Goal: Task Accomplishment & Management: Manage account settings

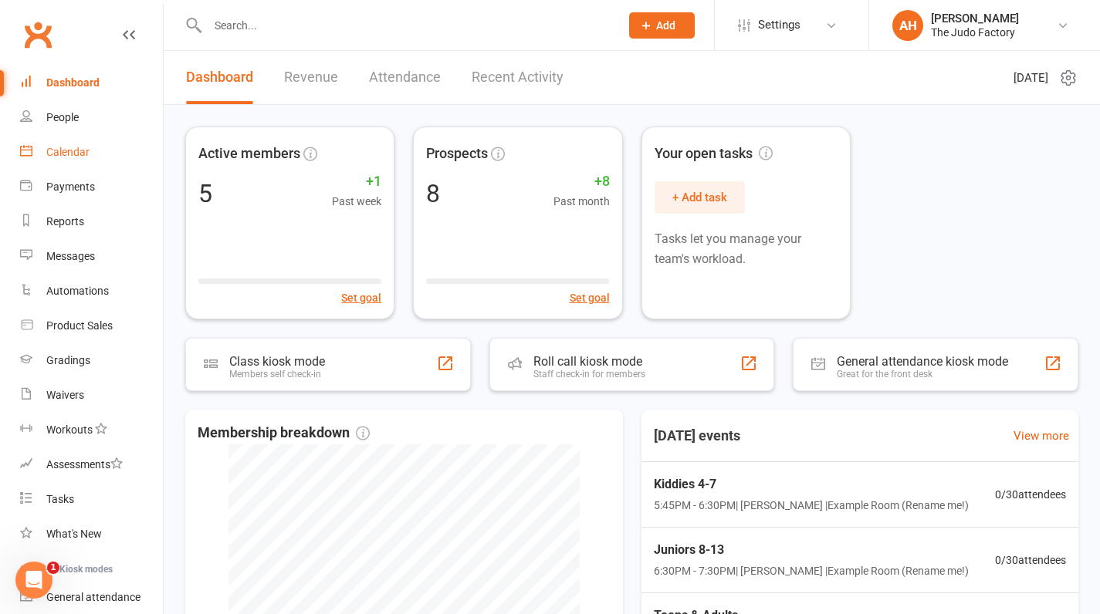
click at [72, 149] on div "Calendar" at bounding box center [67, 152] width 43 height 12
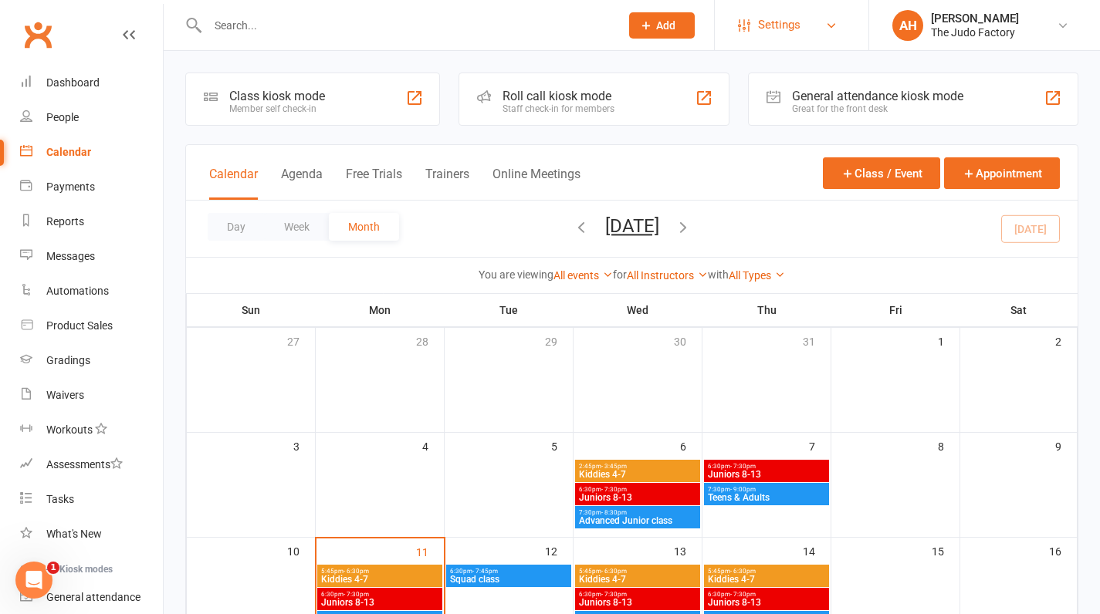
click at [784, 25] on span "Settings" at bounding box center [779, 25] width 42 height 35
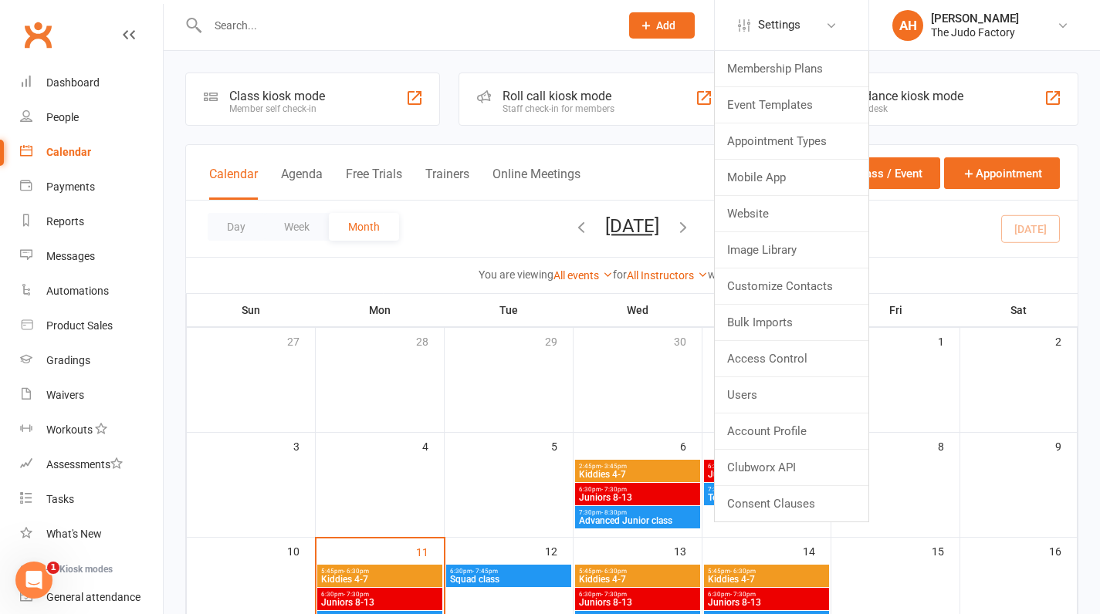
click at [43, 566] on div "Open Intercom Messenger" at bounding box center [33, 580] width 51 height 51
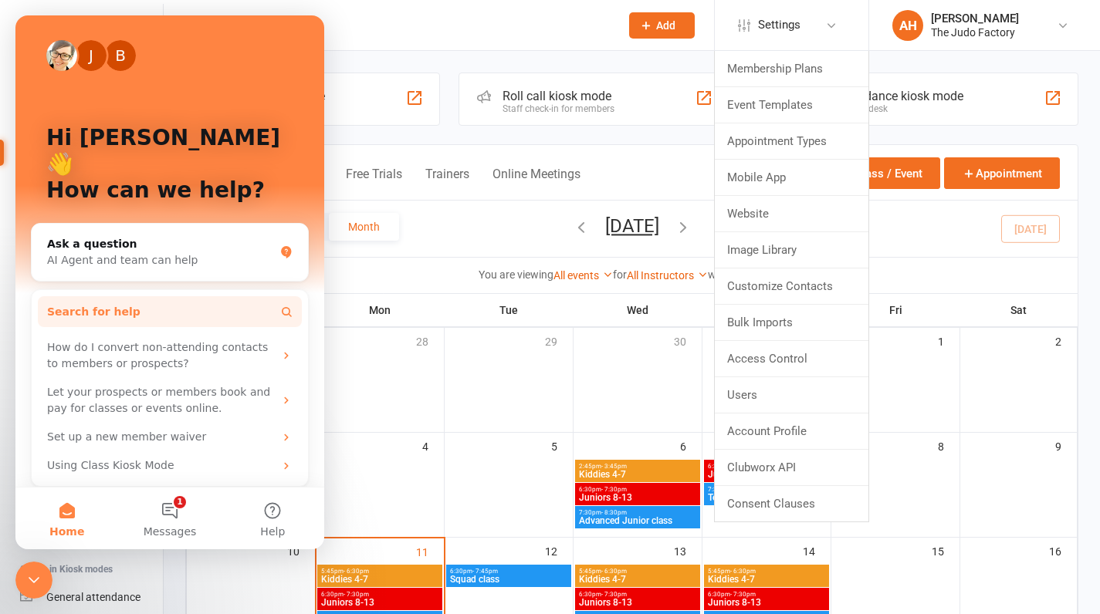
click at [134, 296] on button "Search for help" at bounding box center [170, 311] width 264 height 31
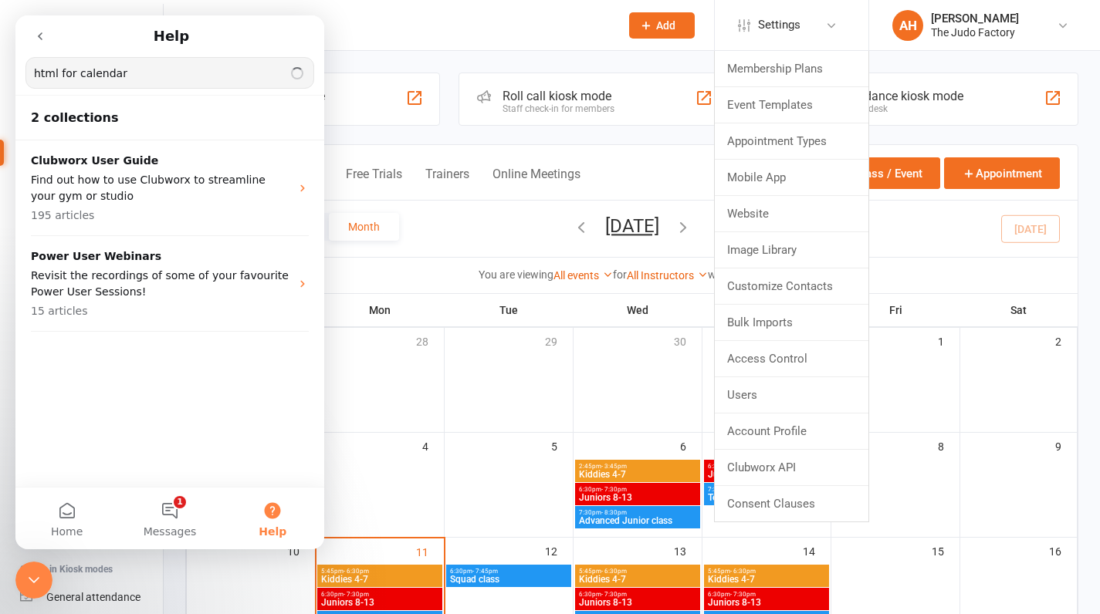
type input "html for calendar"
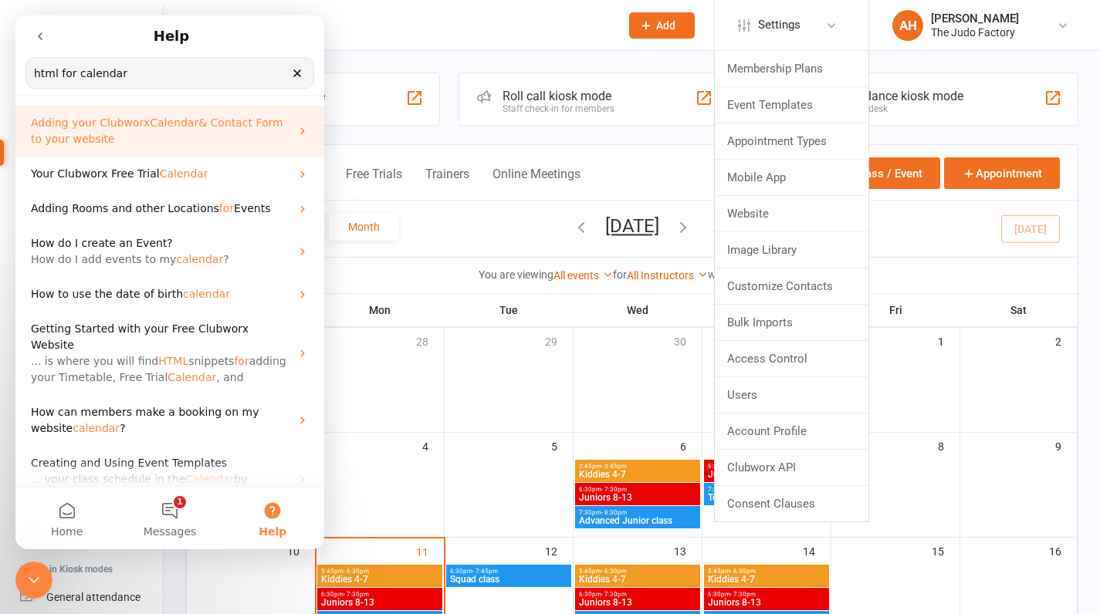
click at [211, 138] on p "Adding your Clubworx Calendar & Contact Form to your website" at bounding box center [160, 131] width 259 height 32
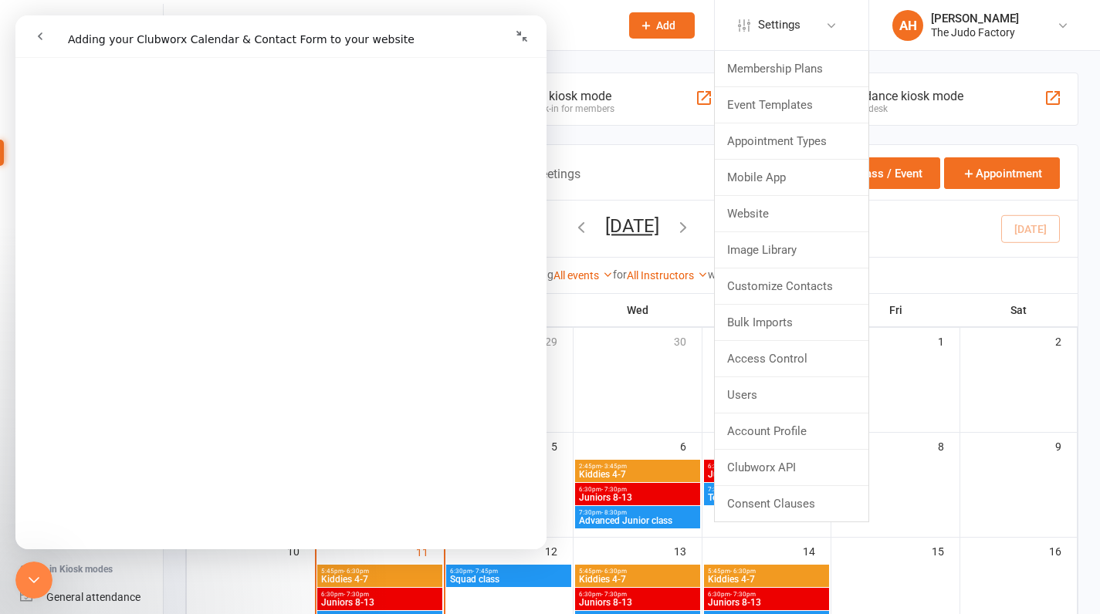
scroll to position [661, 0]
click at [671, 100] on div "Roll call kiosk mode Staff check-in for members" at bounding box center [593, 99] width 271 height 53
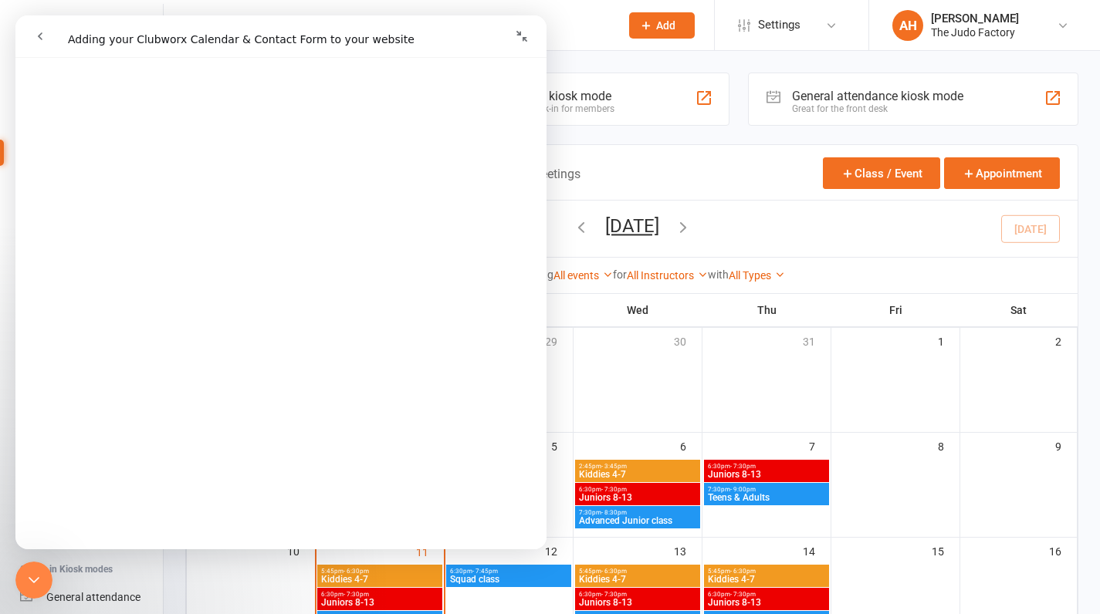
click at [621, 67] on div "Class kiosk mode Member self check-in Roll call kiosk mode Staff check-in for m…" at bounding box center [632, 516] width 936 height 931
click at [523, 27] on button "Collapse window" at bounding box center [521, 36] width 29 height 29
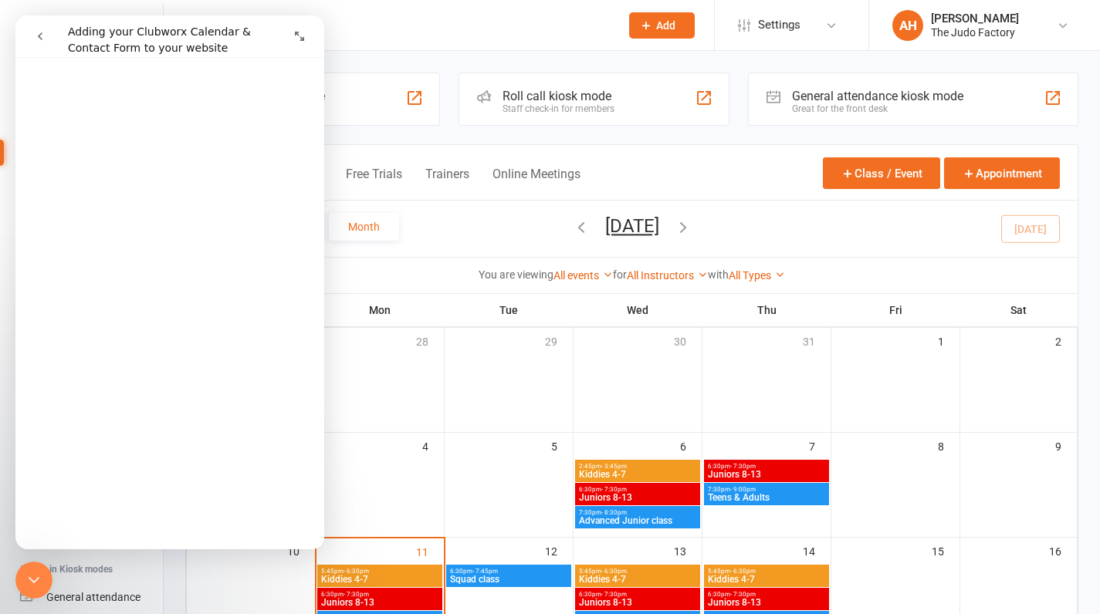
click at [315, 32] on nav "Intercom messenger" at bounding box center [169, 36] width 309 height 42
click at [302, 32] on icon "Expand window" at bounding box center [299, 36] width 9 height 9
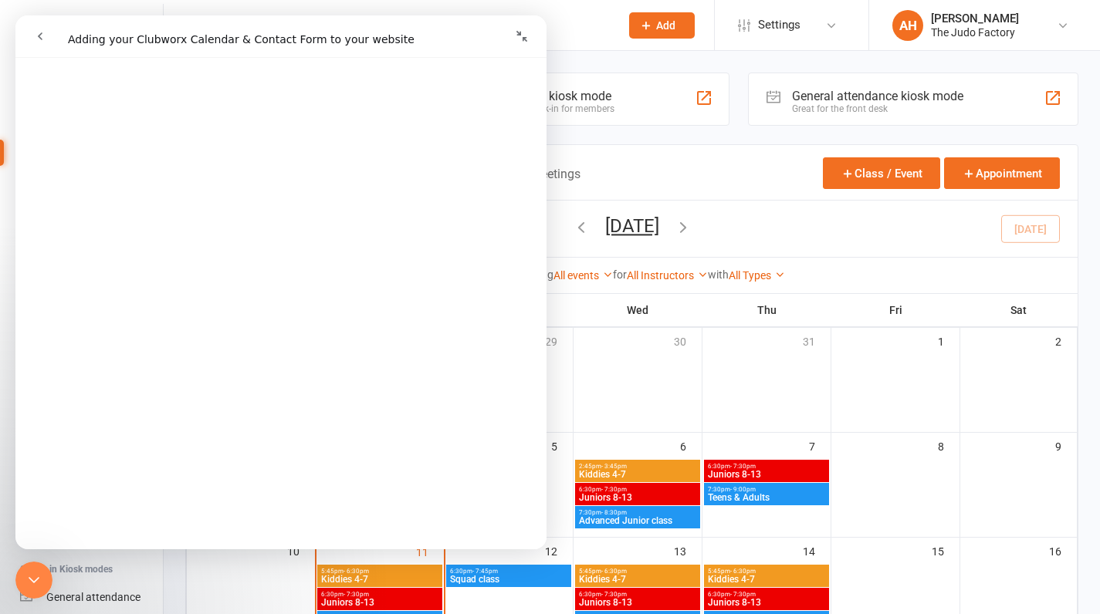
click at [535, 36] on button "Collapse window" at bounding box center [521, 36] width 29 height 29
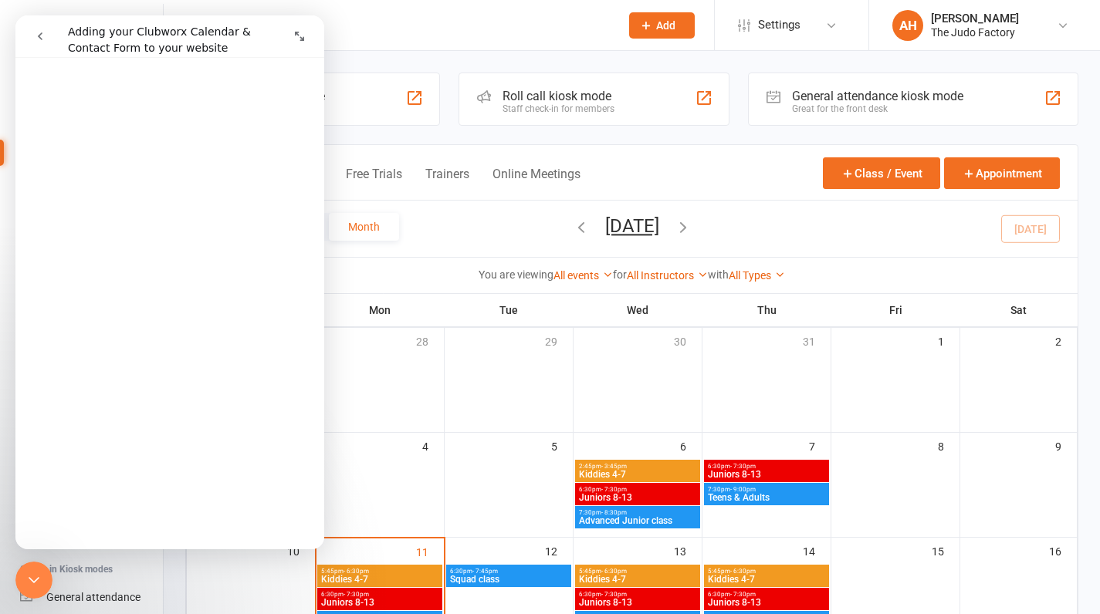
click at [37, 38] on icon "go back" at bounding box center [40, 36] width 12 height 12
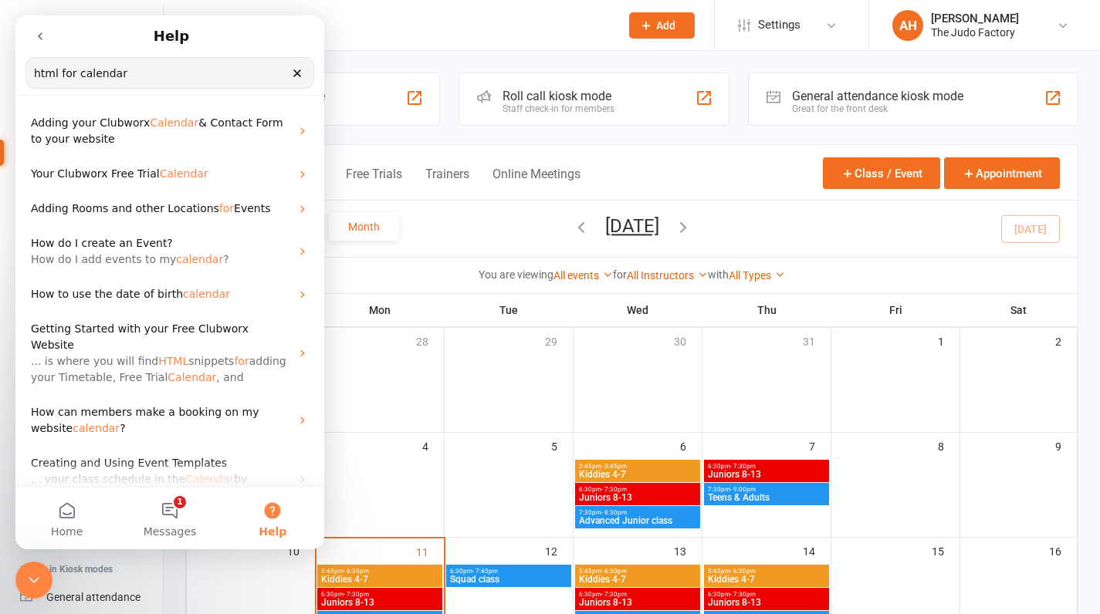
click at [37, 38] on icon "go back" at bounding box center [40, 36] width 12 height 12
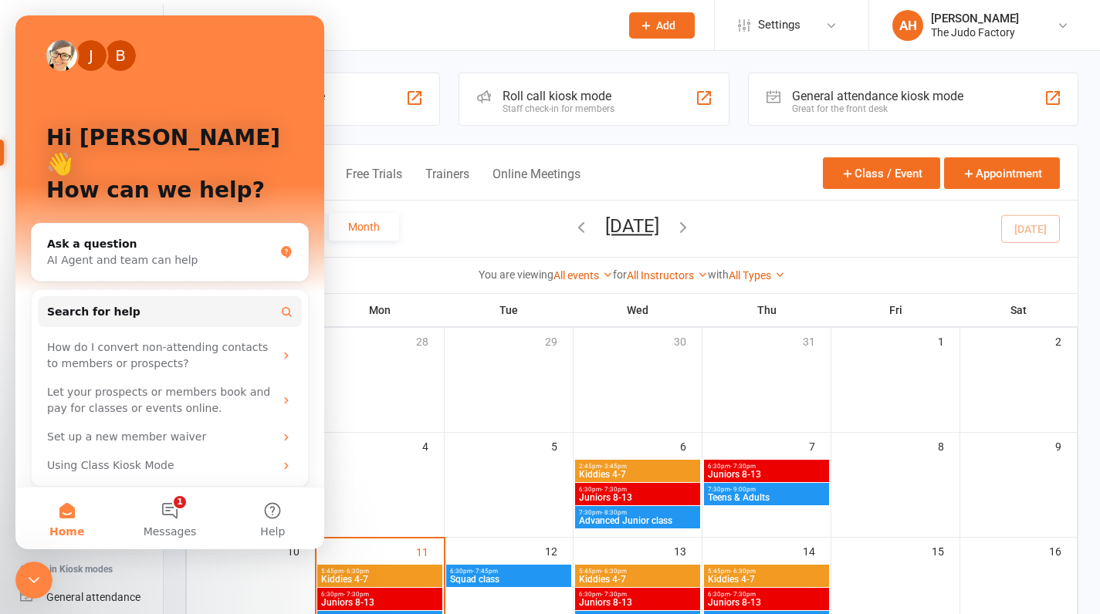
click at [30, 571] on icon "Close Intercom Messenger" at bounding box center [34, 580] width 19 height 19
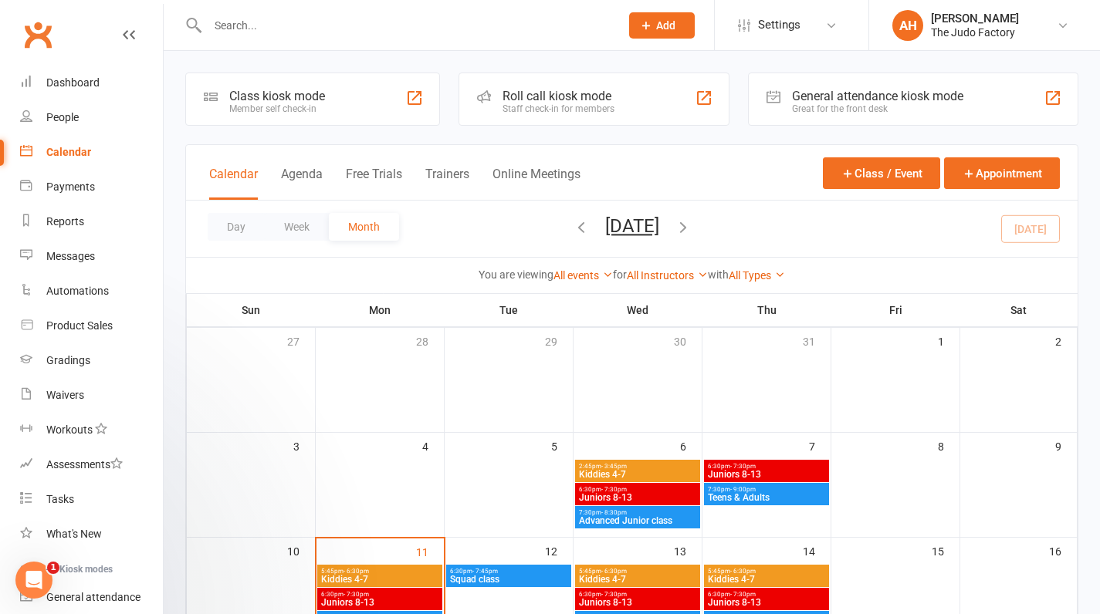
scroll to position [0, 0]
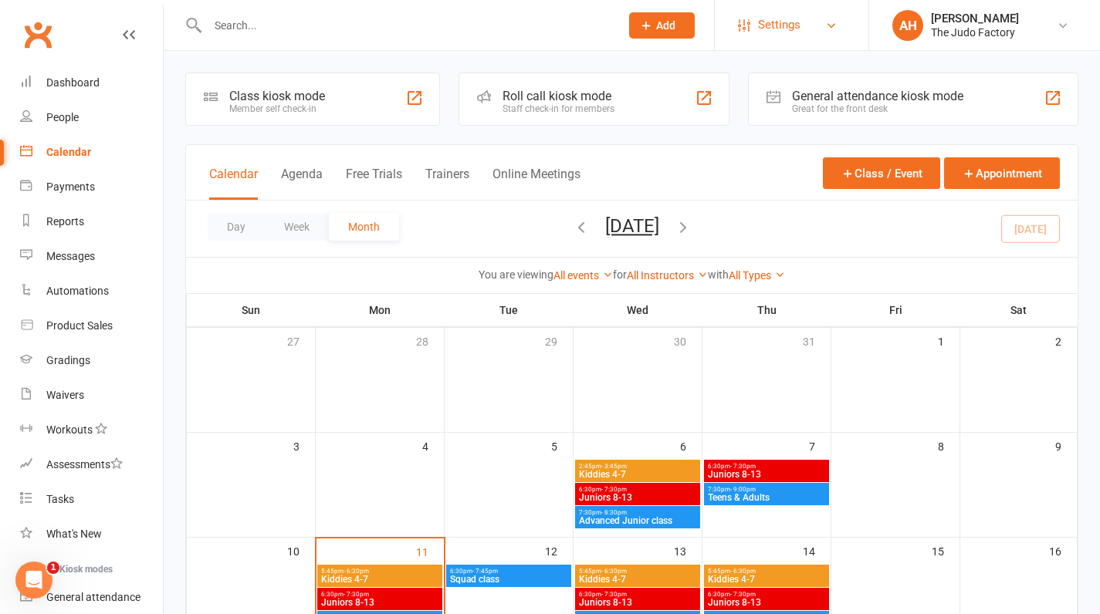
click at [820, 22] on link "Settings" at bounding box center [791, 25] width 107 height 35
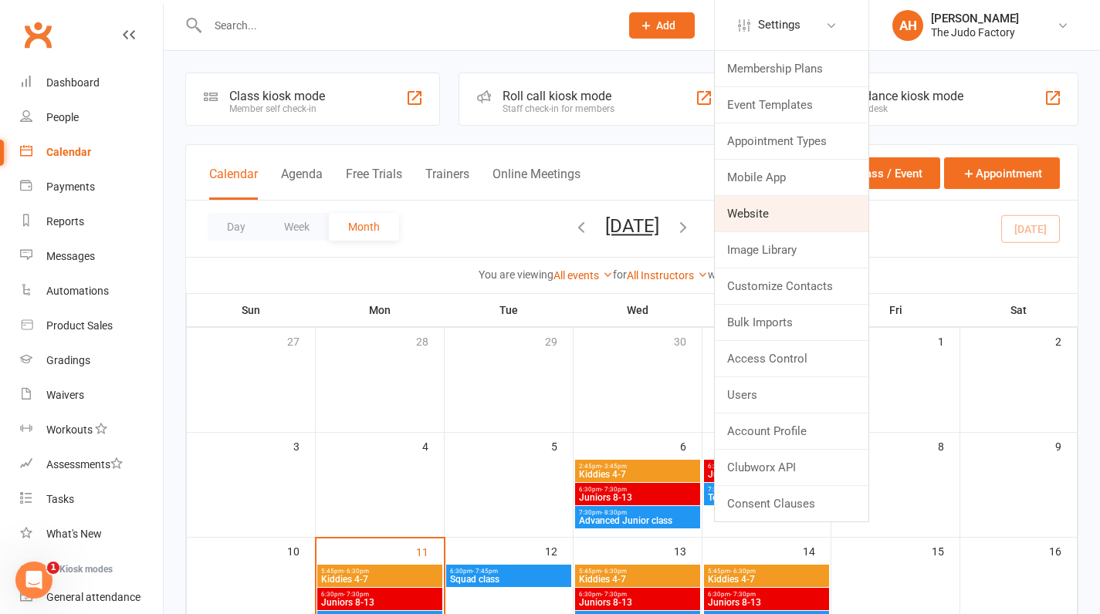
click at [800, 203] on link "Website" at bounding box center [792, 214] width 154 height 36
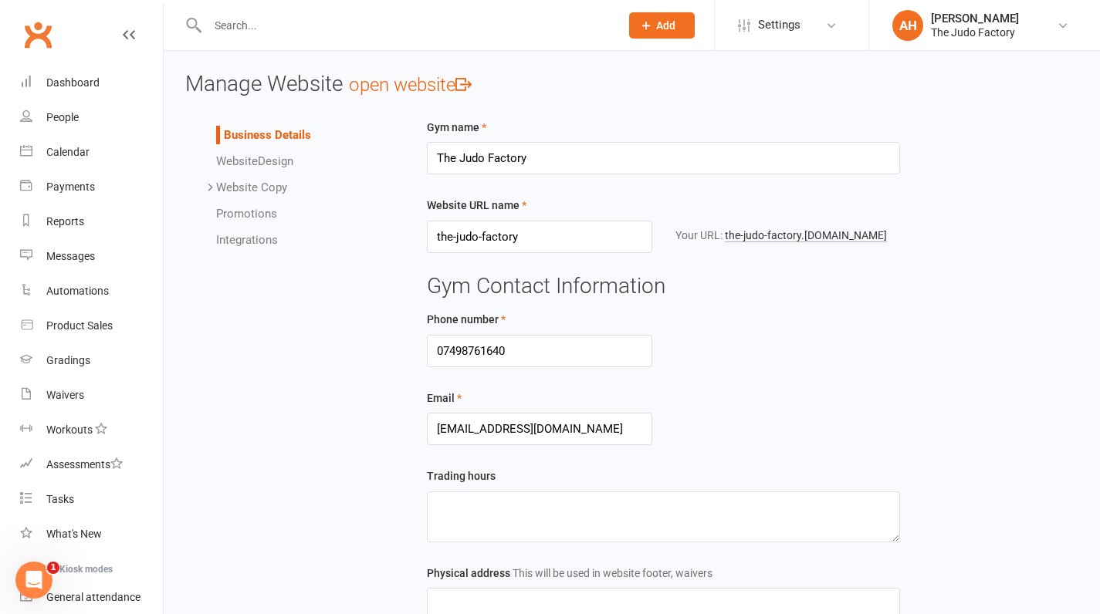
click at [262, 231] on li "Integrations" at bounding box center [303, 240] width 175 height 19
click at [261, 233] on link "Integrations" at bounding box center [247, 240] width 62 height 14
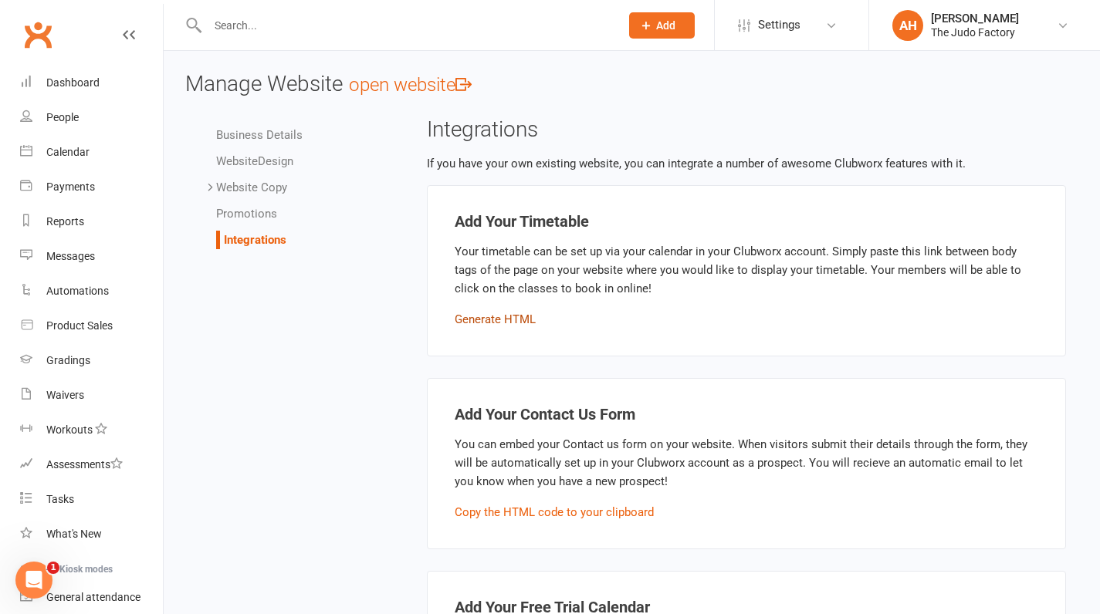
click at [515, 314] on button "Generate HTML" at bounding box center [495, 319] width 81 height 19
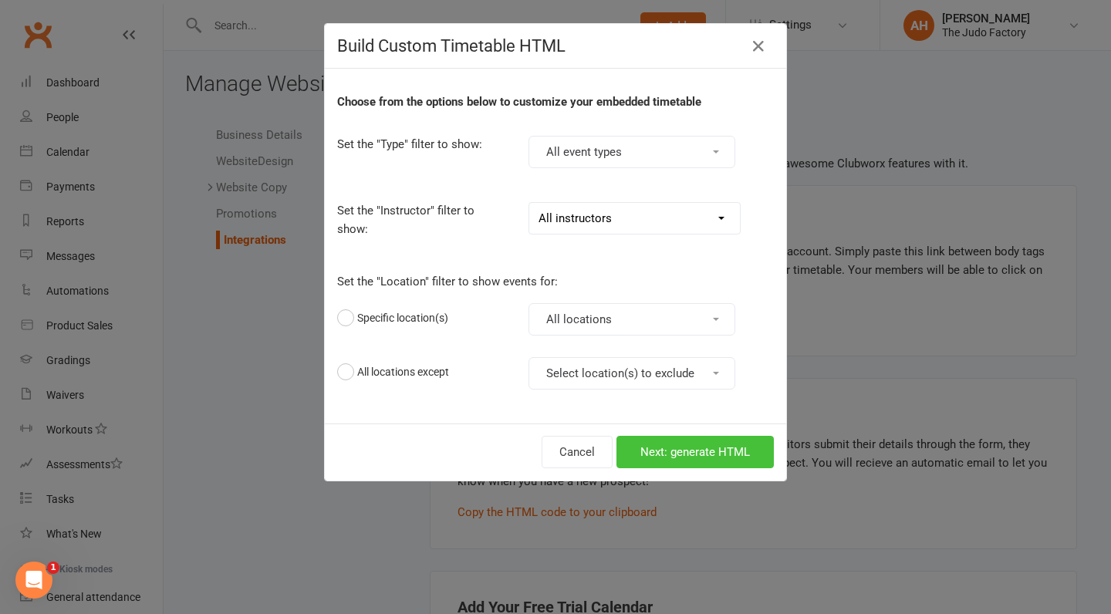
click at [678, 456] on button "Next: generate HTML" at bounding box center [695, 452] width 157 height 32
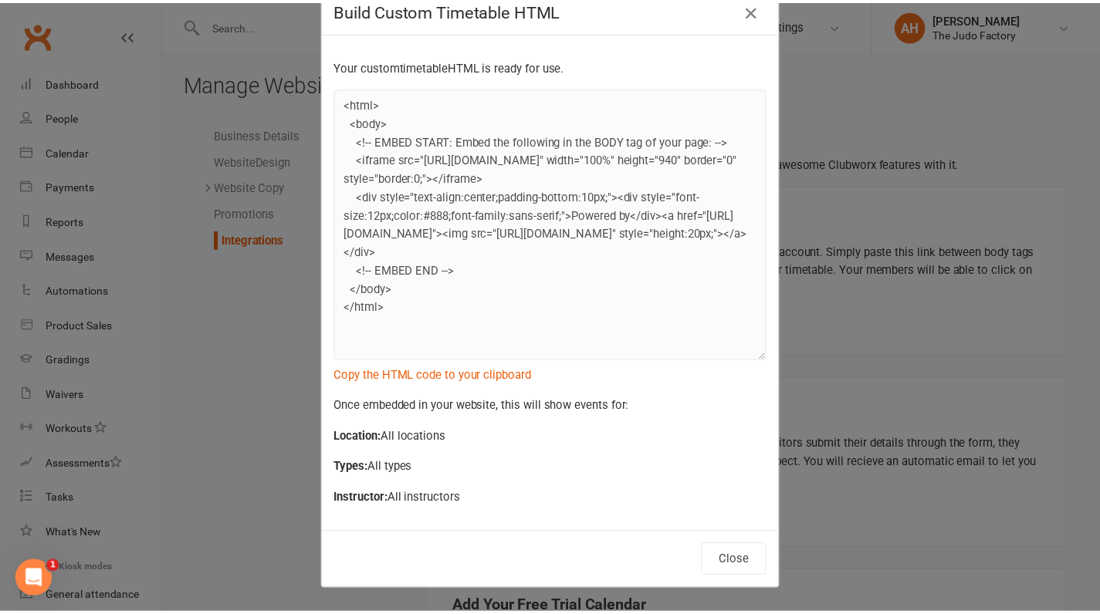
scroll to position [36, 0]
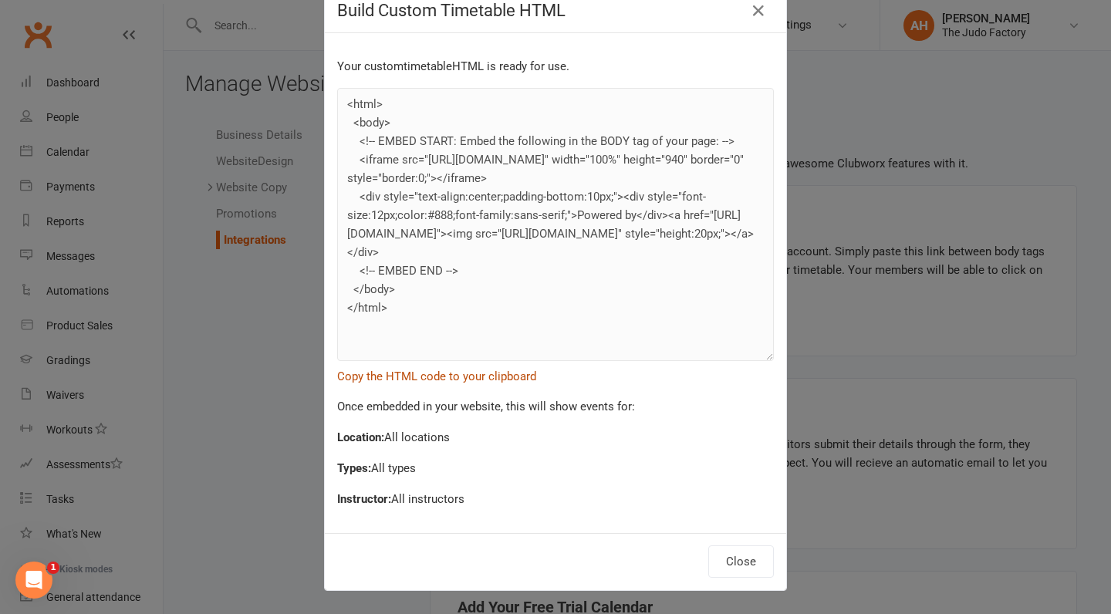
click at [464, 375] on button "Copy the HTML code to your clipboard" at bounding box center [436, 376] width 199 height 19
click at [820, 64] on div "Build Custom Timetable HTML Your custom timetable HTML is ready for use. <html>…" at bounding box center [555, 307] width 1111 height 614
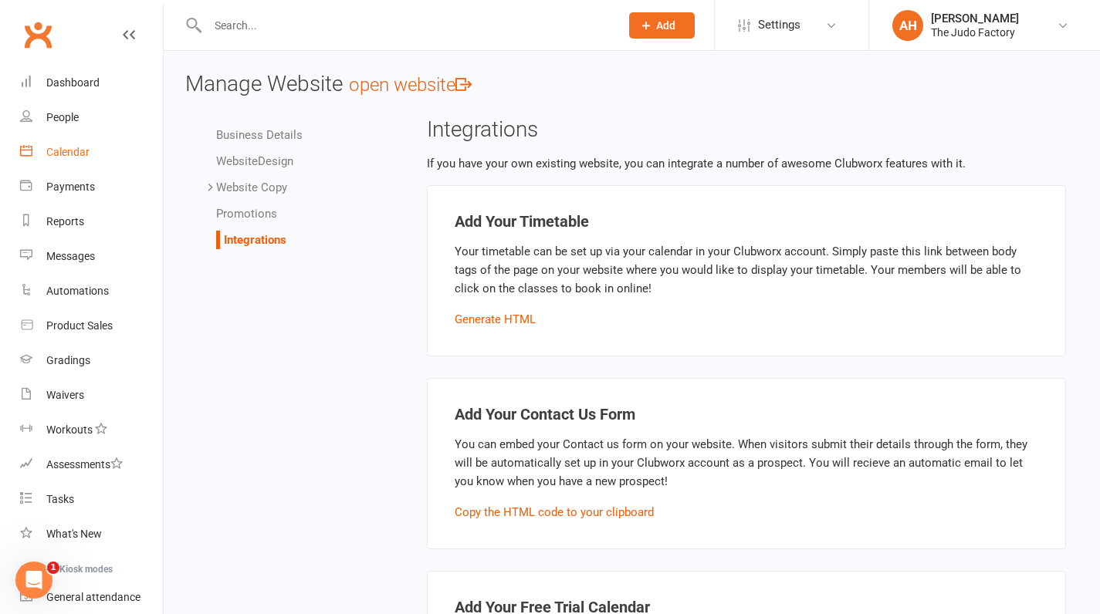
click at [65, 145] on link "Calendar" at bounding box center [91, 152] width 143 height 35
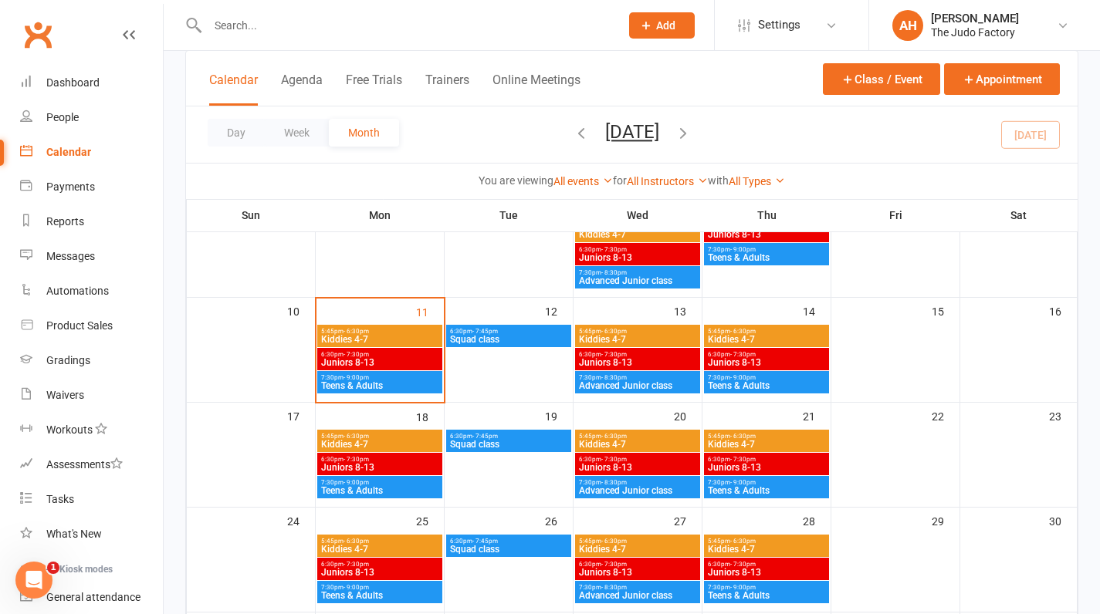
scroll to position [242, 0]
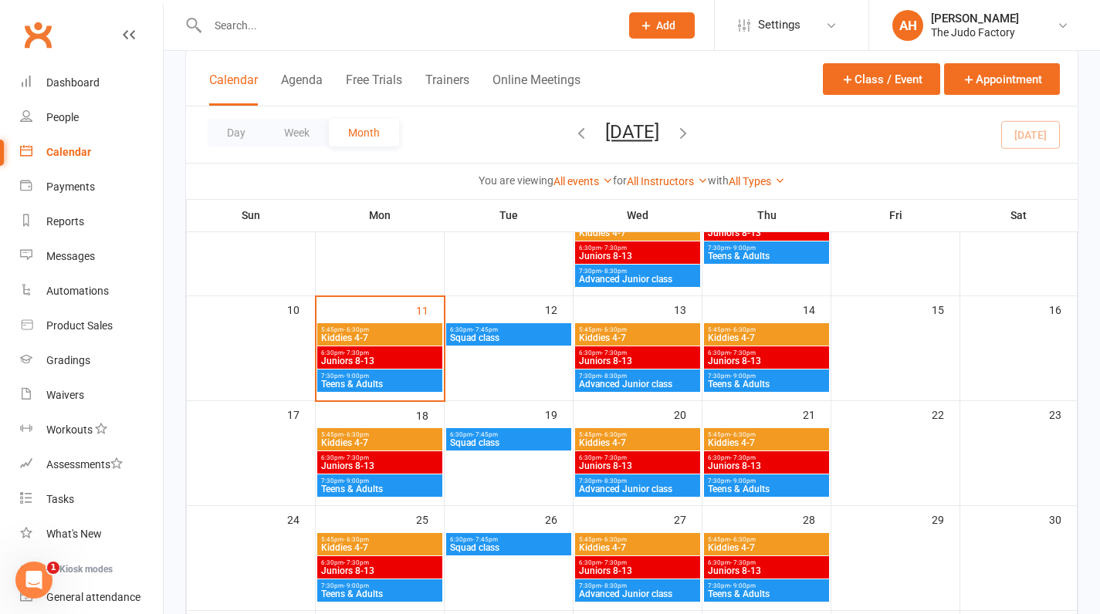
click at [497, 335] on span "Squad class" at bounding box center [508, 337] width 119 height 9
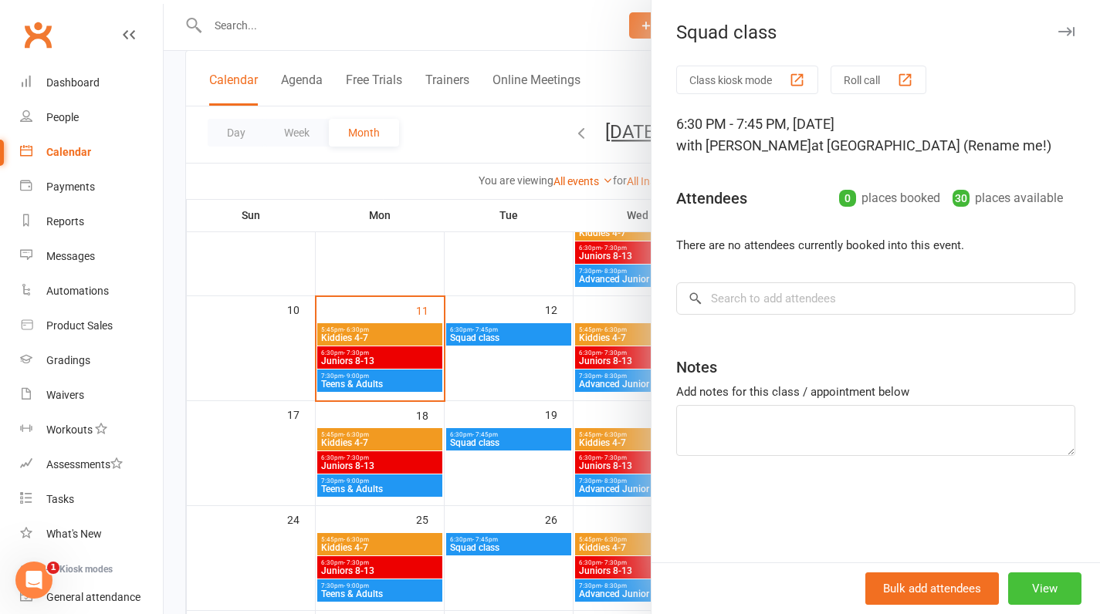
click at [1023, 597] on button "View" at bounding box center [1044, 589] width 73 height 32
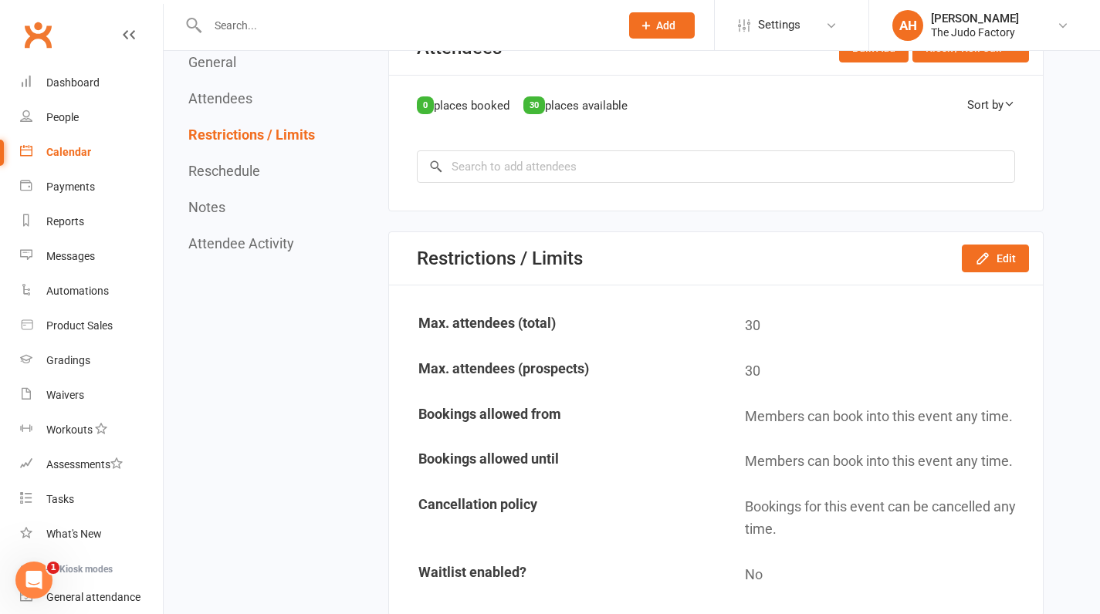
scroll to position [778, 0]
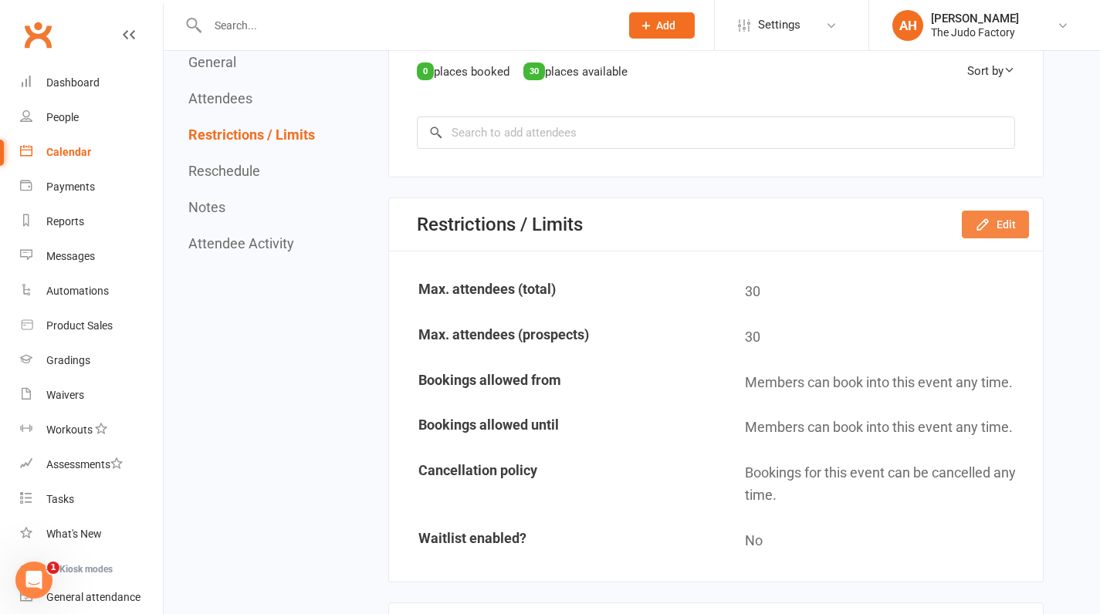
click at [999, 211] on button "Edit" at bounding box center [995, 225] width 67 height 28
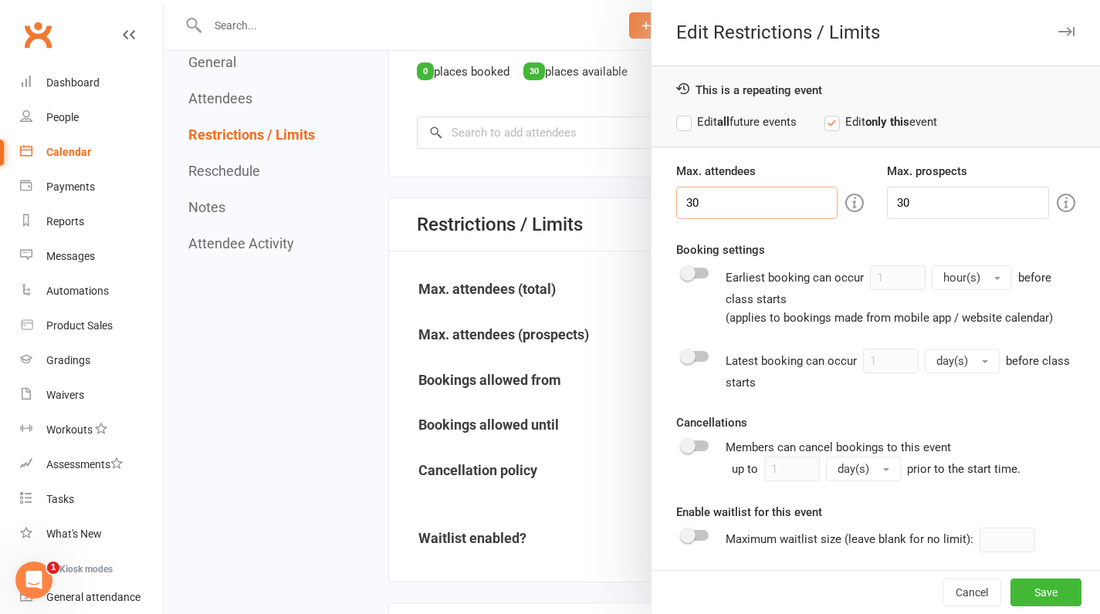
click at [763, 198] on input "30" at bounding box center [757, 203] width 162 height 32
click at [676, 127] on label "Edit all future events" at bounding box center [736, 122] width 120 height 19
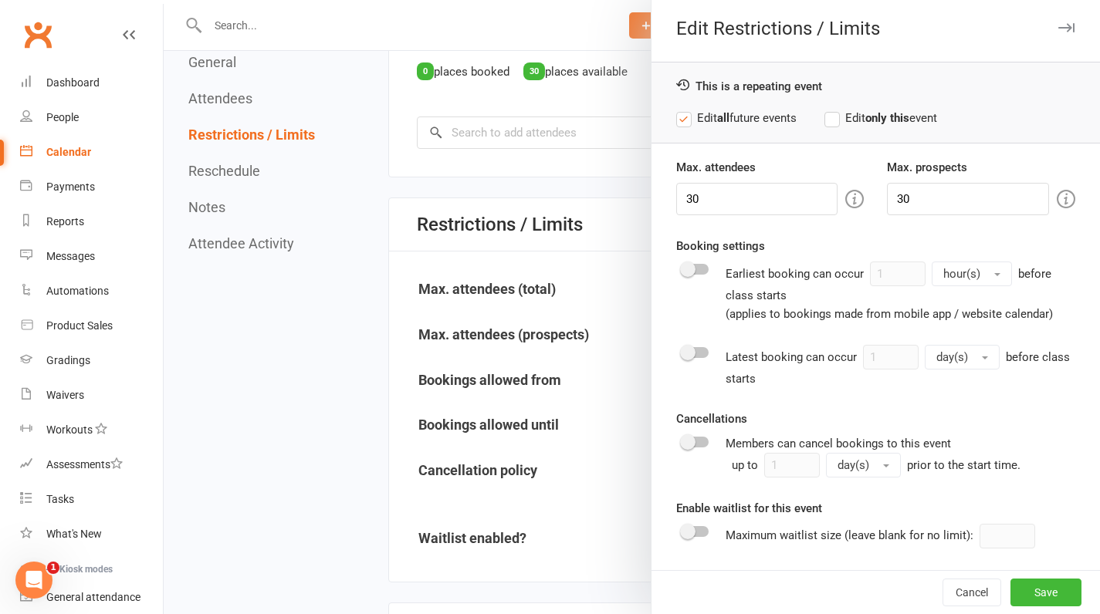
scroll to position [22, 0]
click at [780, 183] on input "30" at bounding box center [757, 199] width 162 height 32
click at [901, 183] on input "30" at bounding box center [968, 199] width 162 height 32
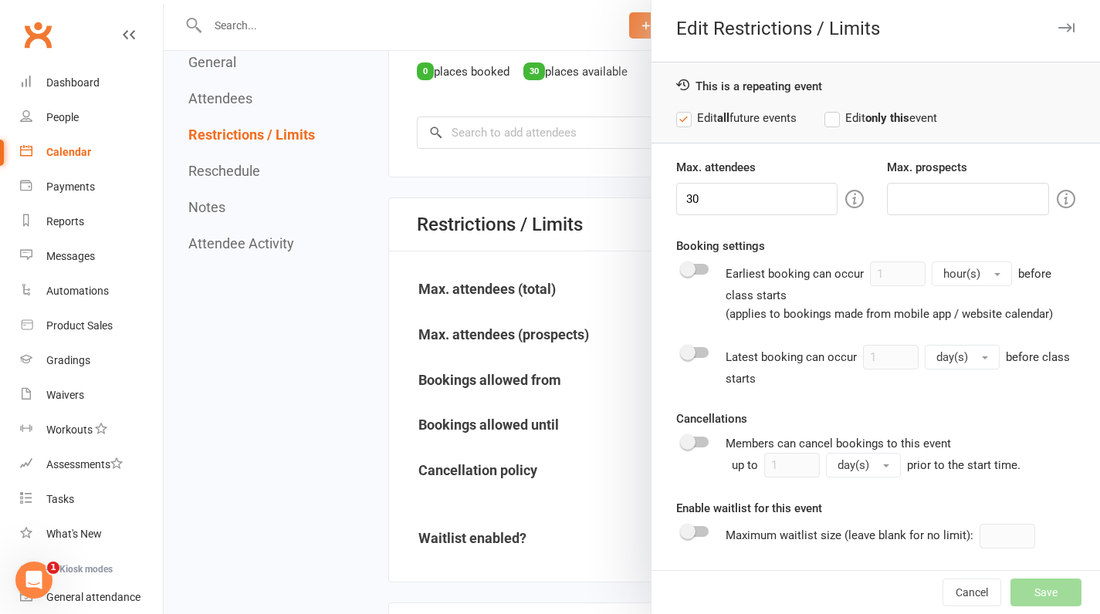
click at [867, 205] on div "Max. attendees 30 Max. prospects Booking settings Earliest booking can occur 1 …" at bounding box center [875, 364] width 448 height 412
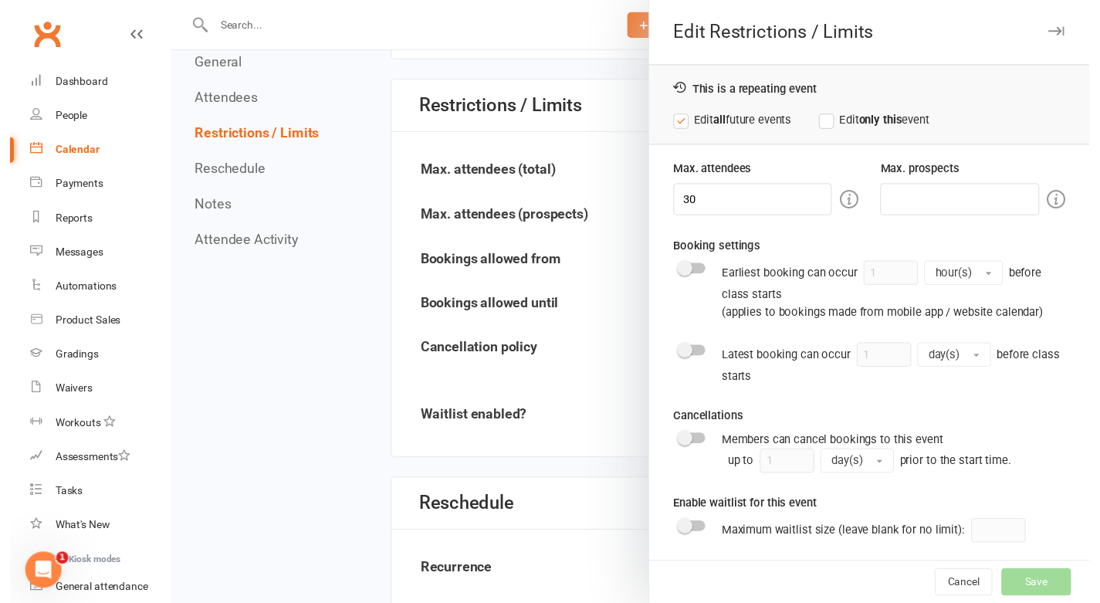
scroll to position [0, 0]
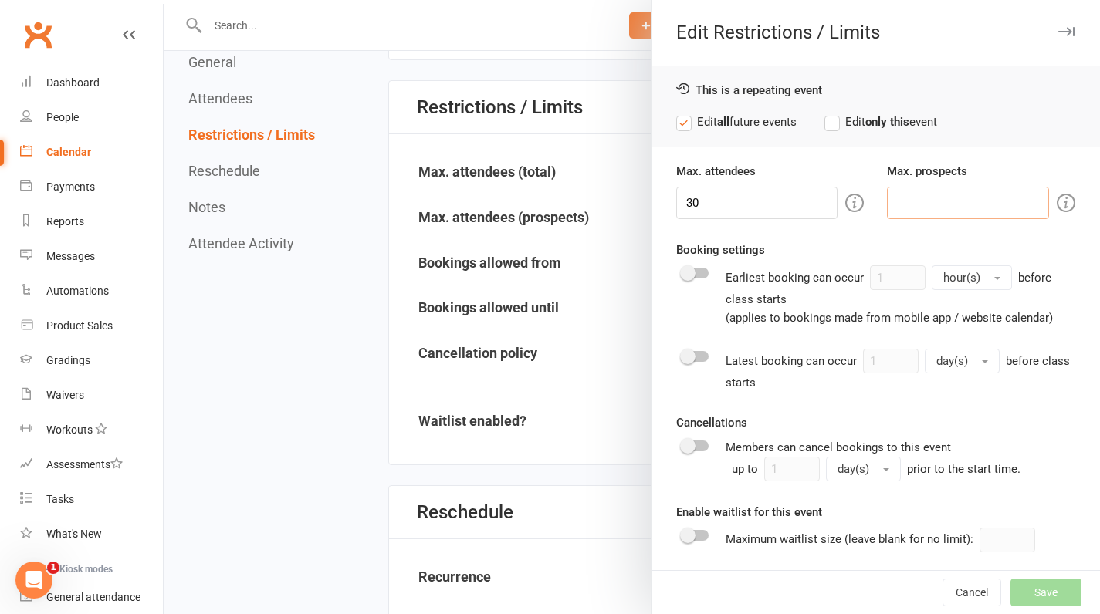
click at [891, 197] on input "number" at bounding box center [968, 203] width 162 height 32
type input "9"
click at [790, 200] on input "30" at bounding box center [757, 203] width 162 height 32
click at [858, 248] on div "Booking settings Earliest booking can occur 1 hour(s) before class starts (appl…" at bounding box center [875, 284] width 399 height 86
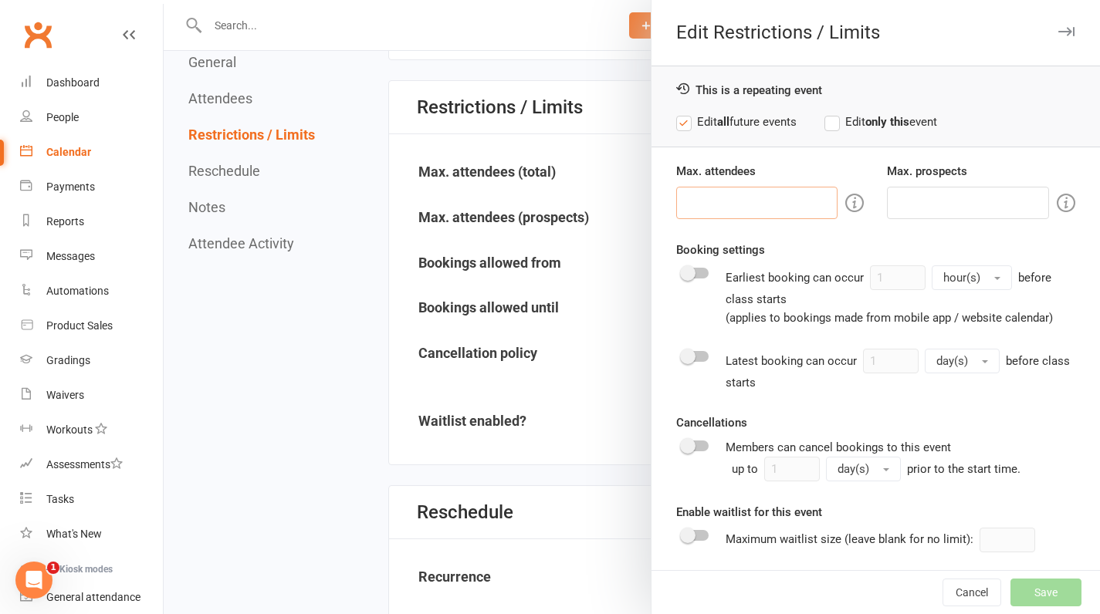
click at [766, 202] on input "number" at bounding box center [757, 203] width 162 height 32
type input "1"
click at [904, 199] on input "number" at bounding box center [968, 203] width 162 height 32
type input "1"
click at [1012, 593] on button "Save" at bounding box center [1045, 593] width 71 height 28
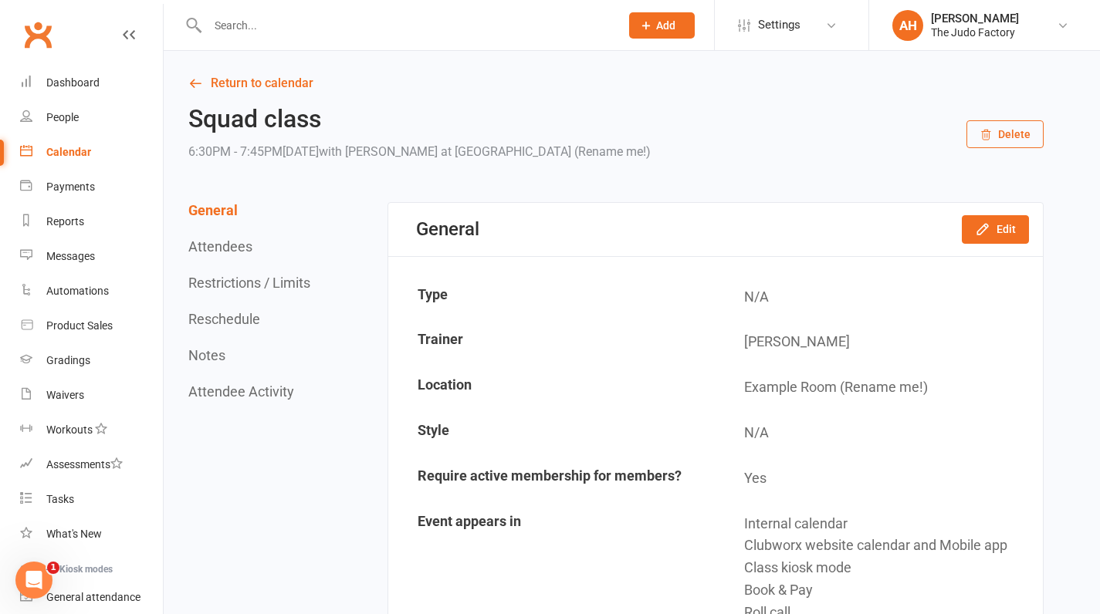
click at [72, 154] on div "Calendar" at bounding box center [68, 152] width 45 height 12
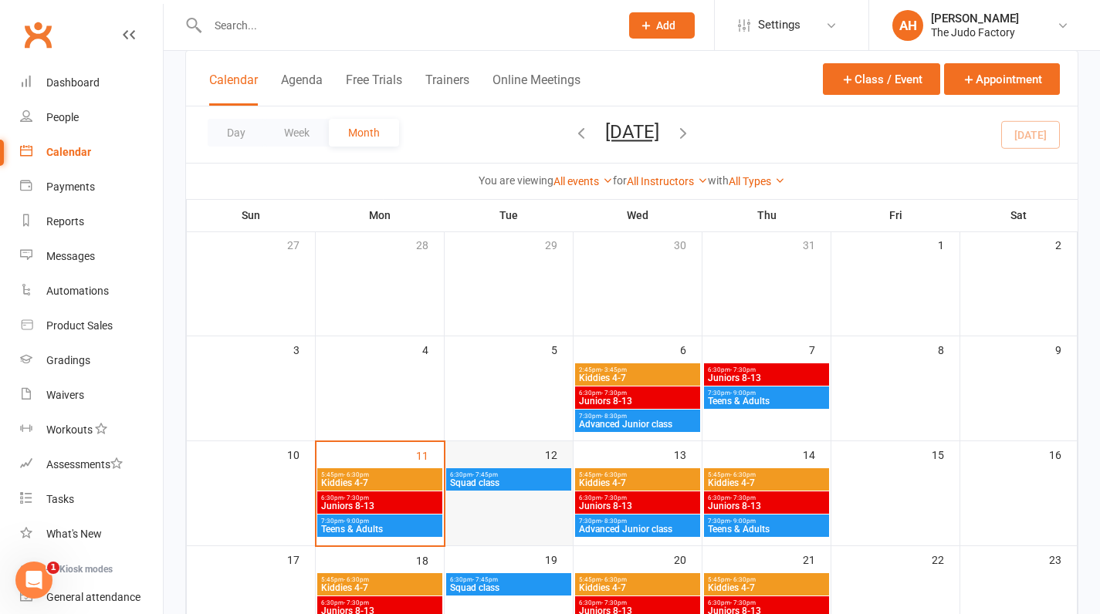
scroll to position [107, 0]
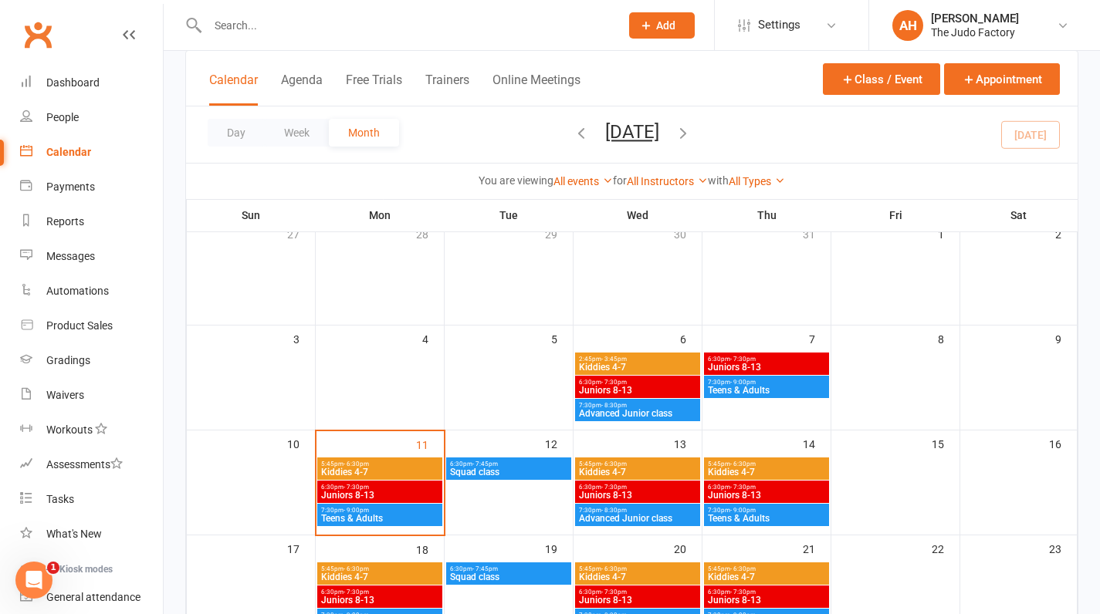
click at [82, 157] on div "Calendar" at bounding box center [68, 152] width 45 height 12
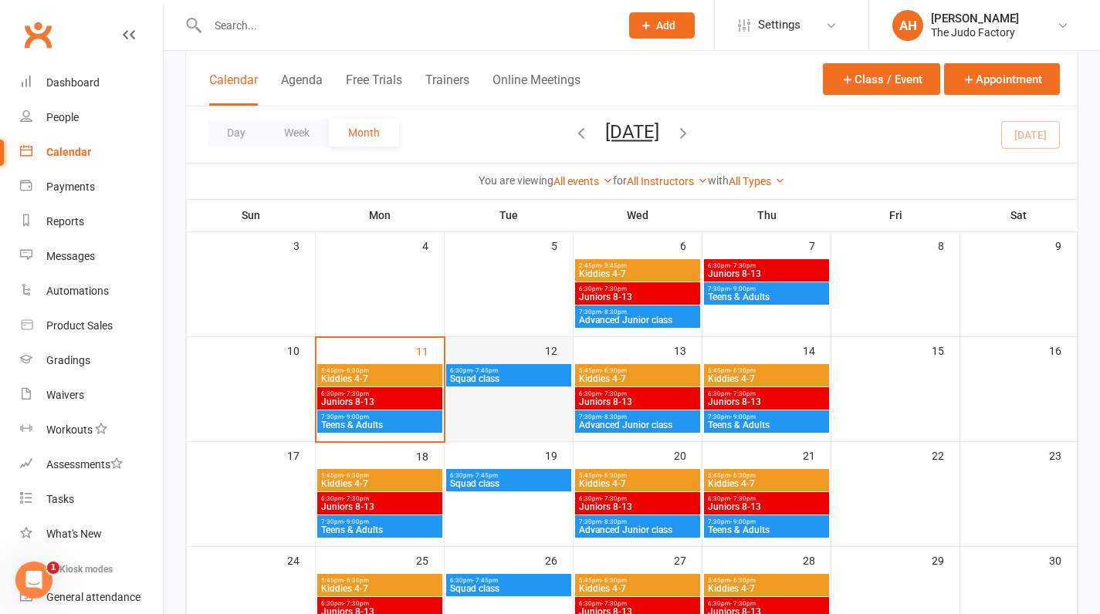
scroll to position [199, 0]
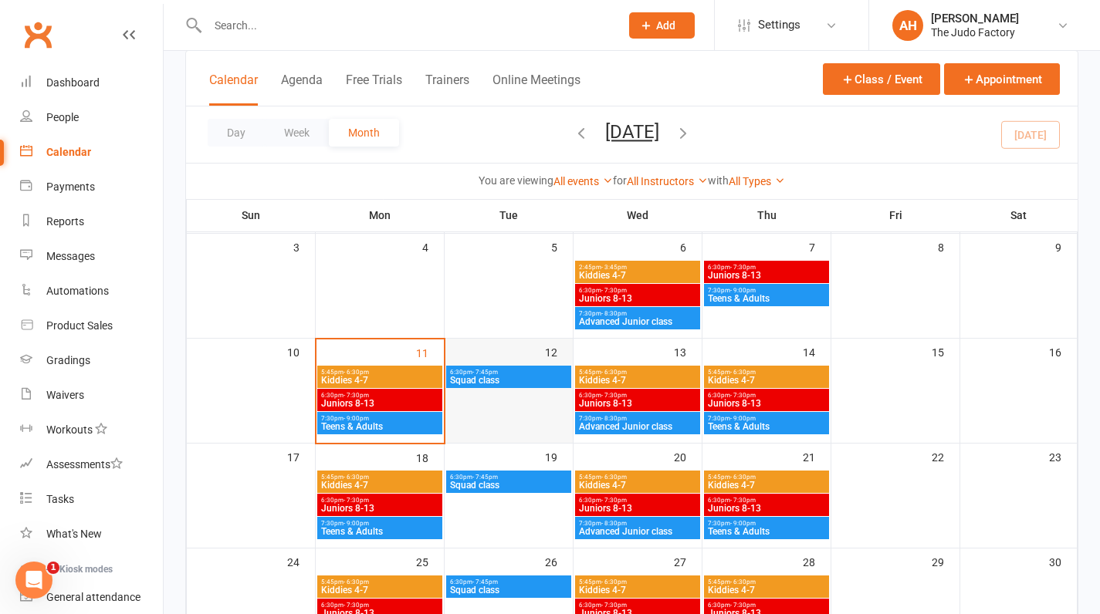
click at [507, 356] on div "12" at bounding box center [509, 387] width 128 height 97
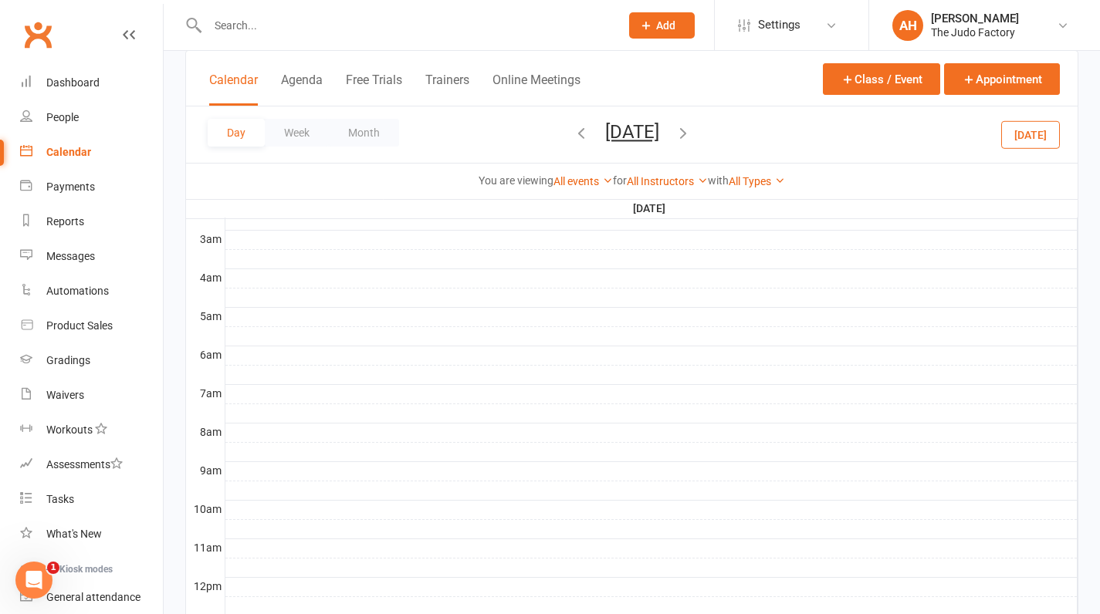
scroll to position [0, 0]
click at [911, 83] on button "Class / Event" at bounding box center [881, 79] width 117 height 32
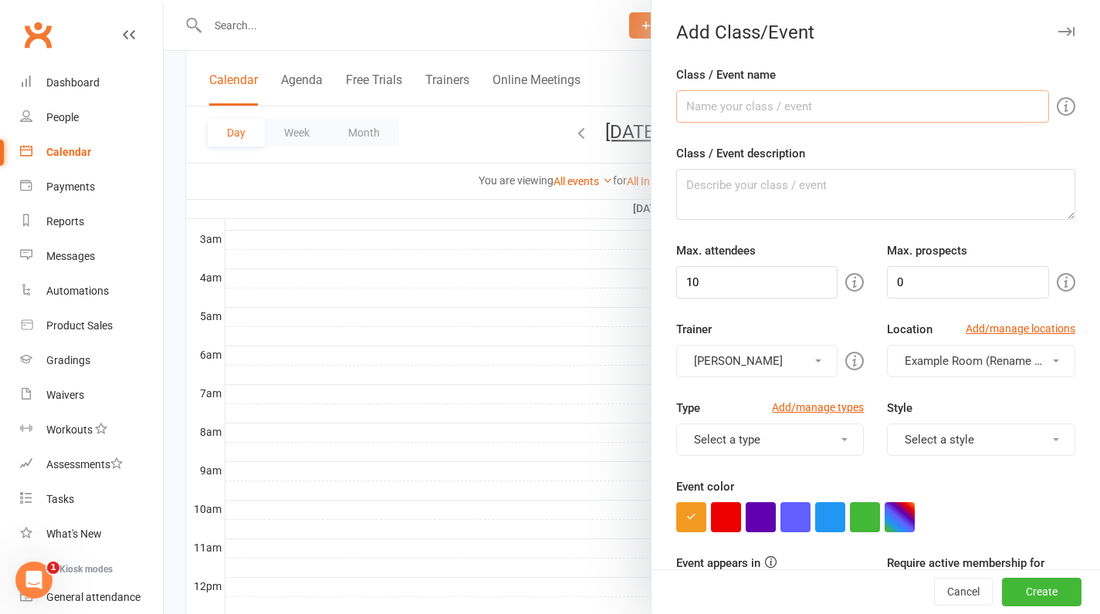
click at [867, 112] on input "Class / Event name" at bounding box center [862, 106] width 373 height 32
type input "J"
type input "Beginners 5-11 years waiting list"
click at [955, 58] on div "Add Class/Event Class / Event name Beginners 5-11 years waiting list Class / Ev…" at bounding box center [875, 307] width 449 height 614
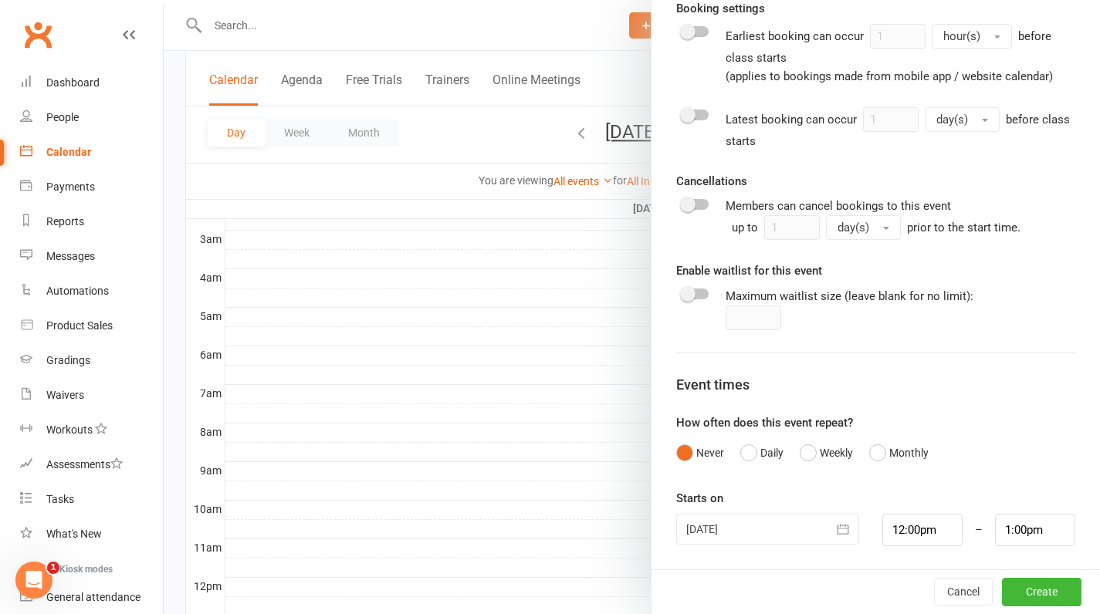
scroll to position [210, 0]
click at [807, 451] on button "Weekly" at bounding box center [826, 452] width 53 height 29
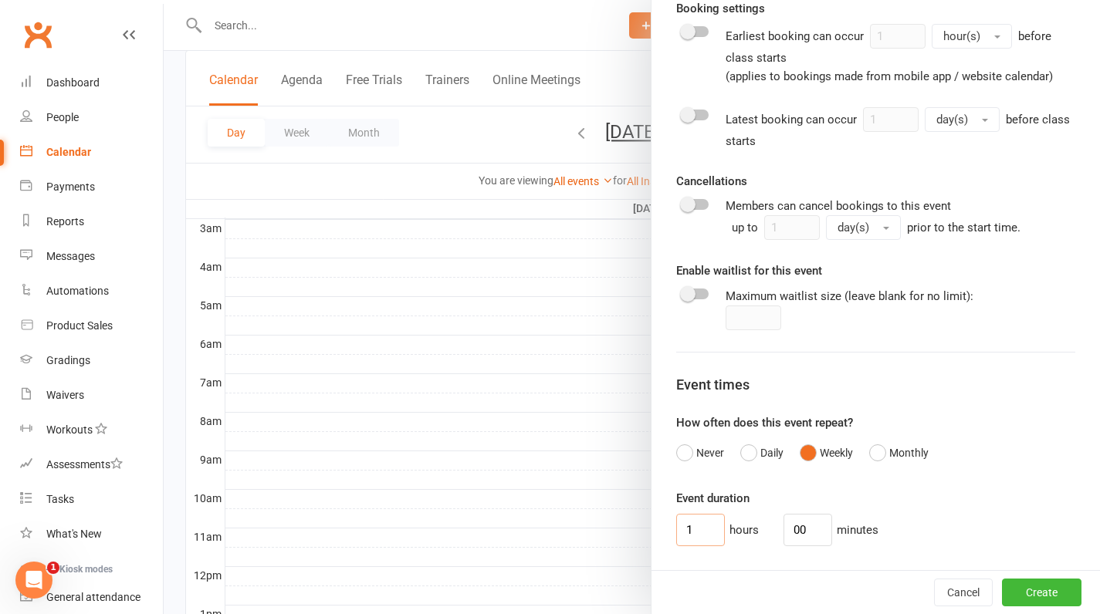
click at [700, 523] on input "1" at bounding box center [700, 530] width 49 height 32
click at [786, 526] on input "00" at bounding box center [807, 530] width 49 height 32
type input "45"
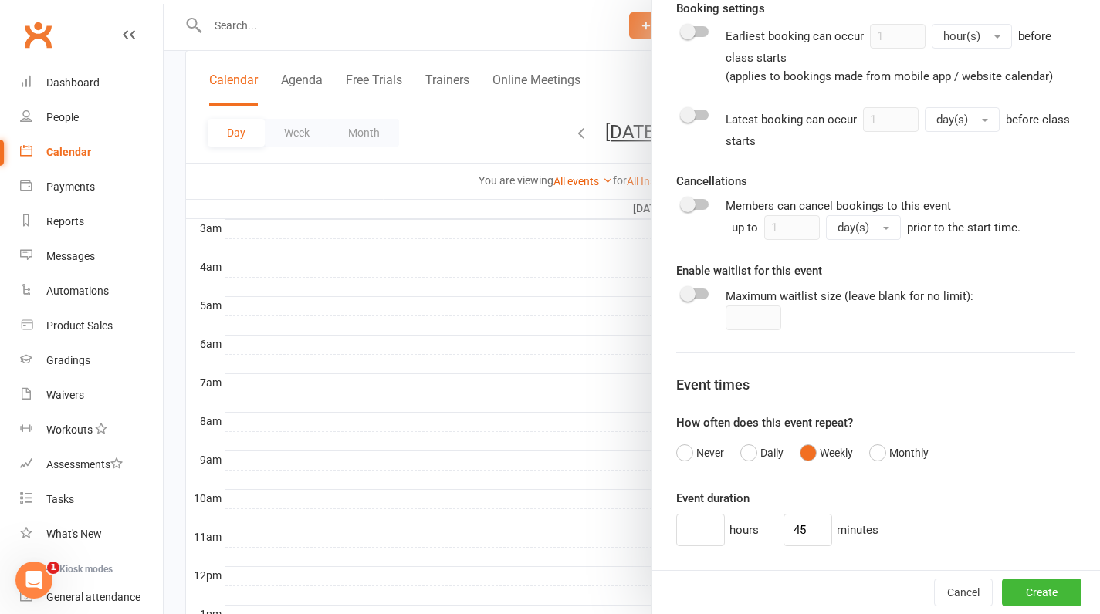
click at [906, 512] on div "Event duration hours 45 minutes" at bounding box center [875, 517] width 399 height 57
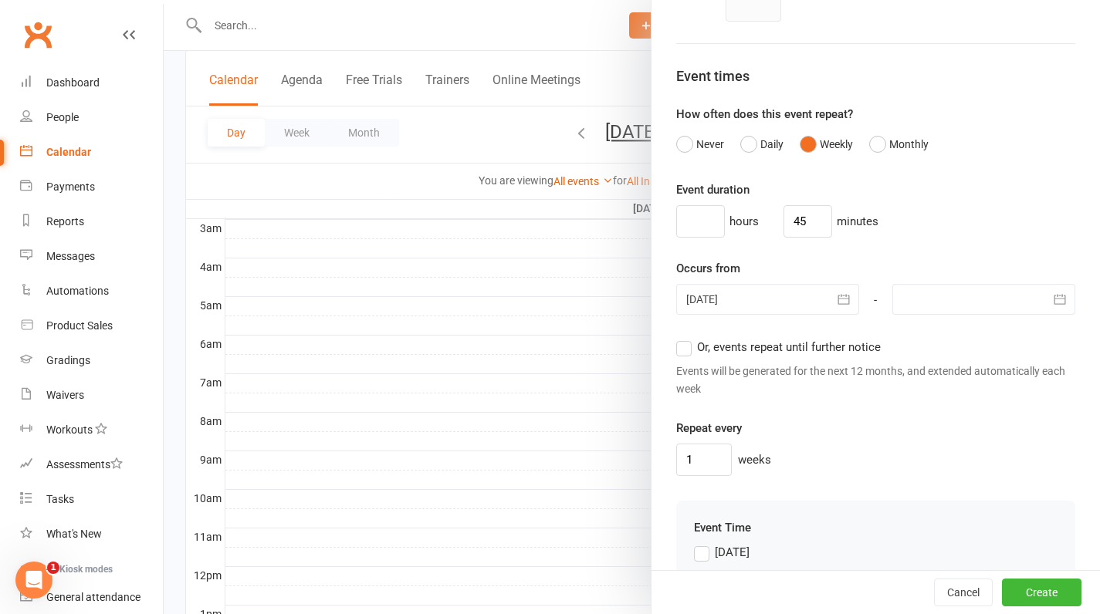
scroll to position [954, 0]
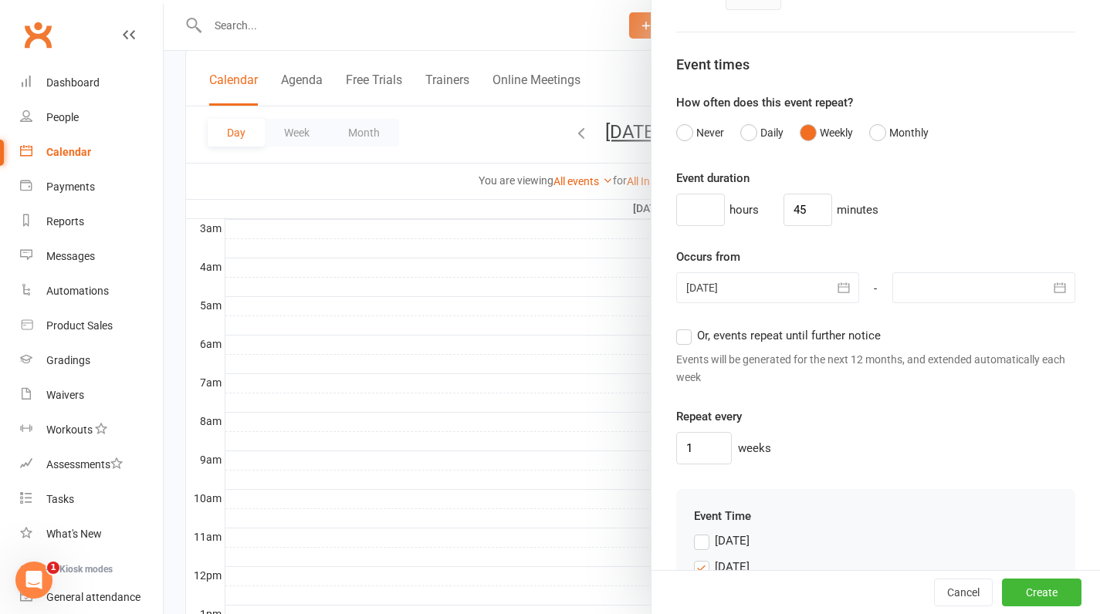
click at [678, 340] on label "Or, events repeat until further notice" at bounding box center [778, 335] width 205 height 19
click at [678, 326] on input "Or, events repeat until further notice" at bounding box center [681, 326] width 10 height 0
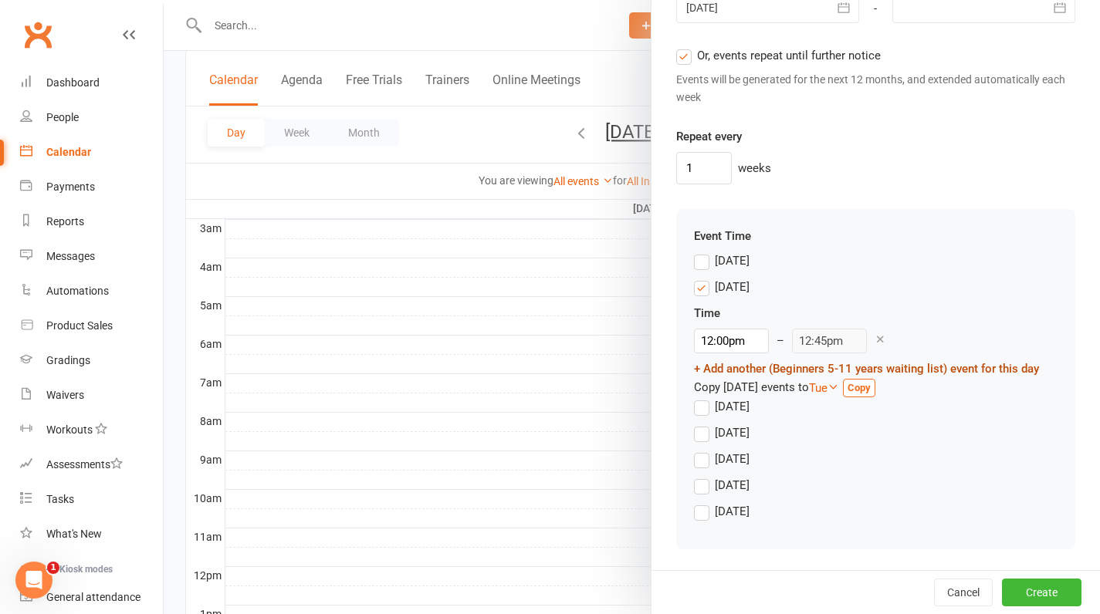
scroll to position [1233, 0]
click at [729, 335] on input "12:00pm" at bounding box center [731, 342] width 75 height 25
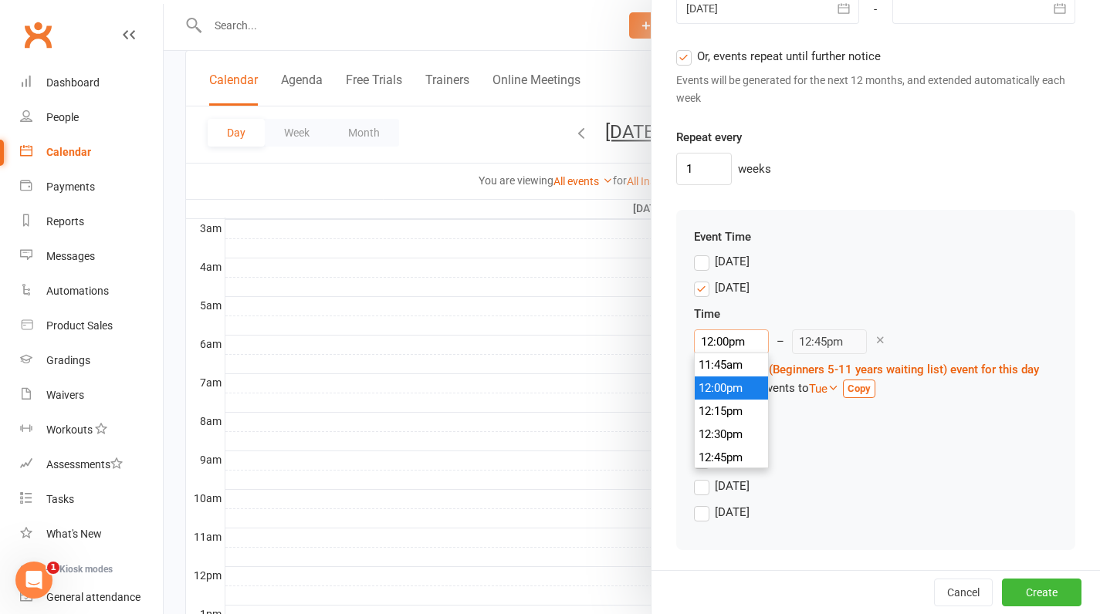
type input "5"
type input "5:45am"
type input "5:4"
type input "12:45pm"
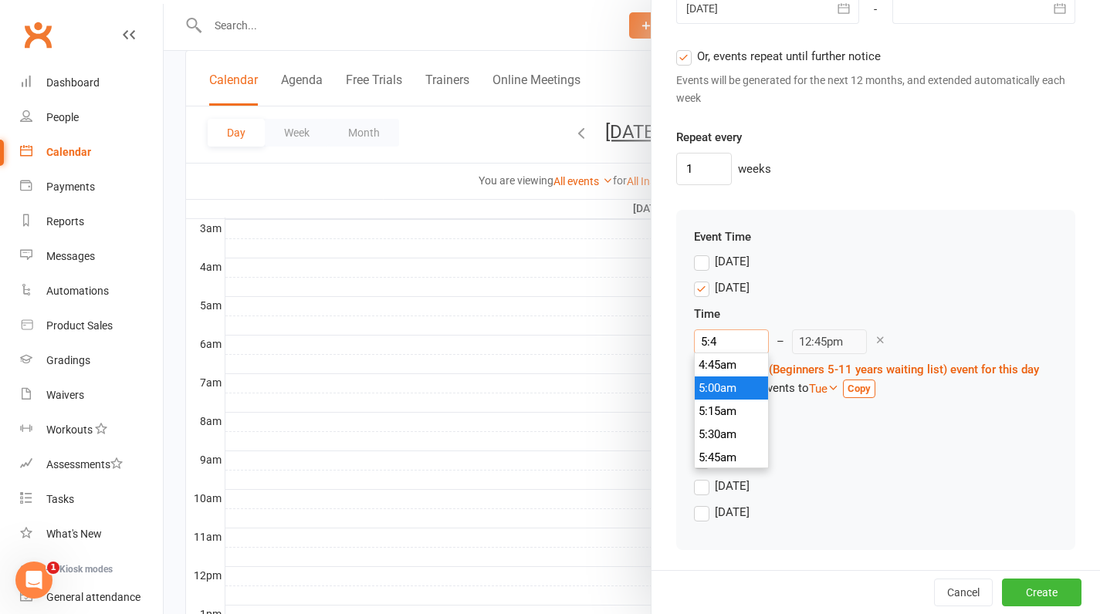
type input "5:45"
type input "6:30am"
click at [888, 270] on div "Sunday" at bounding box center [876, 265] width 364 height 26
click at [730, 343] on input "5:45am" at bounding box center [731, 342] width 75 height 25
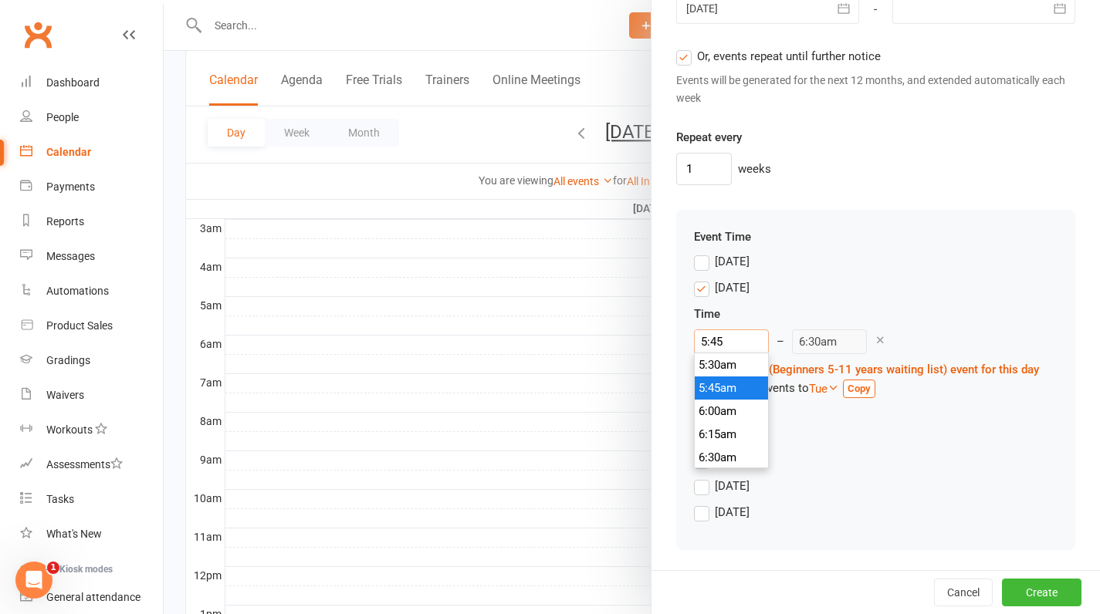
type input "5:45p"
type input "6:30pm"
type input "5:45pm"
click at [844, 293] on div "Monday Time 5:45pm 12:00am 12:15am 12:30am 12:45am 1:00am 1:15am 1:30am 1:45am …" at bounding box center [876, 339] width 364 height 120
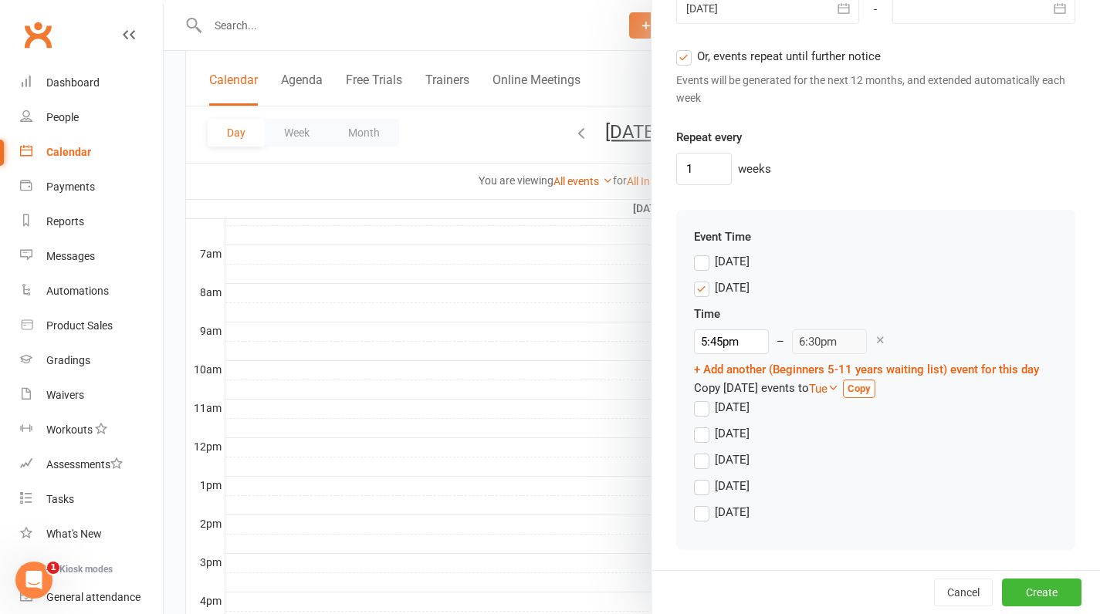
scroll to position [353, 0]
click at [1030, 592] on button "Create" at bounding box center [1041, 593] width 79 height 28
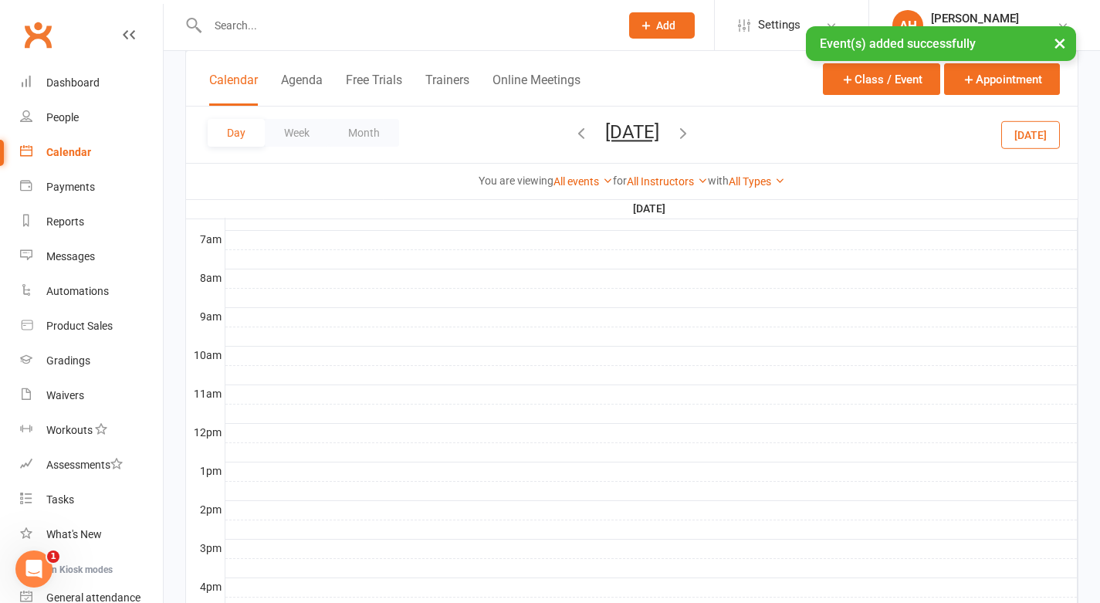
click at [56, 161] on link "Calendar" at bounding box center [91, 152] width 143 height 35
click at [371, 130] on button "Month" at bounding box center [364, 133] width 70 height 28
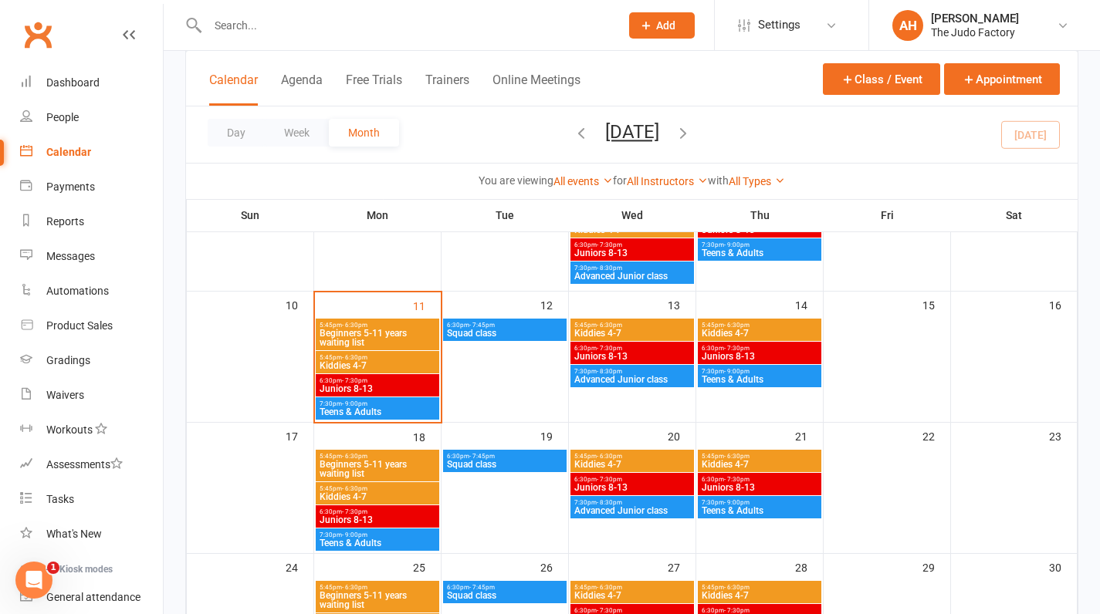
scroll to position [268, 0]
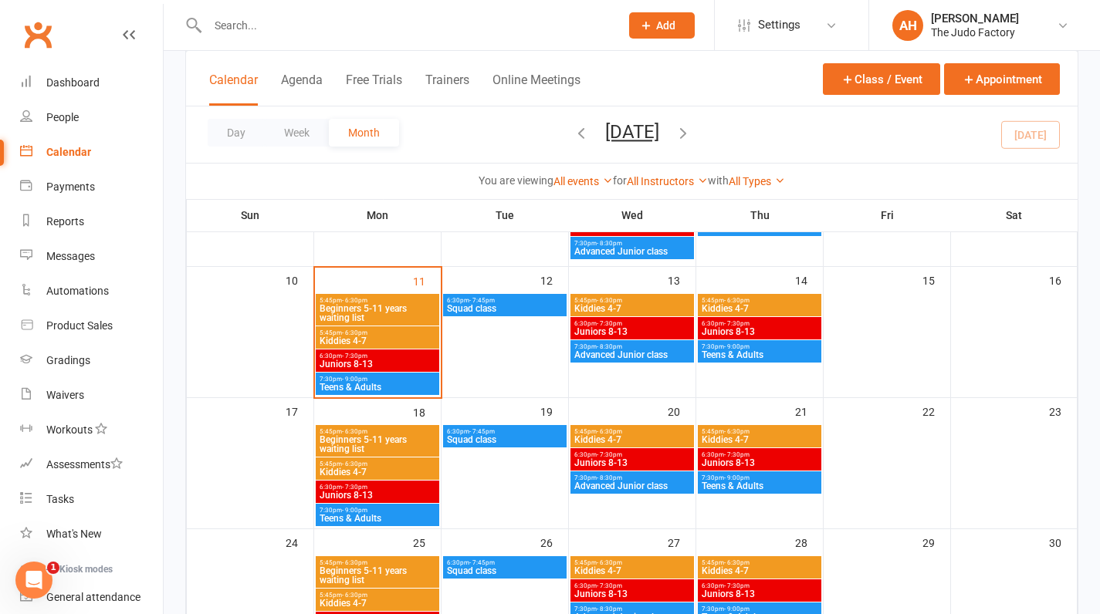
click at [401, 309] on span "Beginners 5-11 years waiting list" at bounding box center [377, 313] width 117 height 19
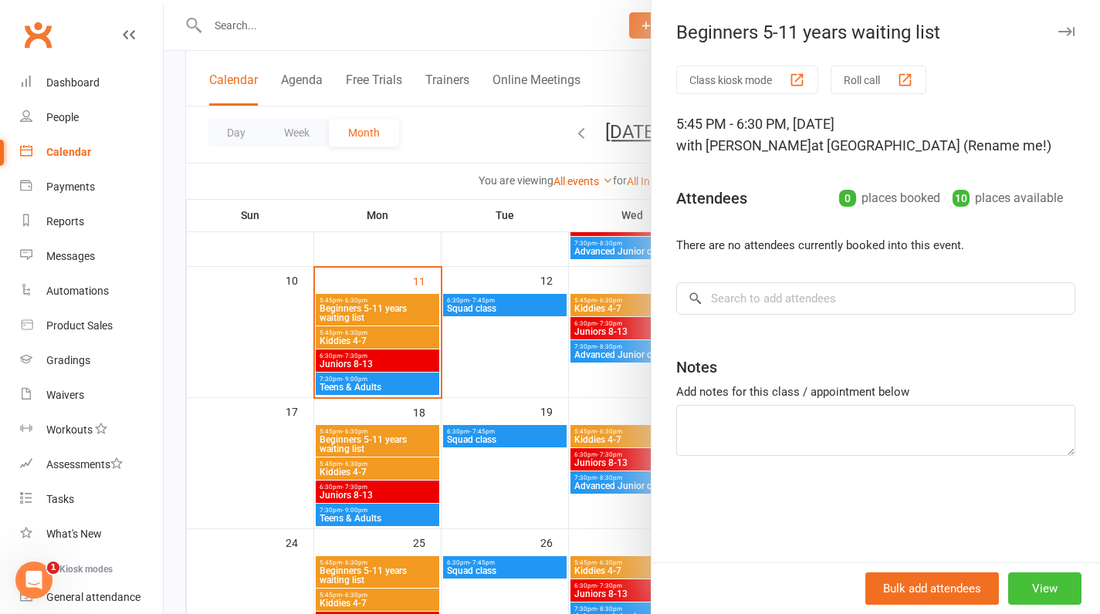
click at [1047, 587] on button "View" at bounding box center [1044, 589] width 73 height 32
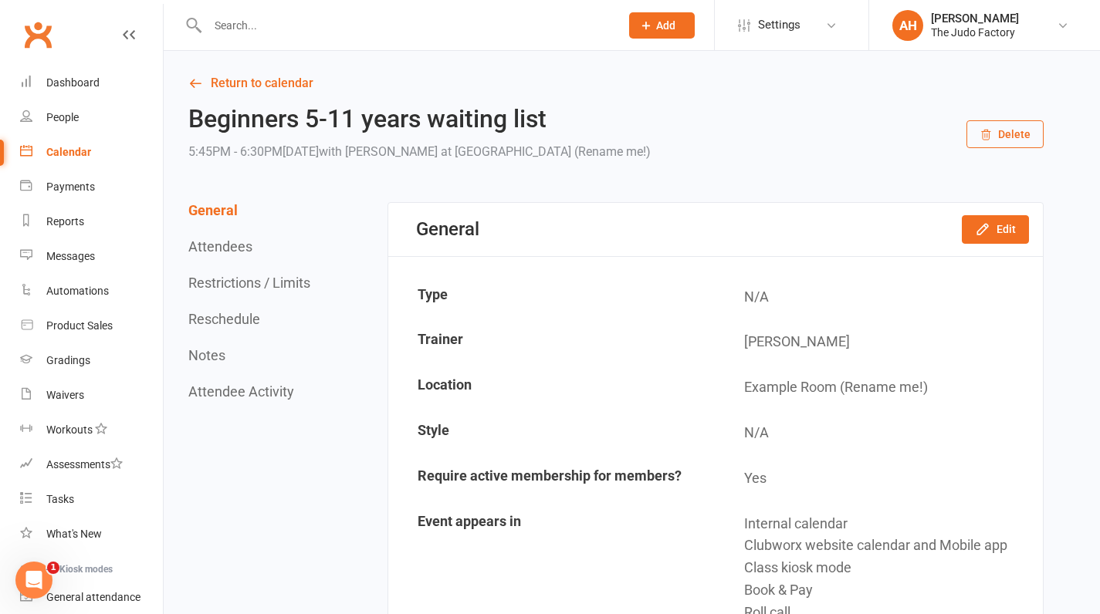
click at [1020, 134] on button "Delete" at bounding box center [1004, 134] width 77 height 28
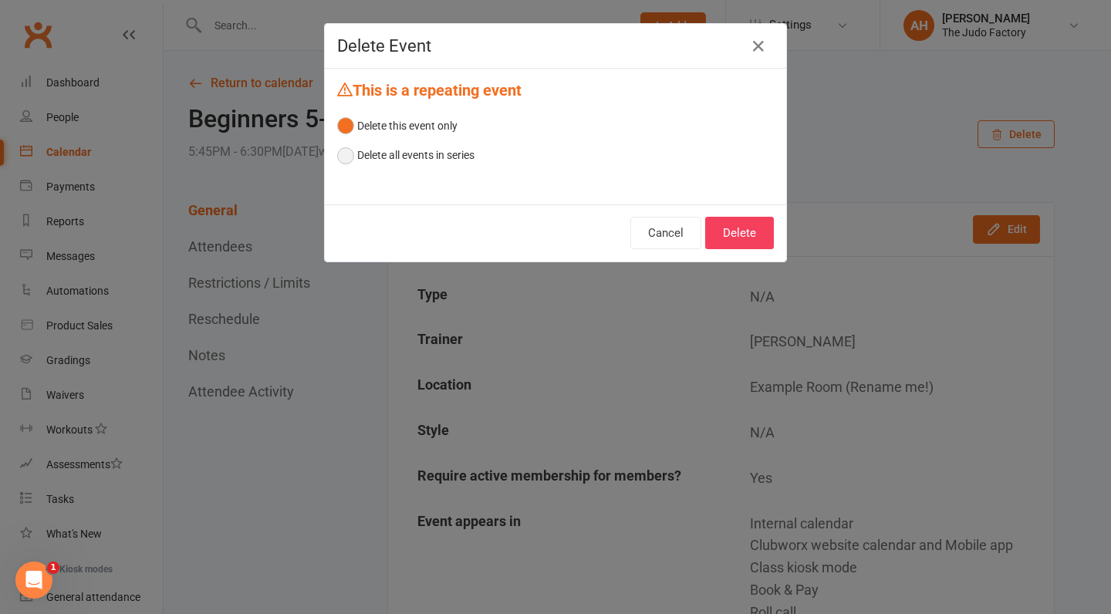
click at [429, 155] on button "Delete all events in series" at bounding box center [405, 154] width 137 height 29
click at [664, 228] on button "Cancel" at bounding box center [666, 233] width 71 height 32
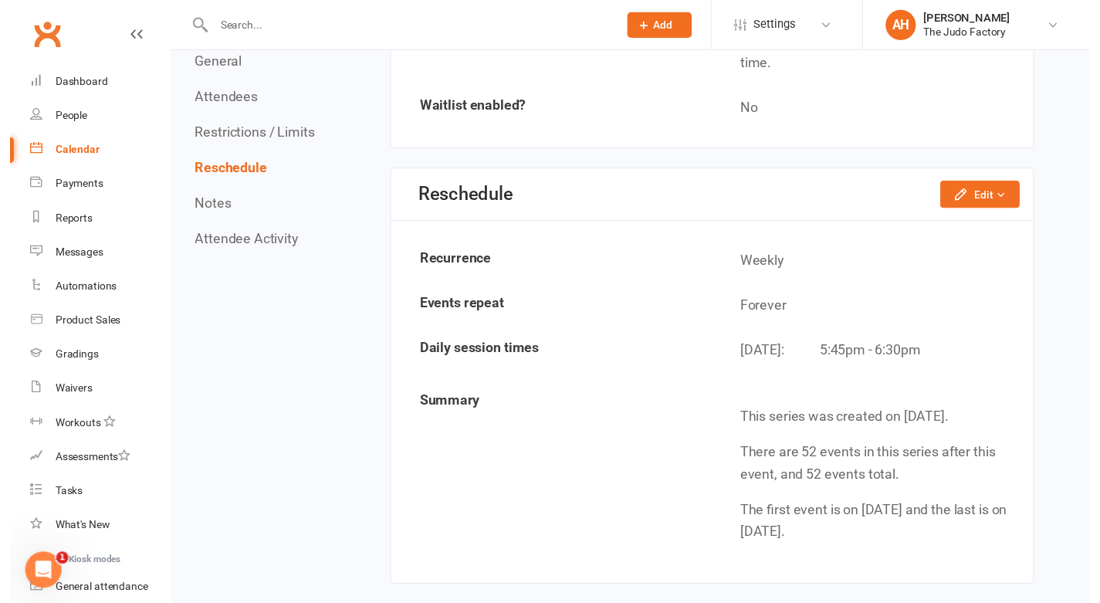
scroll to position [1217, 0]
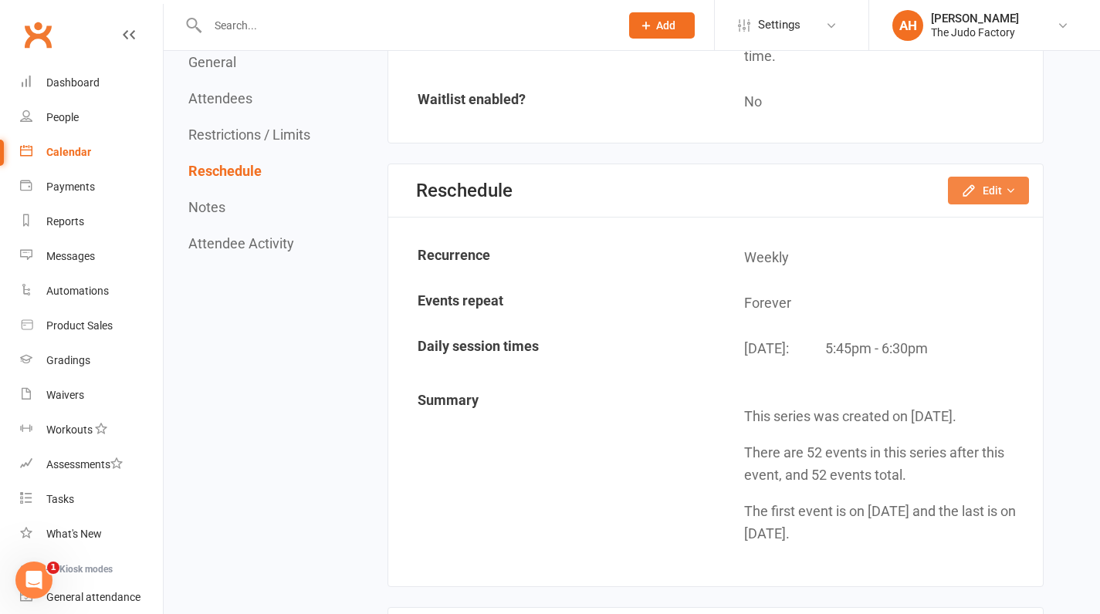
click at [999, 180] on button "Edit" at bounding box center [988, 191] width 81 height 28
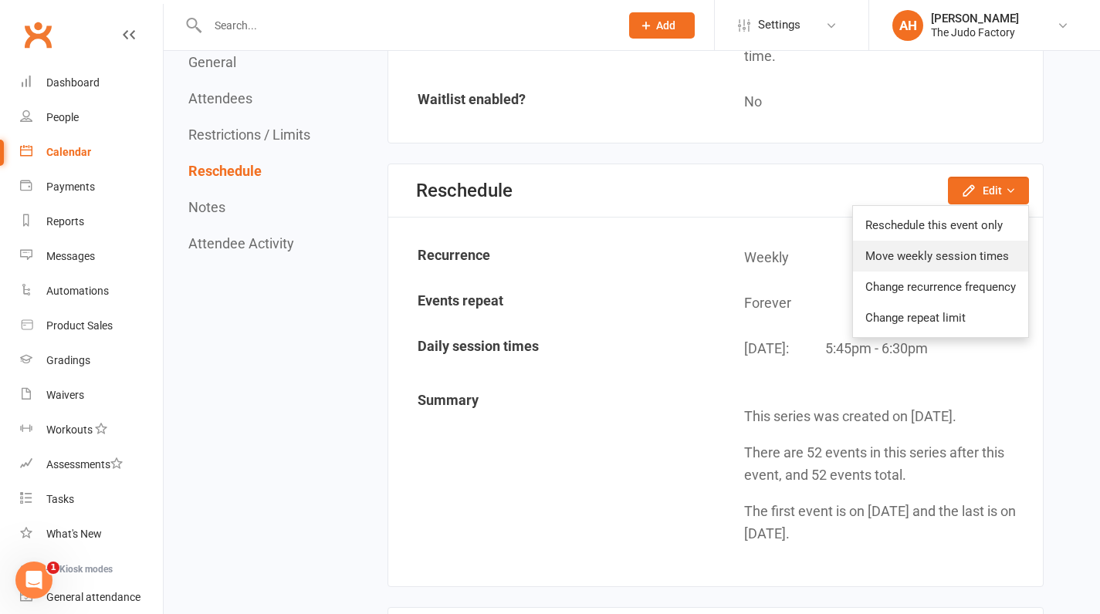
click at [955, 252] on link "Move weekly session times" at bounding box center [940, 256] width 175 height 31
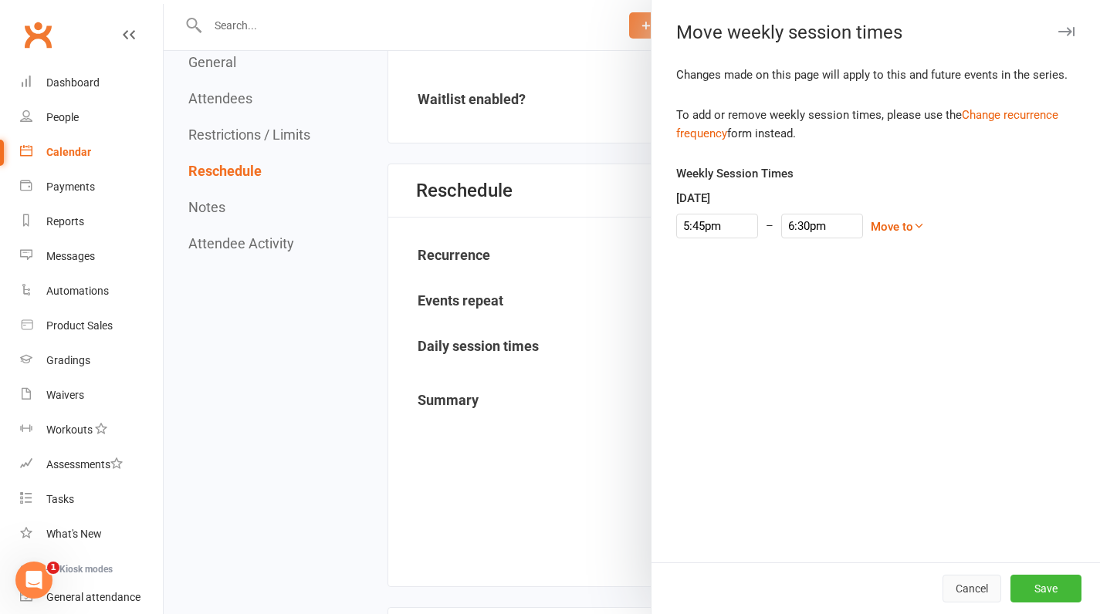
click at [969, 587] on button "Cancel" at bounding box center [971, 589] width 59 height 28
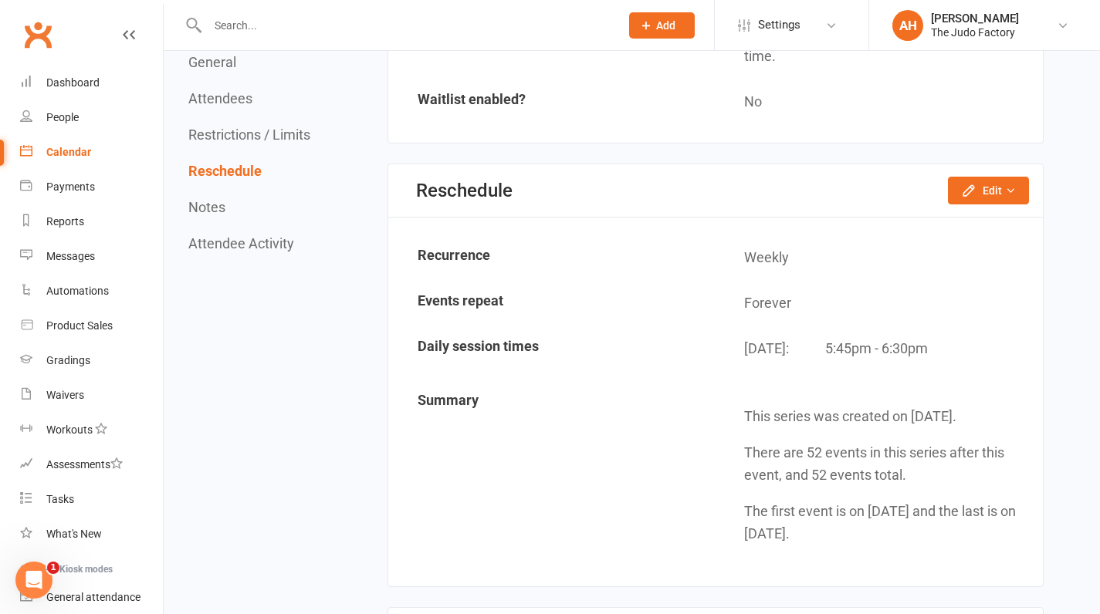
click at [990, 177] on button "Edit" at bounding box center [988, 191] width 81 height 28
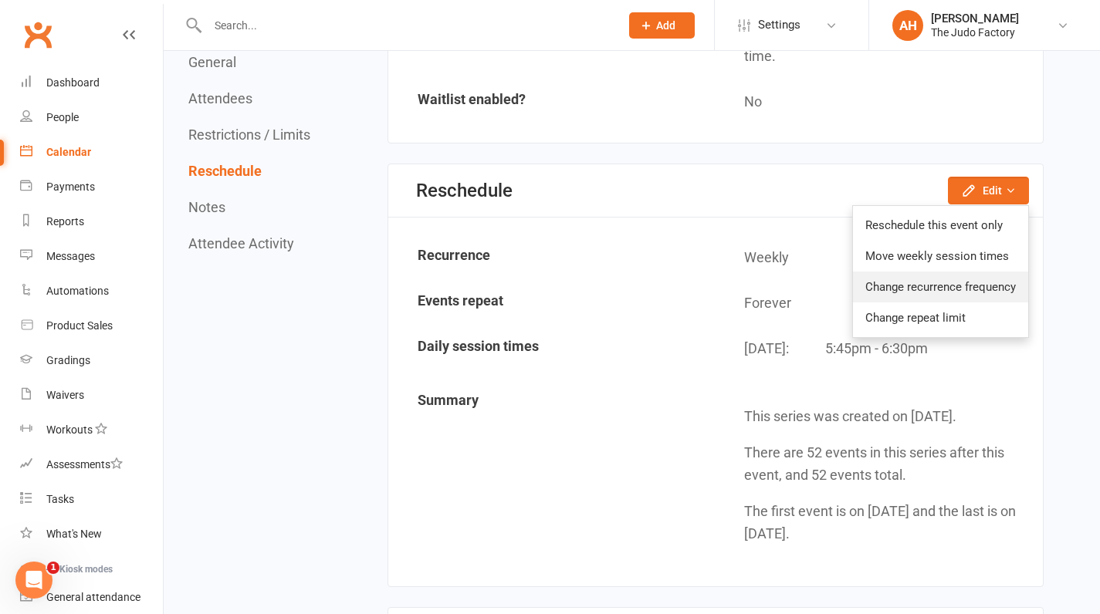
click at [966, 272] on link "Change recurrence frequency" at bounding box center [940, 287] width 175 height 31
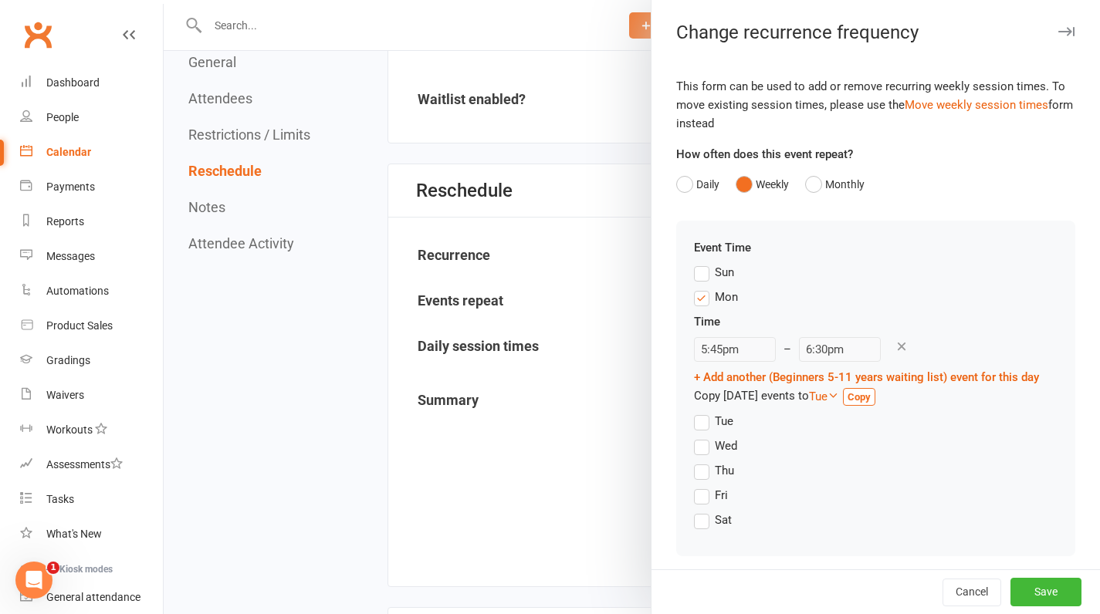
click at [698, 306] on label "Mon" at bounding box center [716, 297] width 44 height 19
click at [698, 288] on input "Mon" at bounding box center [699, 288] width 10 height 0
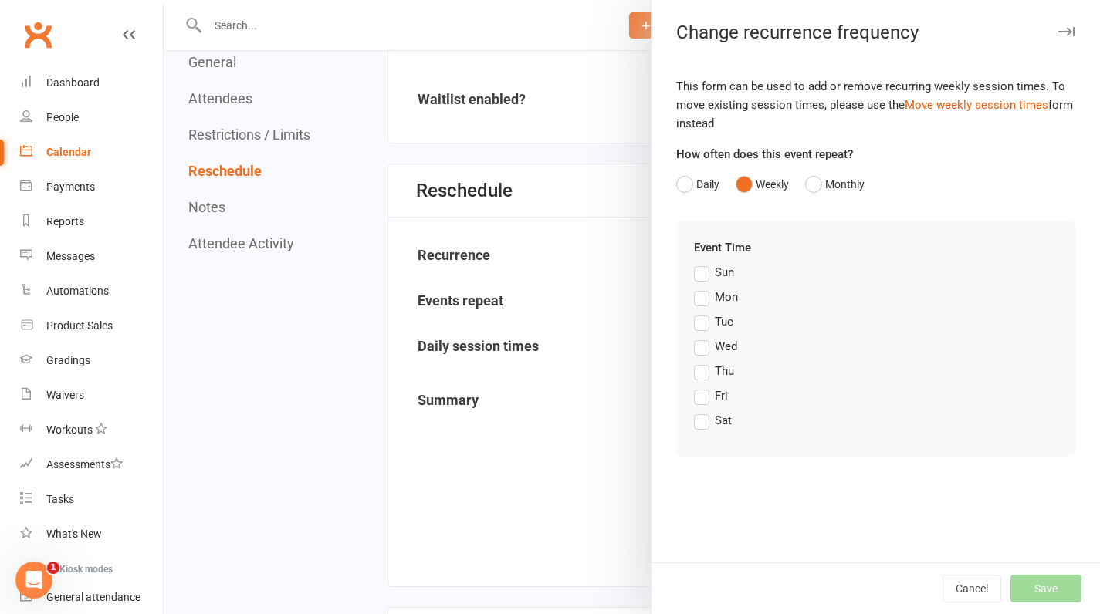
click at [698, 320] on label "Tue" at bounding box center [713, 322] width 39 height 19
click at [698, 313] on input "Tue" at bounding box center [699, 313] width 10 height 0
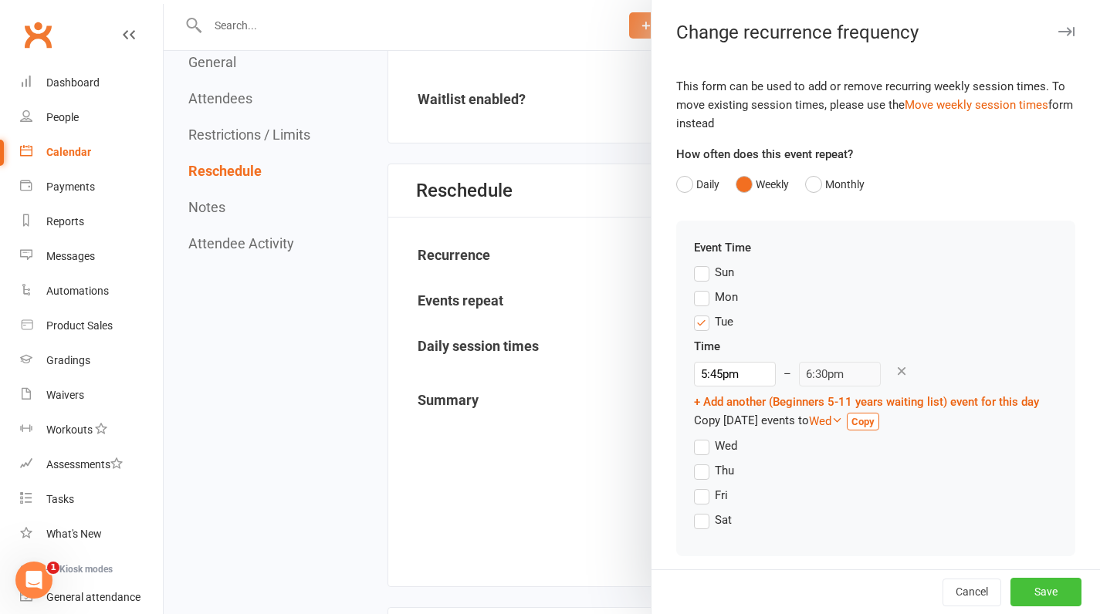
click at [1010, 586] on button "Save" at bounding box center [1045, 593] width 71 height 28
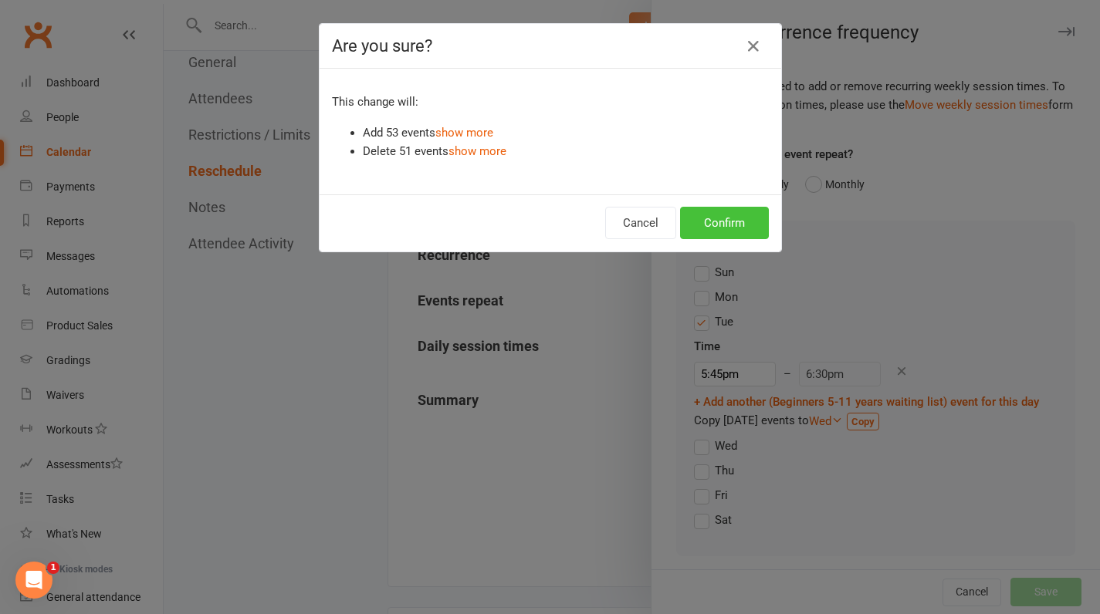
click at [737, 228] on button "Confirm" at bounding box center [724, 223] width 89 height 32
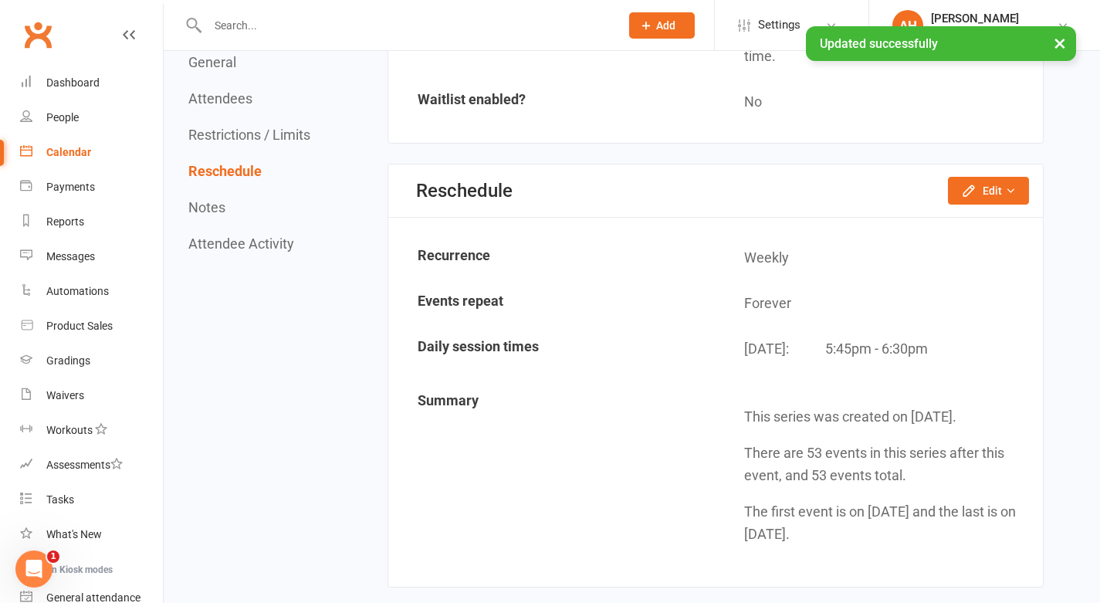
click at [85, 148] on div "Calendar" at bounding box center [68, 152] width 45 height 12
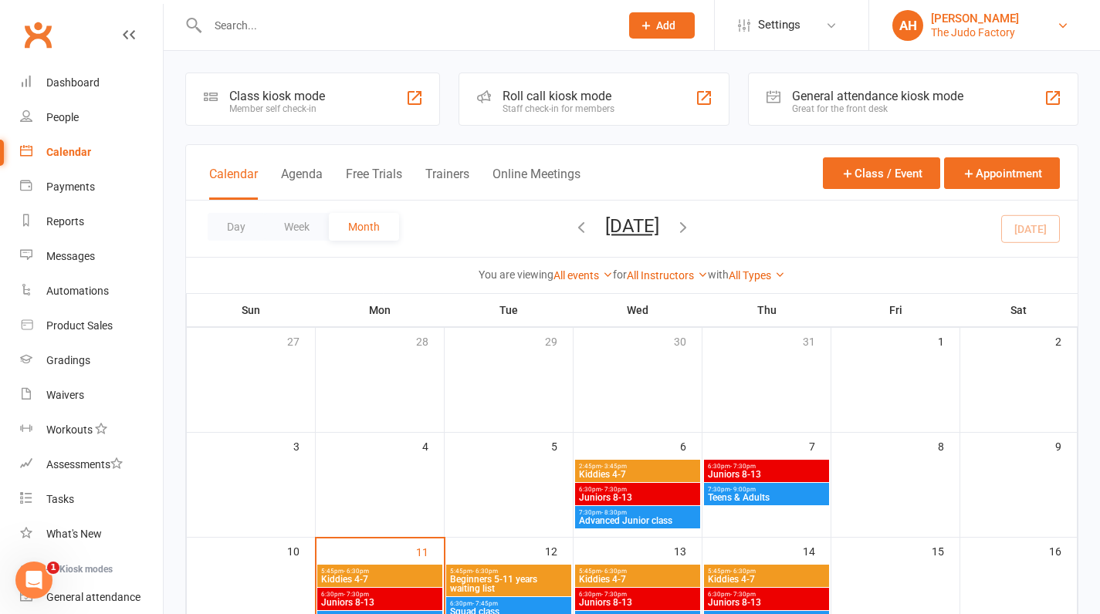
click at [981, 20] on div "[PERSON_NAME]" at bounding box center [975, 19] width 88 height 14
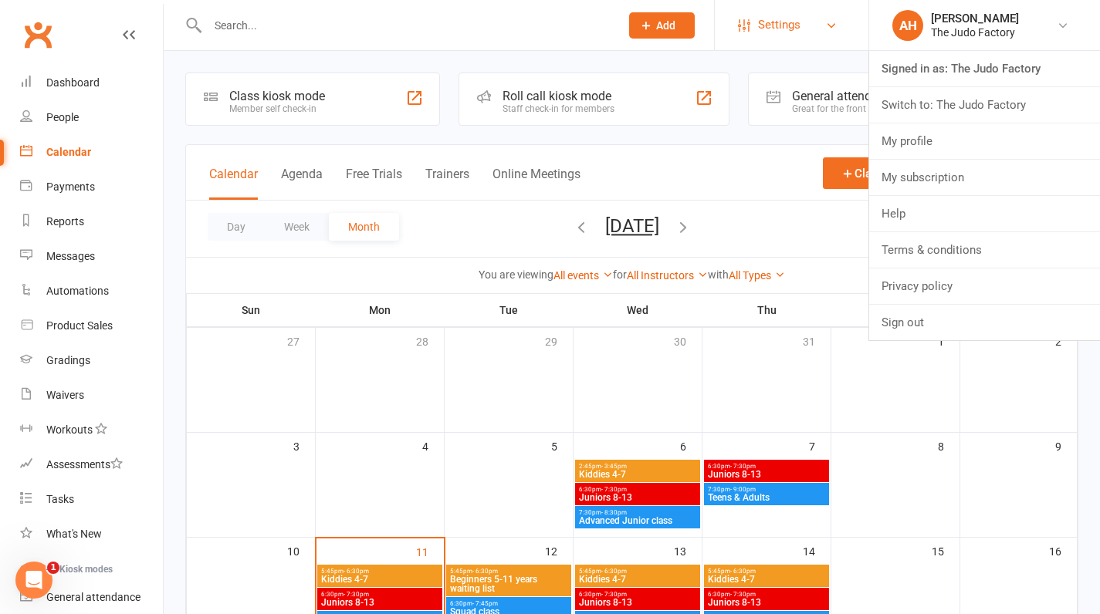
click at [809, 25] on link "Settings" at bounding box center [791, 25] width 107 height 35
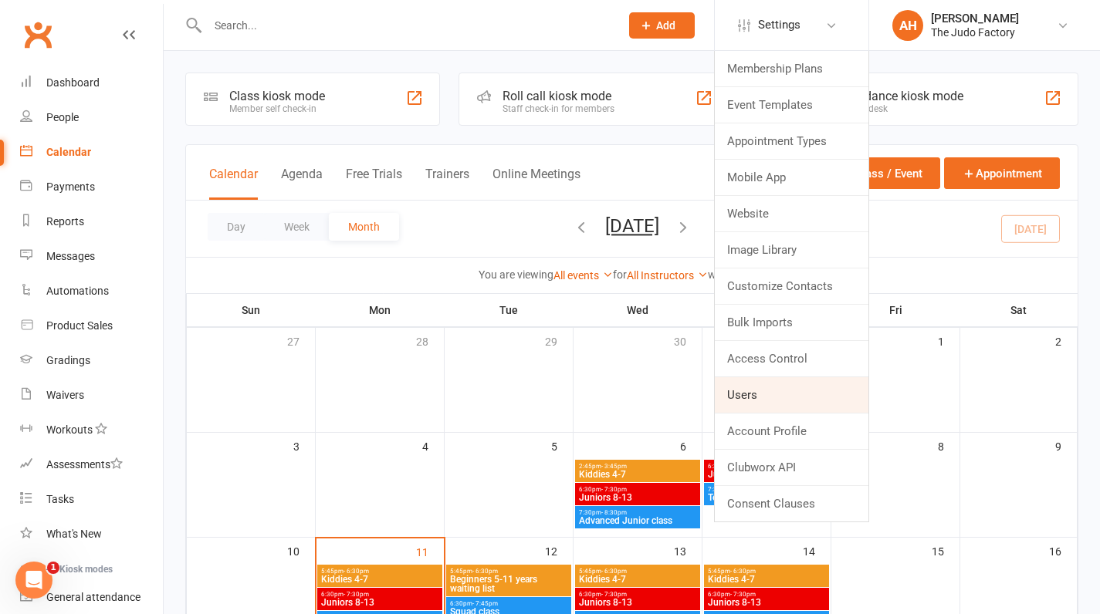
click at [777, 404] on link "Users" at bounding box center [792, 395] width 154 height 36
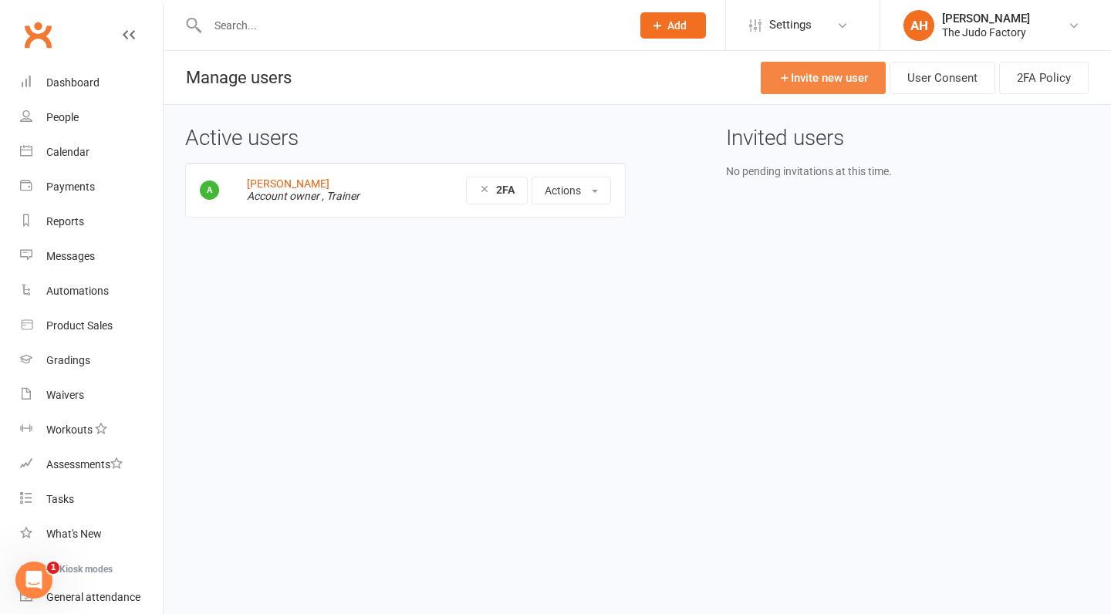
click at [799, 83] on link "Invite new user" at bounding box center [823, 78] width 125 height 32
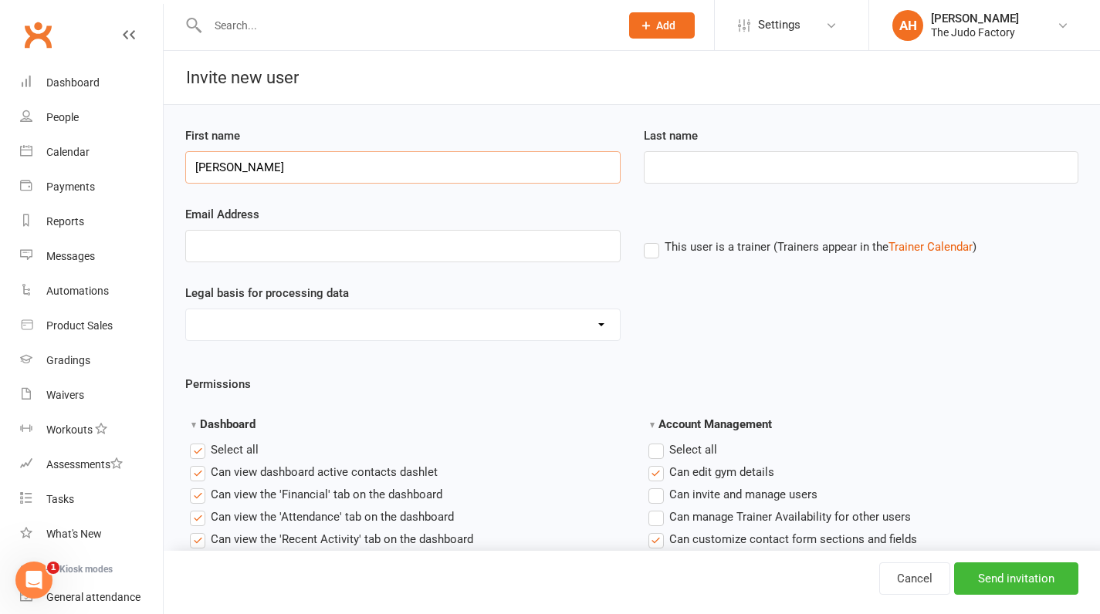
type input "Adam"
type input "Hoshal"
type input "adam.hoshal@gmail.com"
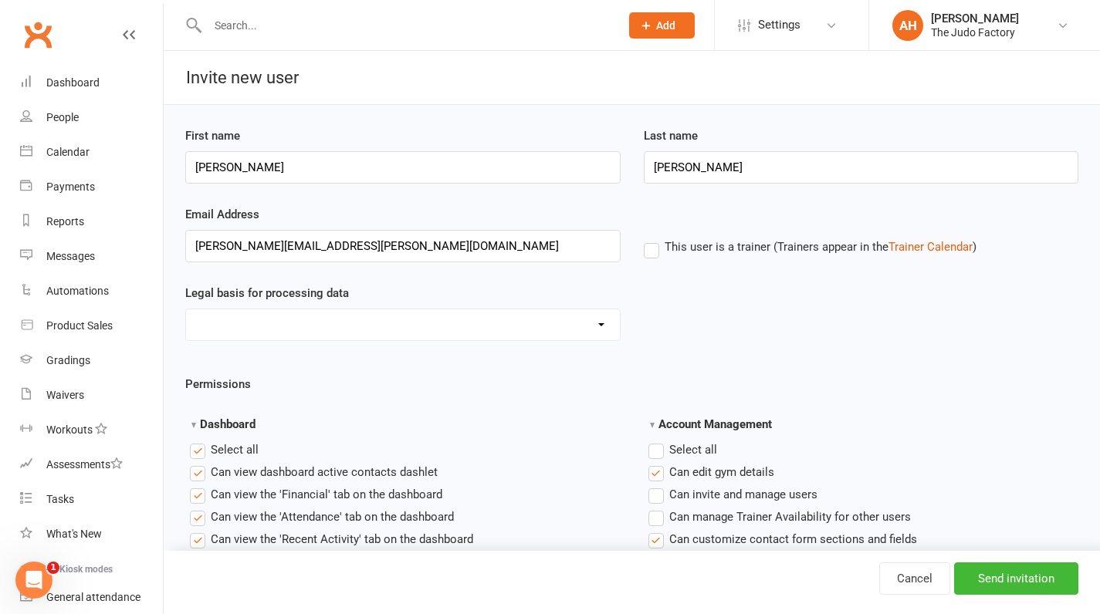
click at [651, 244] on label "This user is a trainer (Trainers appear in the Trainer Calendar )" at bounding box center [810, 247] width 333 height 14
click at [651, 238] on input "This user is a trainer (Trainers appear in the Trainer Calendar )" at bounding box center [649, 238] width 10 height 0
click at [1045, 583] on input "Send invitation" at bounding box center [1016, 579] width 124 height 32
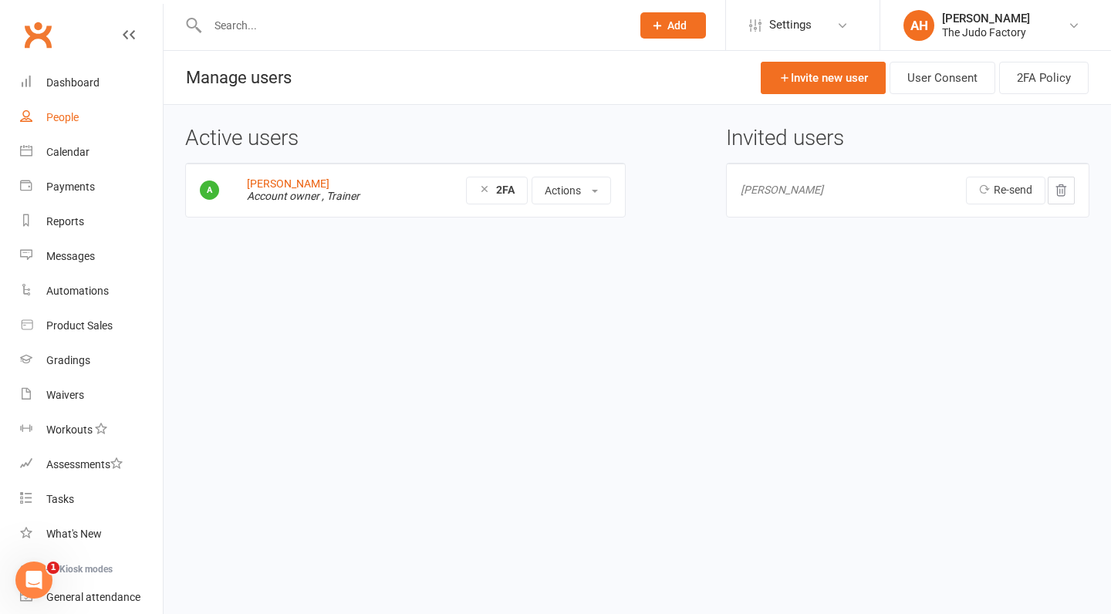
click at [52, 126] on link "People" at bounding box center [91, 117] width 143 height 35
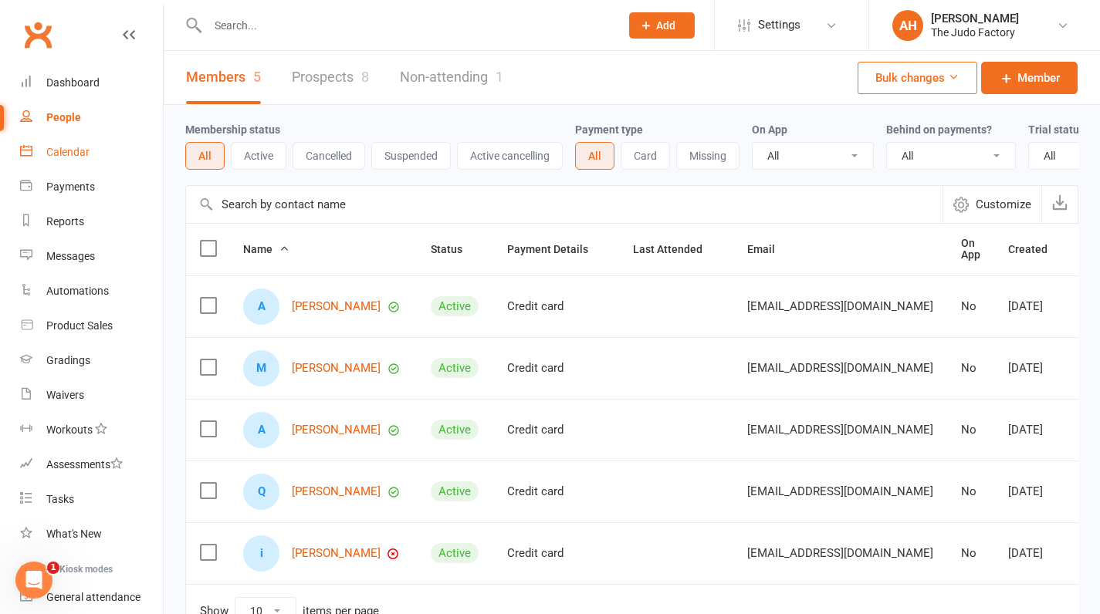
click at [65, 142] on link "Calendar" at bounding box center [91, 152] width 143 height 35
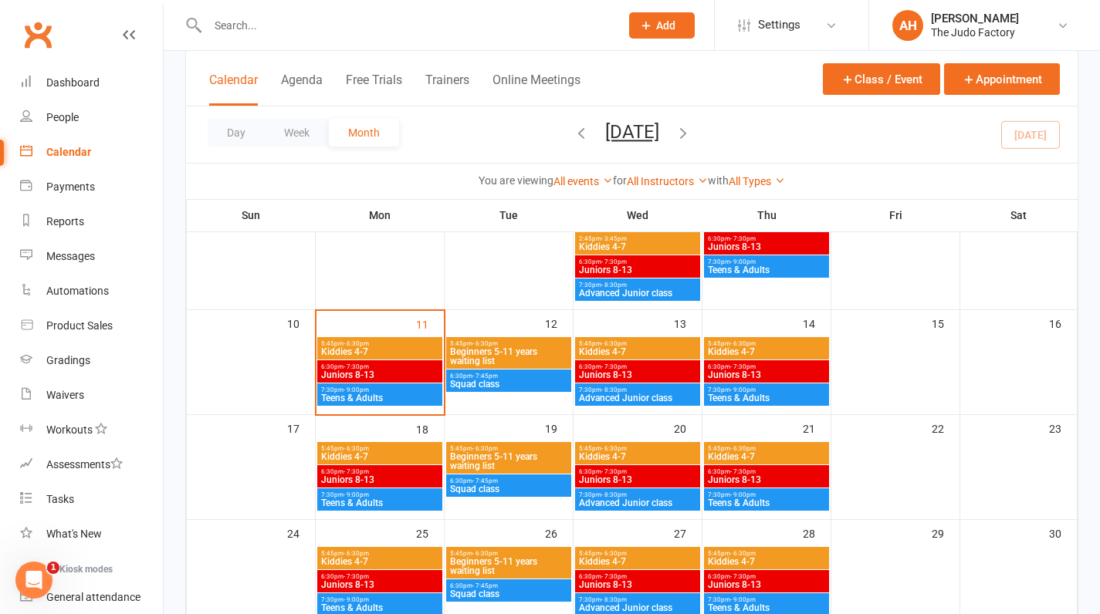
scroll to position [242, 0]
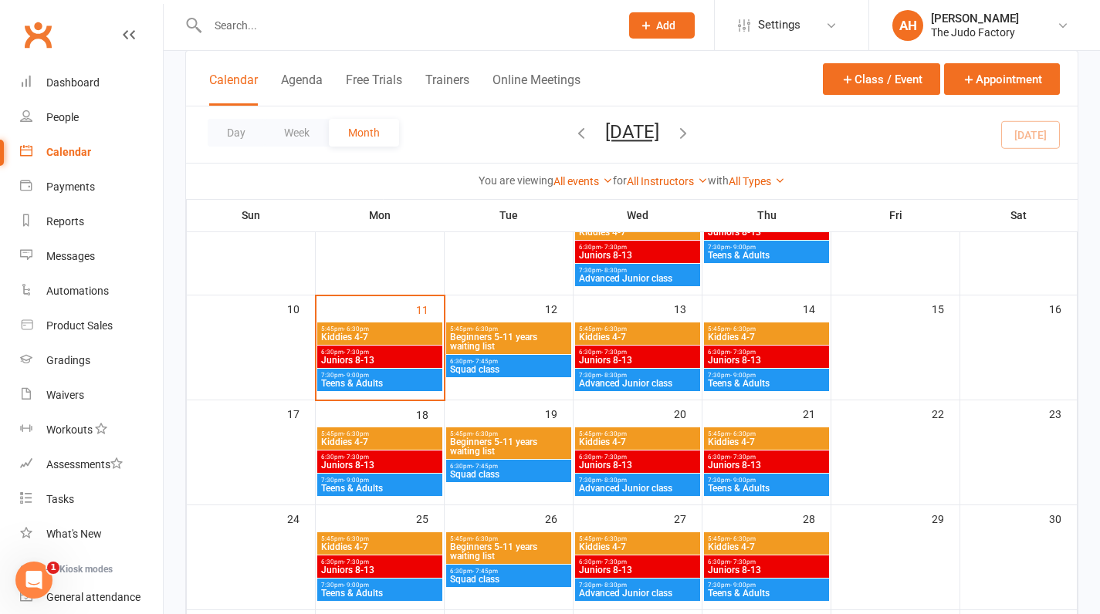
click at [387, 332] on span "5:45pm - 6:30pm" at bounding box center [379, 329] width 119 height 7
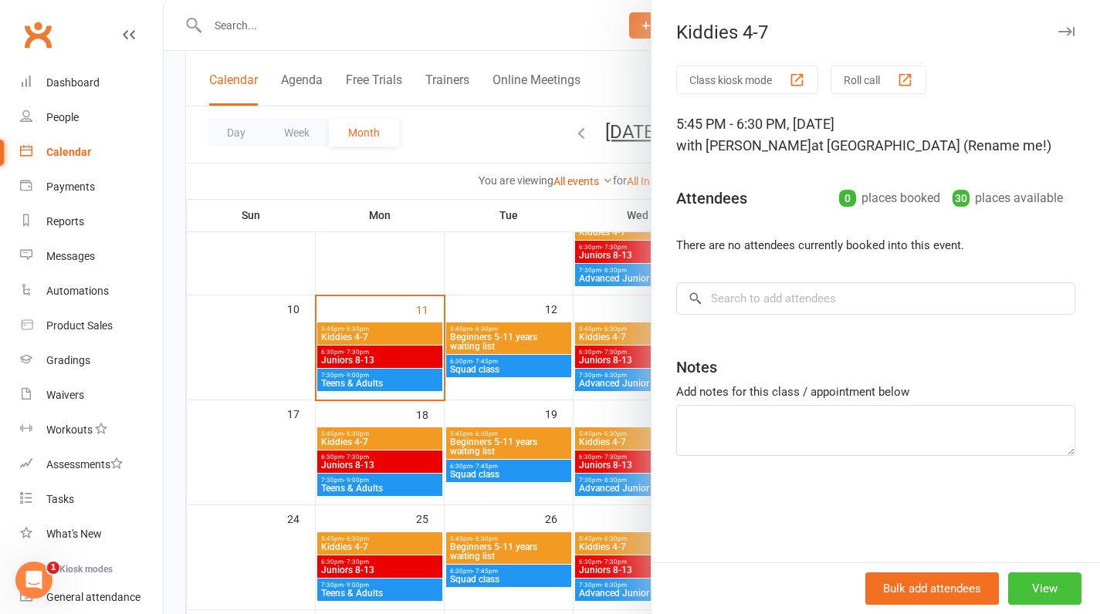
click at [1026, 594] on button "View" at bounding box center [1044, 589] width 73 height 32
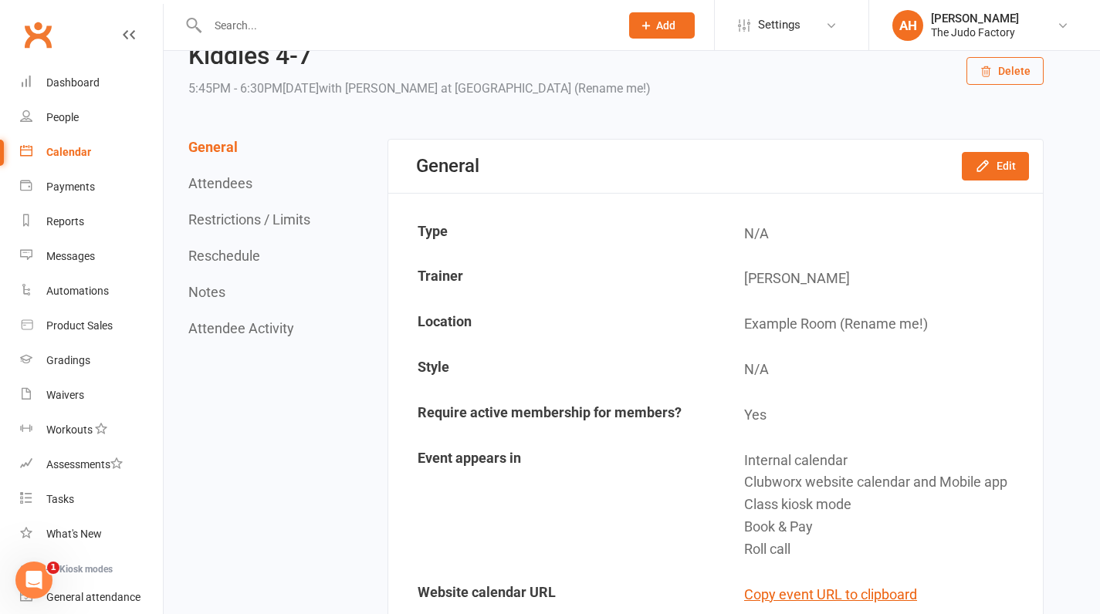
scroll to position [67, 0]
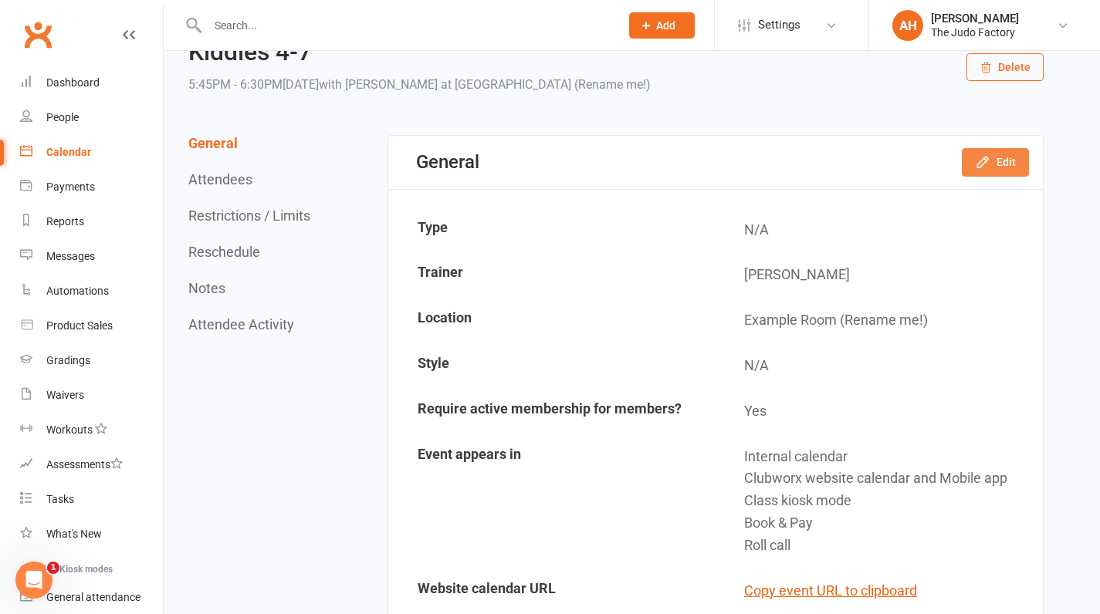
click at [985, 163] on icon "button" at bounding box center [982, 162] width 10 height 10
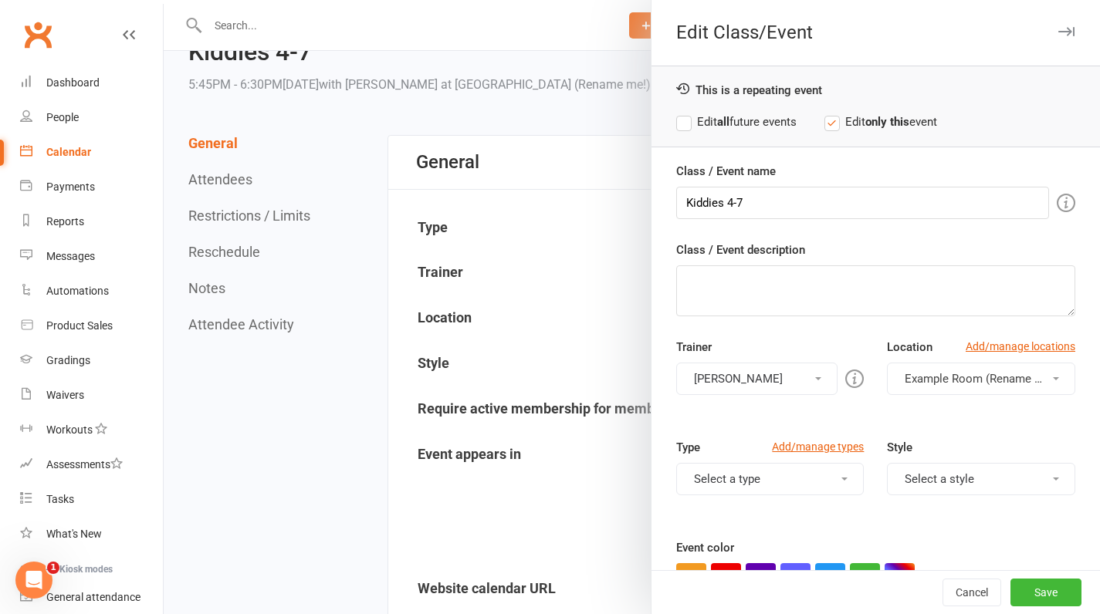
click at [938, 356] on div "Location Add/manage locations" at bounding box center [981, 350] width 188 height 25
click at [938, 364] on button "Example Room (Rename me!)" at bounding box center [981, 379] width 188 height 32
click at [980, 421] on span "Example Room (Rename me!)" at bounding box center [976, 416] width 153 height 14
click at [987, 390] on button "Example Room (Rename me!)" at bounding box center [981, 379] width 188 height 32
click at [1004, 411] on span "Example Room (Rename me!)" at bounding box center [976, 416] width 153 height 14
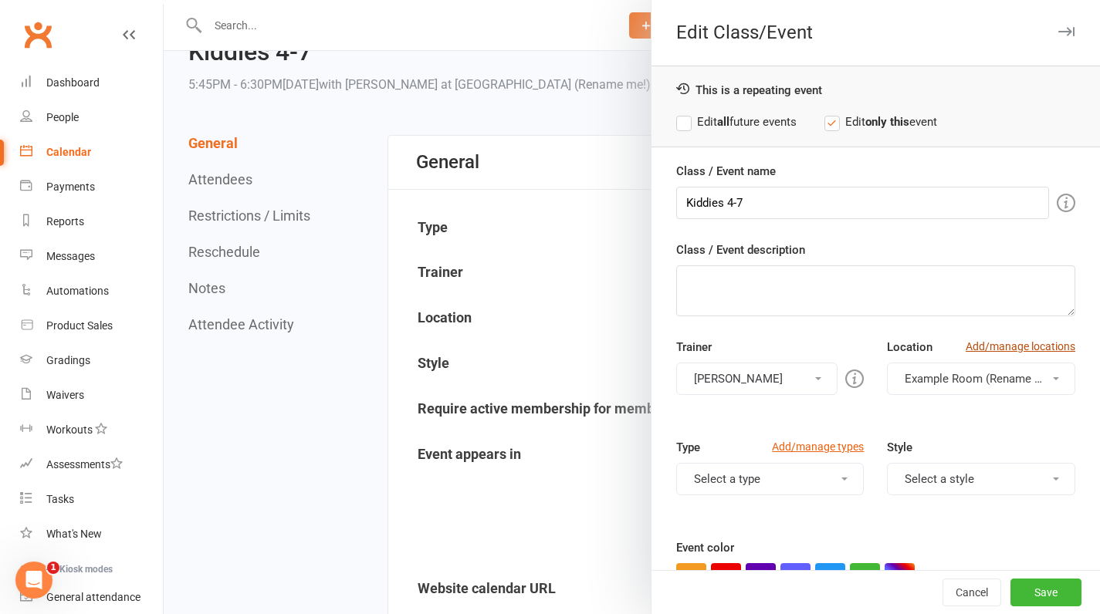
click at [996, 347] on link "Add/manage locations" at bounding box center [1021, 346] width 110 height 17
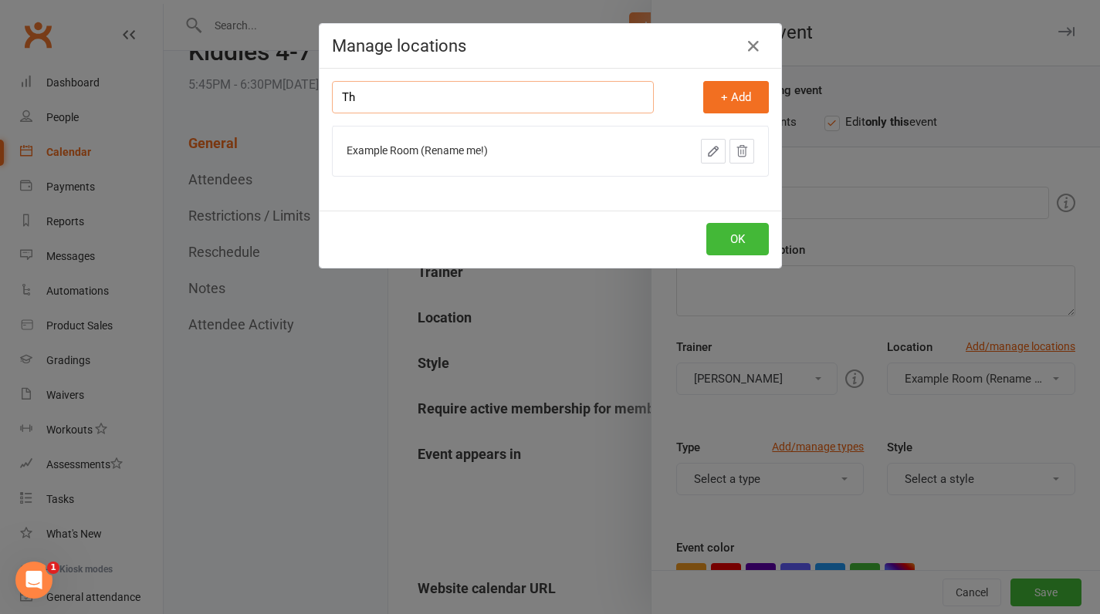
type input "T"
type input "Sheen"
click at [732, 96] on button "+ Add" at bounding box center [736, 97] width 66 height 32
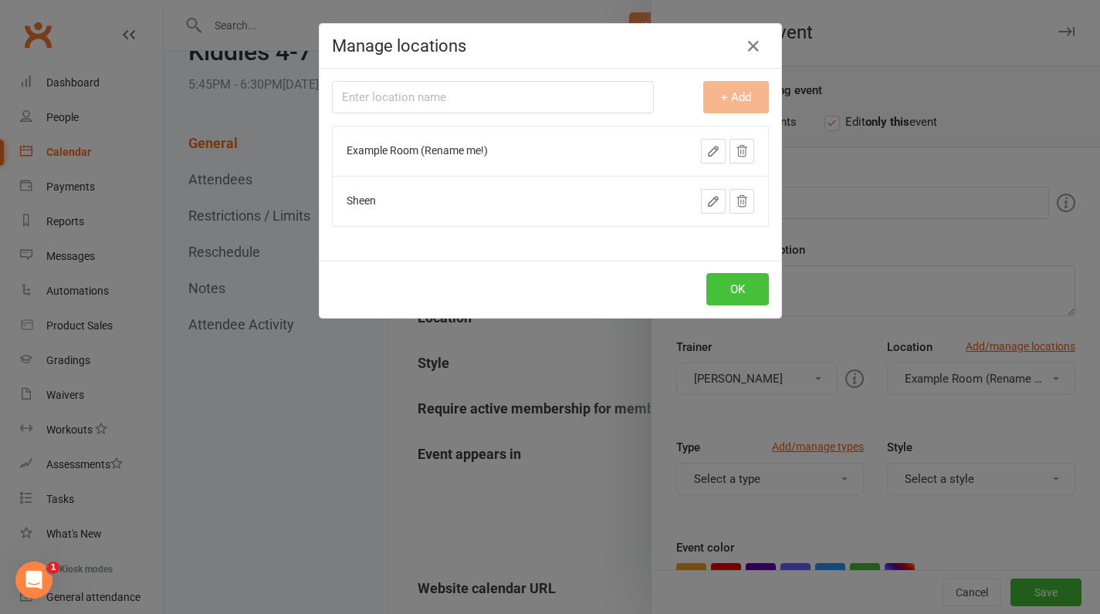
click at [725, 289] on button "OK" at bounding box center [737, 289] width 63 height 32
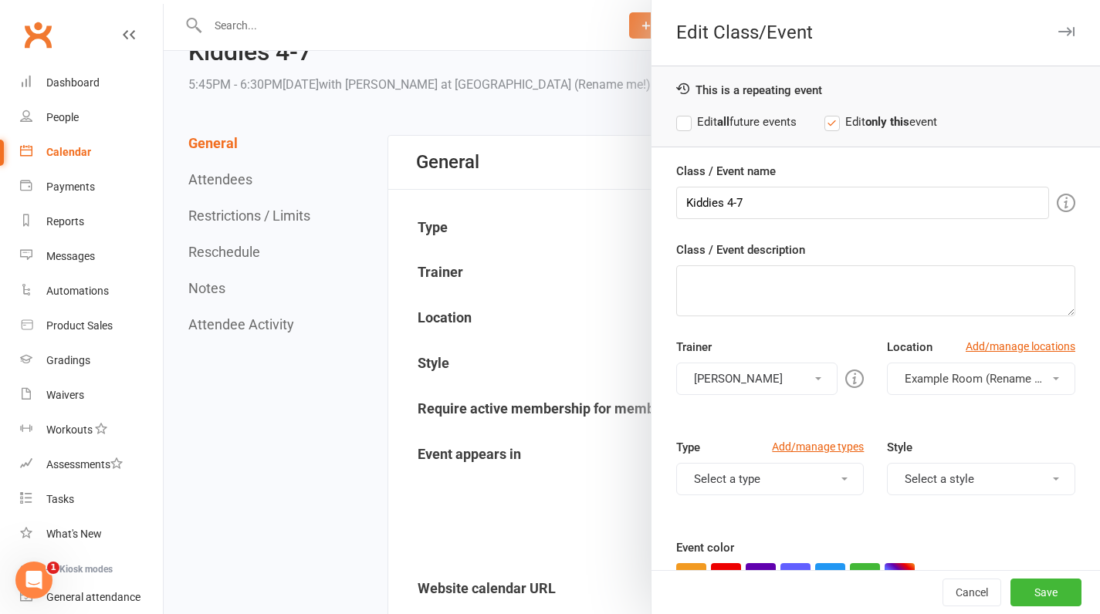
click at [949, 384] on span "Example Room (Rename me!)" at bounding box center [981, 379] width 153 height 14
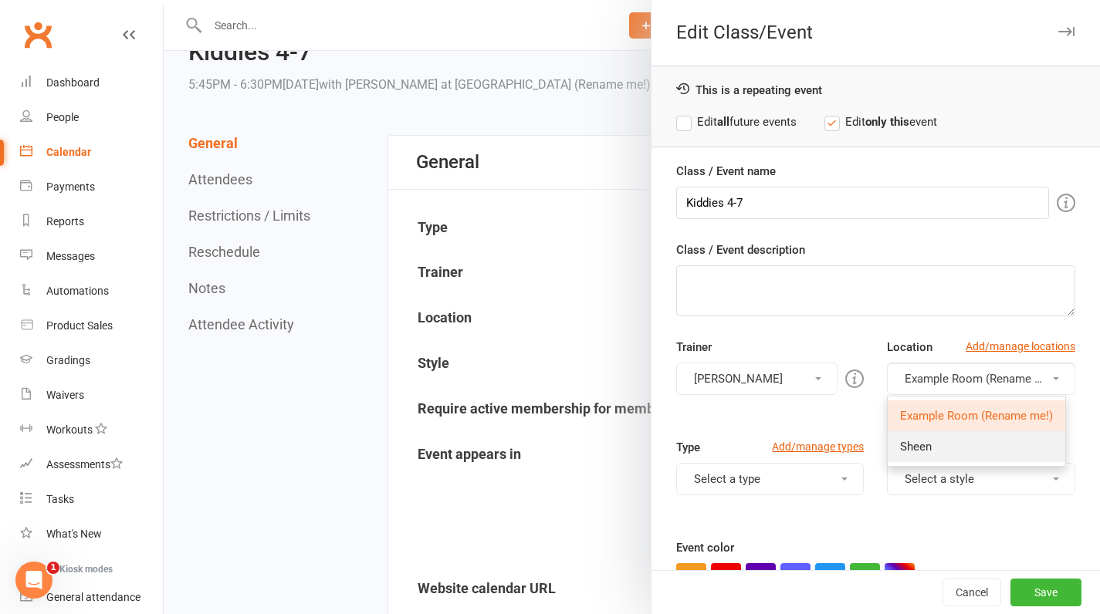
click at [945, 441] on link "Sheen" at bounding box center [977, 446] width 178 height 31
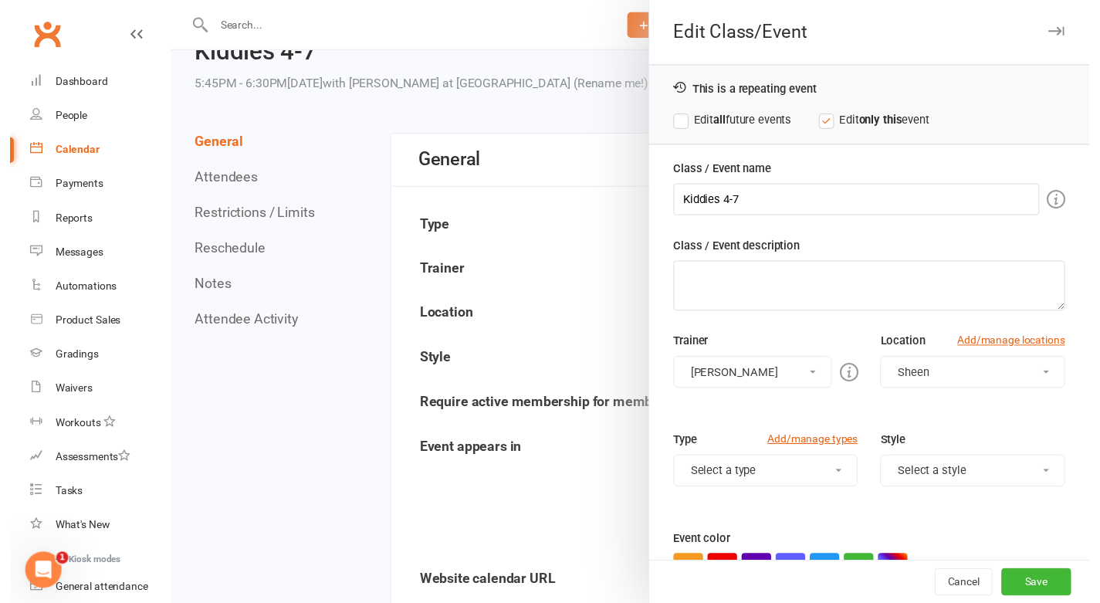
scroll to position [0, 0]
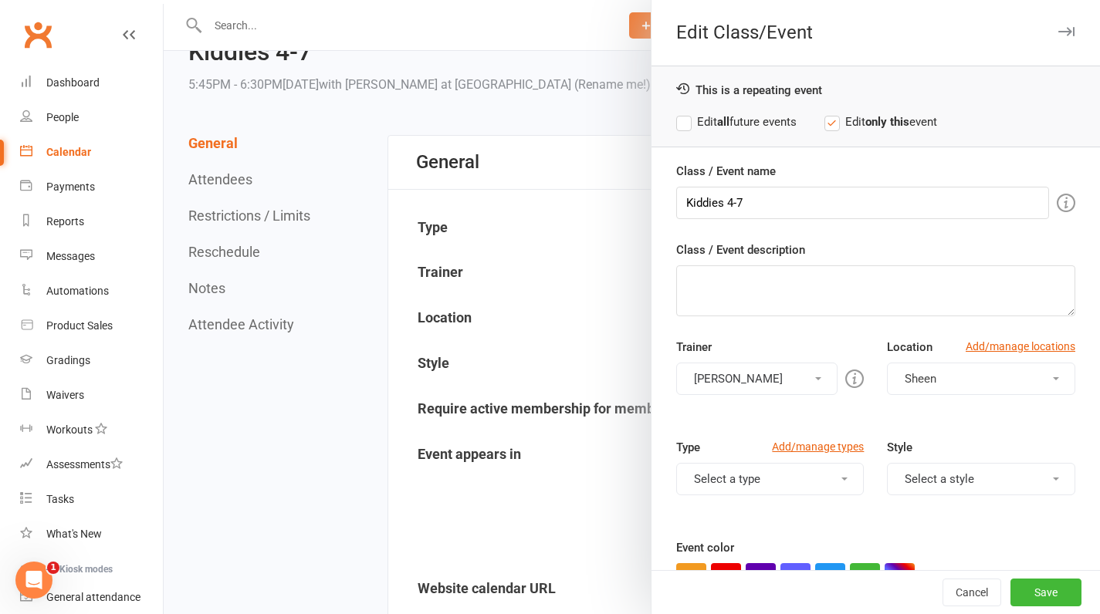
click at [677, 119] on label "Edit all future events" at bounding box center [736, 122] width 120 height 19
click at [1000, 477] on button "Select a style" at bounding box center [981, 479] width 188 height 32
click at [1014, 593] on button "Save" at bounding box center [1045, 593] width 71 height 28
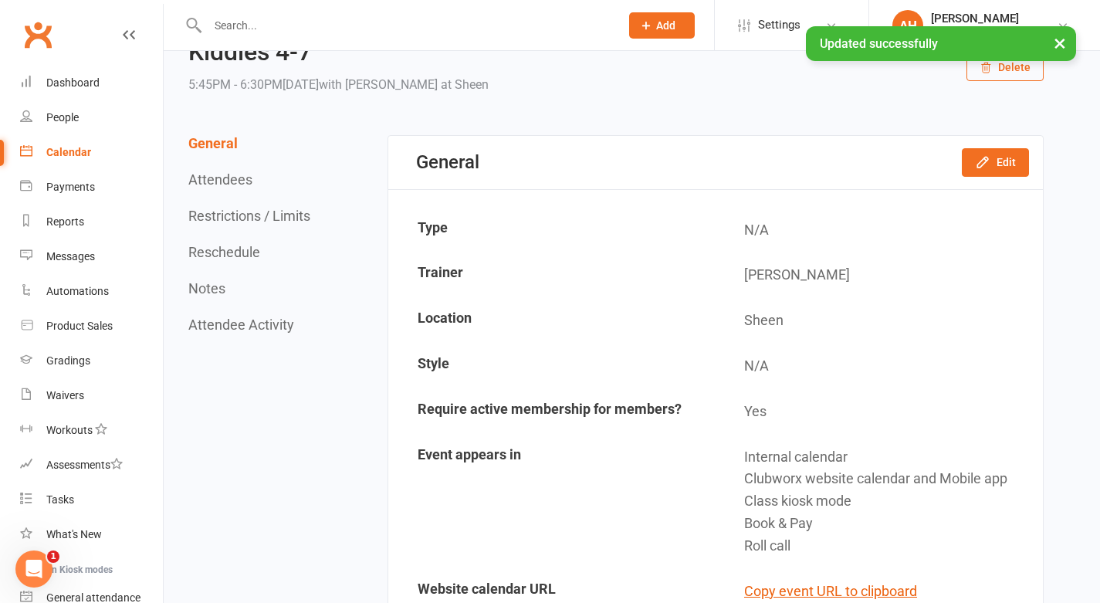
click at [68, 161] on link "Calendar" at bounding box center [91, 152] width 143 height 35
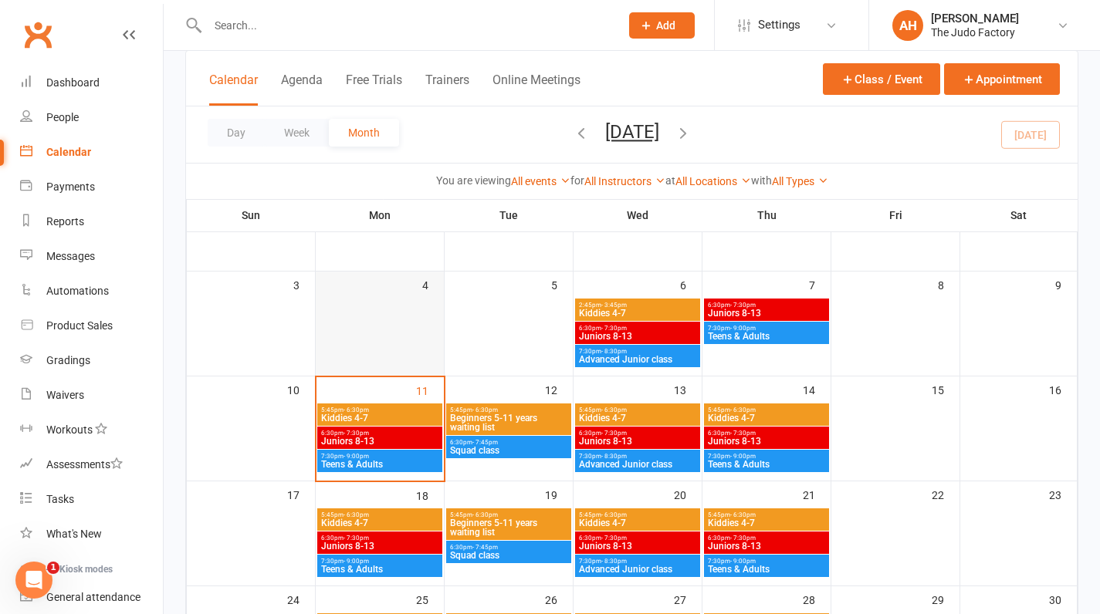
scroll to position [163, 0]
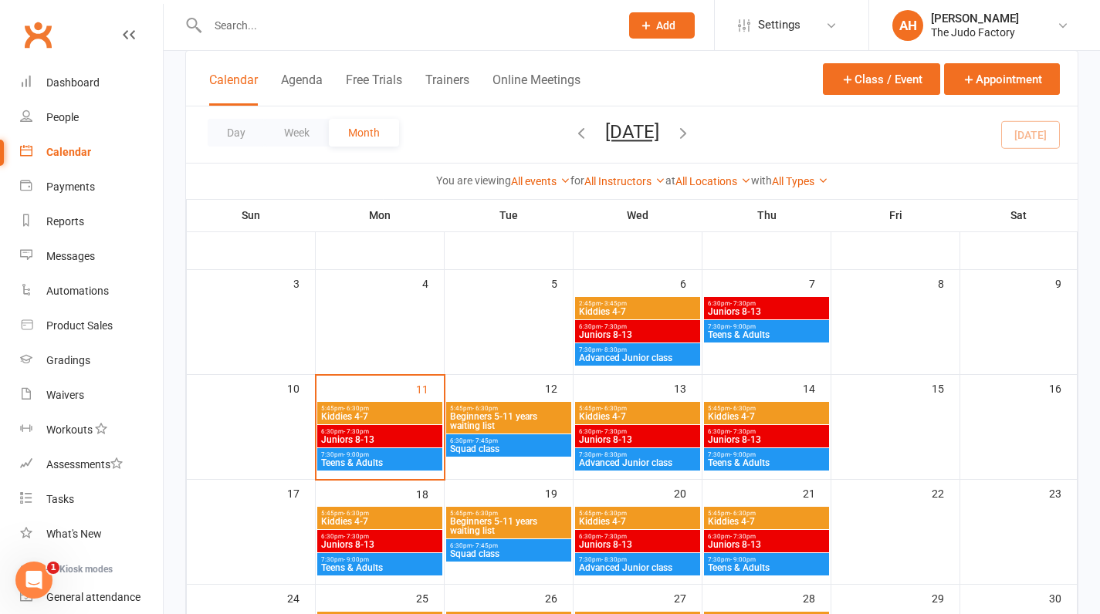
click at [386, 430] on span "6:30pm - 7:30pm" at bounding box center [379, 431] width 119 height 7
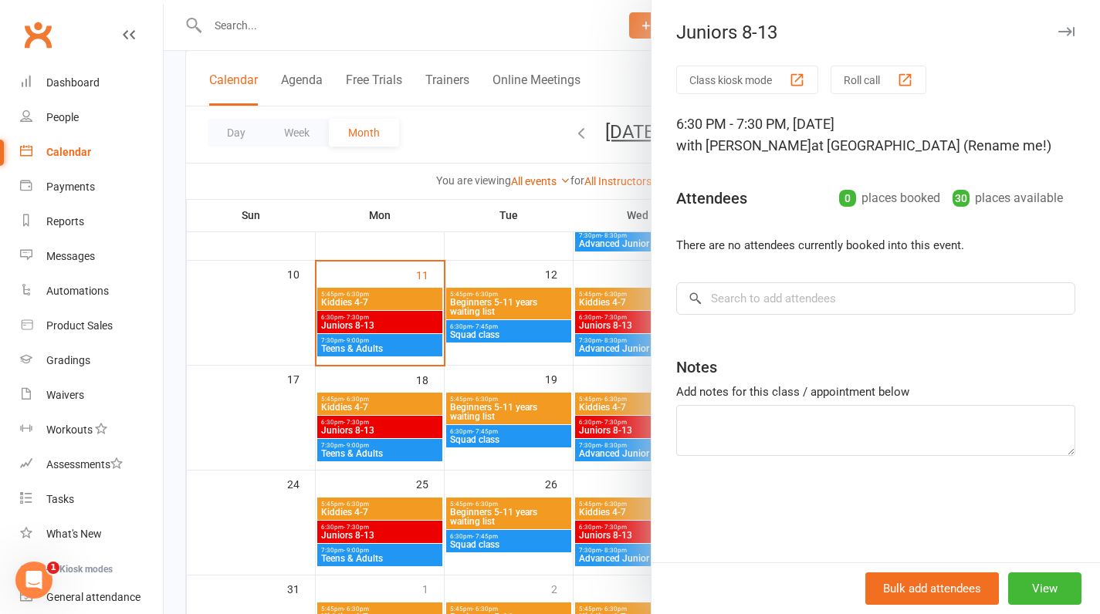
scroll to position [286, 0]
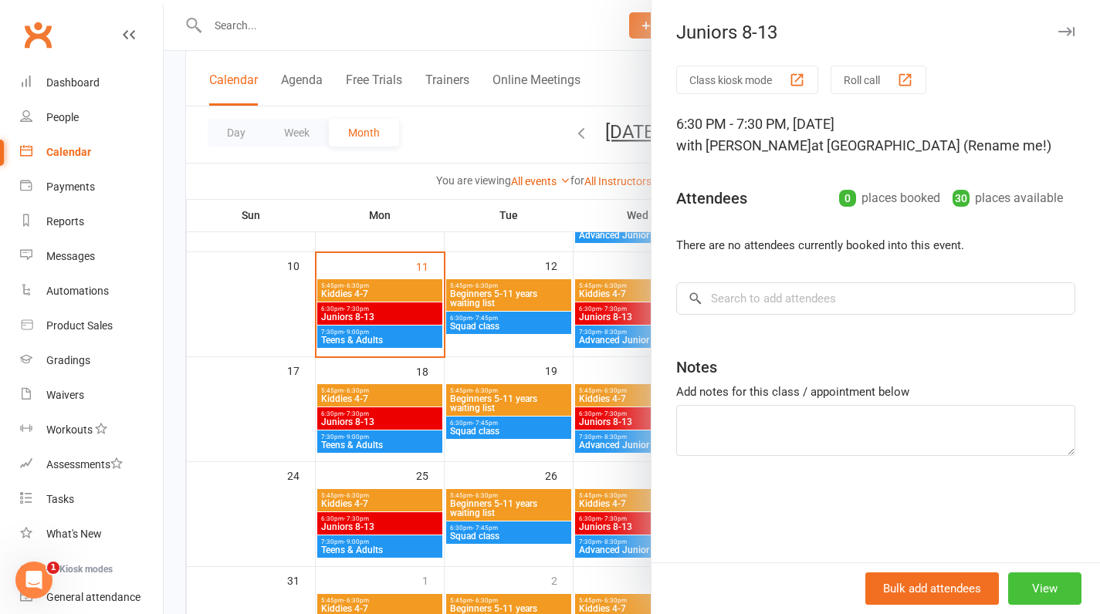
click at [1018, 598] on button "View" at bounding box center [1044, 589] width 73 height 32
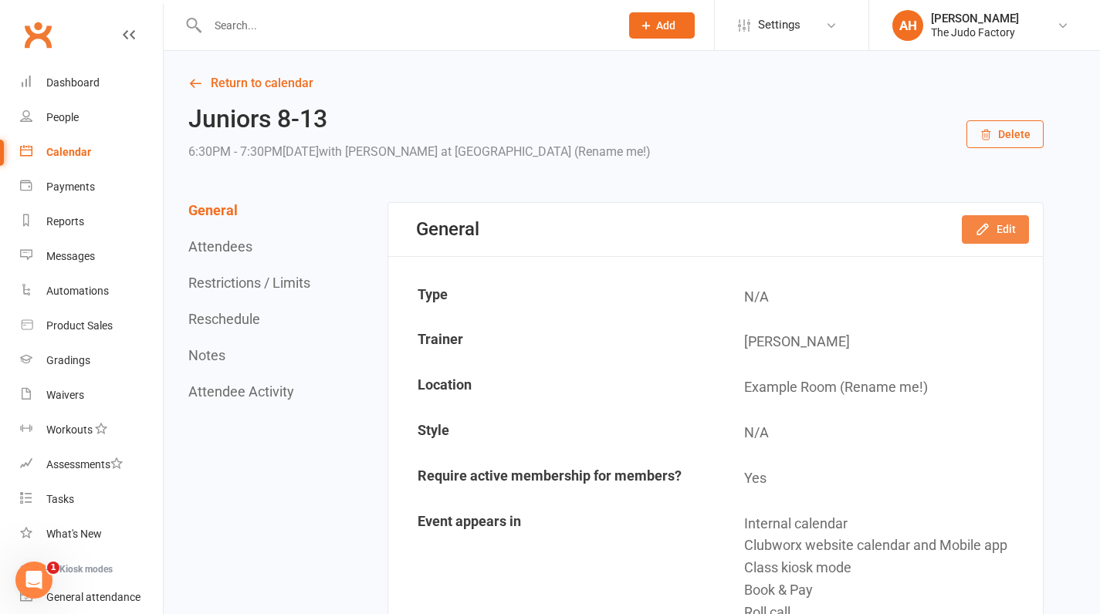
click at [987, 225] on icon "button" at bounding box center [982, 230] width 10 height 10
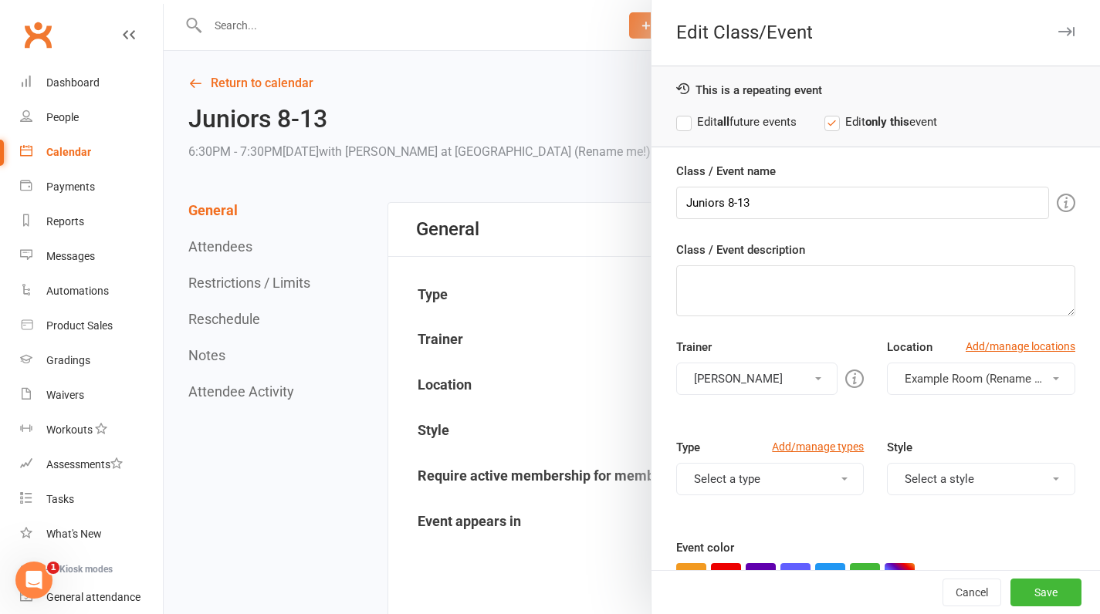
click at [985, 370] on button "Example Room (Rename me!)" at bounding box center [981, 379] width 188 height 32
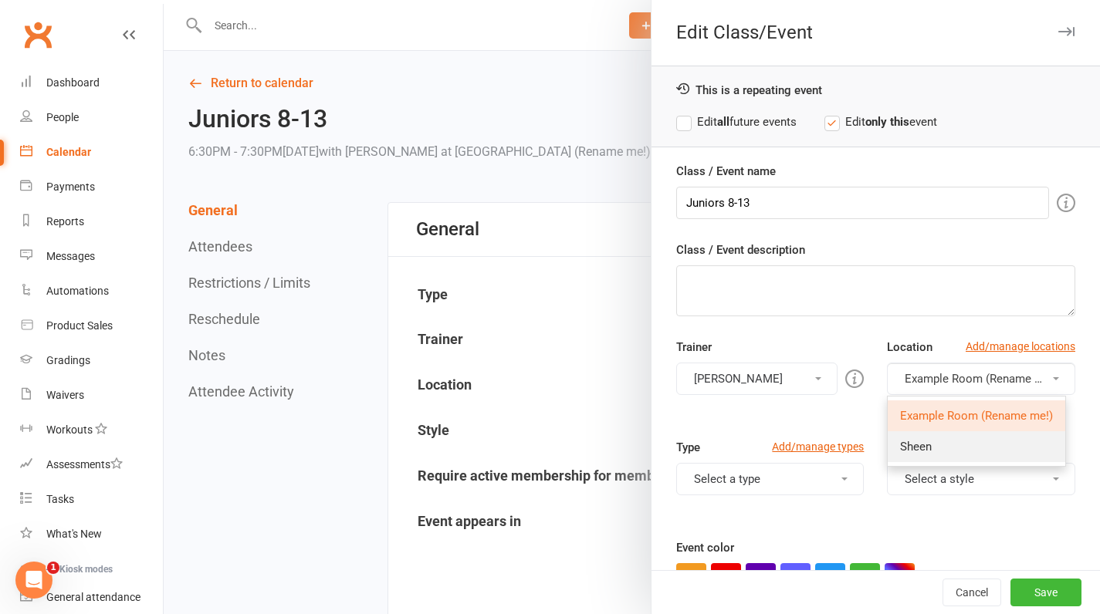
click at [955, 441] on link "Sheen" at bounding box center [977, 446] width 178 height 31
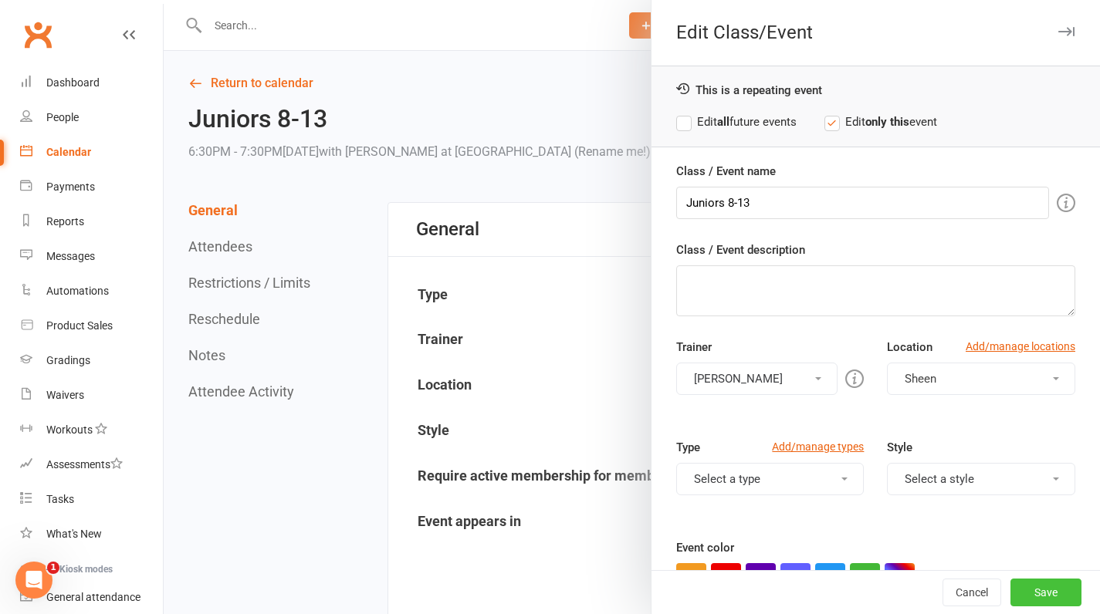
click at [1019, 597] on button "Save" at bounding box center [1045, 593] width 71 height 28
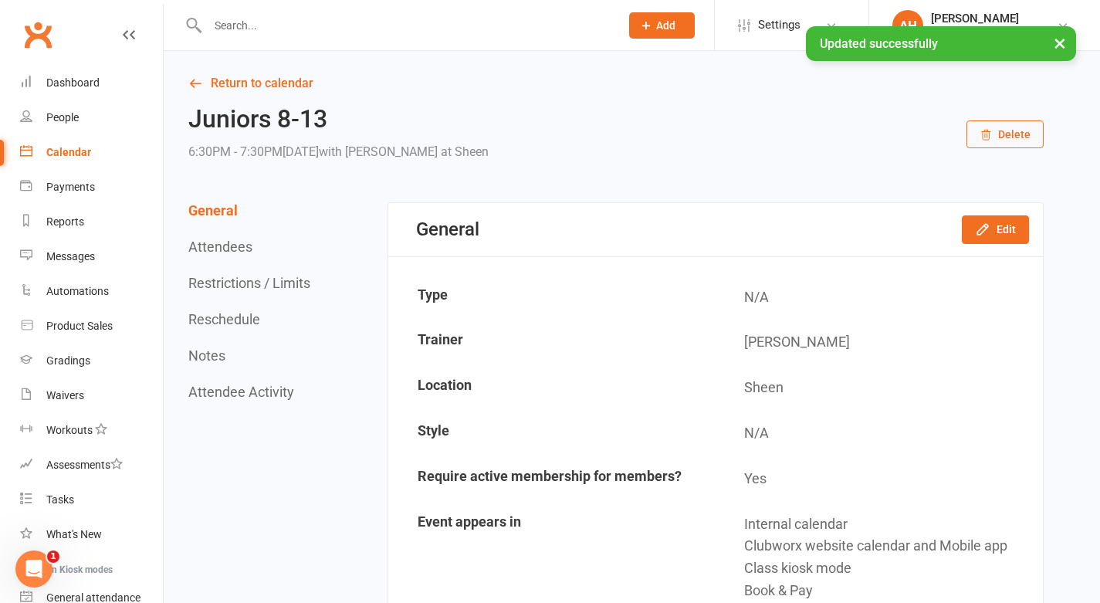
click at [73, 151] on div "Calendar" at bounding box center [68, 152] width 45 height 12
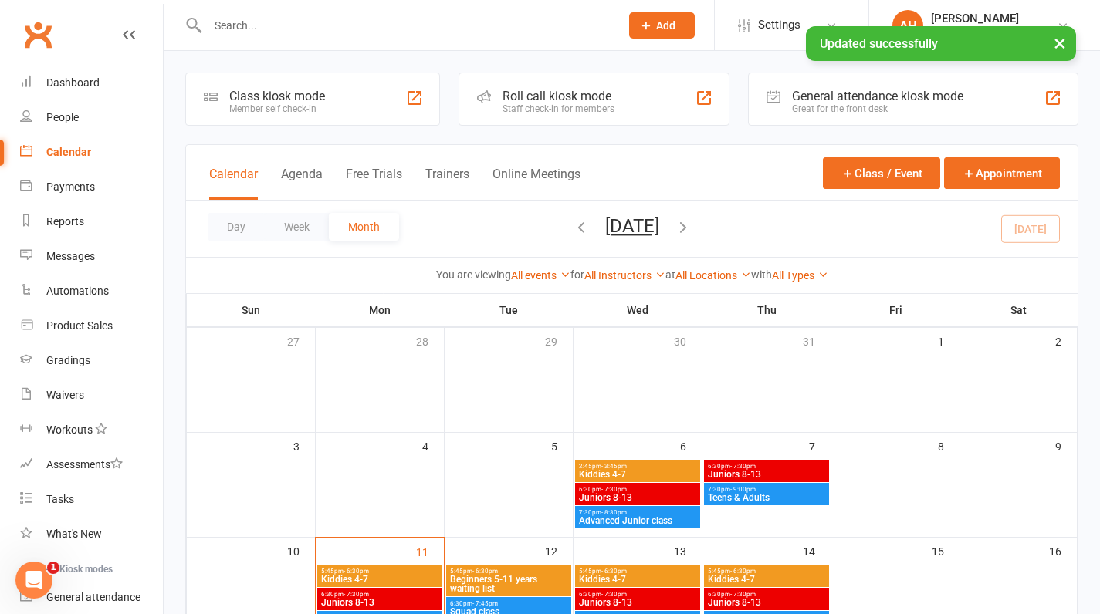
click at [397, 596] on span "6:30pm - 7:30pm" at bounding box center [379, 594] width 119 height 7
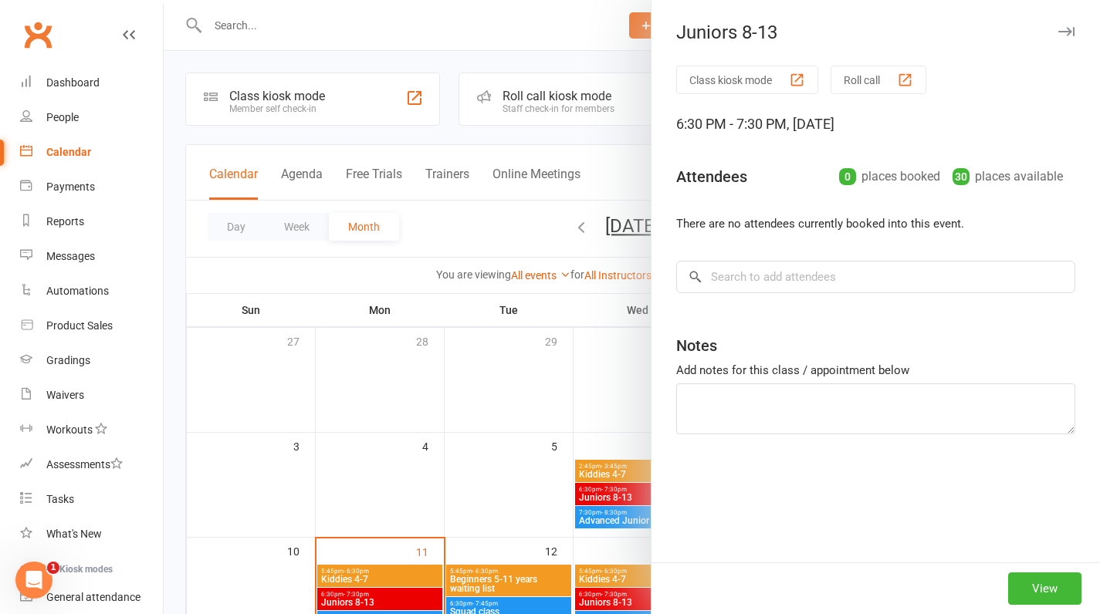
click at [1030, 608] on div "View" at bounding box center [875, 589] width 448 height 52
click at [1030, 607] on div "View" at bounding box center [875, 589] width 448 height 52
click at [1030, 593] on button "View" at bounding box center [1044, 589] width 73 height 32
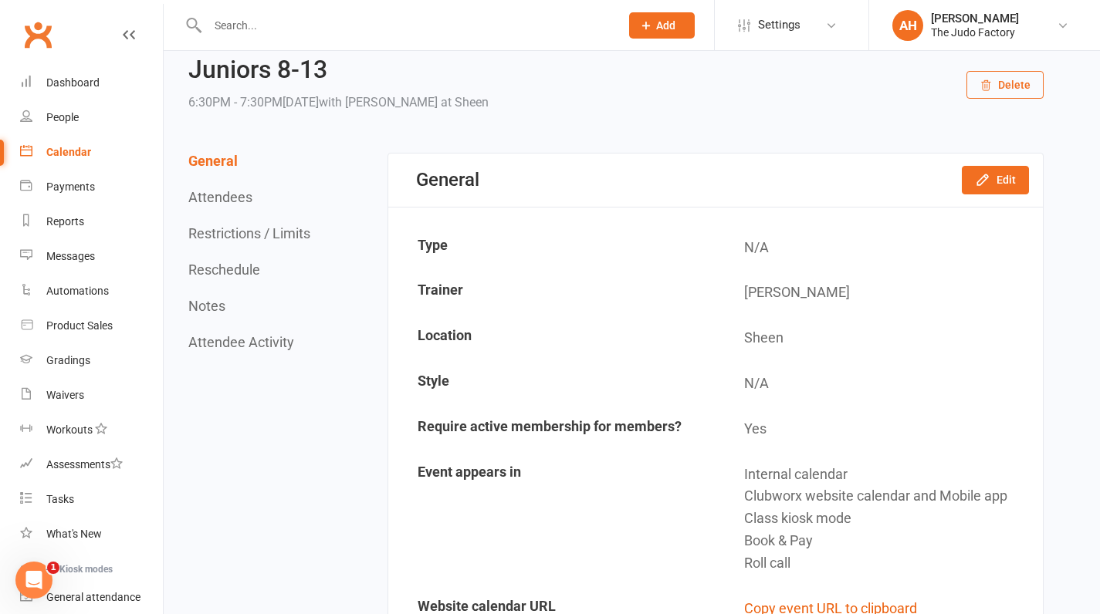
scroll to position [61, 0]
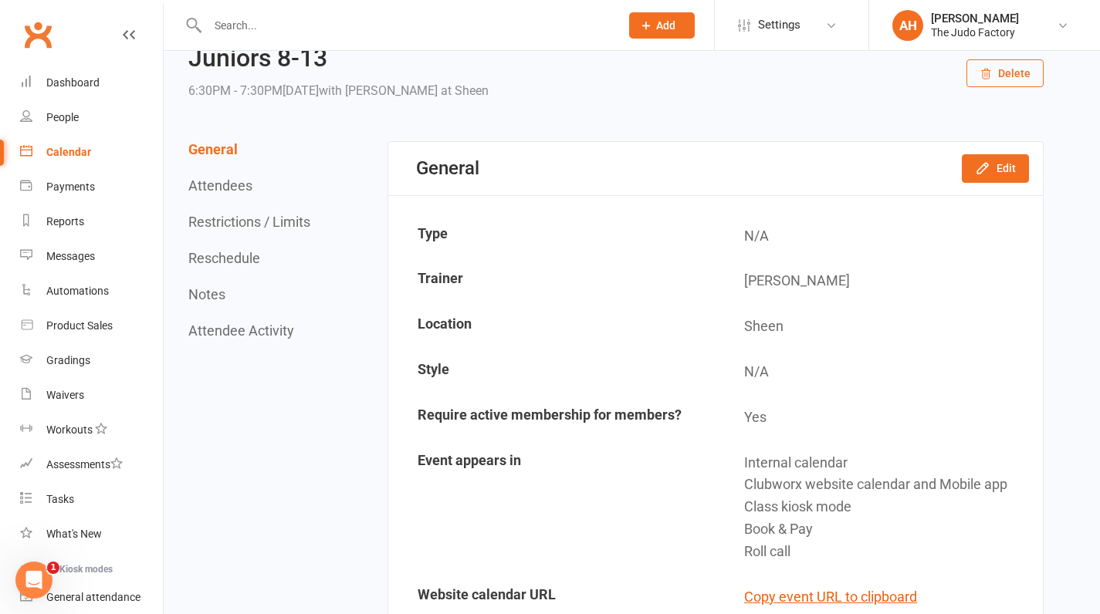
click at [76, 148] on div "Calendar" at bounding box center [68, 152] width 45 height 12
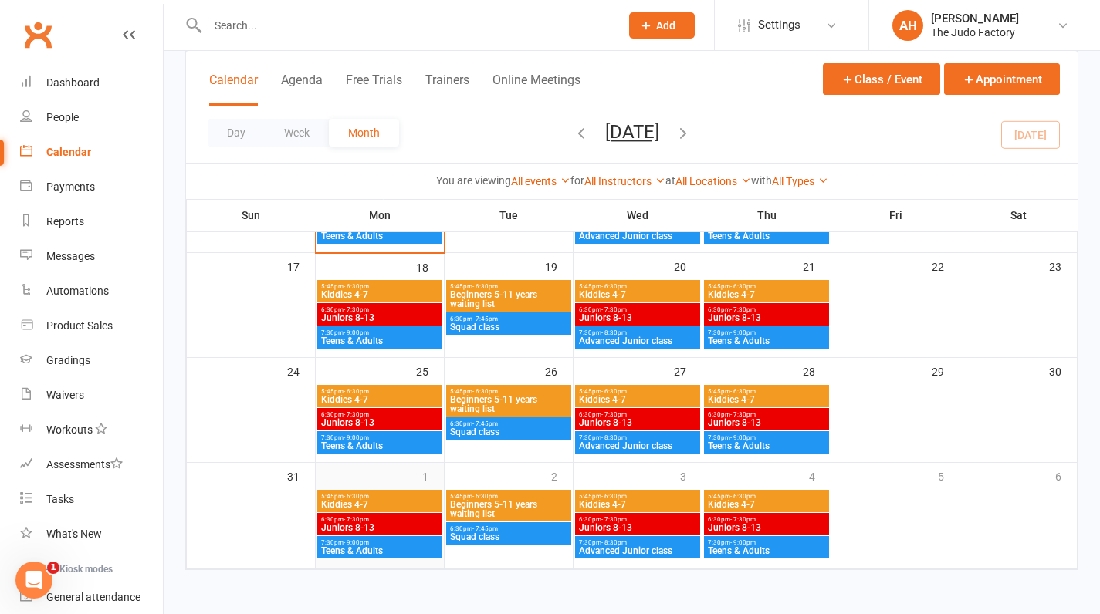
scroll to position [403, 0]
click at [367, 523] on span "Juniors 8-13" at bounding box center [379, 527] width 119 height 9
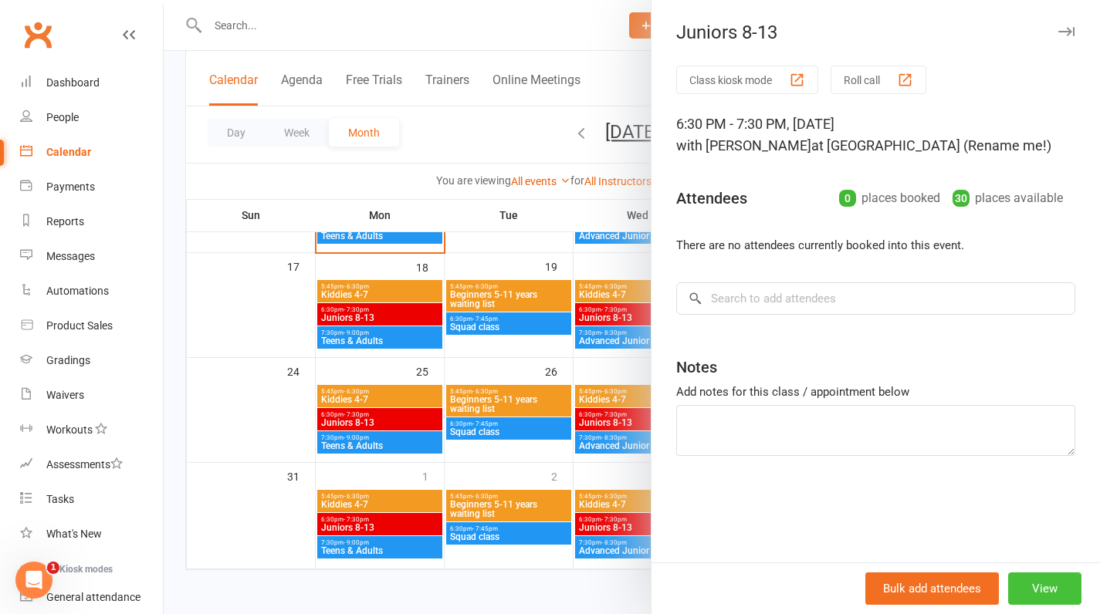
click at [1030, 588] on button "View" at bounding box center [1044, 589] width 73 height 32
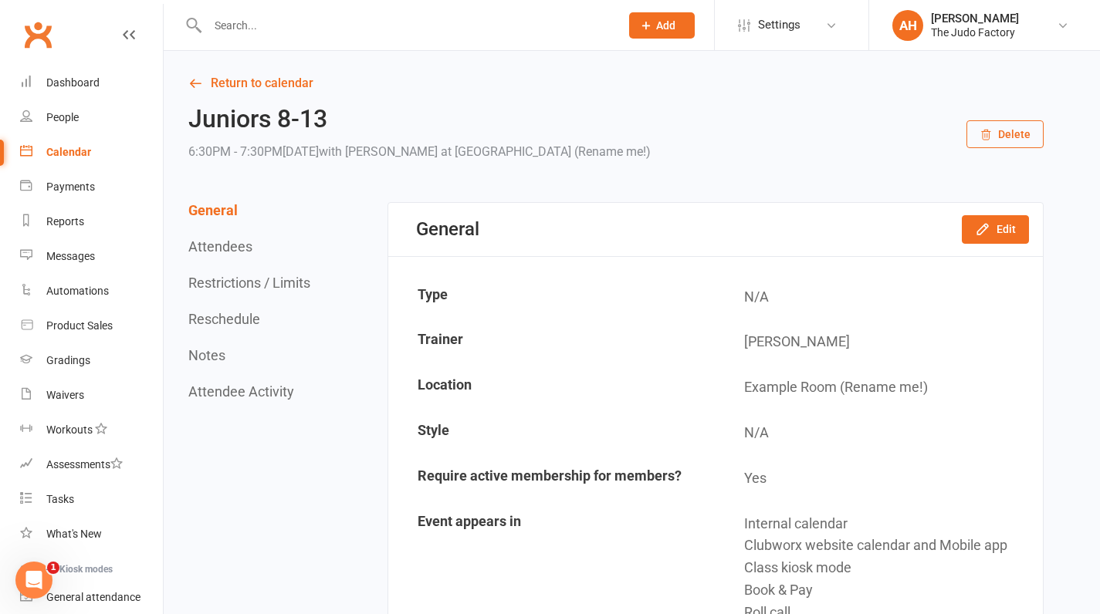
click at [62, 163] on link "Calendar" at bounding box center [91, 152] width 143 height 35
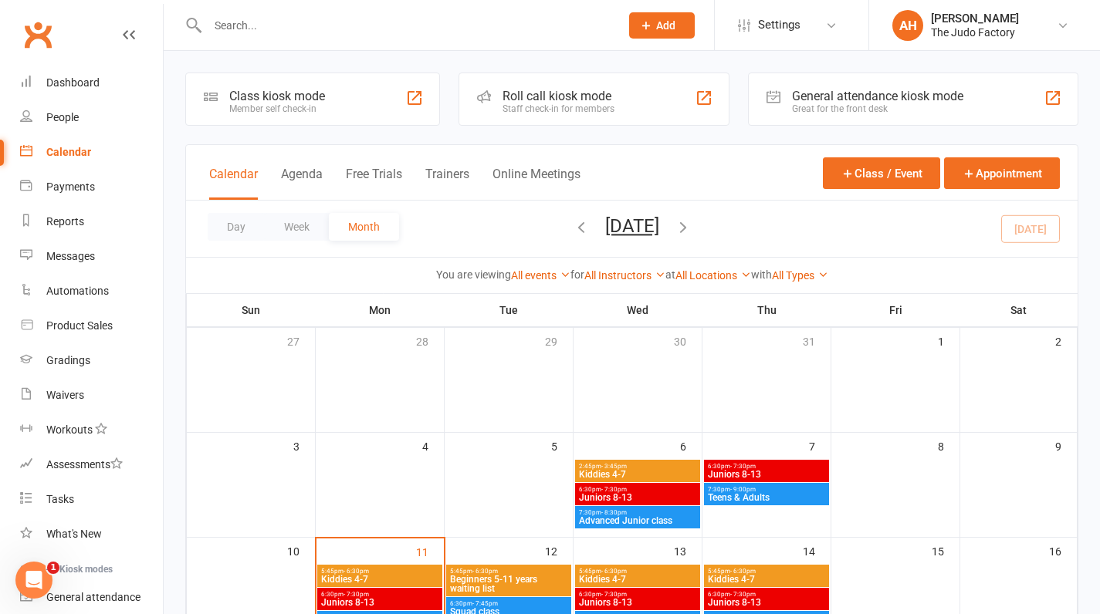
click at [377, 602] on span "Juniors 8-13" at bounding box center [379, 602] width 119 height 9
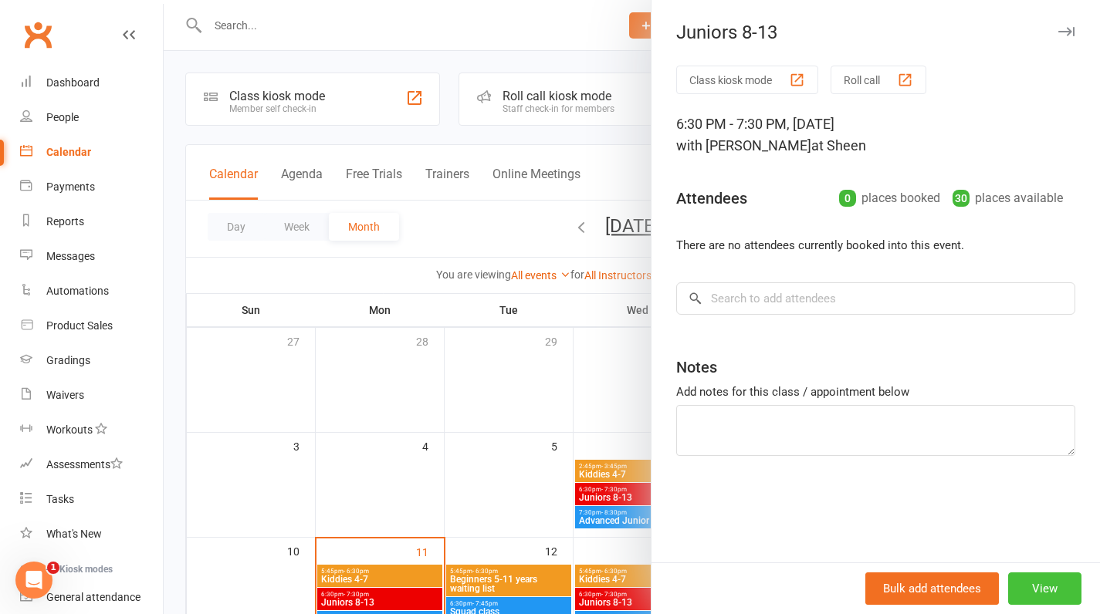
click at [1022, 581] on button "View" at bounding box center [1044, 589] width 73 height 32
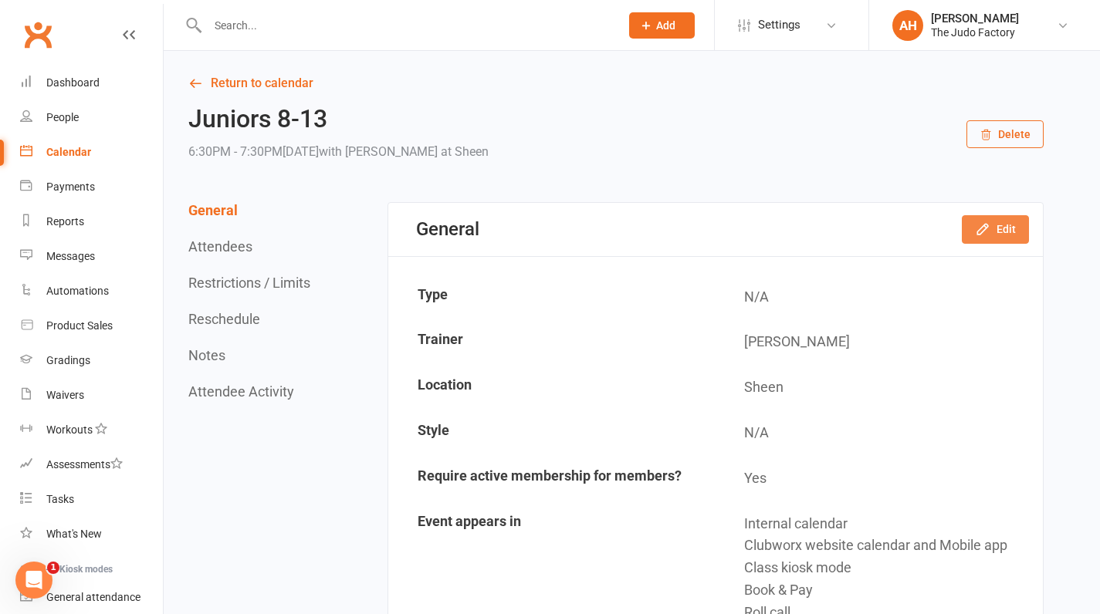
click at [989, 232] on icon "button" at bounding box center [982, 229] width 15 height 15
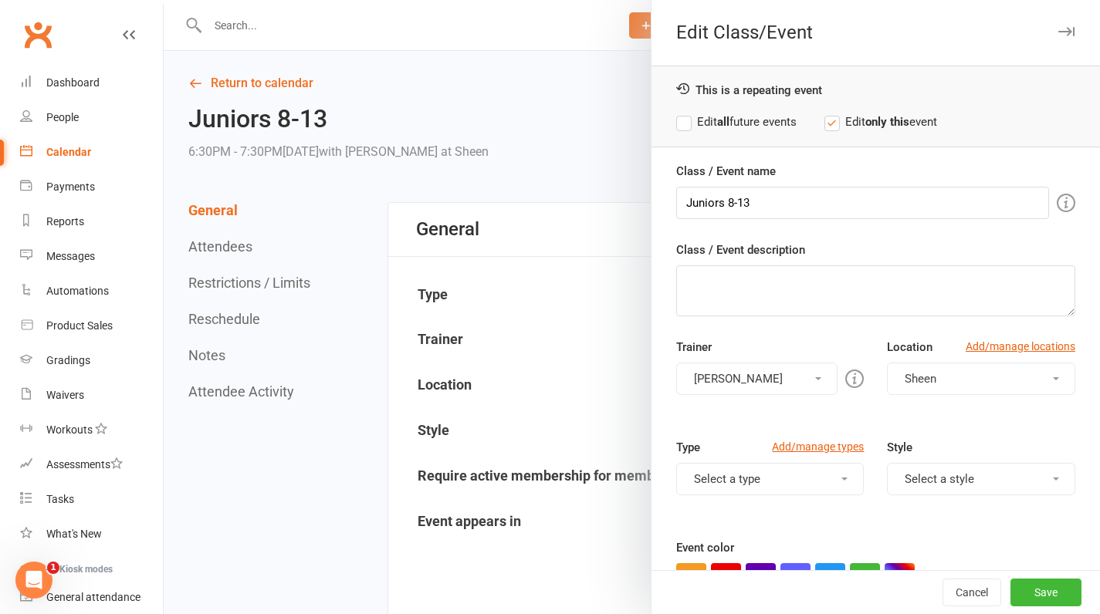
click at [681, 123] on label "Edit all future events" at bounding box center [736, 122] width 120 height 19
click at [955, 377] on button "Sheen" at bounding box center [981, 379] width 188 height 32
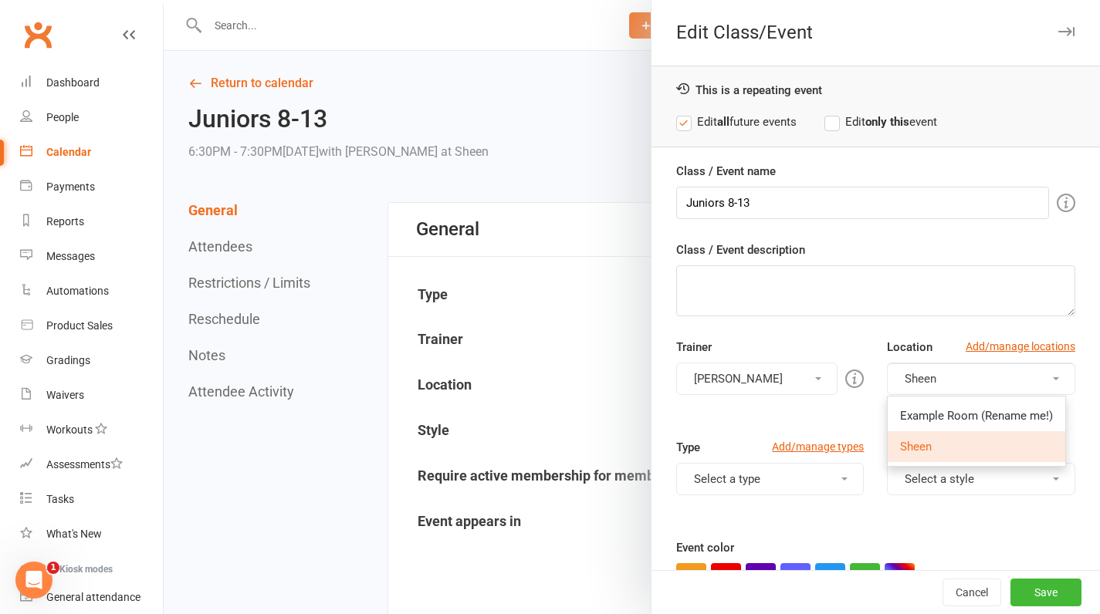
click at [957, 441] on link "Sheen" at bounding box center [977, 446] width 178 height 31
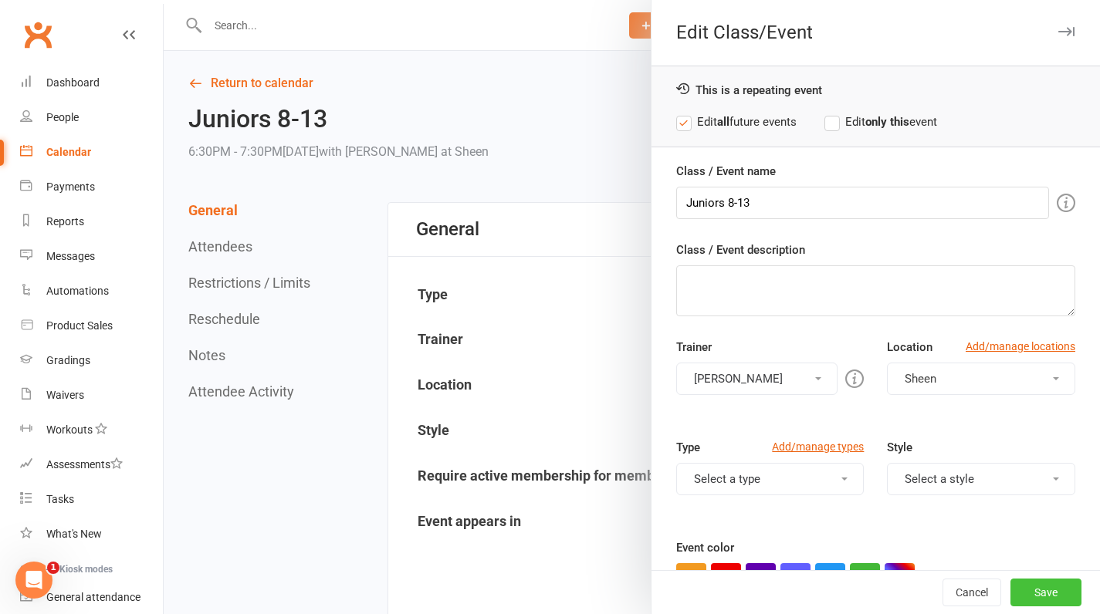
click at [1011, 588] on button "Save" at bounding box center [1045, 593] width 71 height 28
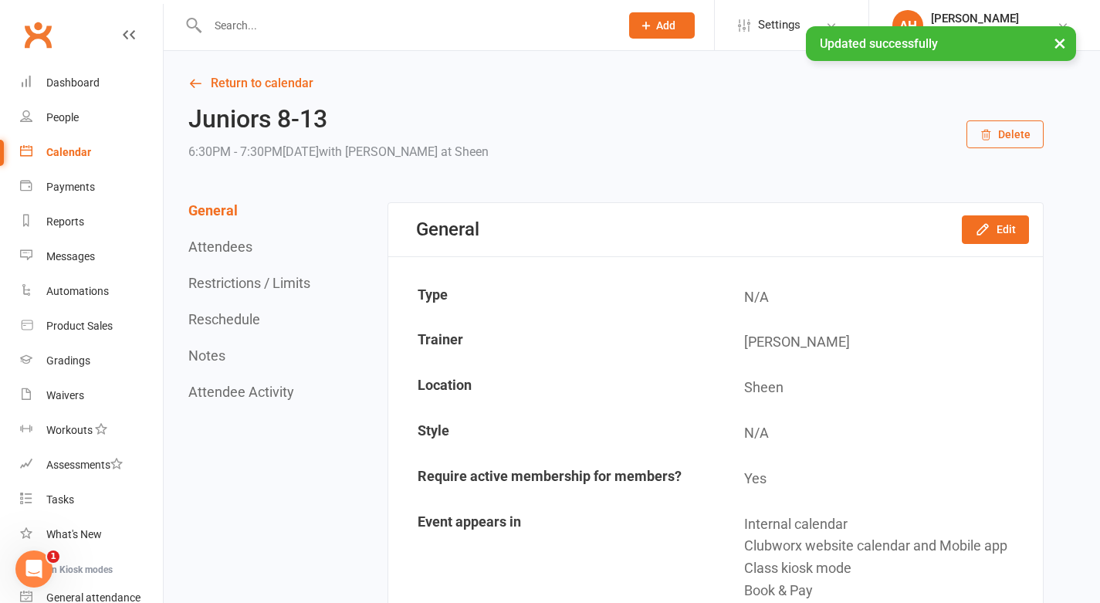
click at [63, 161] on link "Calendar" at bounding box center [91, 152] width 143 height 35
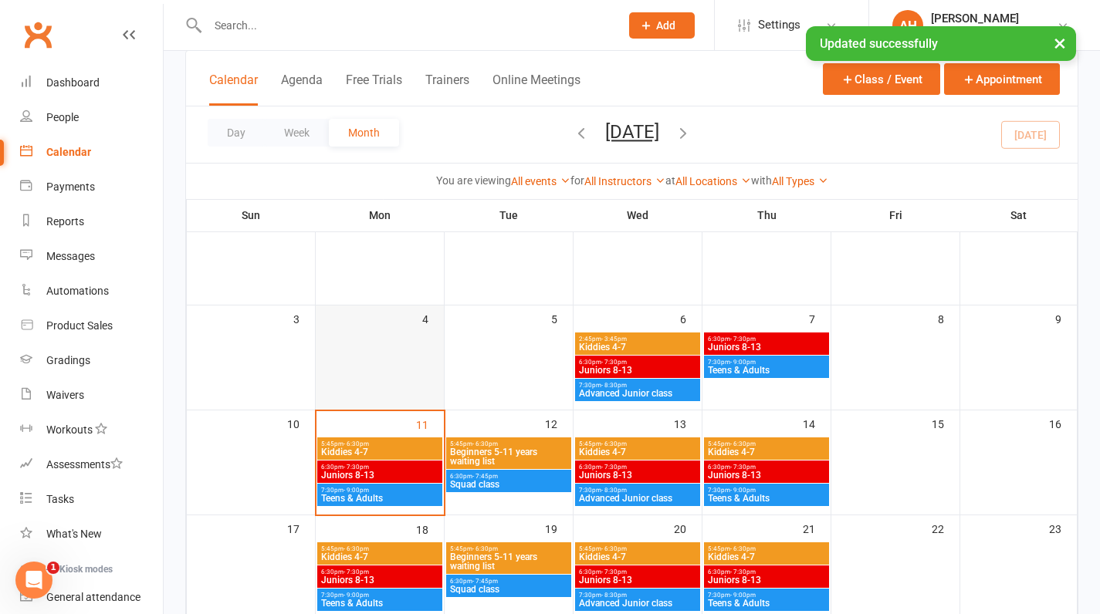
scroll to position [132, 0]
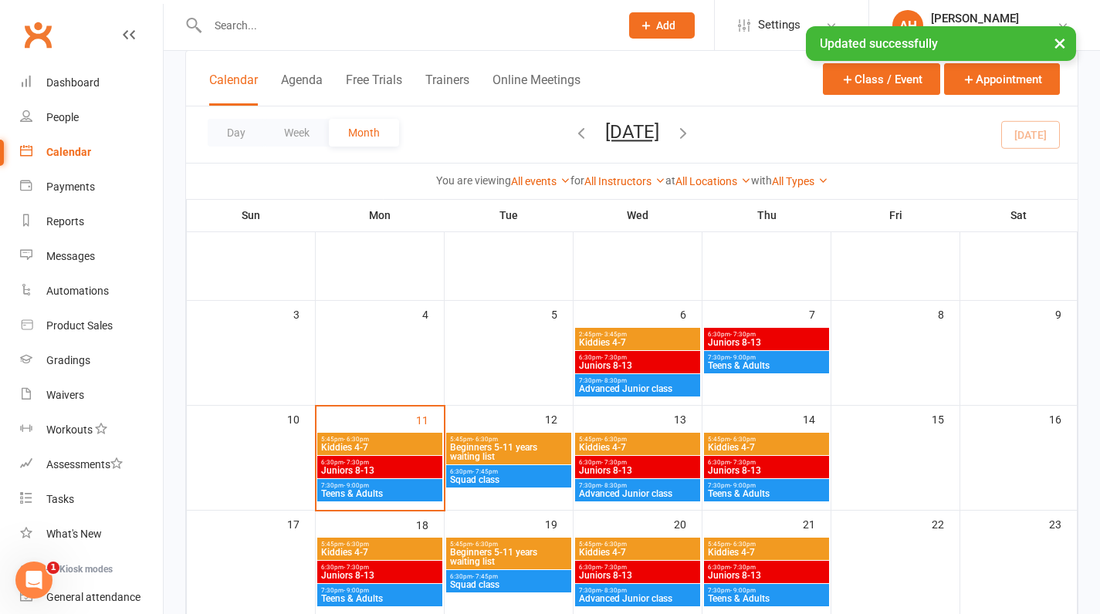
click at [369, 489] on span "Teens & Adults" at bounding box center [379, 493] width 119 height 9
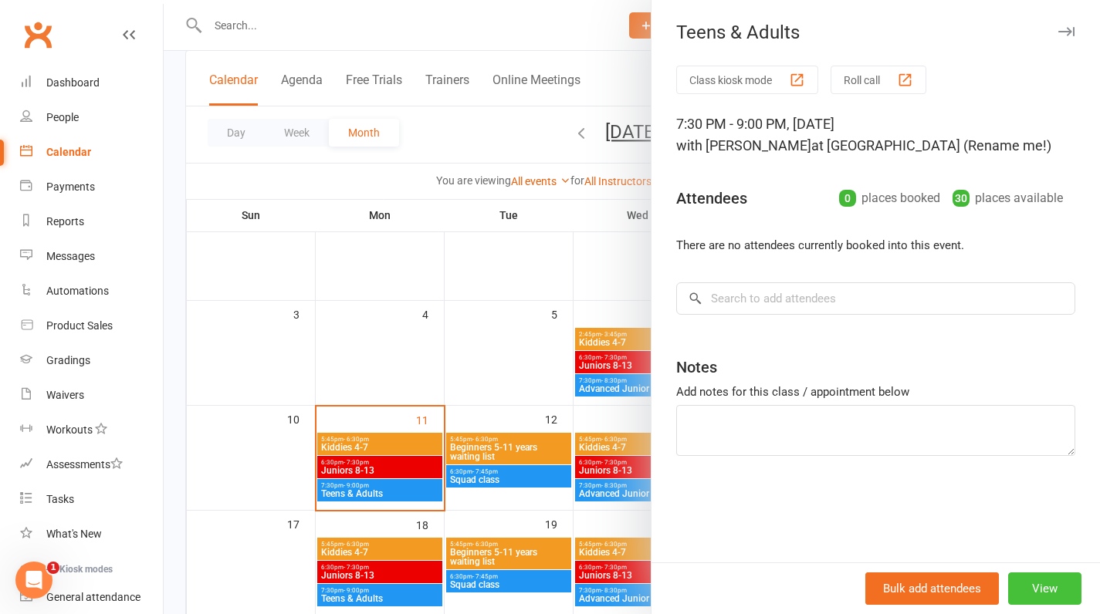
click at [1030, 585] on button "View" at bounding box center [1044, 589] width 73 height 32
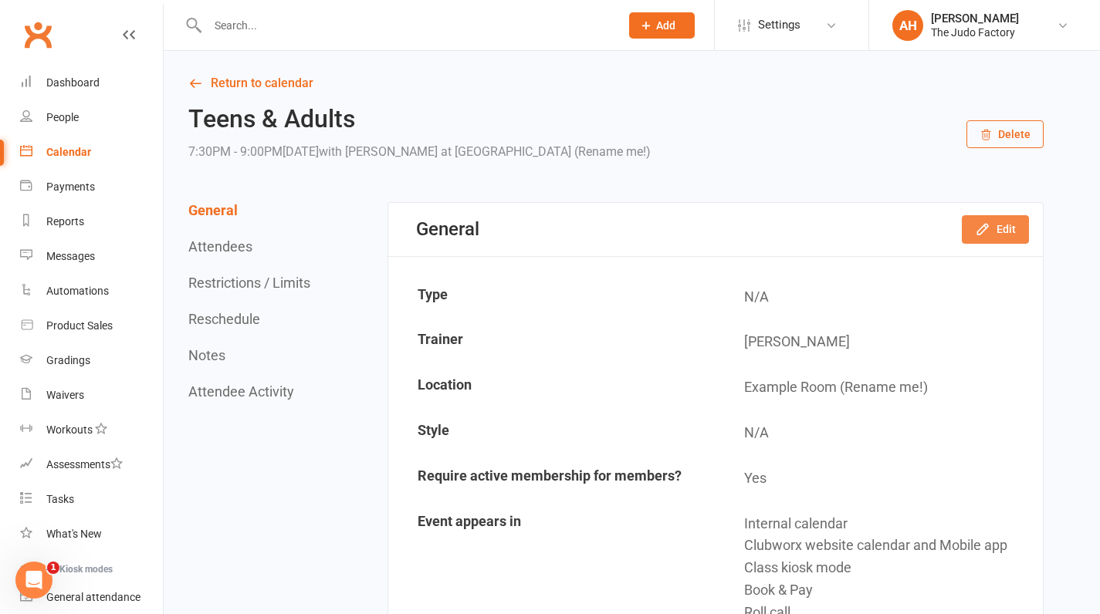
click at [1002, 218] on button "Edit" at bounding box center [995, 229] width 67 height 28
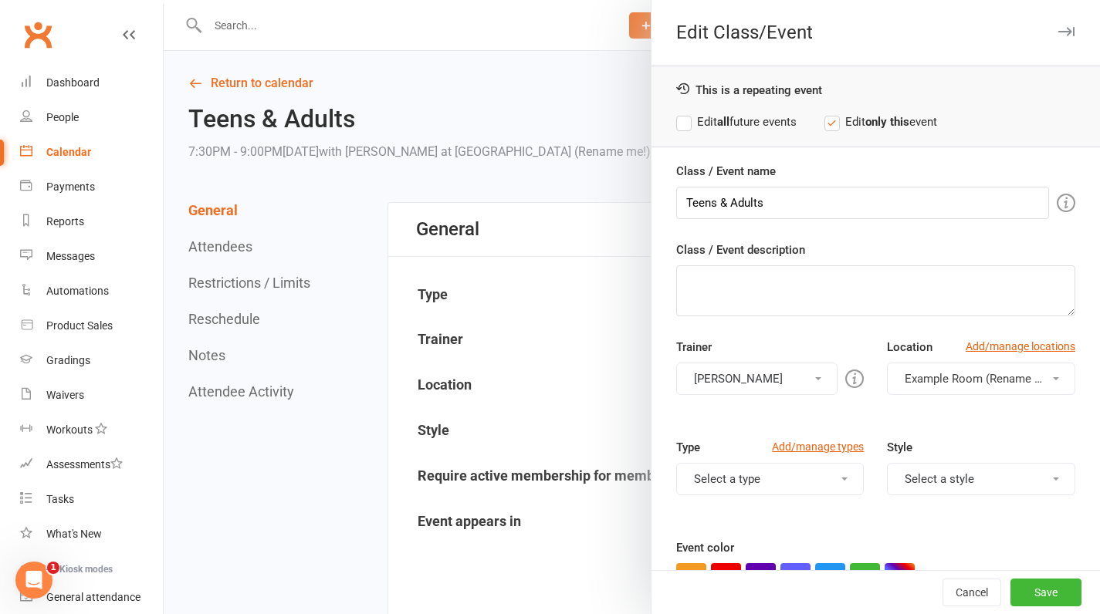
click at [756, 389] on button "[PERSON_NAME]" at bounding box center [757, 379] width 162 height 32
click at [774, 348] on div "Trainer Akraman Hoshal Akraman Hoshal Please select at least one trainer" at bounding box center [770, 366] width 211 height 57
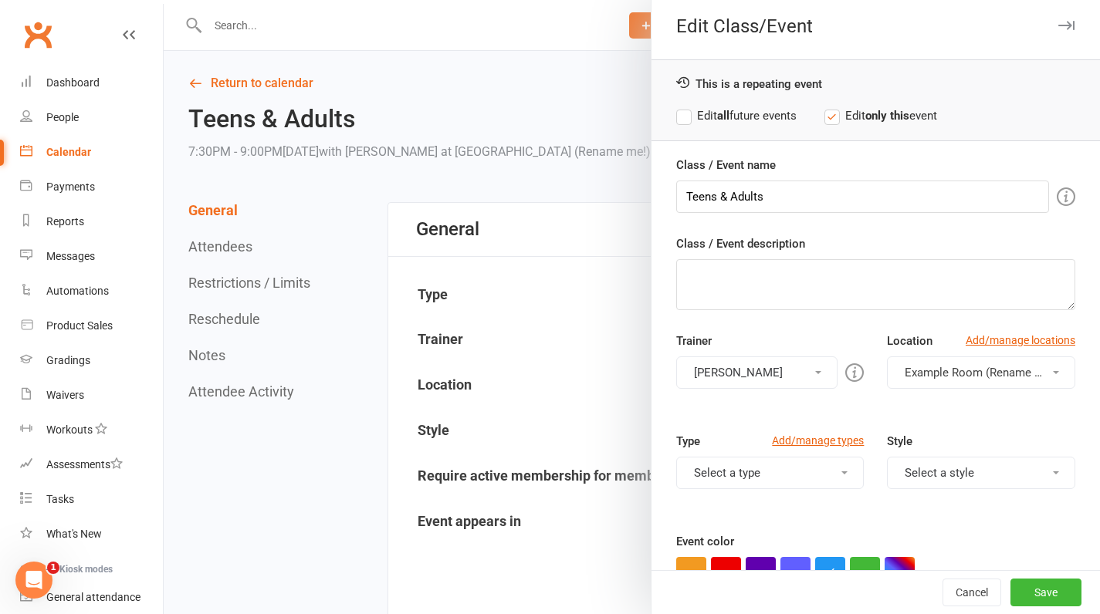
click at [678, 115] on label "Edit all future events" at bounding box center [736, 116] width 120 height 19
click at [755, 373] on button "[PERSON_NAME]" at bounding box center [757, 373] width 162 height 32
click at [763, 326] on div "Class / Event name Teens & Adults Class / Event description Trainer Akraman Hos…" at bounding box center [875, 422] width 448 height 532
click at [954, 597] on button "Cancel" at bounding box center [971, 593] width 59 height 28
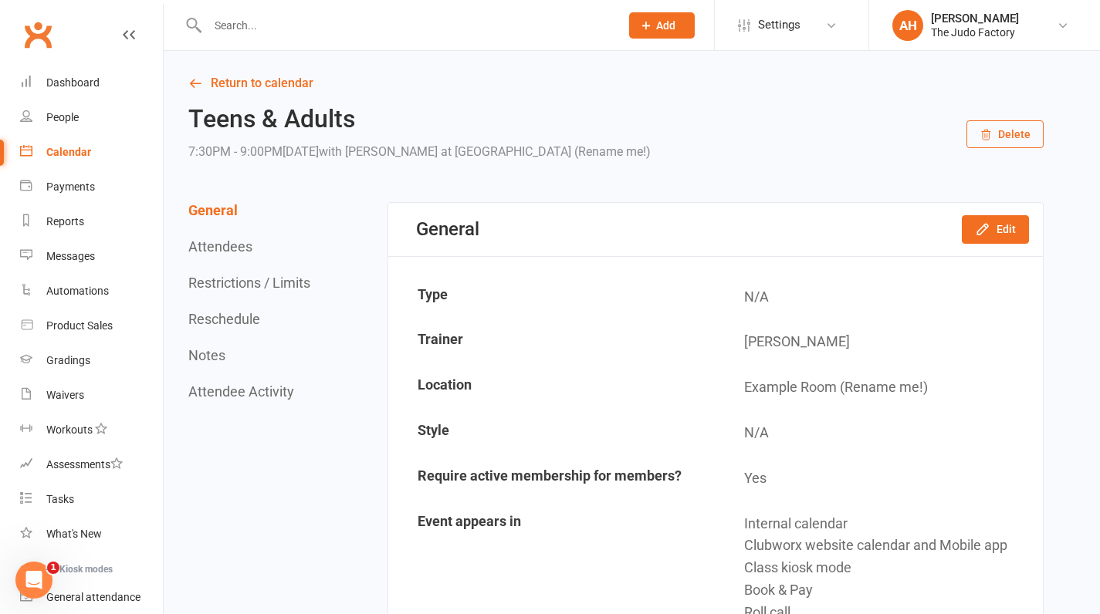
click at [70, 147] on div "Calendar" at bounding box center [68, 152] width 45 height 12
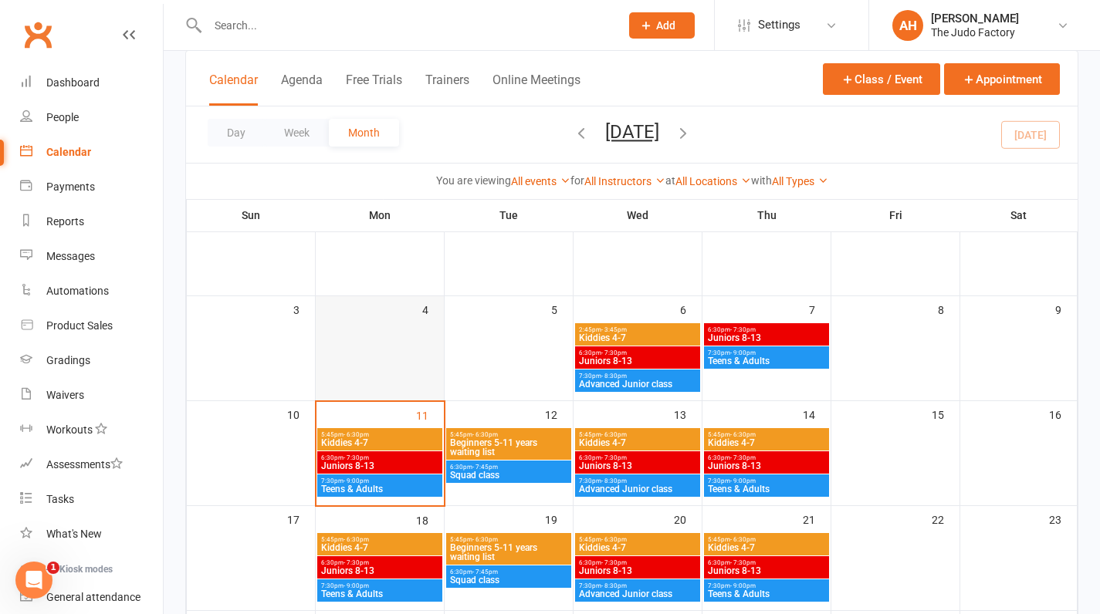
scroll to position [219, 0]
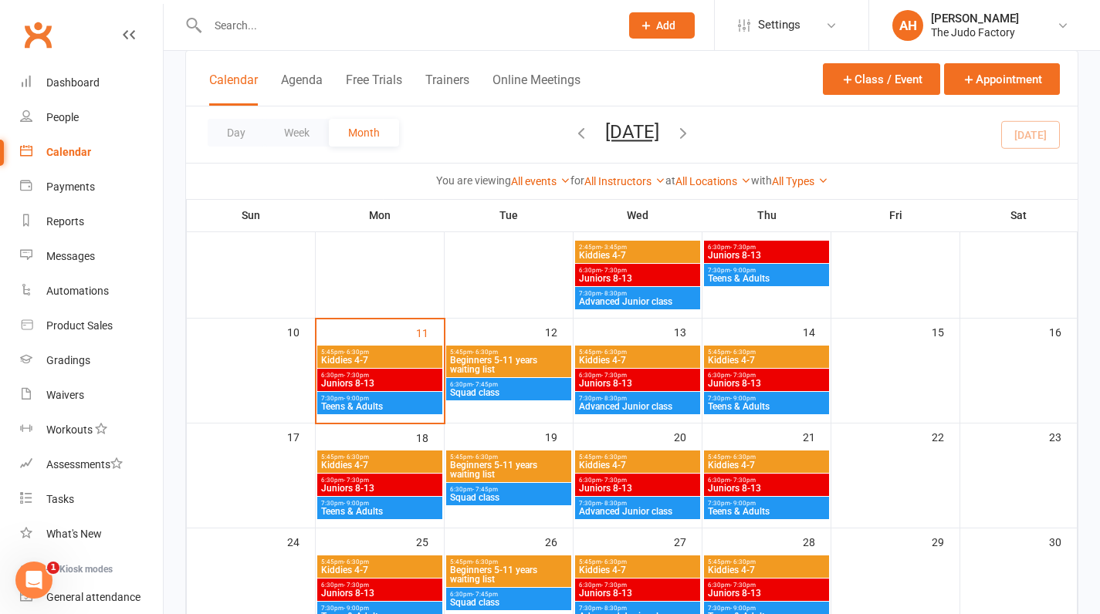
click at [390, 397] on span "7:30pm - 9:00pm" at bounding box center [379, 398] width 119 height 7
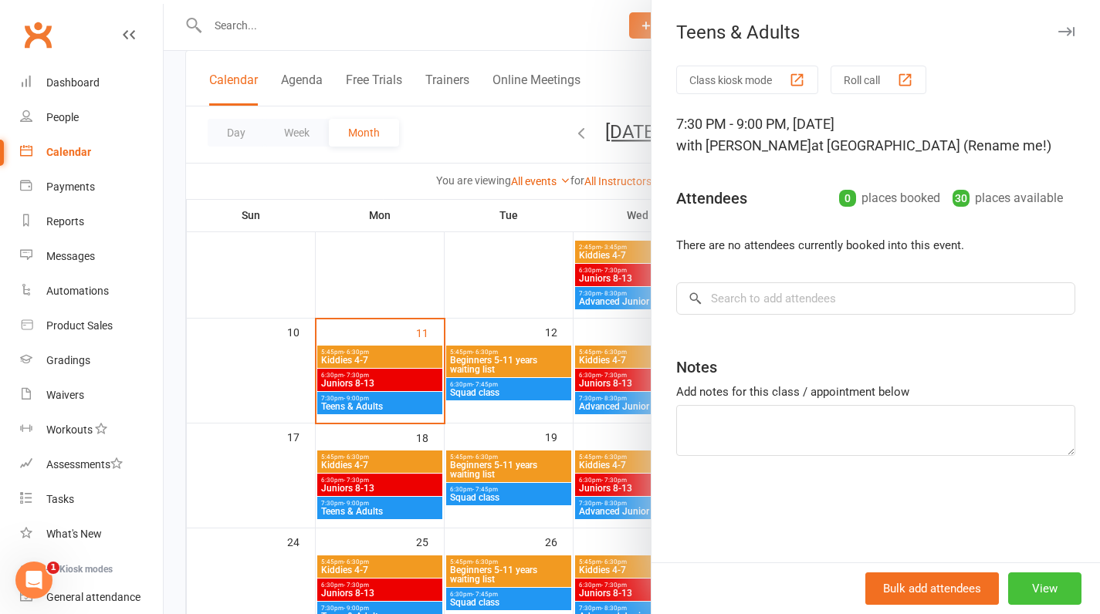
click at [1030, 583] on button "View" at bounding box center [1044, 589] width 73 height 32
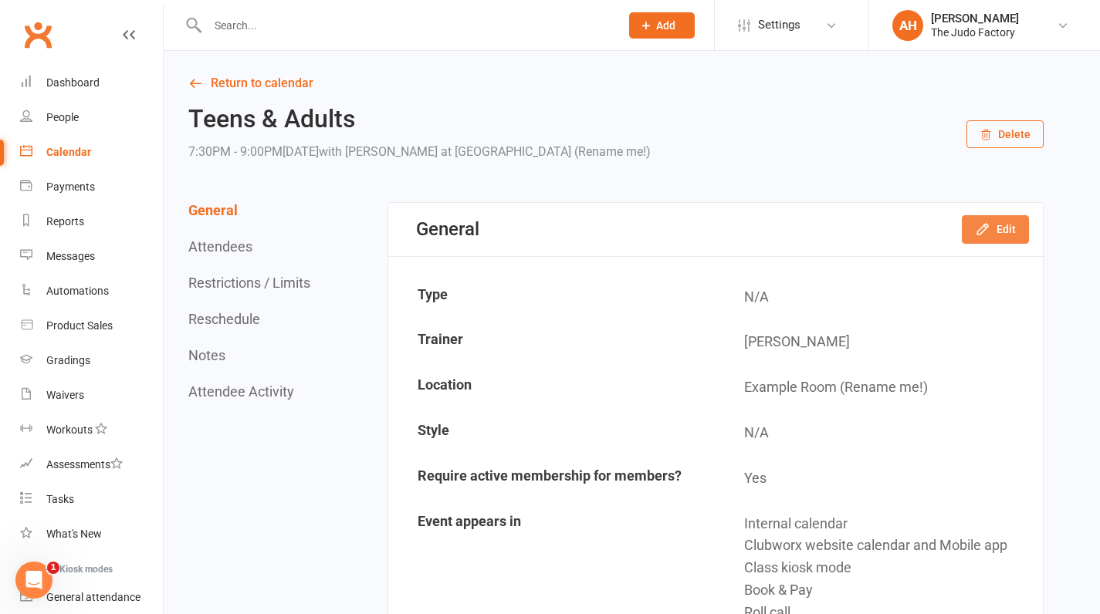
click at [1014, 232] on button "Edit" at bounding box center [995, 229] width 67 height 28
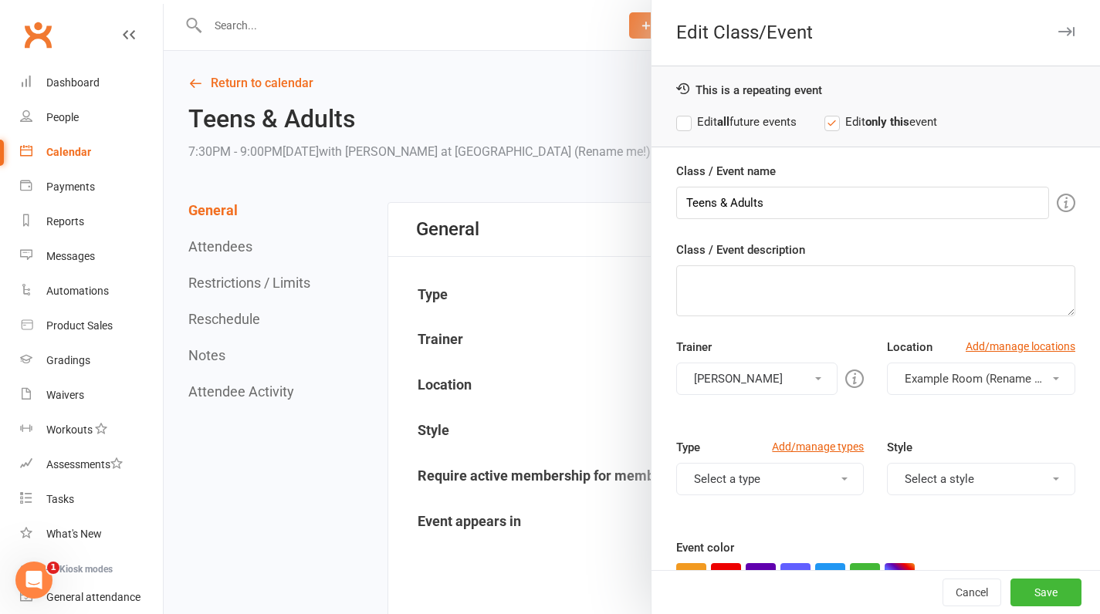
click at [751, 378] on button "[PERSON_NAME]" at bounding box center [757, 379] width 162 height 32
click at [847, 401] on div "Trainer Akraman Hoshal Akraman Hoshal Please select at least one trainer Locati…" at bounding box center [876, 388] width 422 height 100
click at [936, 379] on span "Example Room (Rename me!)" at bounding box center [981, 379] width 153 height 14
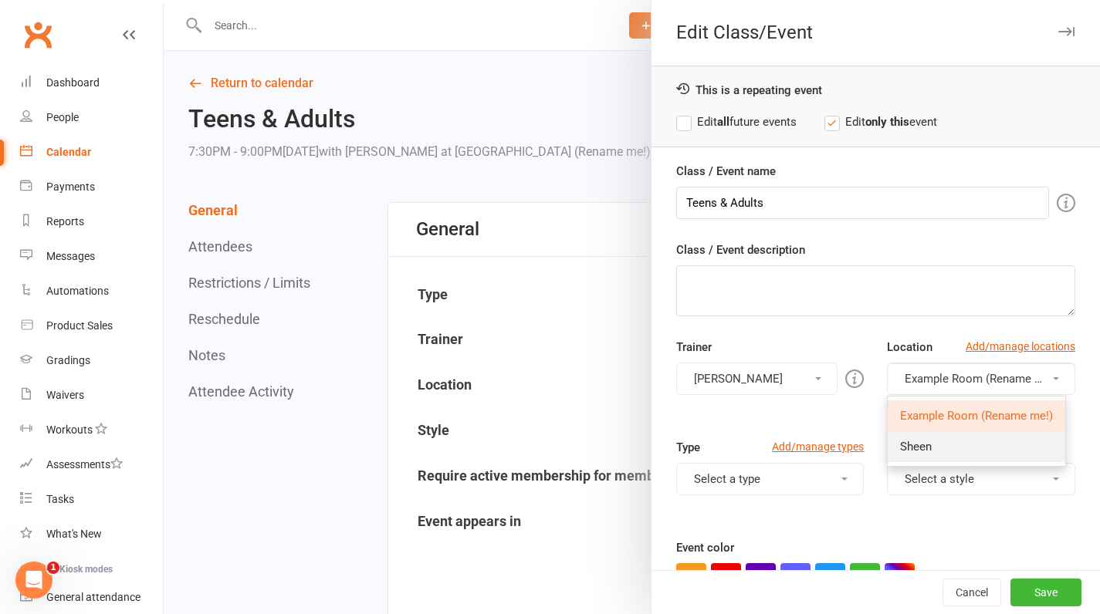
click at [938, 437] on link "Sheen" at bounding box center [977, 446] width 178 height 31
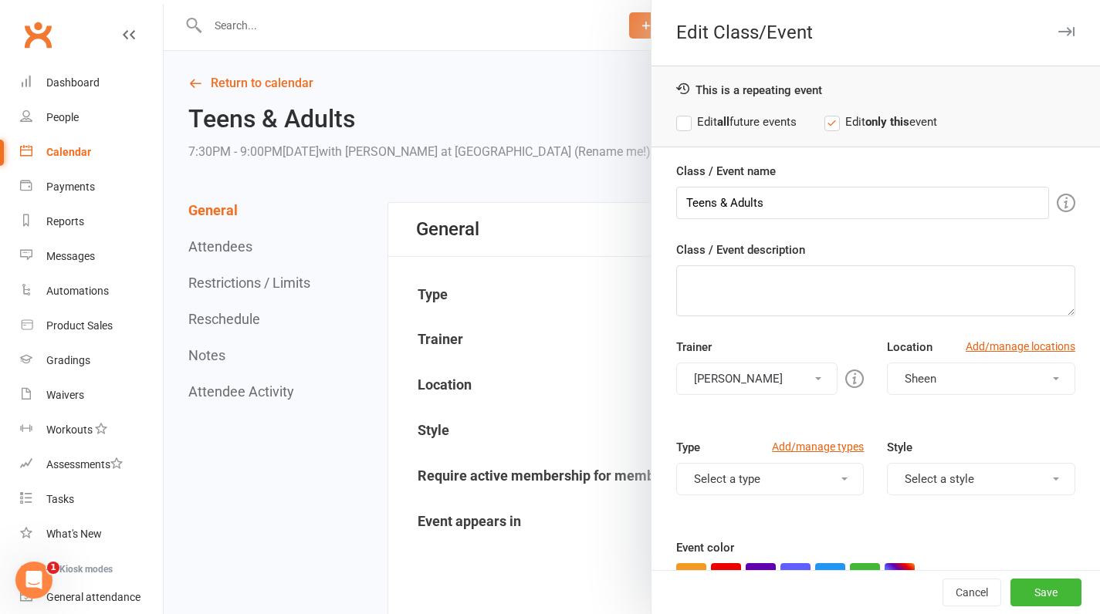
click at [681, 123] on label "Edit all future events" at bounding box center [736, 122] width 120 height 19
click at [1023, 590] on button "Save" at bounding box center [1045, 593] width 71 height 28
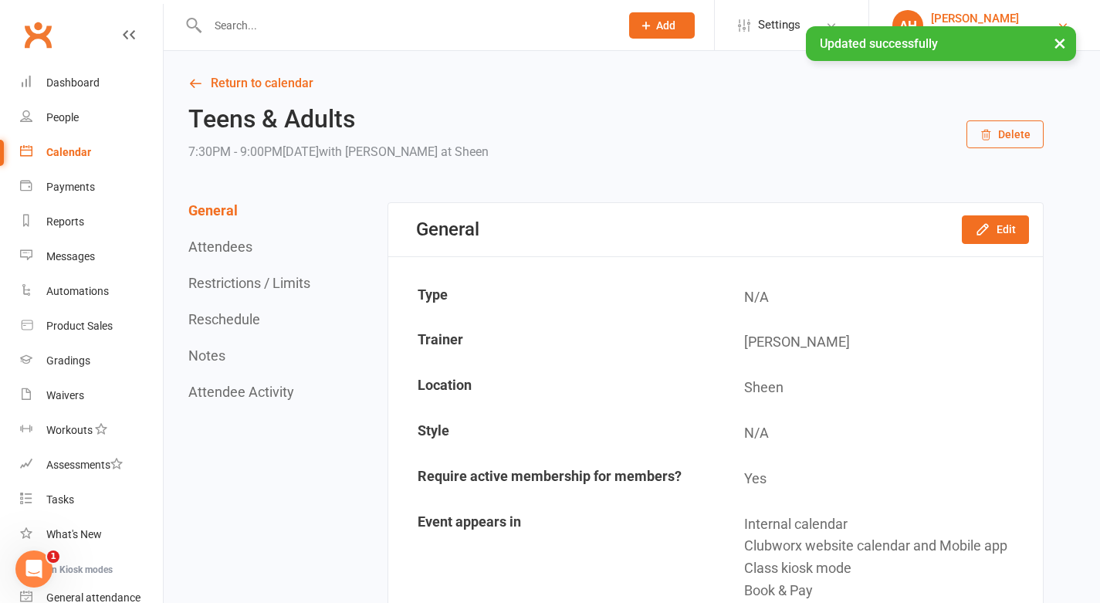
click at [922, 19] on div "AH" at bounding box center [907, 25] width 31 height 31
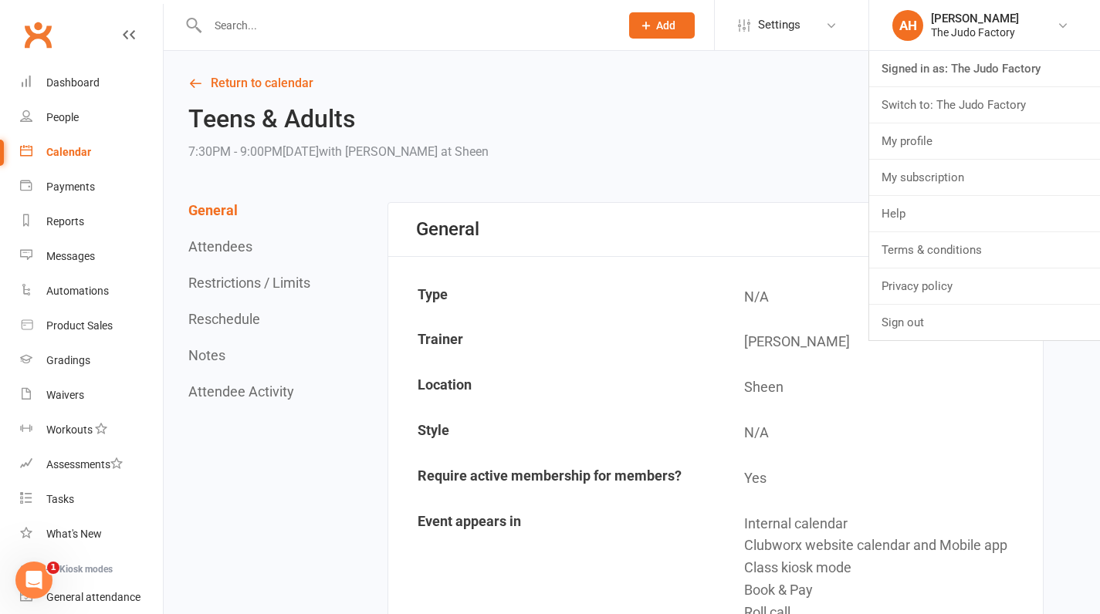
click at [834, 124] on div "Teens & Adults 7:30PM - 9:00PM, Monday August 11, 2025 with Akraman Hoshal at S…" at bounding box center [615, 134] width 855 height 57
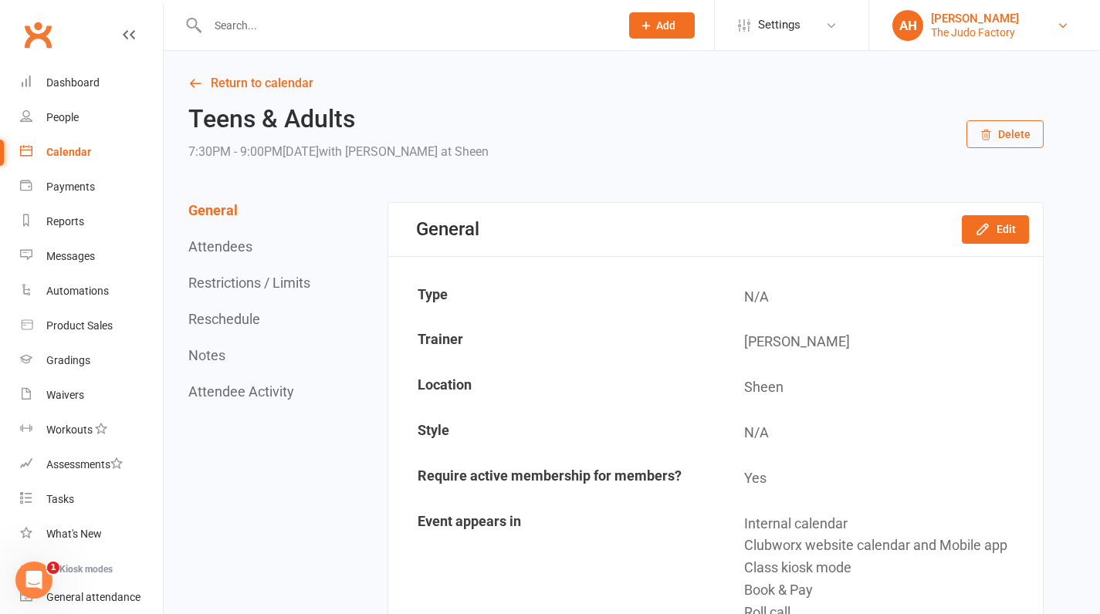
click at [932, 22] on div "[PERSON_NAME]" at bounding box center [975, 19] width 88 height 14
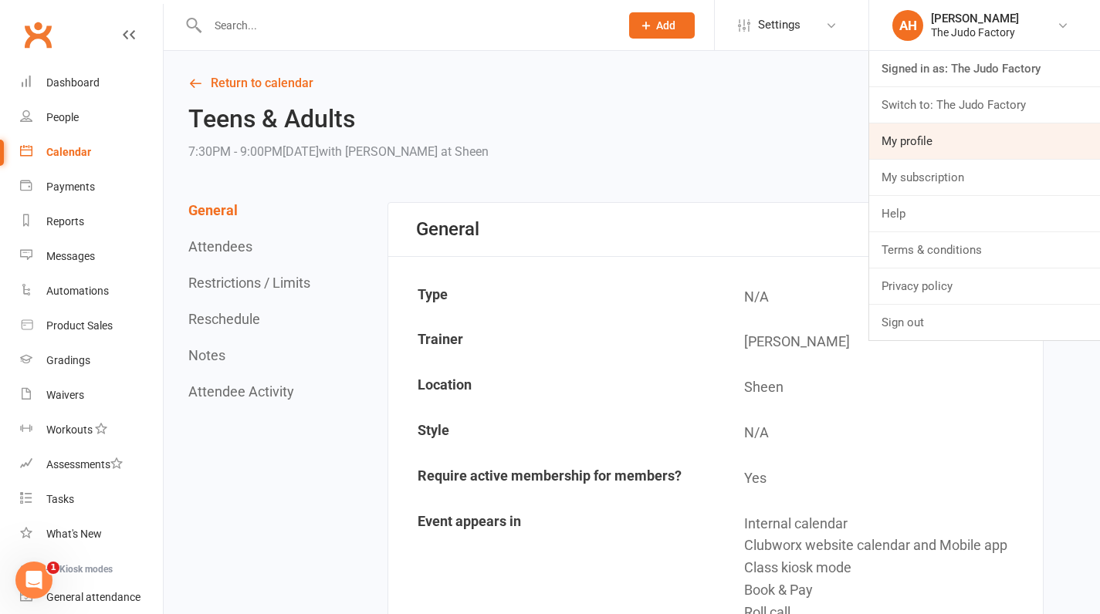
click at [963, 132] on link "My profile" at bounding box center [984, 141] width 231 height 36
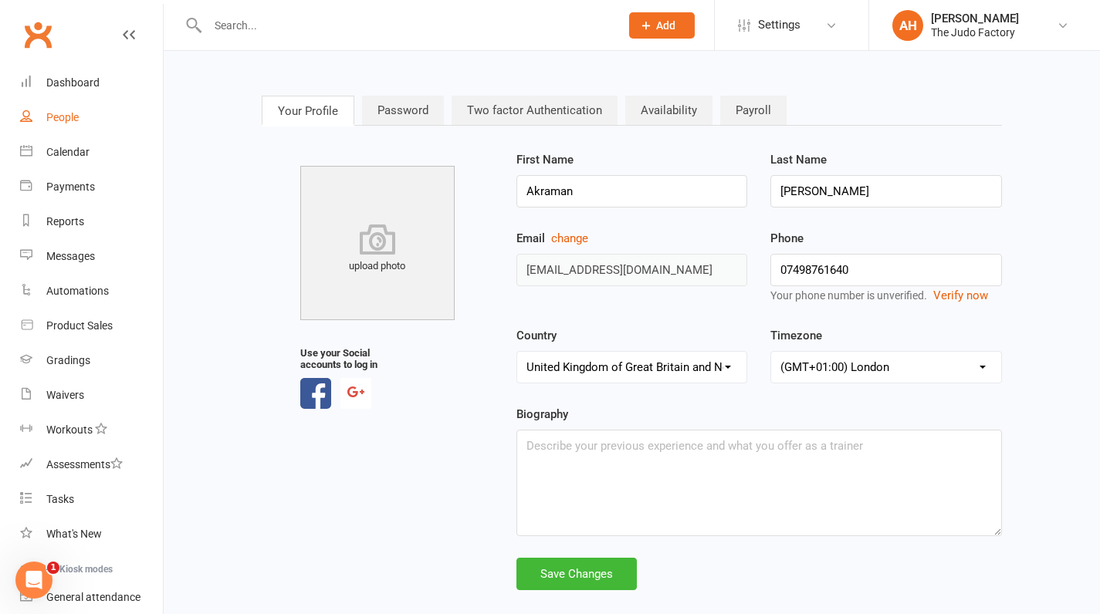
click at [59, 120] on div "People" at bounding box center [62, 117] width 32 height 12
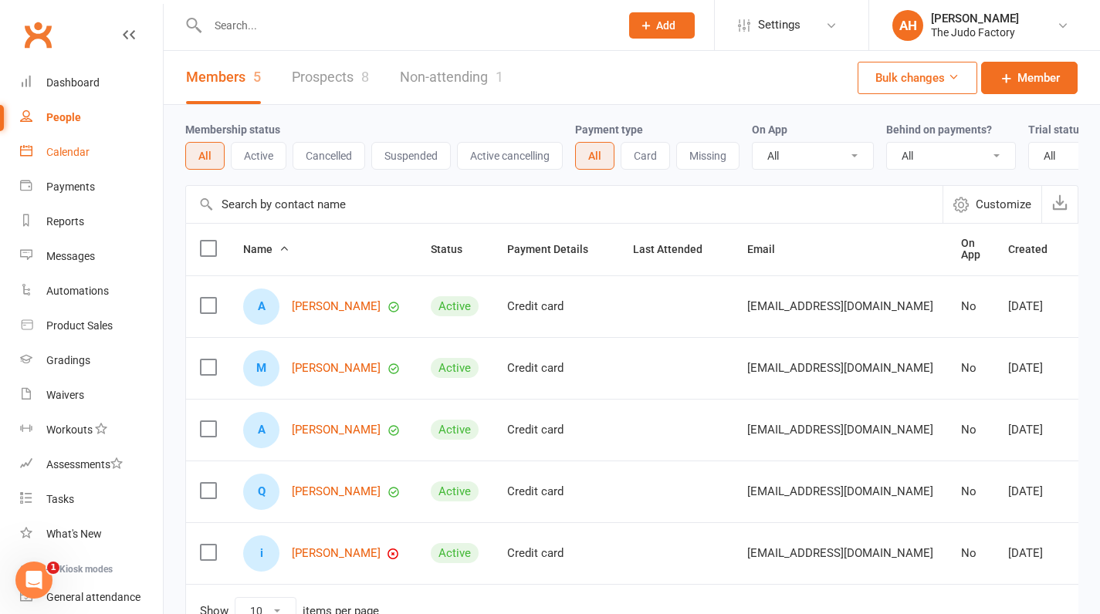
click at [86, 142] on link "Calendar" at bounding box center [91, 152] width 143 height 35
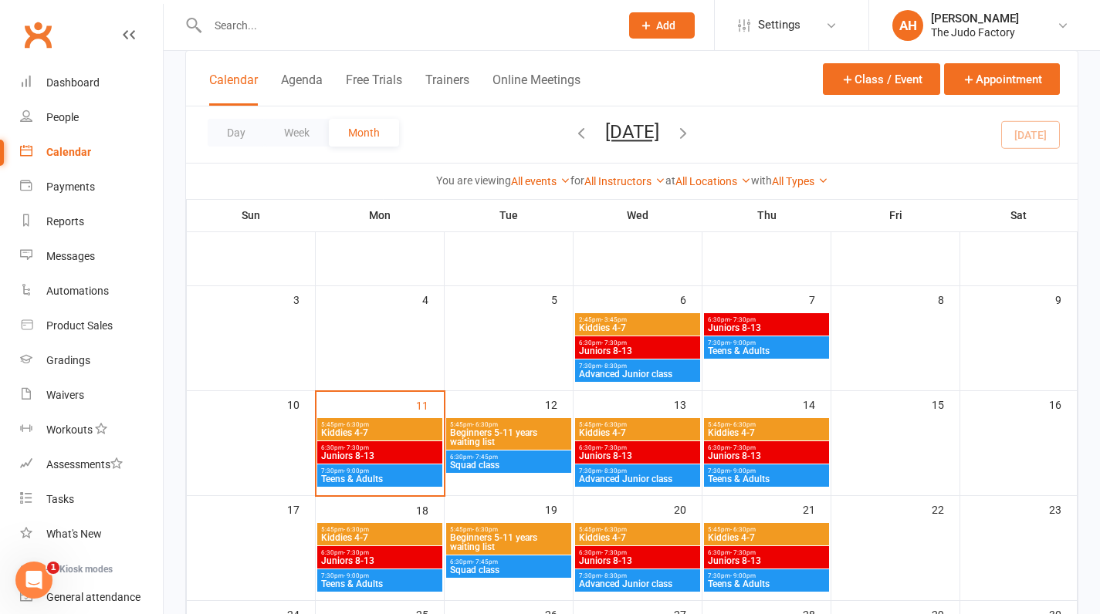
scroll to position [168, 0]
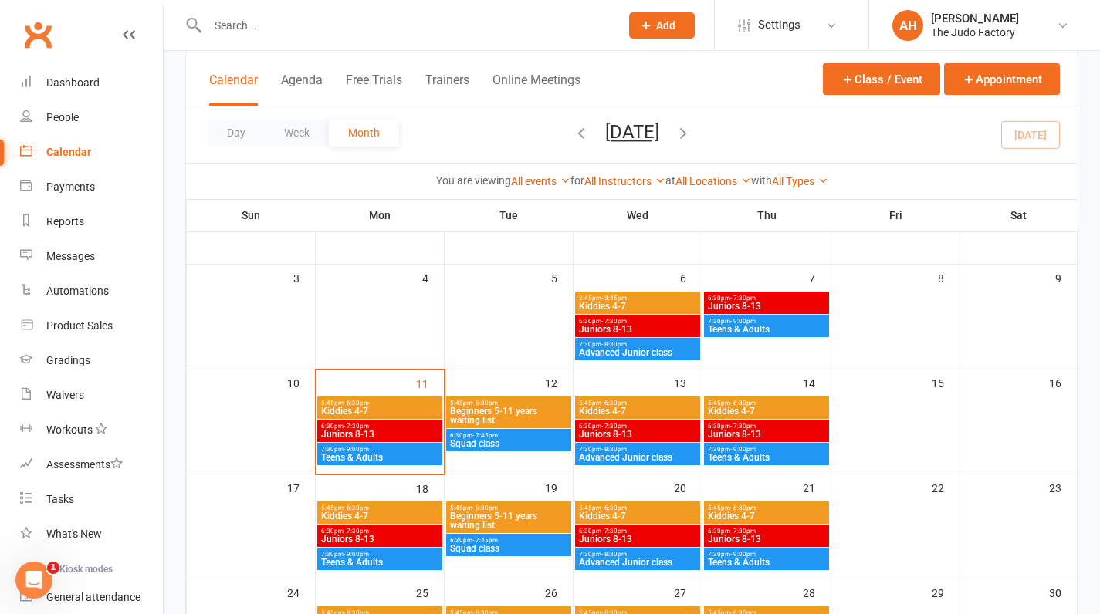
click at [489, 402] on span "- 6:30pm" at bounding box center [484, 403] width 25 height 7
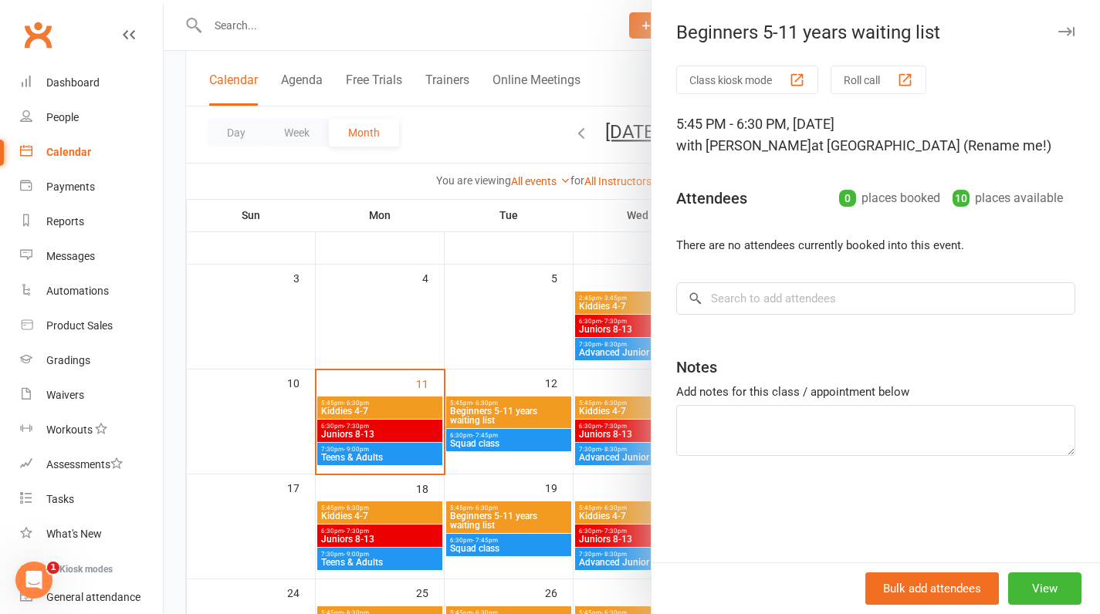
click at [498, 313] on div at bounding box center [632, 307] width 936 height 614
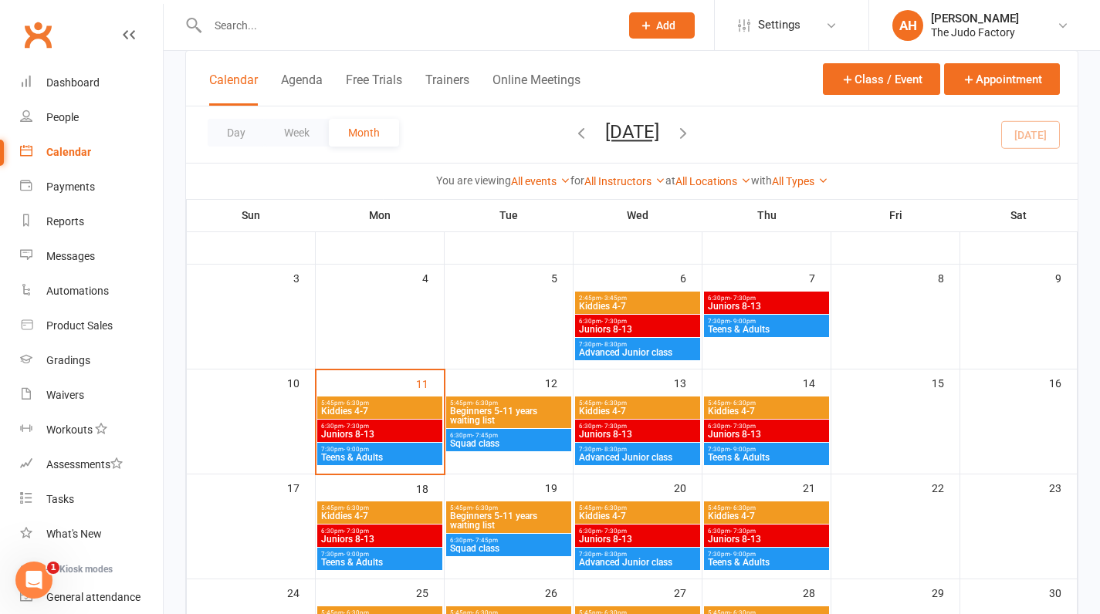
click at [488, 415] on span "Beginners 5-11 years waiting list" at bounding box center [508, 416] width 119 height 19
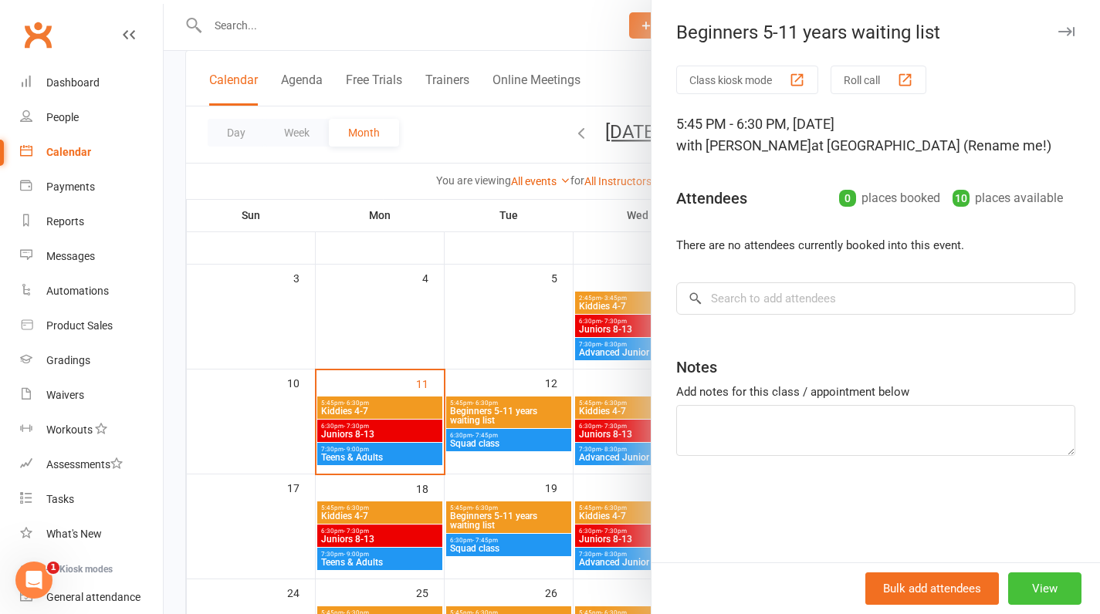
click at [1016, 585] on button "View" at bounding box center [1044, 589] width 73 height 32
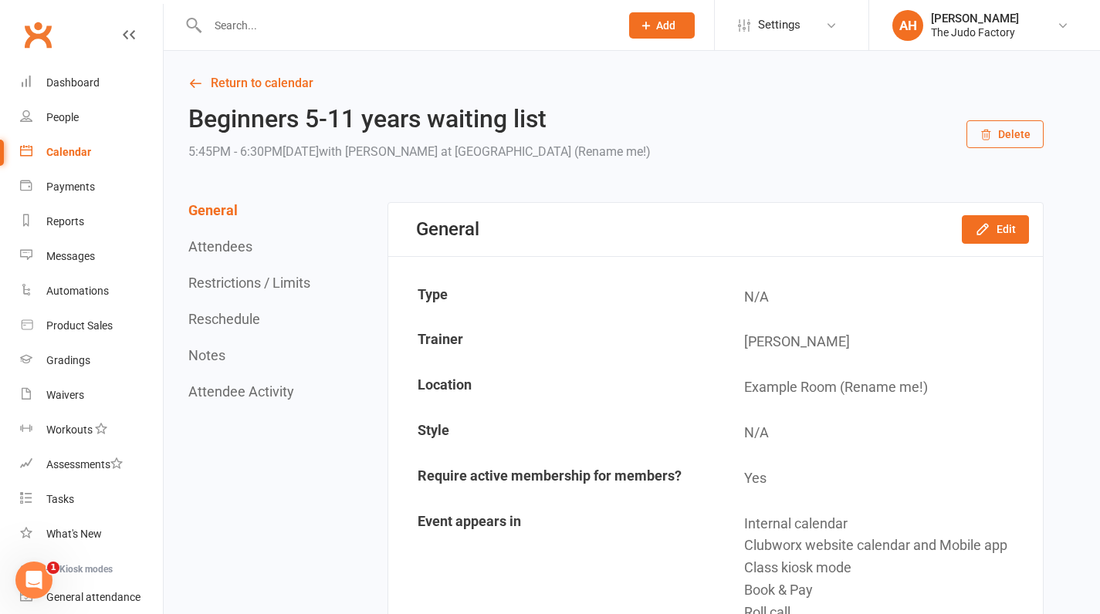
click at [1001, 244] on div "General Edit" at bounding box center [715, 229] width 654 height 53
click at [1001, 238] on button "Edit" at bounding box center [995, 229] width 67 height 28
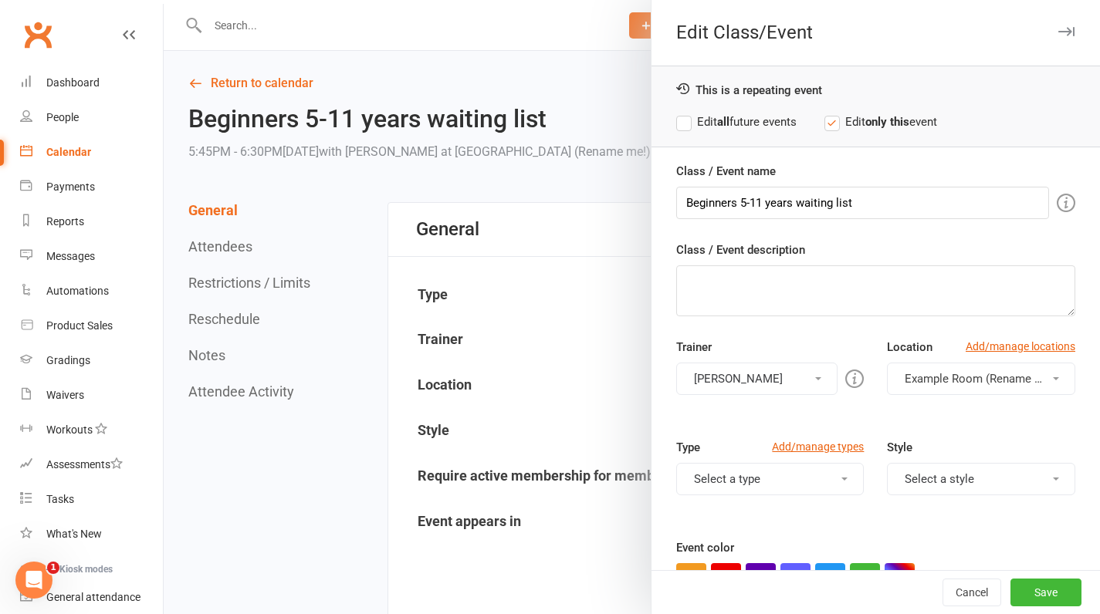
click at [755, 380] on button "[PERSON_NAME]" at bounding box center [757, 379] width 162 height 32
click at [854, 382] on div "Trainer Akraman Hoshal Akraman Hoshal Please select at least one trainer" at bounding box center [770, 366] width 211 height 57
click at [943, 589] on button "Cancel" at bounding box center [971, 593] width 59 height 28
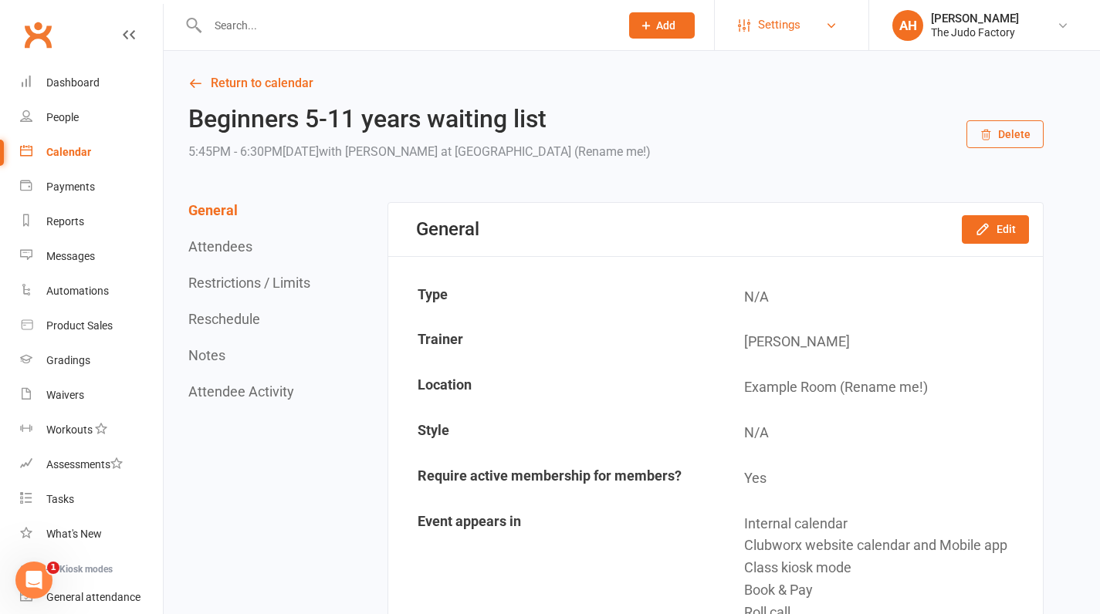
click at [787, 16] on span "Settings" at bounding box center [779, 25] width 42 height 35
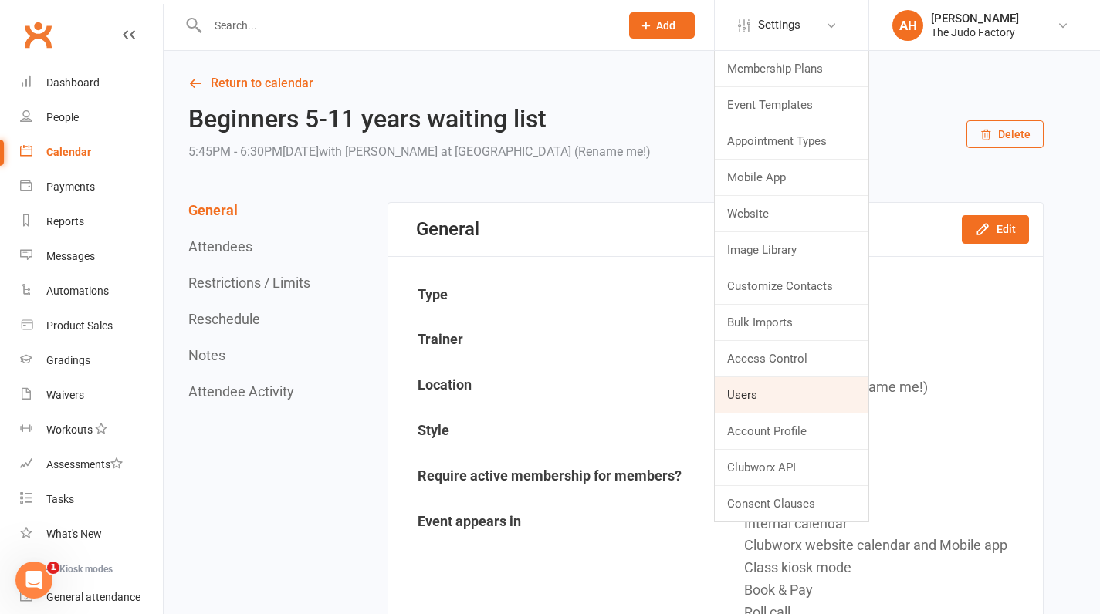
click at [796, 391] on link "Users" at bounding box center [792, 395] width 154 height 36
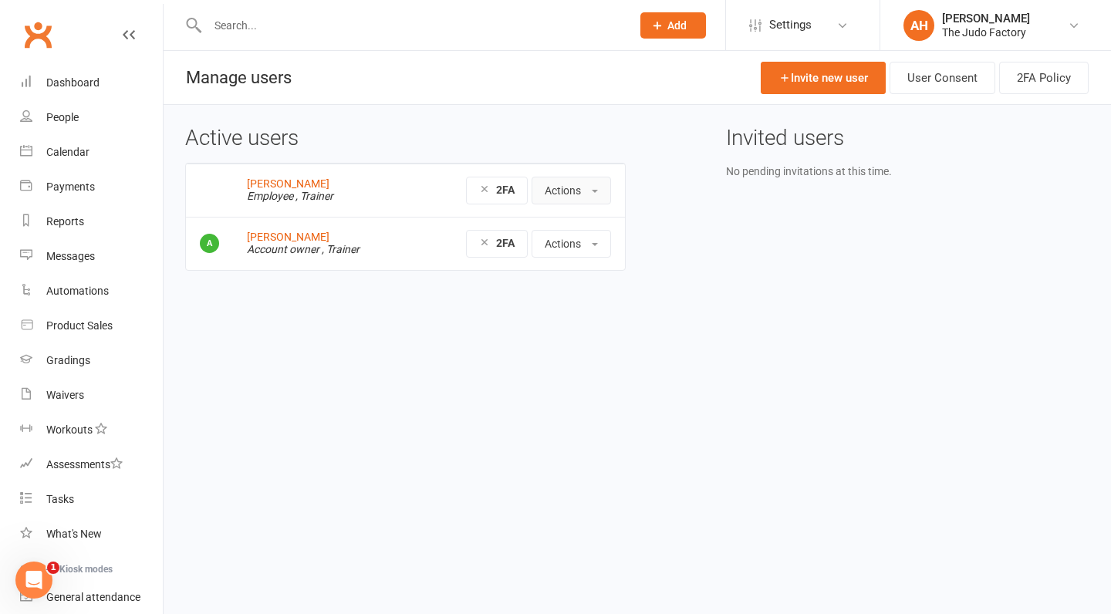
click at [563, 193] on button "Actions" at bounding box center [571, 191] width 79 height 28
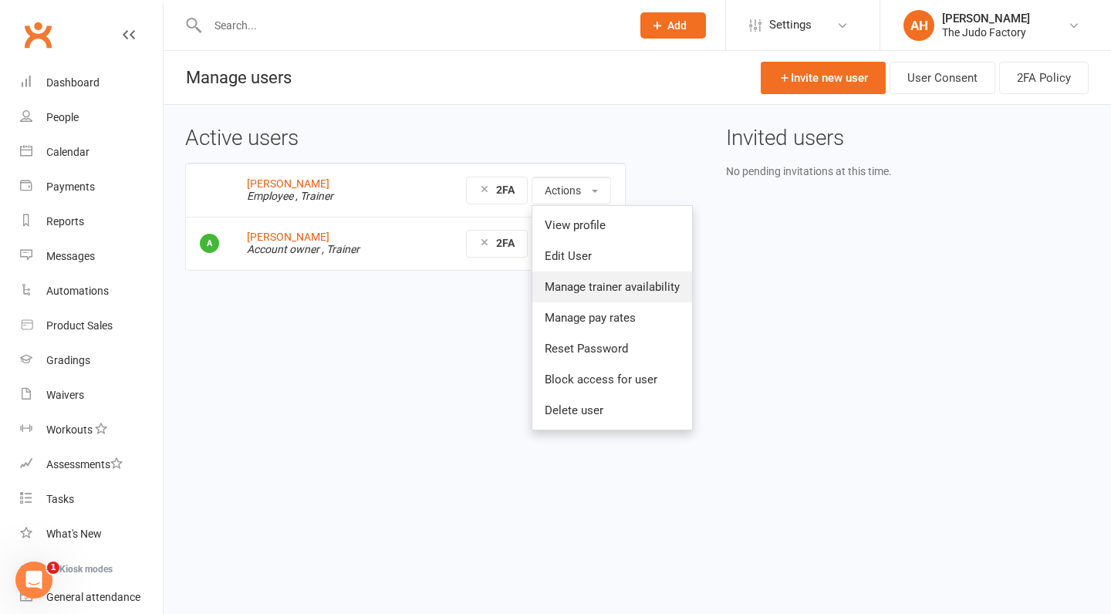
click at [621, 289] on link "Manage trainer availability" at bounding box center [613, 287] width 160 height 31
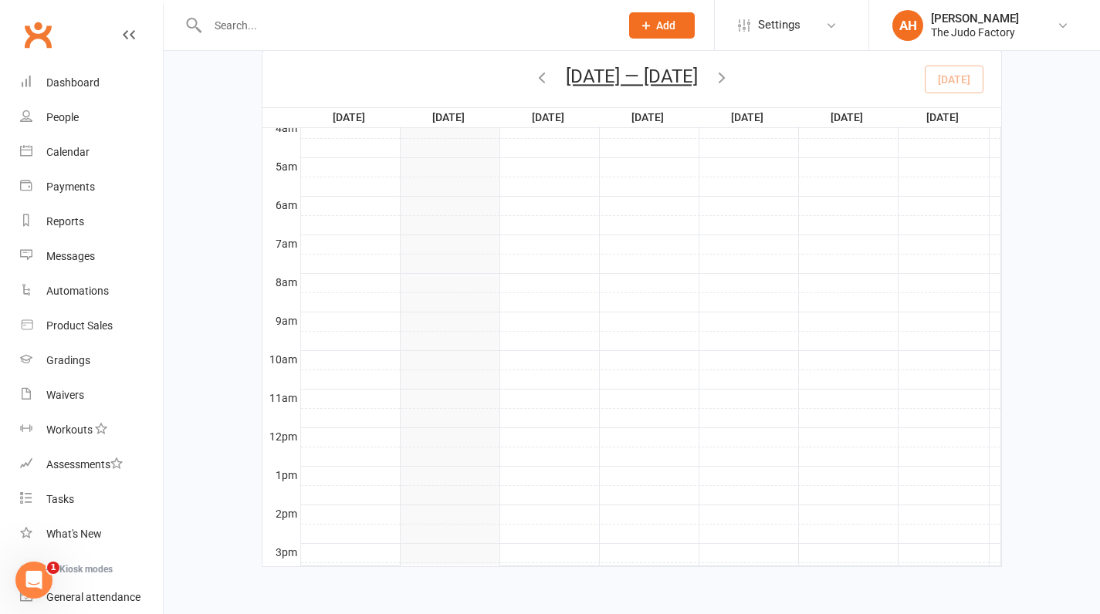
scroll to position [72, 0]
click at [459, 347] on div at bounding box center [650, 356] width 699 height 19
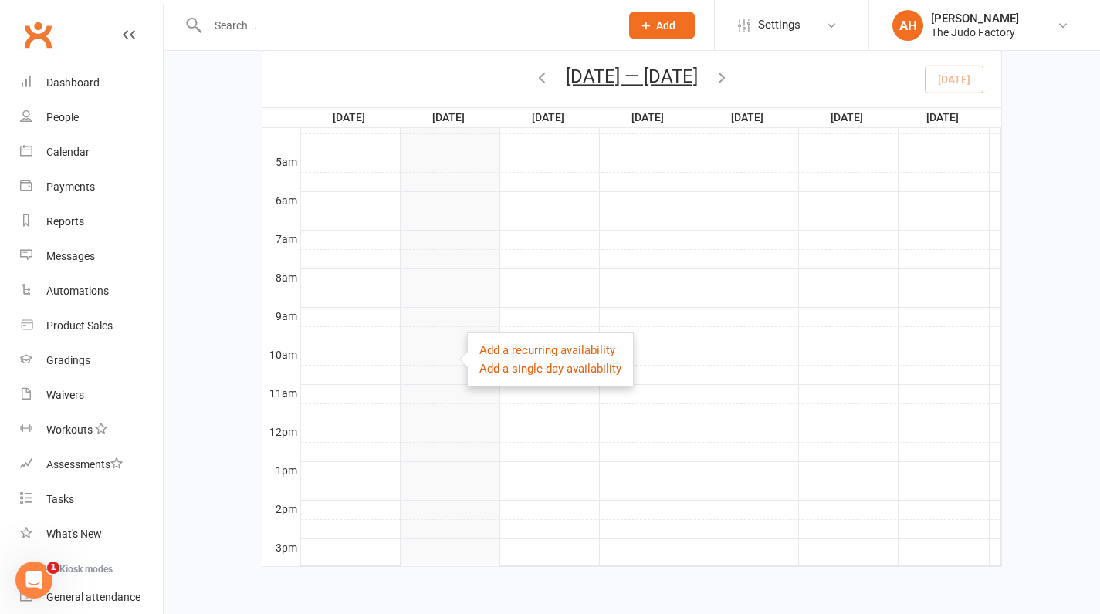
scroll to position [238, 0]
click at [442, 350] on div at bounding box center [650, 356] width 699 height 19
click at [427, 600] on html "Prospect Member Non-attending contact Class / event Appointment Grading event T…" at bounding box center [550, 194] width 1100 height 839
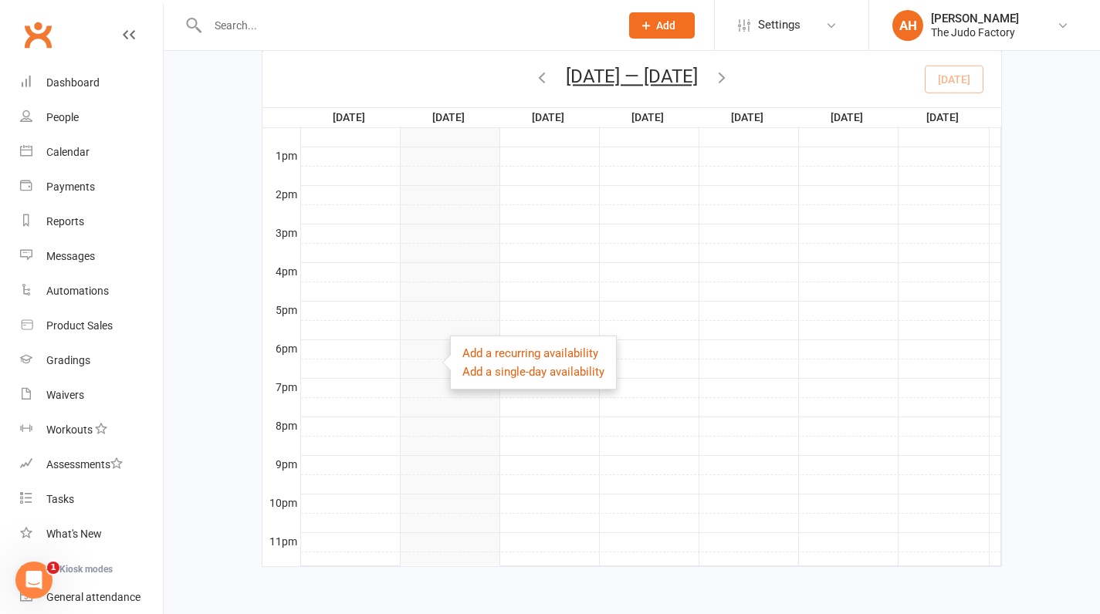
click at [424, 303] on div at bounding box center [650, 311] width 699 height 19
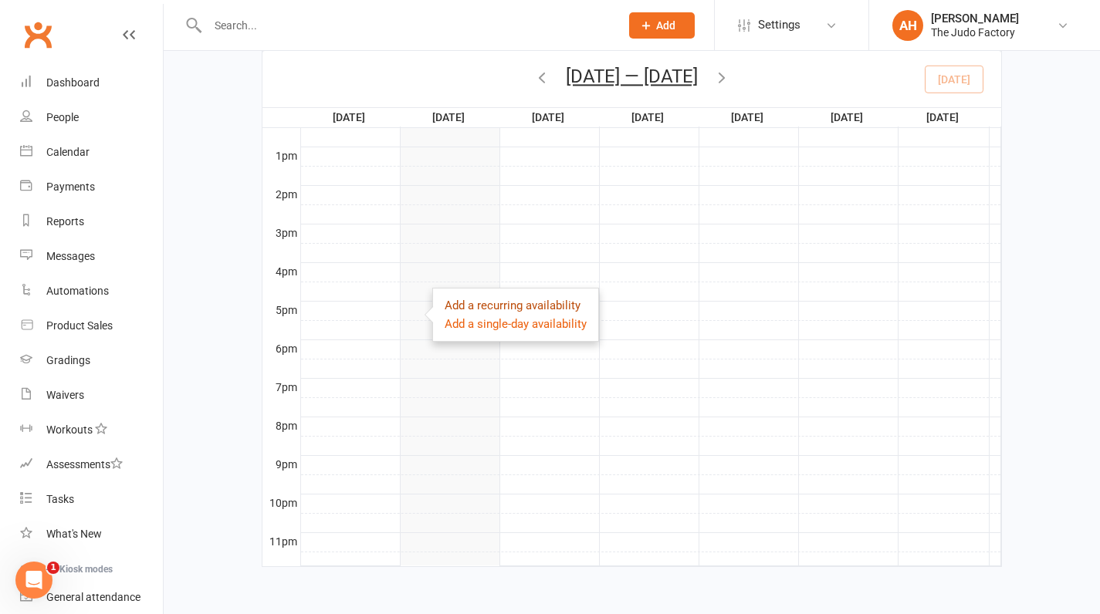
click at [477, 299] on link "Add a recurring availability" at bounding box center [513, 306] width 136 height 14
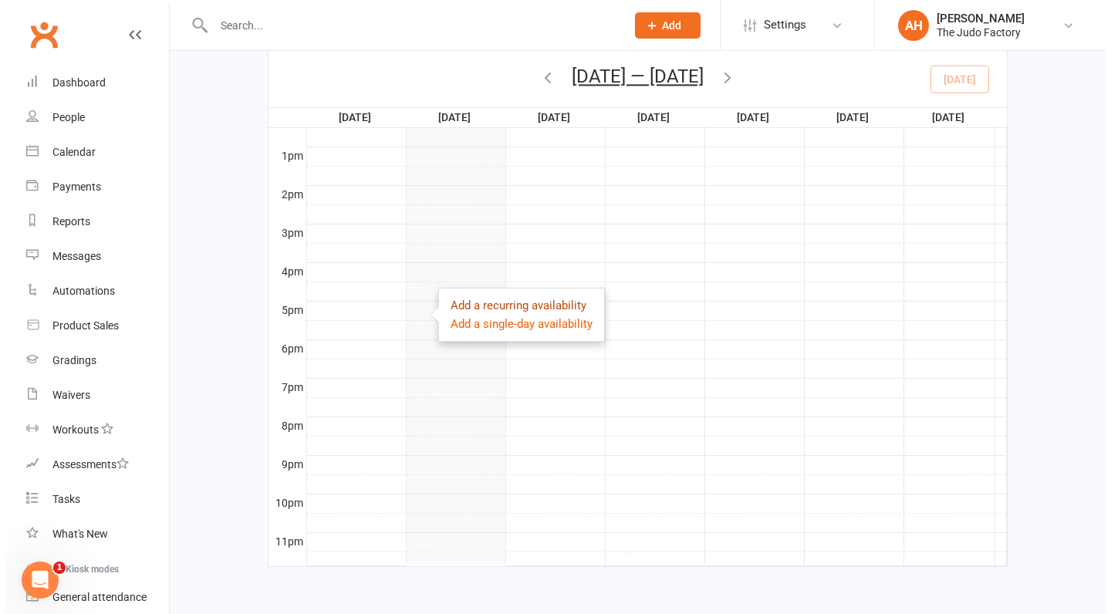
scroll to position [0, 0]
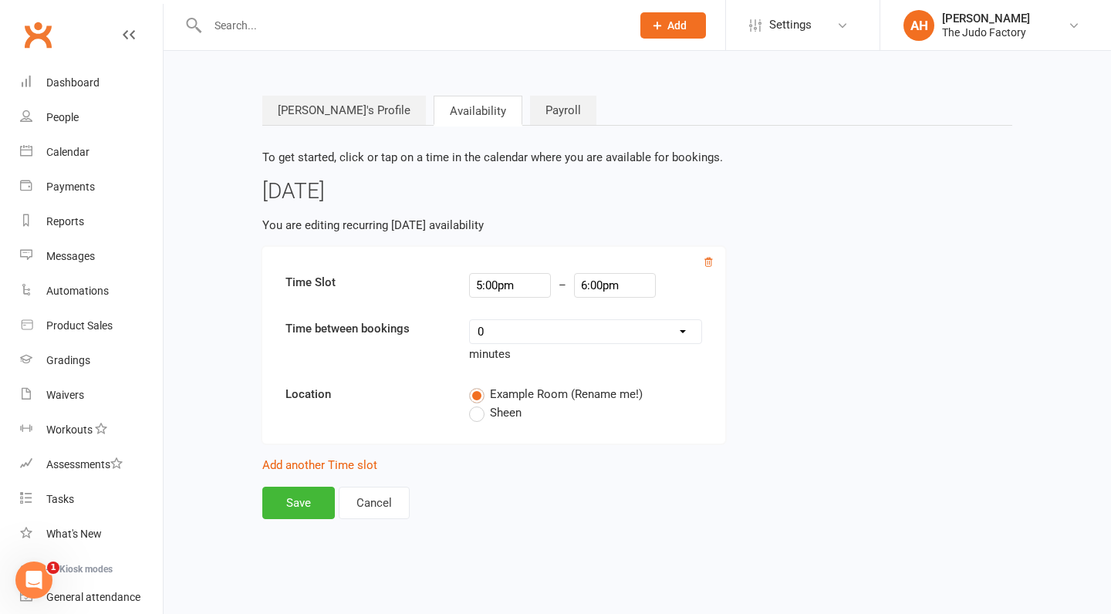
click at [479, 411] on label "Sheen" at bounding box center [495, 413] width 52 height 19
click at [479, 404] on input "Sheen" at bounding box center [474, 404] width 10 height 0
click at [604, 280] on input "6:00pm" at bounding box center [615, 285] width 82 height 25
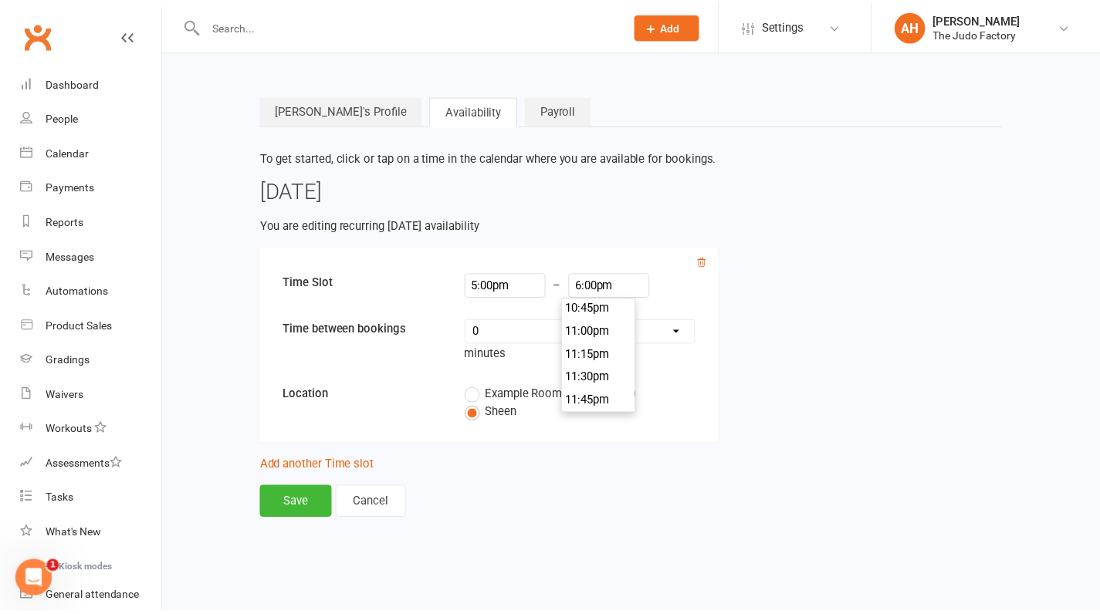
scroll to position [2075, 0]
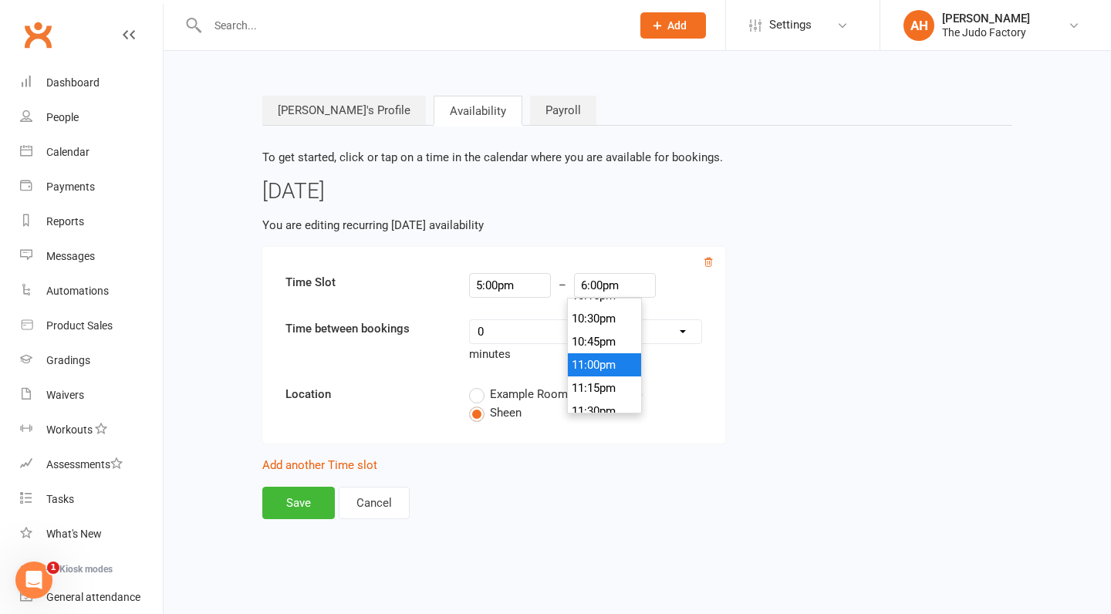
type input "11:00pm"
click at [615, 369] on li "11:00pm" at bounding box center [605, 364] width 74 height 23
click at [353, 462] on link "Add another Time slot" at bounding box center [319, 465] width 115 height 14
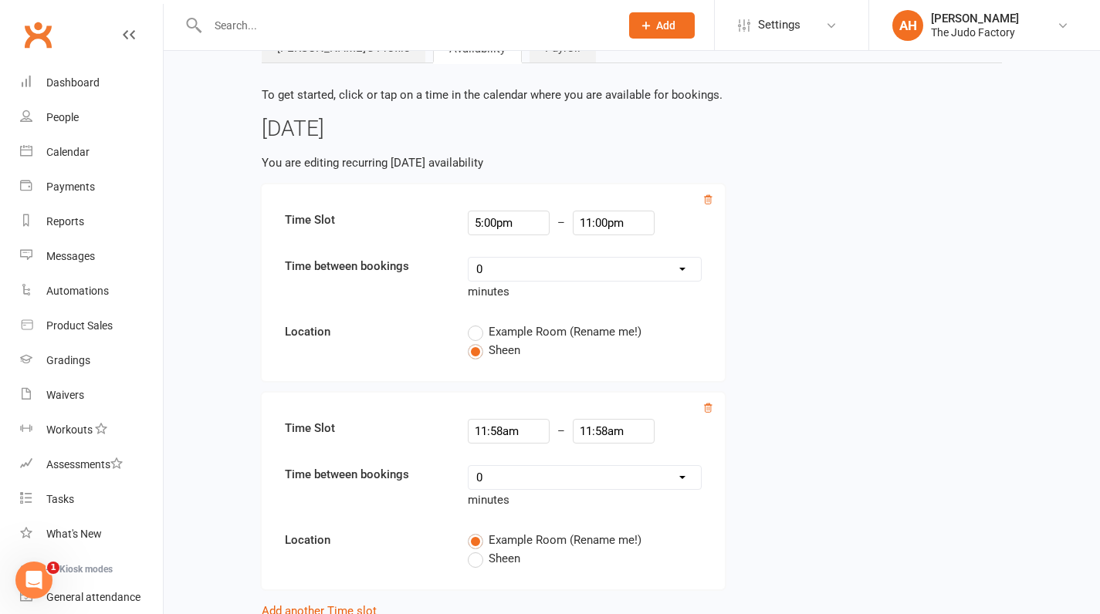
scroll to position [62, 0]
click at [709, 405] on icon at bounding box center [708, 408] width 8 height 8
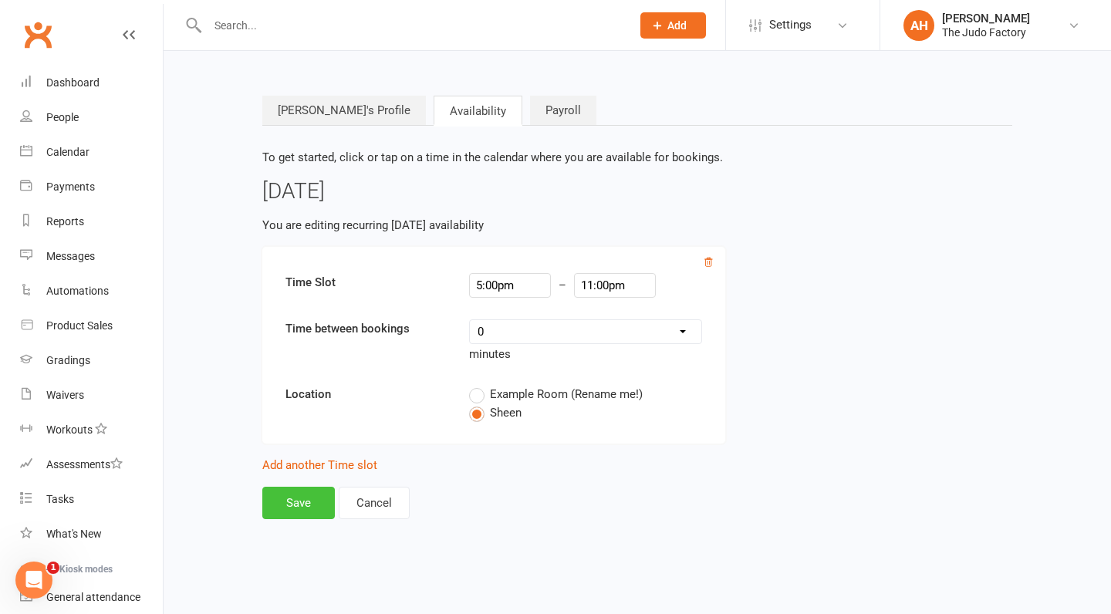
click at [300, 499] on button "Save" at bounding box center [298, 503] width 73 height 32
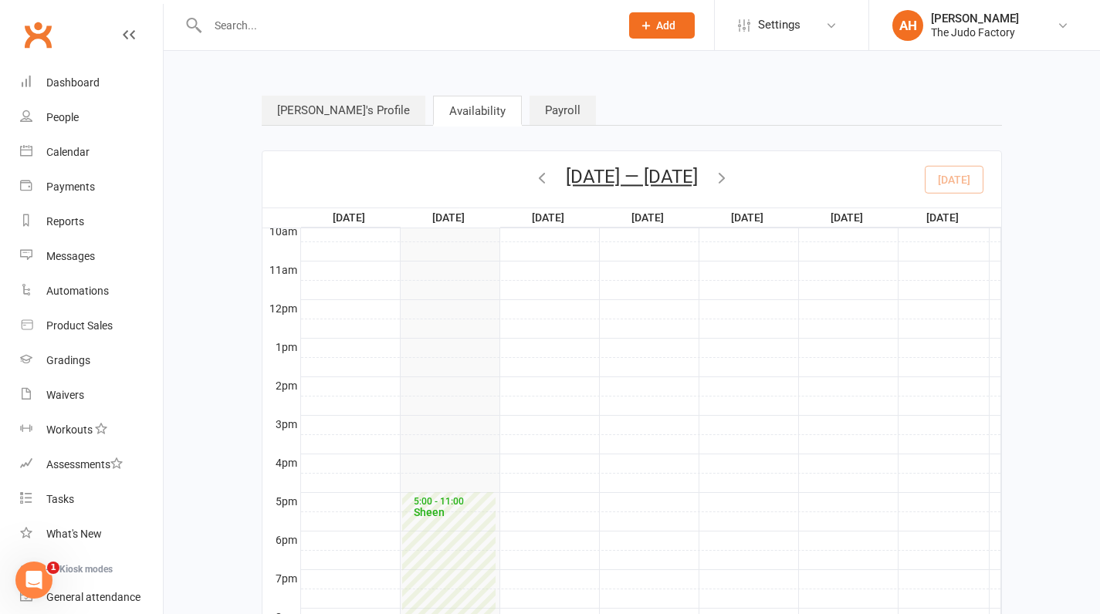
scroll to position [391, 0]
click at [531, 506] on div at bounding box center [650, 502] width 699 height 19
click at [582, 512] on link "Add a single-day availability" at bounding box center [622, 514] width 142 height 14
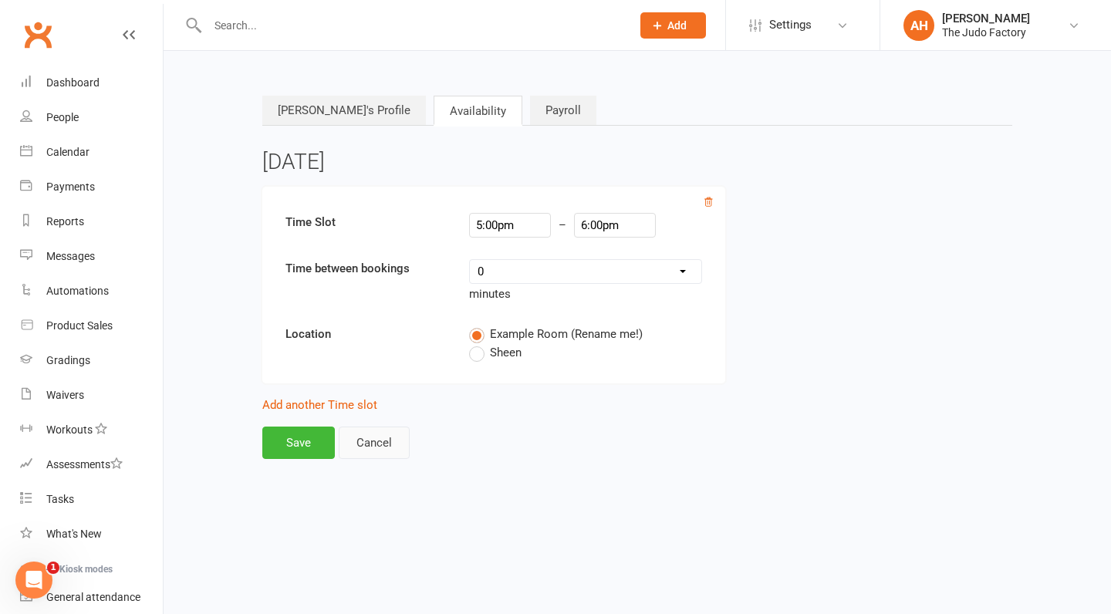
click at [377, 439] on button "Cancel" at bounding box center [374, 443] width 71 height 32
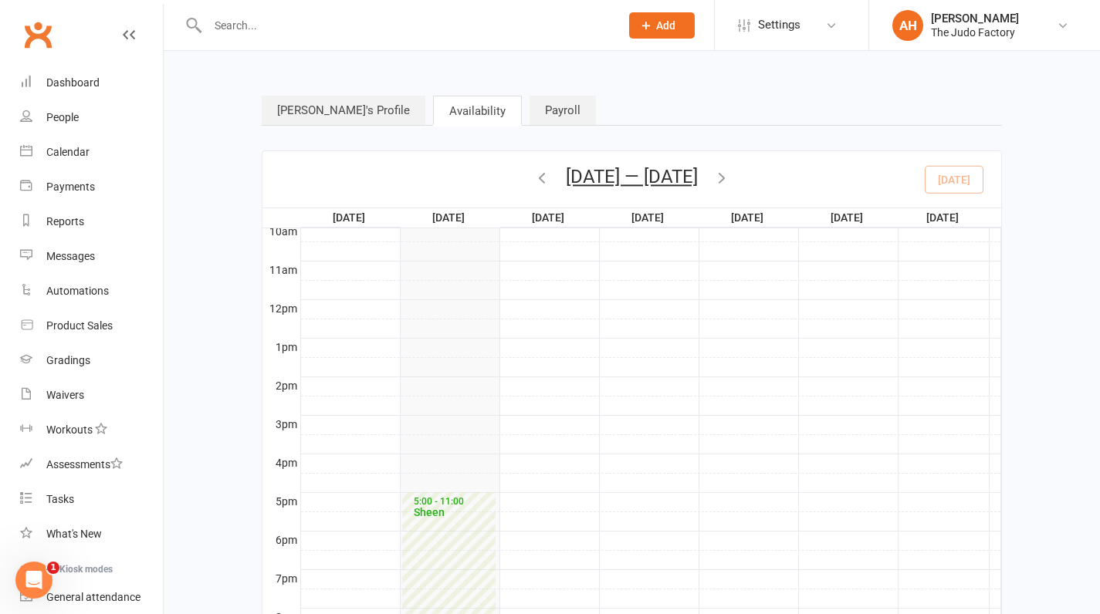
click at [469, 502] on div "5:00 - 11:00" at bounding box center [452, 502] width 79 height 10
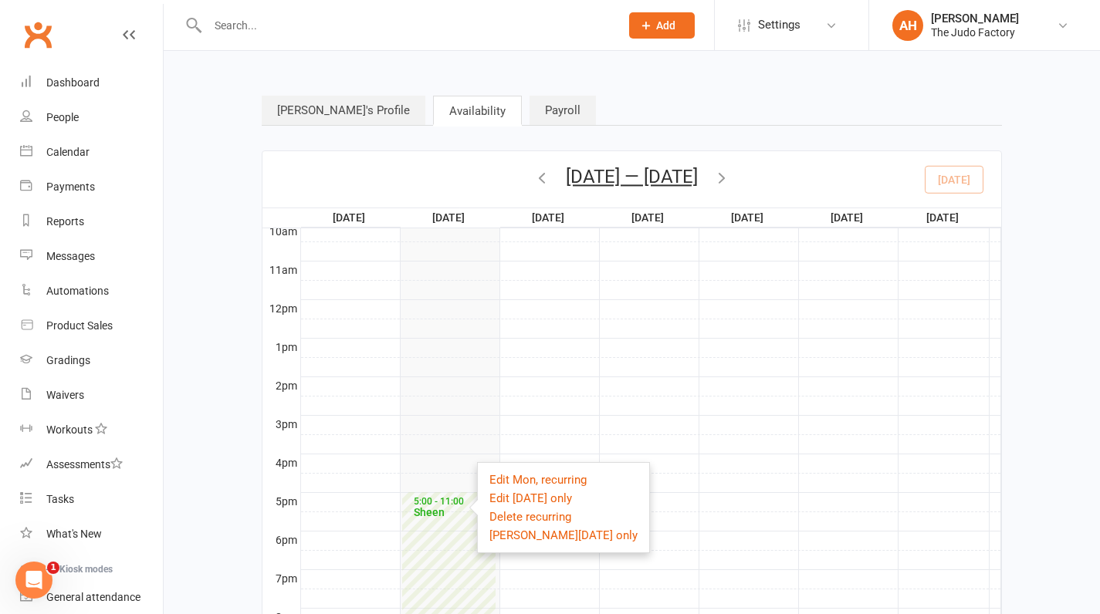
click at [829, 108] on nav "Adam's Profile Availability Payroll" at bounding box center [632, 112] width 740 height 32
click at [659, 90] on div "Adam's Profile Availability Payroll Aug 10 — 16 2025 August 2025 Sun Mon Tue We…" at bounding box center [631, 430] width 763 height 715
click at [556, 408] on div at bounding box center [650, 406] width 699 height 19
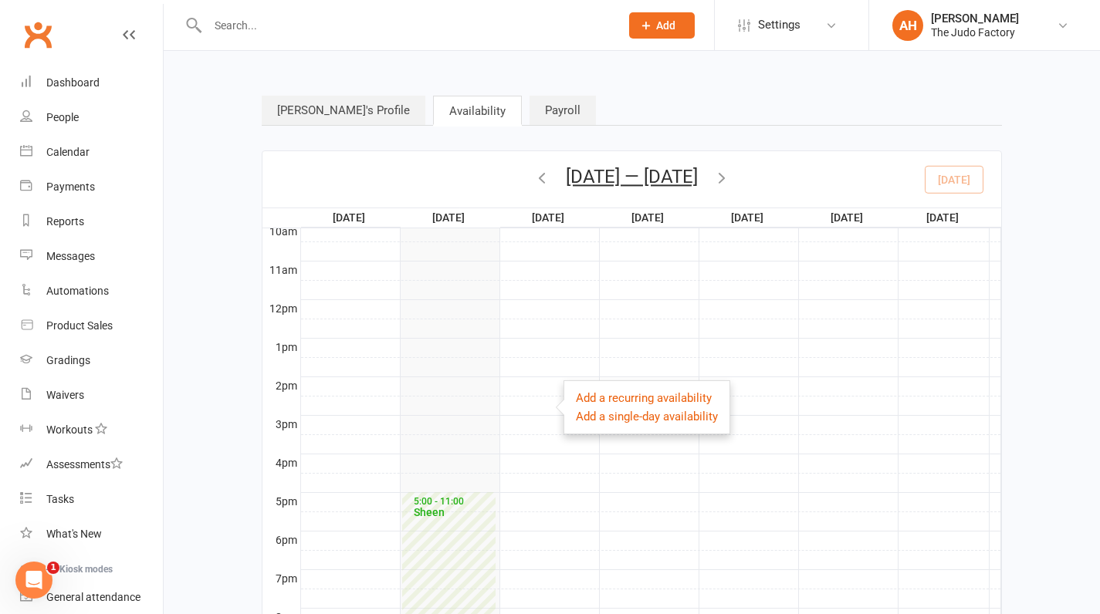
click at [541, 499] on div at bounding box center [650, 502] width 699 height 19
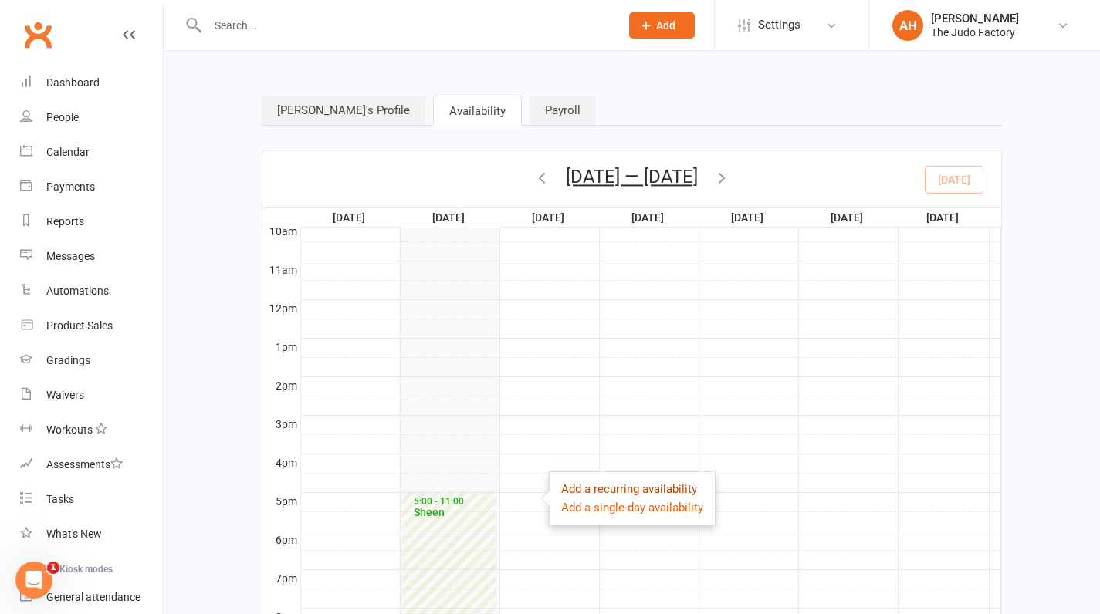
click at [584, 495] on link "Add a recurring availability" at bounding box center [629, 489] width 136 height 14
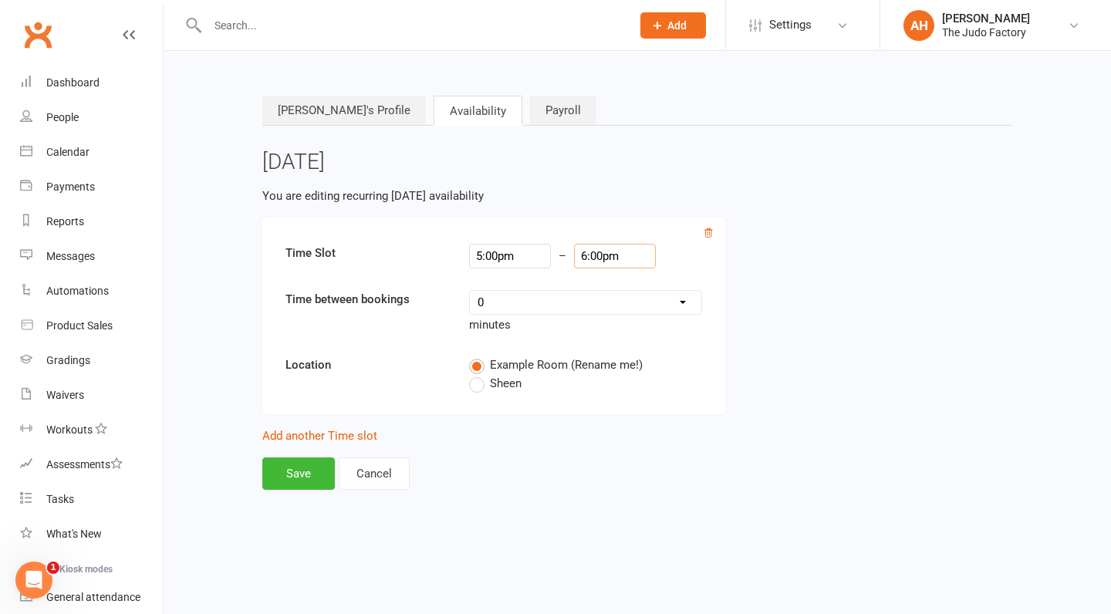
click at [603, 261] on input "6:00pm" at bounding box center [615, 256] width 82 height 25
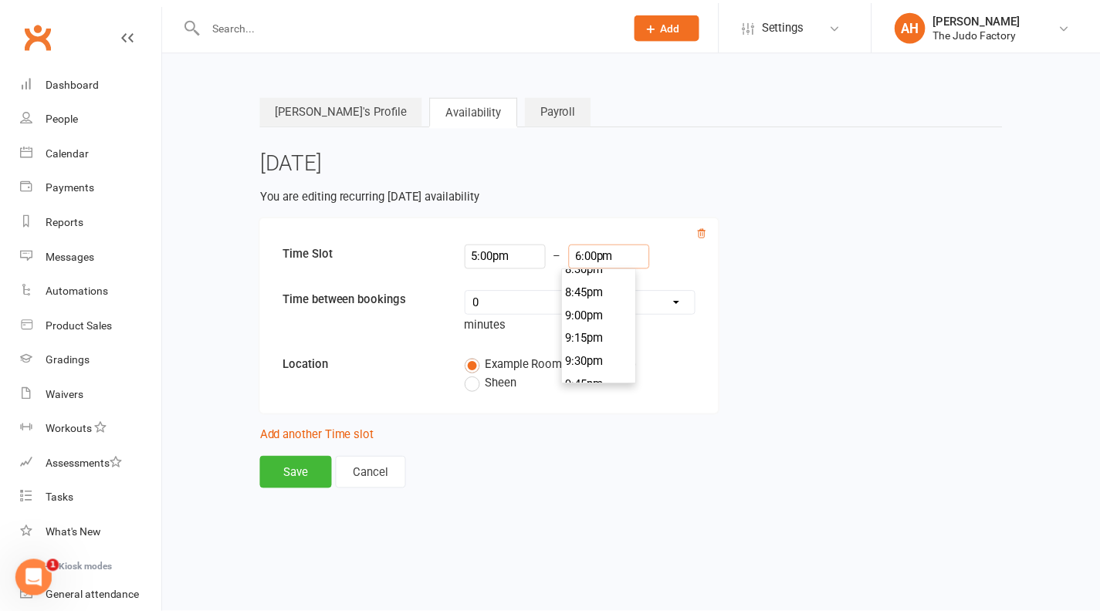
scroll to position [1914, 0]
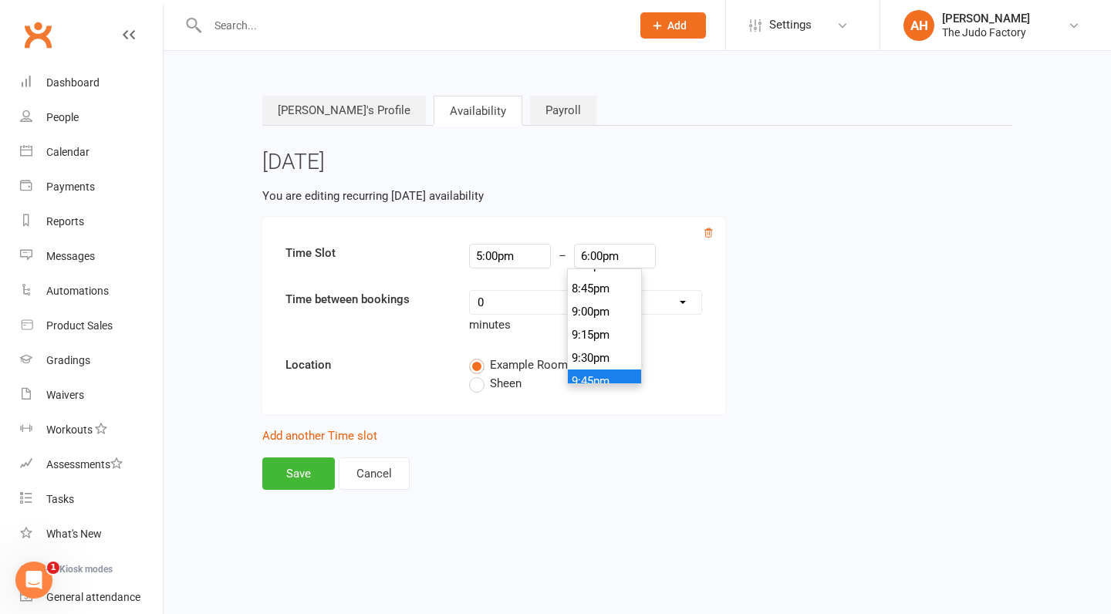
type input "9:45pm"
click at [605, 380] on li "9:45pm" at bounding box center [605, 381] width 74 height 23
click at [480, 385] on label "Sheen" at bounding box center [495, 383] width 52 height 19
click at [479, 374] on input "Sheen" at bounding box center [474, 374] width 10 height 0
click at [322, 461] on button "Save" at bounding box center [298, 474] width 73 height 32
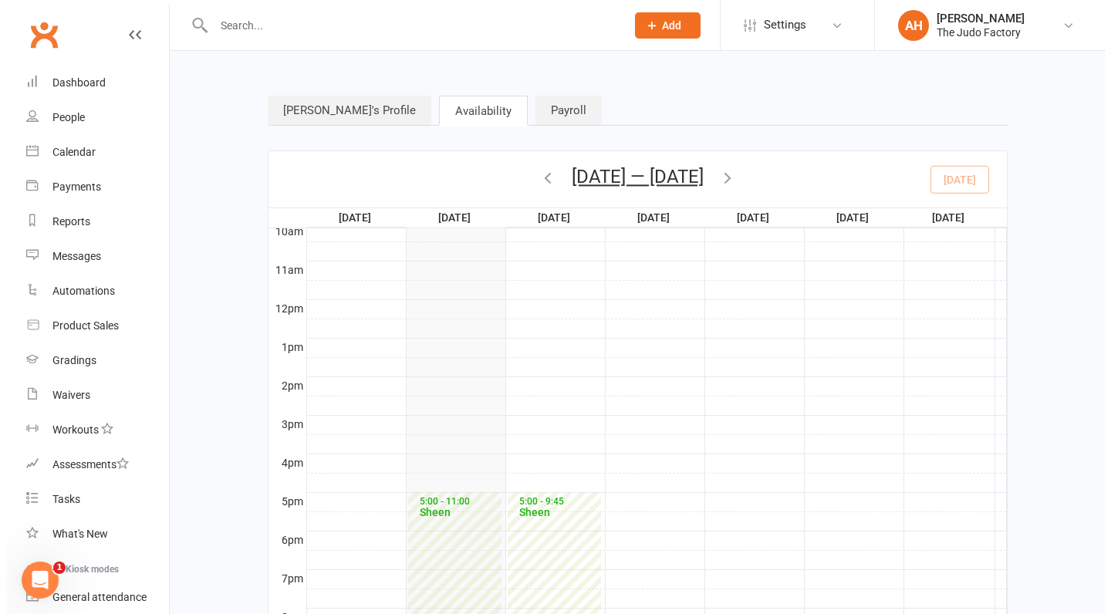
scroll to position [391, 0]
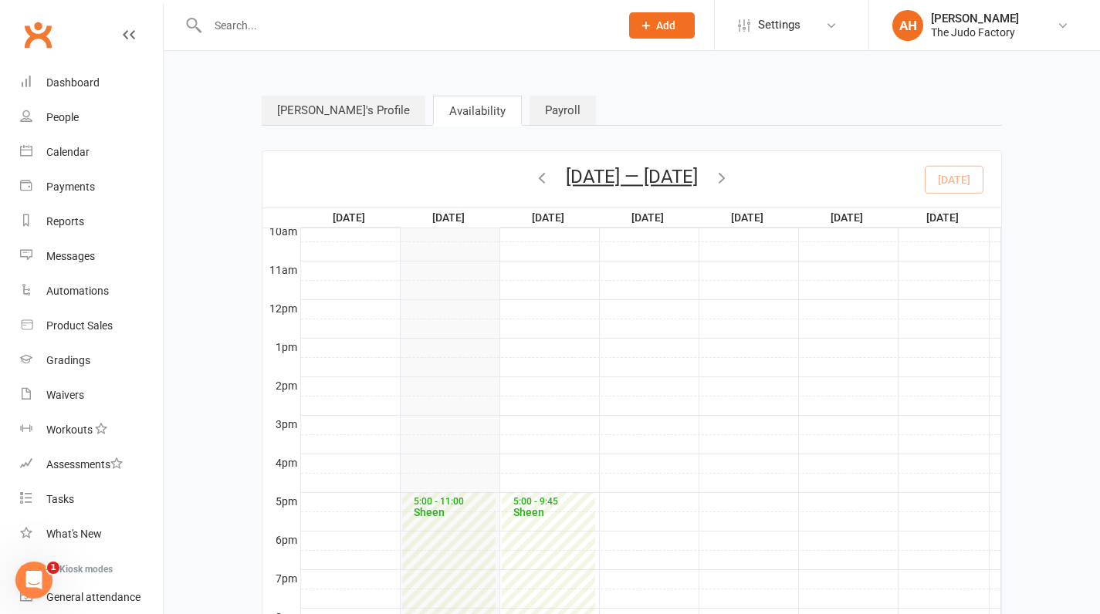
click at [646, 505] on div at bounding box center [650, 502] width 699 height 19
click at [681, 495] on link "Add a recurring availability" at bounding box center [734, 495] width 136 height 14
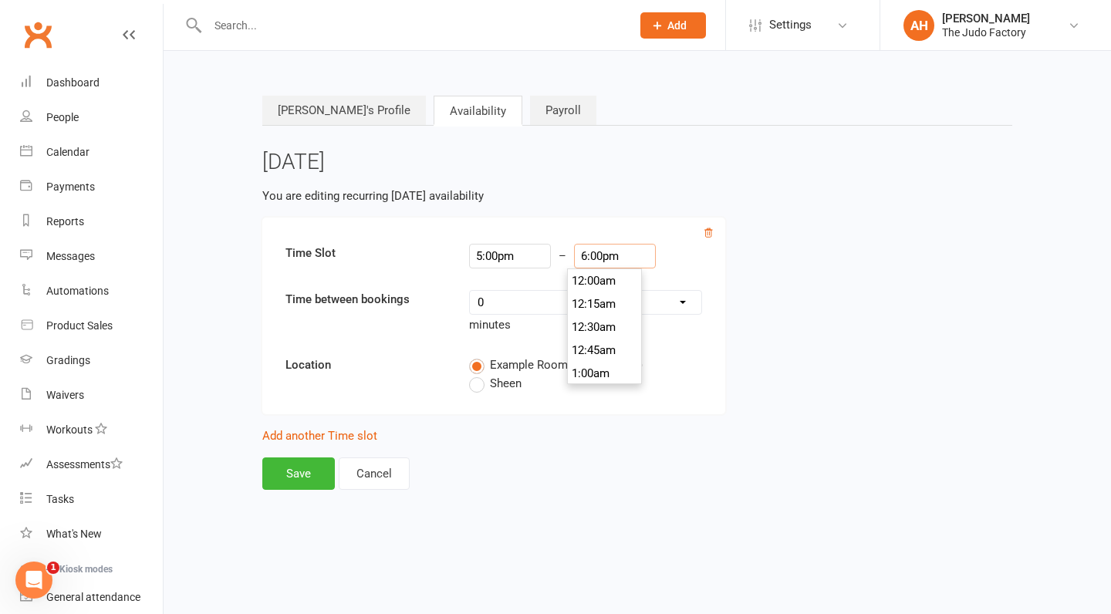
click at [588, 258] on input "6:00pm" at bounding box center [615, 256] width 82 height 25
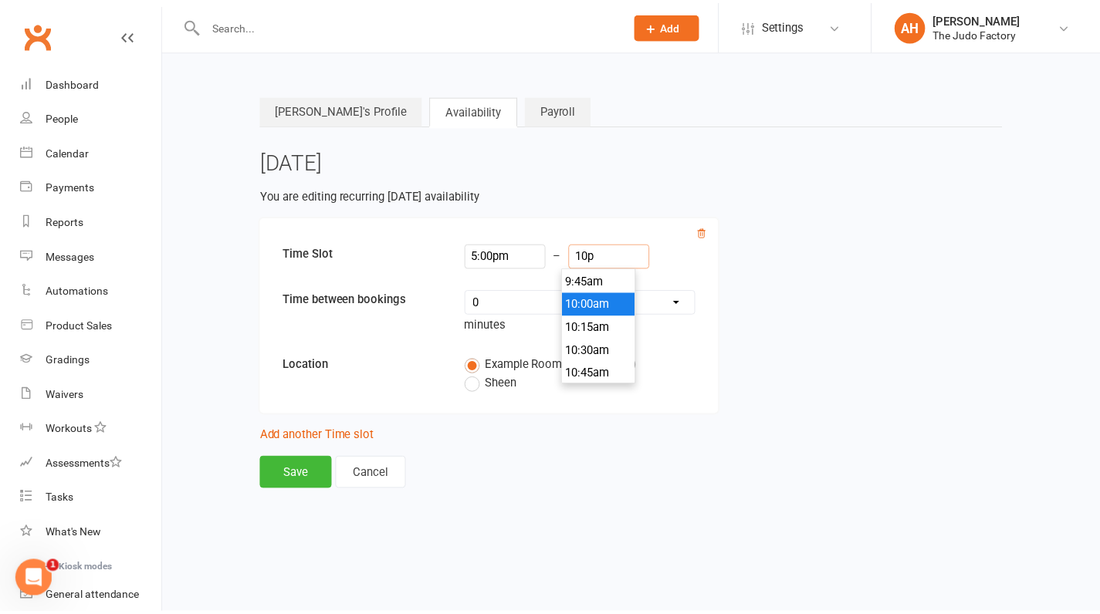
scroll to position [2014, 0]
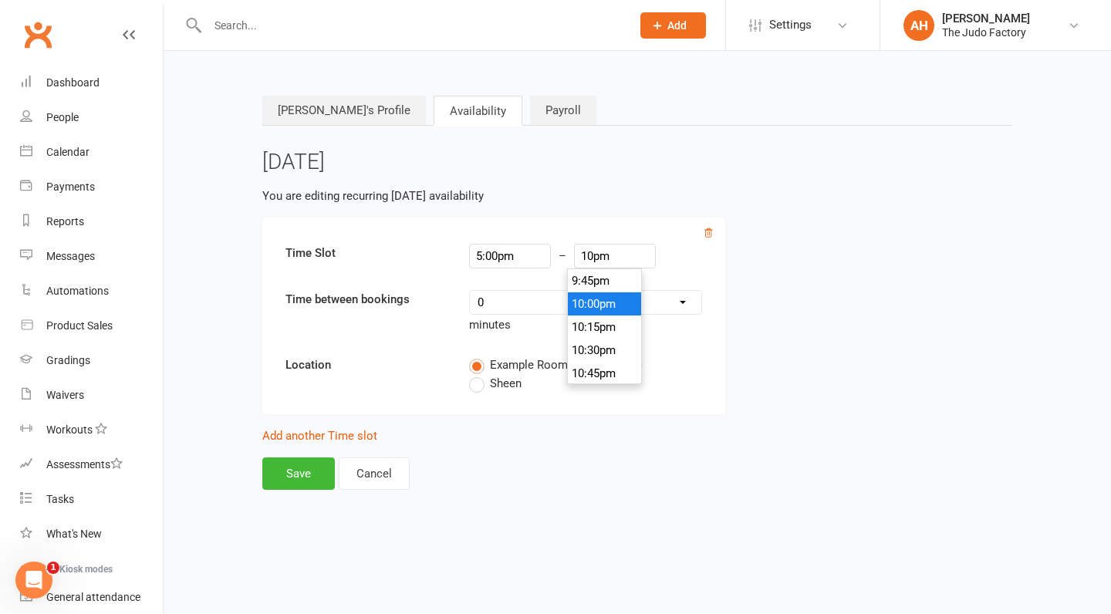
type input "10:00pm"
click at [696, 232] on div at bounding box center [494, 234] width 440 height 19
click at [301, 468] on button "Save" at bounding box center [298, 474] width 73 height 32
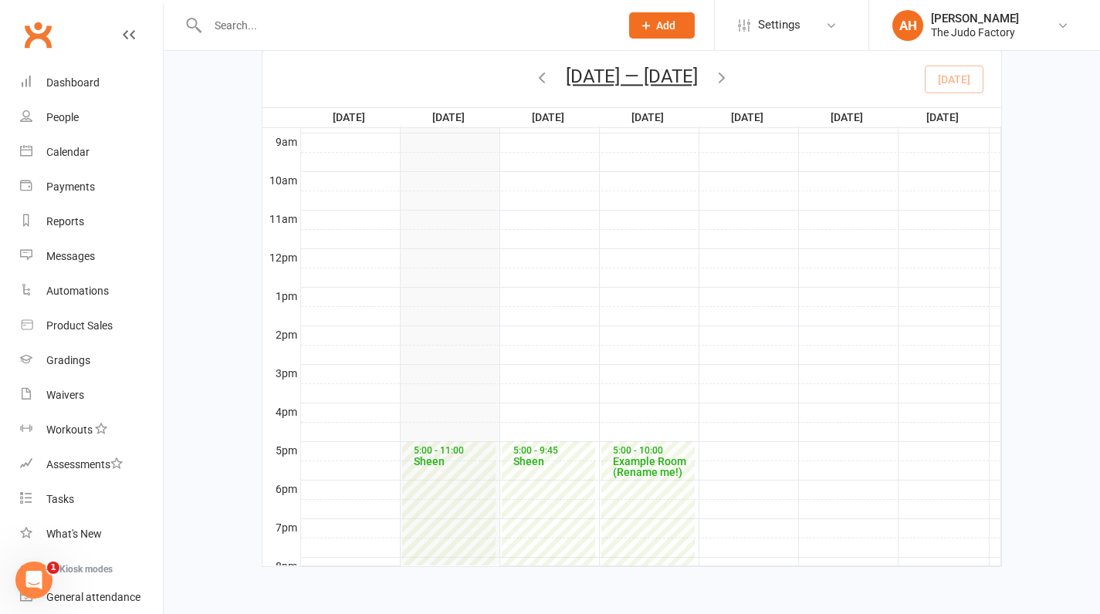
scroll to position [252, 0]
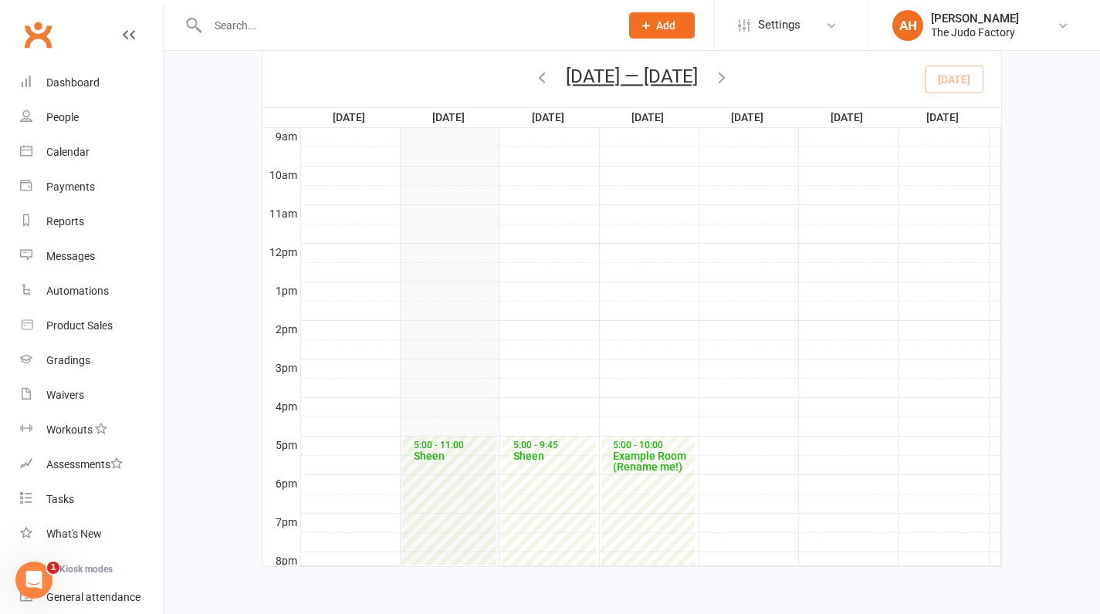
click at [646, 451] on div "Example Room (Rename me!)" at bounding box center [651, 462] width 79 height 22
click at [713, 434] on link "Edit Wed, recurring" at bounding box center [714, 441] width 96 height 14
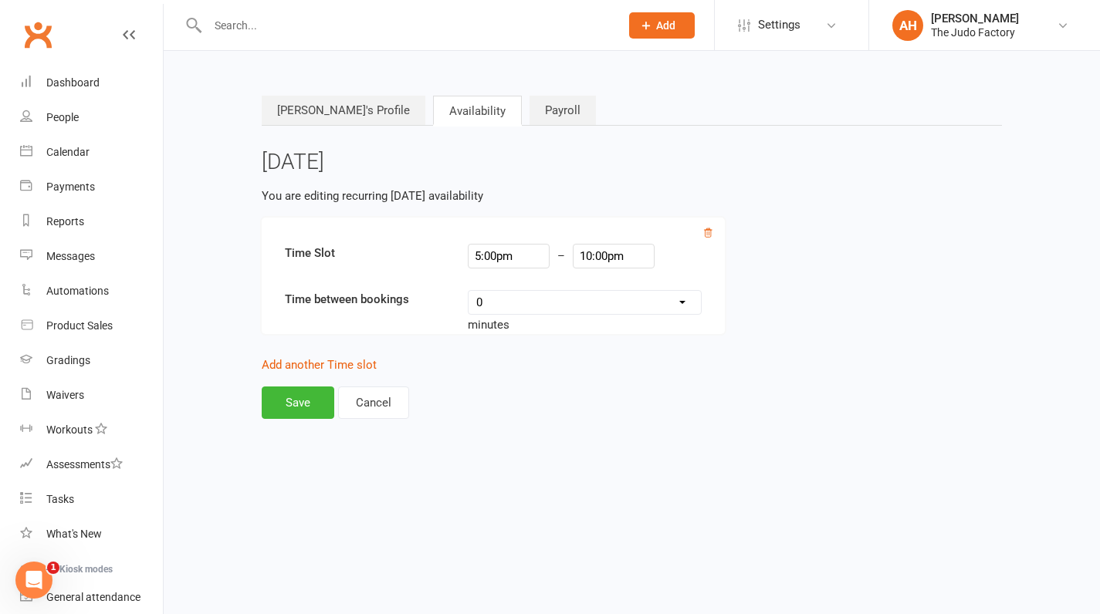
scroll to position [0, 0]
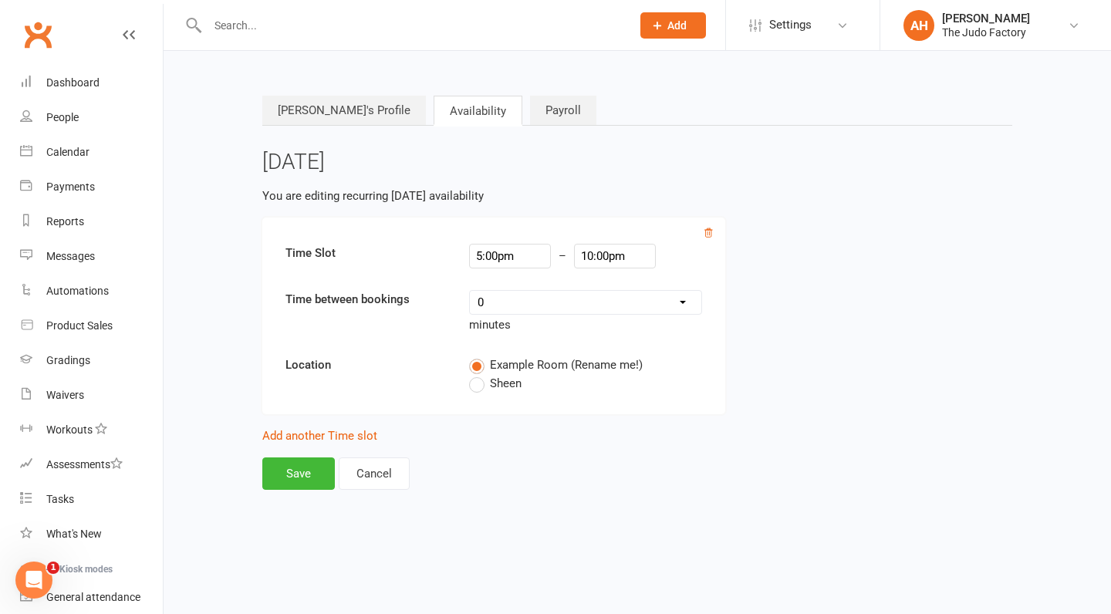
click at [482, 383] on label "Sheen" at bounding box center [495, 383] width 52 height 19
click at [479, 374] on input "Sheen" at bounding box center [474, 374] width 10 height 0
click at [312, 475] on button "Save" at bounding box center [298, 474] width 73 height 32
click at [306, 468] on button "Save" at bounding box center [298, 474] width 73 height 32
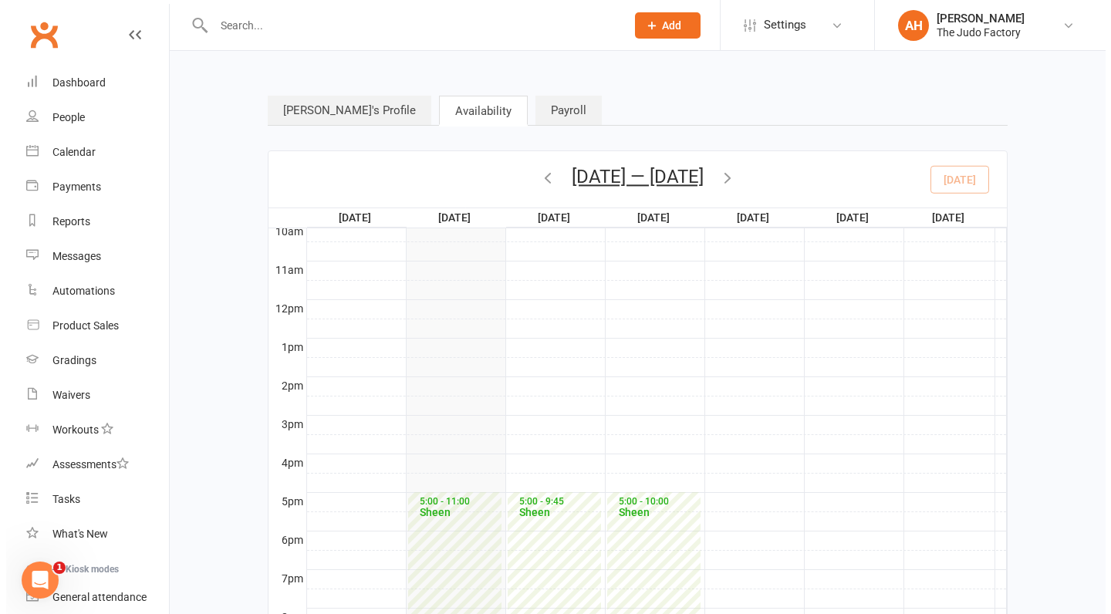
scroll to position [391, 0]
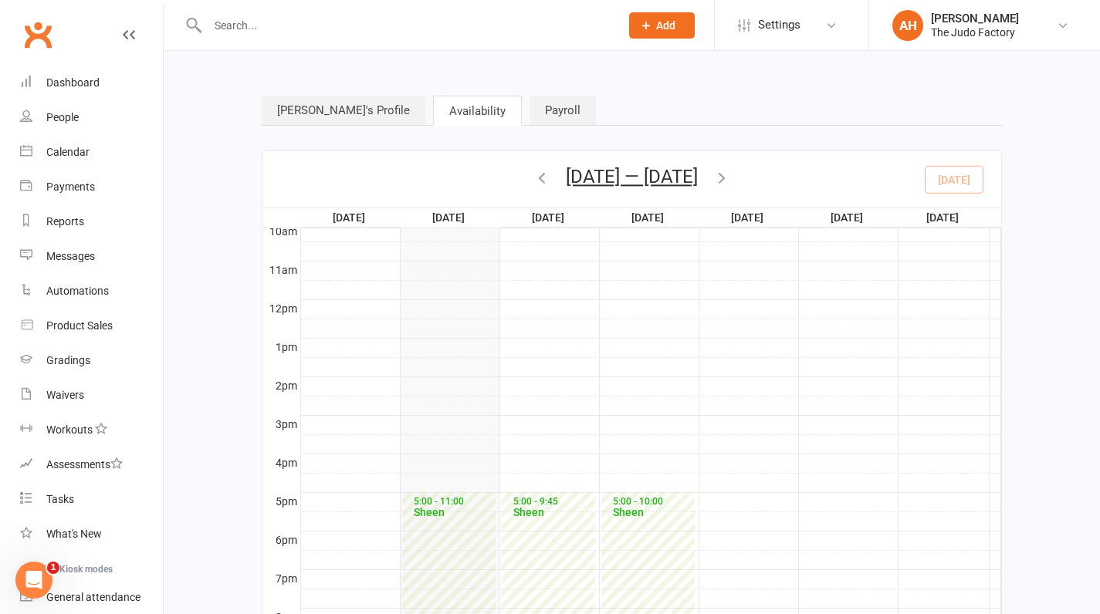
click at [711, 502] on div at bounding box center [650, 502] width 699 height 19
click at [744, 494] on link "Add a recurring availability" at bounding box center [799, 492] width 136 height 14
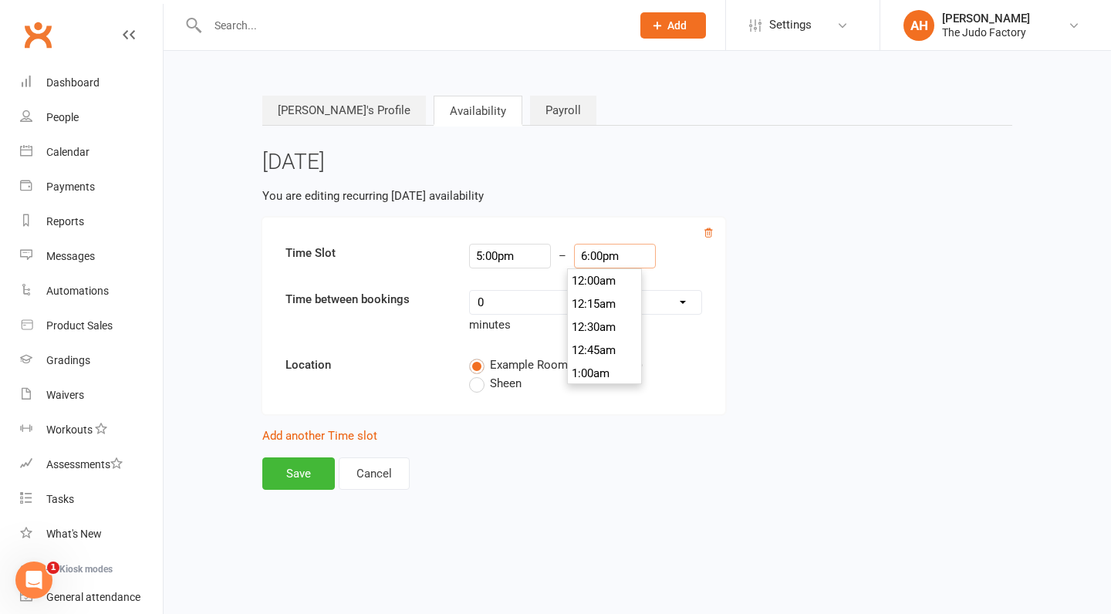
click at [592, 259] on input "6:00pm" at bounding box center [615, 256] width 82 height 25
type input "6"
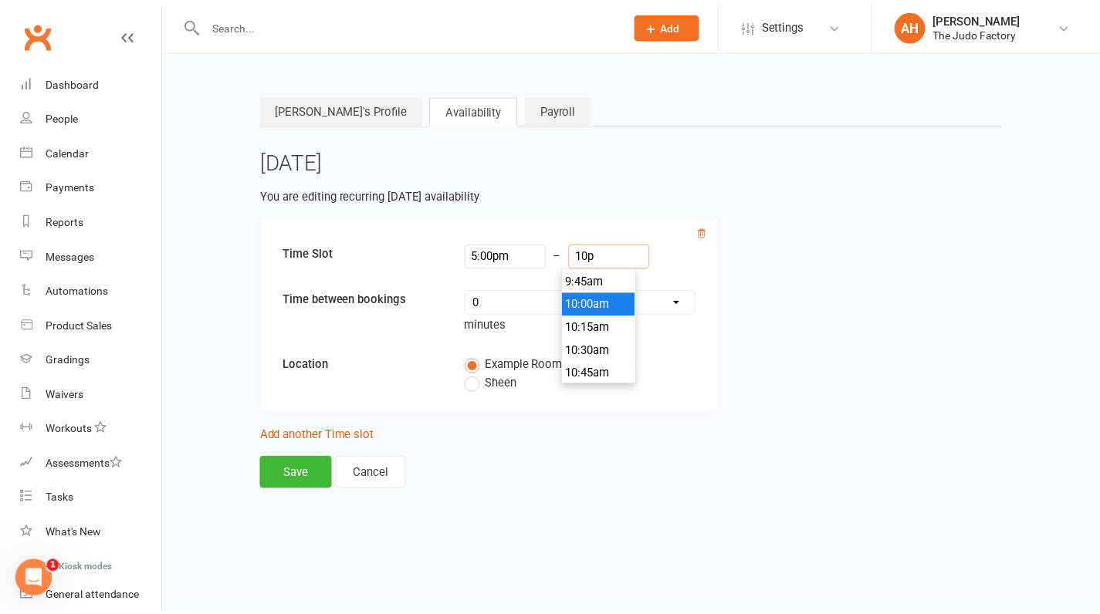
scroll to position [2014, 0]
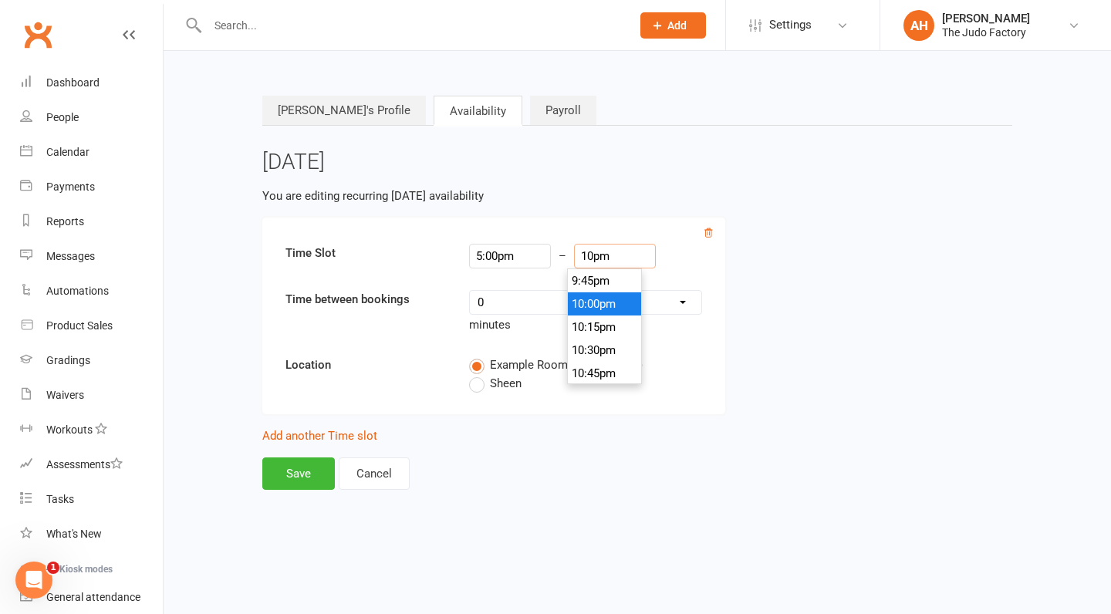
type input "10:00pm"
click at [484, 387] on label "Sheen" at bounding box center [495, 383] width 52 height 19
click at [479, 374] on input "Sheen" at bounding box center [474, 374] width 10 height 0
click at [307, 467] on button "Save" at bounding box center [298, 474] width 73 height 32
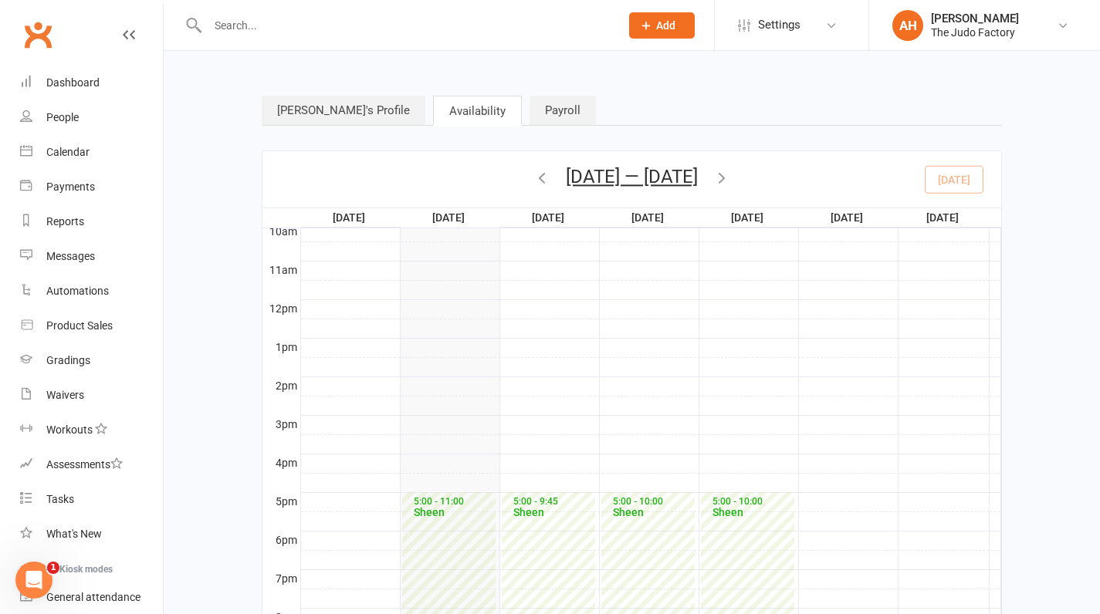
scroll to position [391, 0]
click at [76, 151] on div "Calendar" at bounding box center [67, 152] width 43 height 12
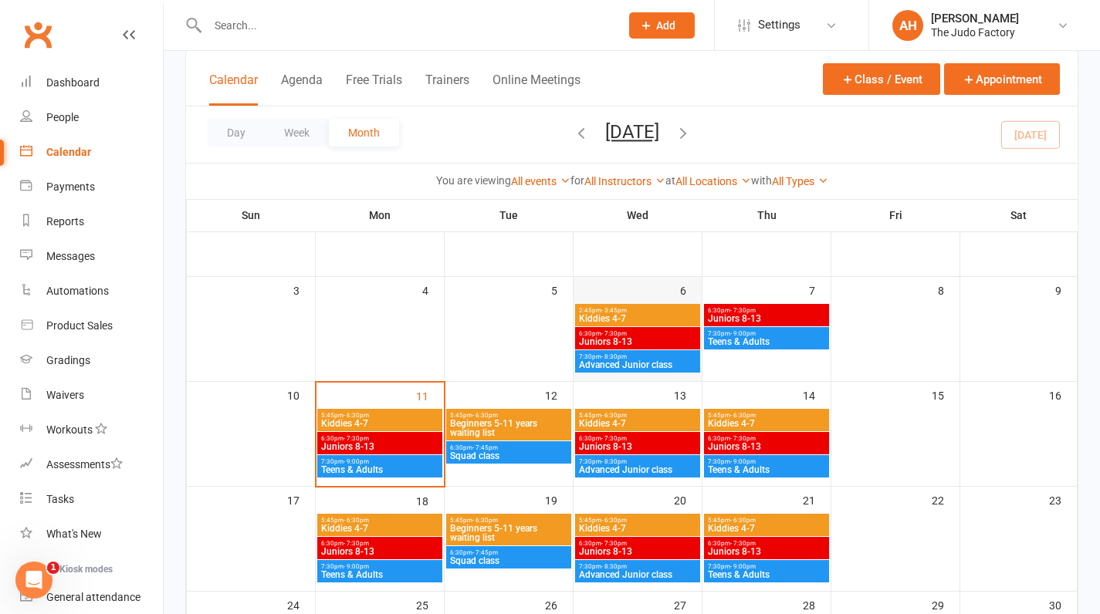
scroll to position [207, 0]
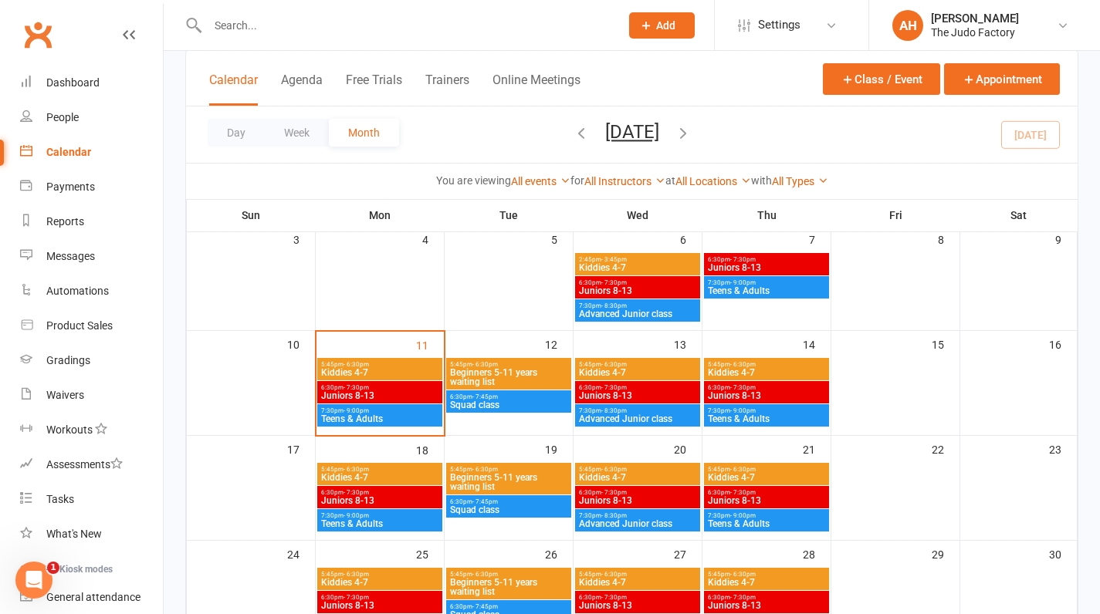
click at [356, 408] on span "- 9:00pm" at bounding box center [355, 411] width 25 height 7
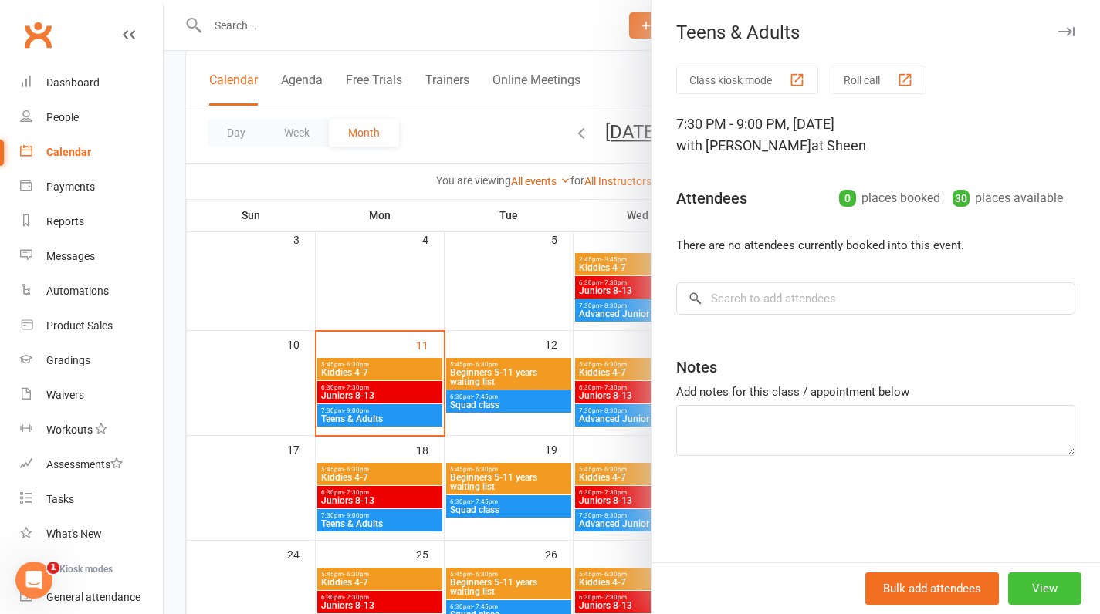
click at [1060, 583] on button "View" at bounding box center [1044, 589] width 73 height 32
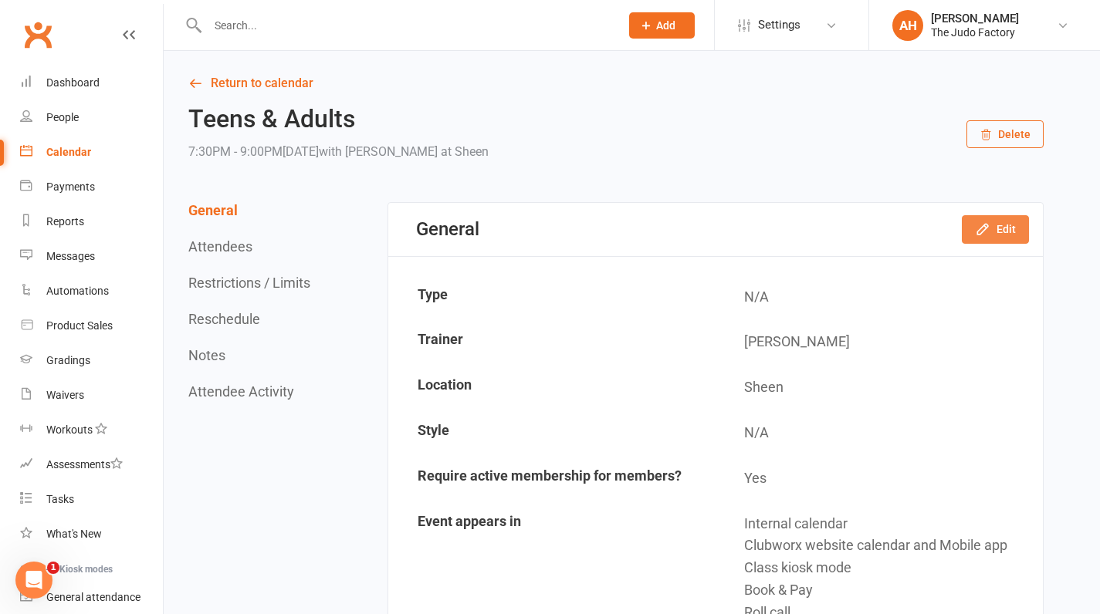
click at [1011, 228] on button "Edit" at bounding box center [995, 229] width 67 height 28
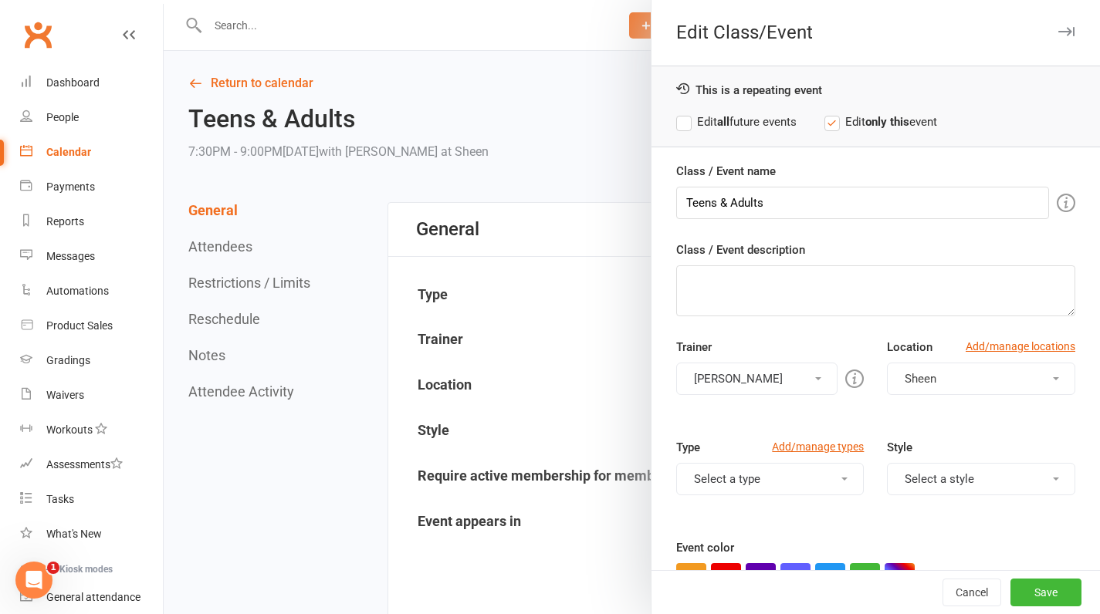
click at [722, 379] on button "[PERSON_NAME]" at bounding box center [757, 379] width 162 height 32
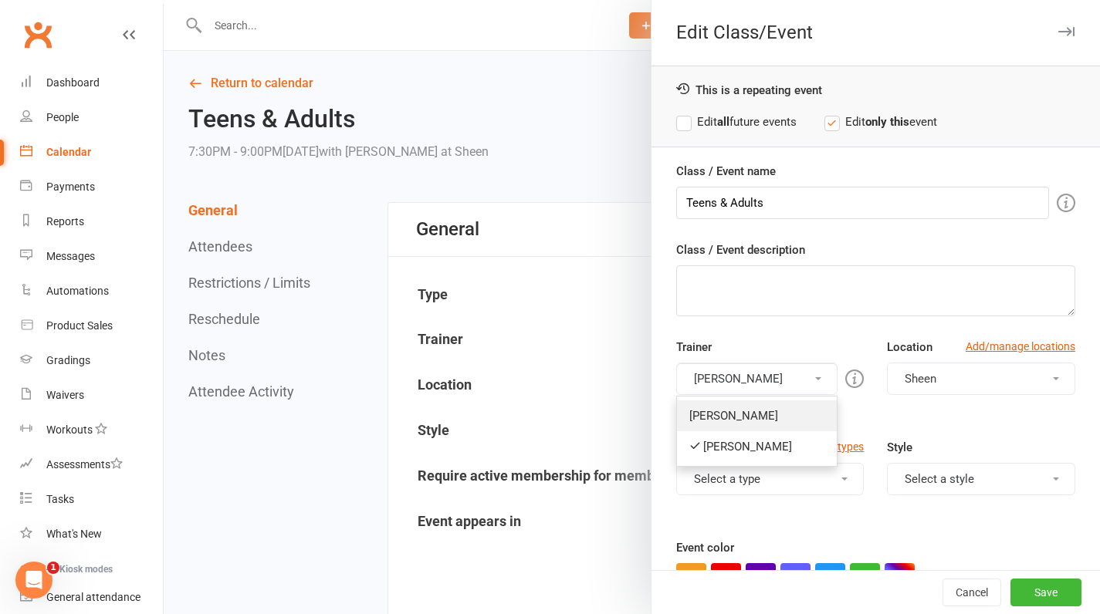
click at [722, 426] on link "[PERSON_NAME]" at bounding box center [757, 416] width 161 height 31
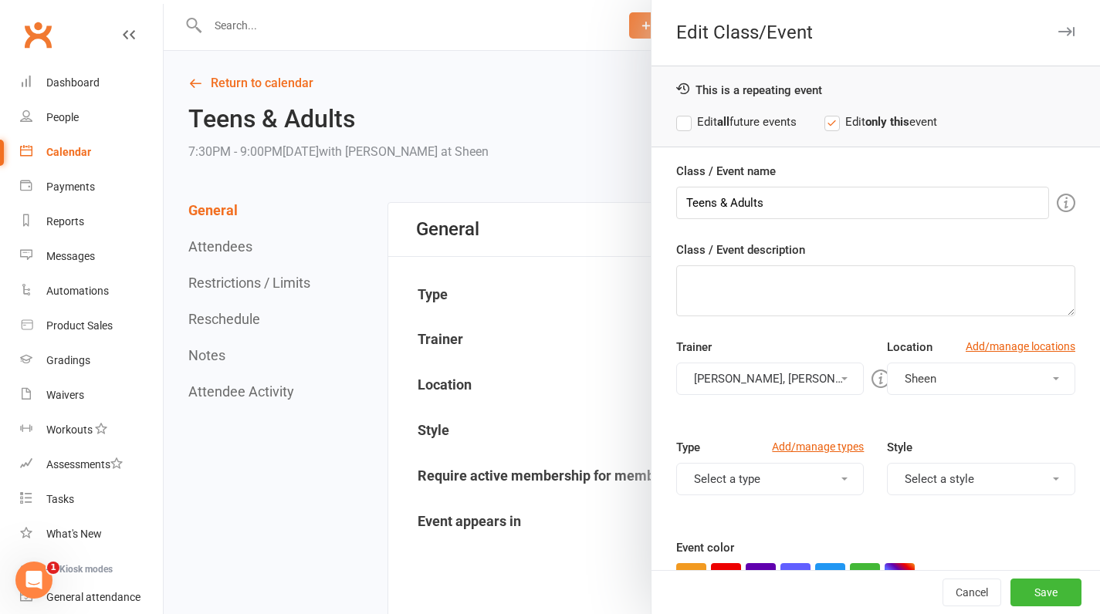
click at [678, 121] on label "Edit all future events" at bounding box center [736, 122] width 120 height 19
click at [1028, 581] on button "Save" at bounding box center [1045, 593] width 71 height 28
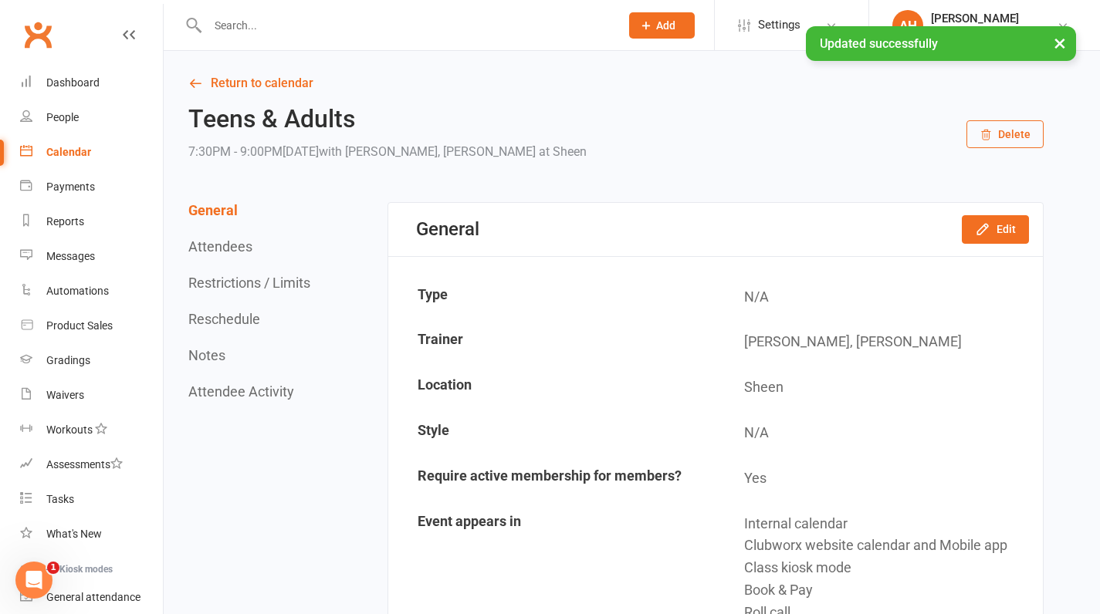
click at [65, 150] on div "Calendar" at bounding box center [68, 152] width 45 height 12
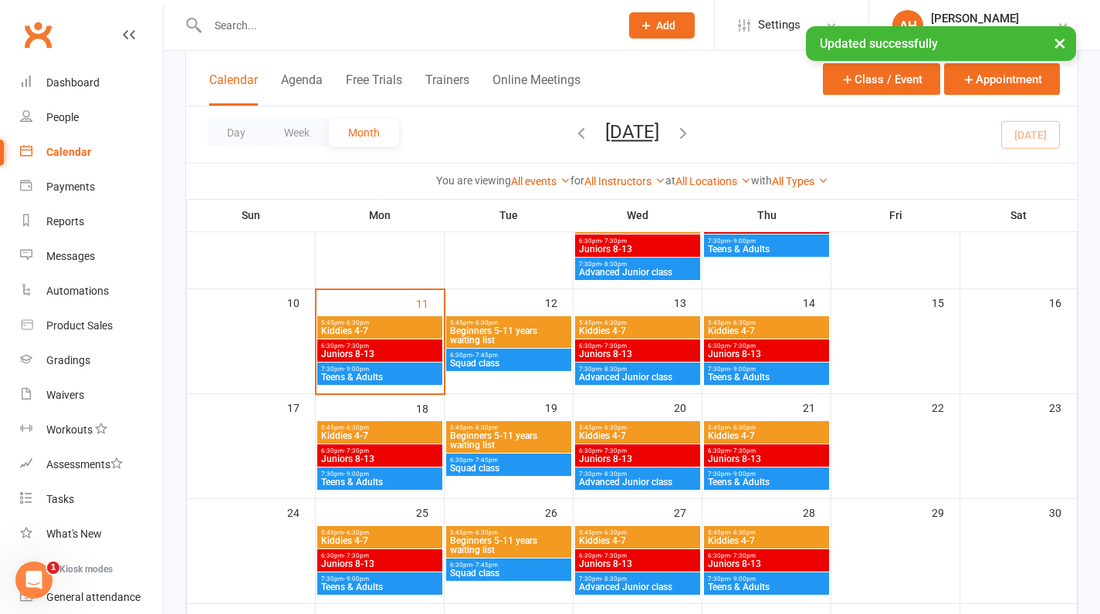
scroll to position [268, 0]
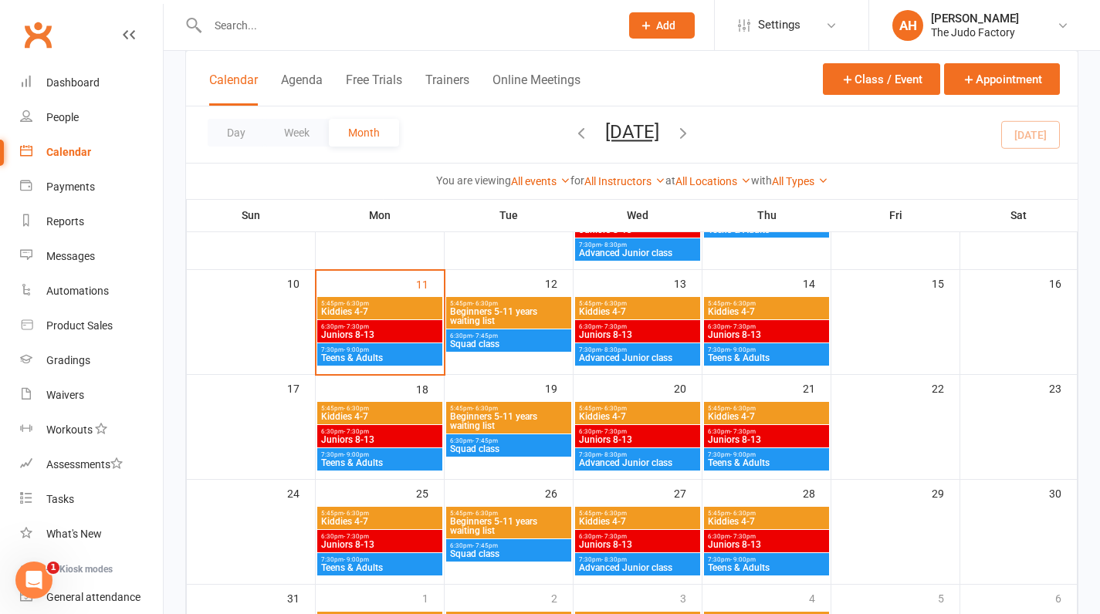
click at [490, 307] on span "Beginners 5-11 years waiting list" at bounding box center [508, 316] width 119 height 19
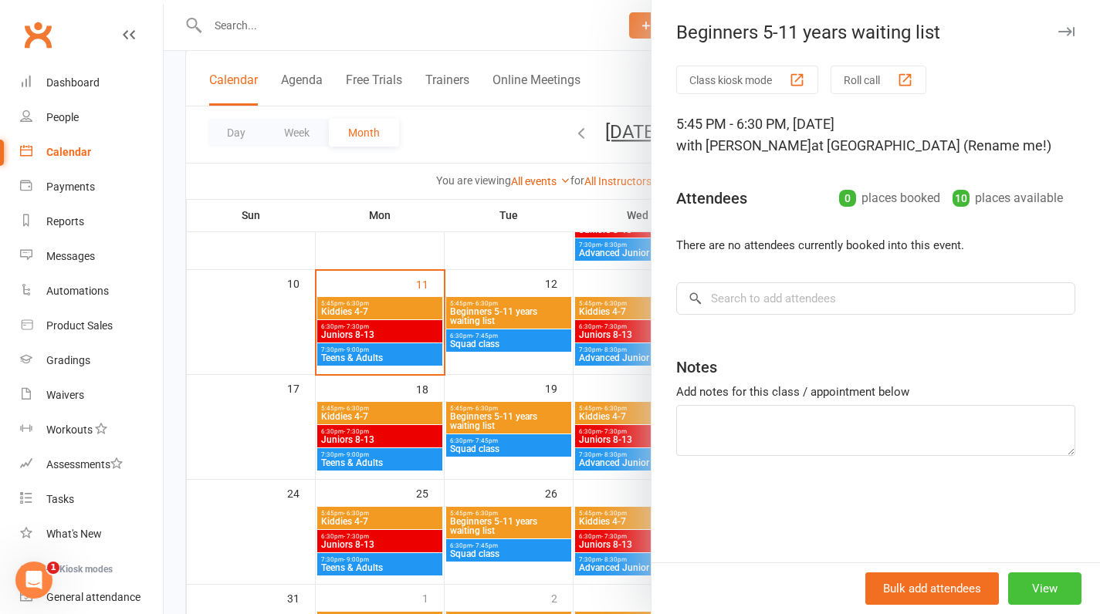
click at [1011, 588] on button "View" at bounding box center [1044, 589] width 73 height 32
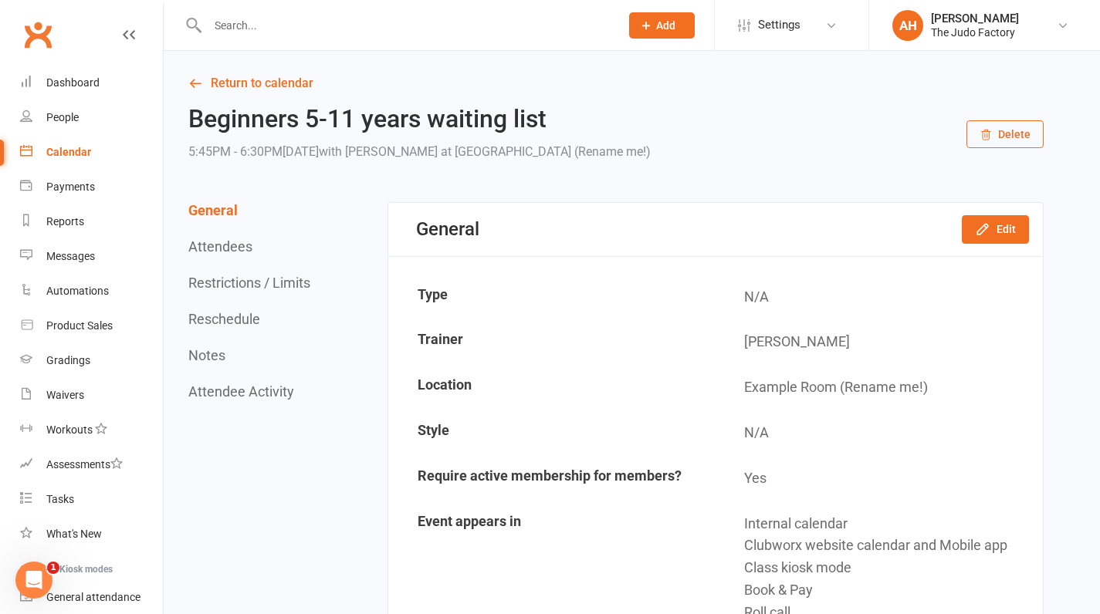
click at [986, 243] on div "General Edit" at bounding box center [715, 229] width 654 height 53
click at [986, 235] on icon "button" at bounding box center [982, 229] width 15 height 15
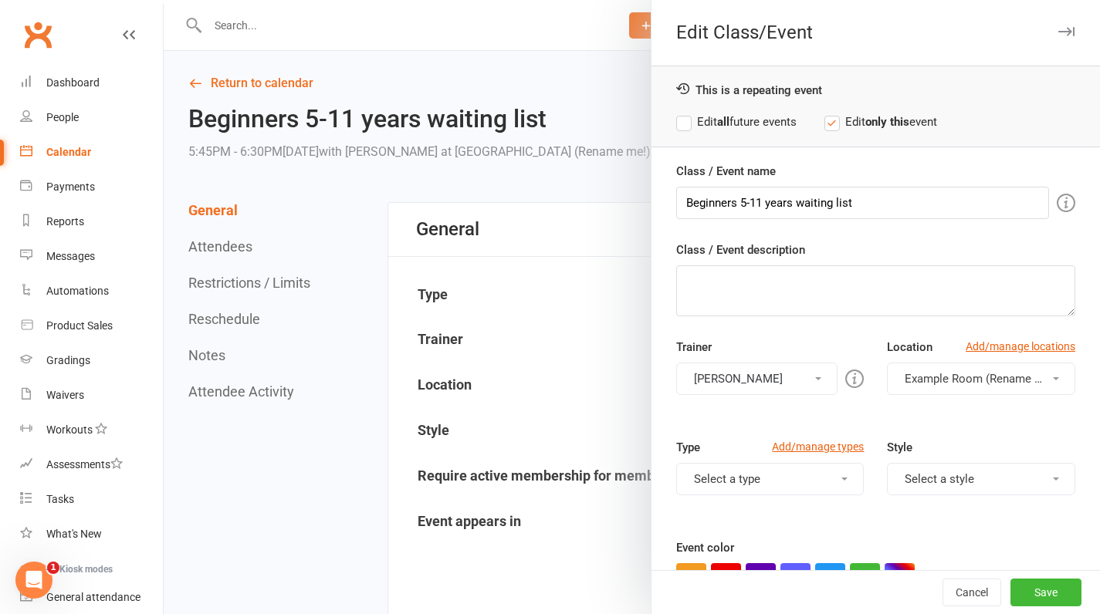
click at [676, 121] on label "Edit all future events" at bounding box center [736, 122] width 120 height 19
click at [922, 384] on span "Example Room (Rename me!)" at bounding box center [981, 379] width 153 height 14
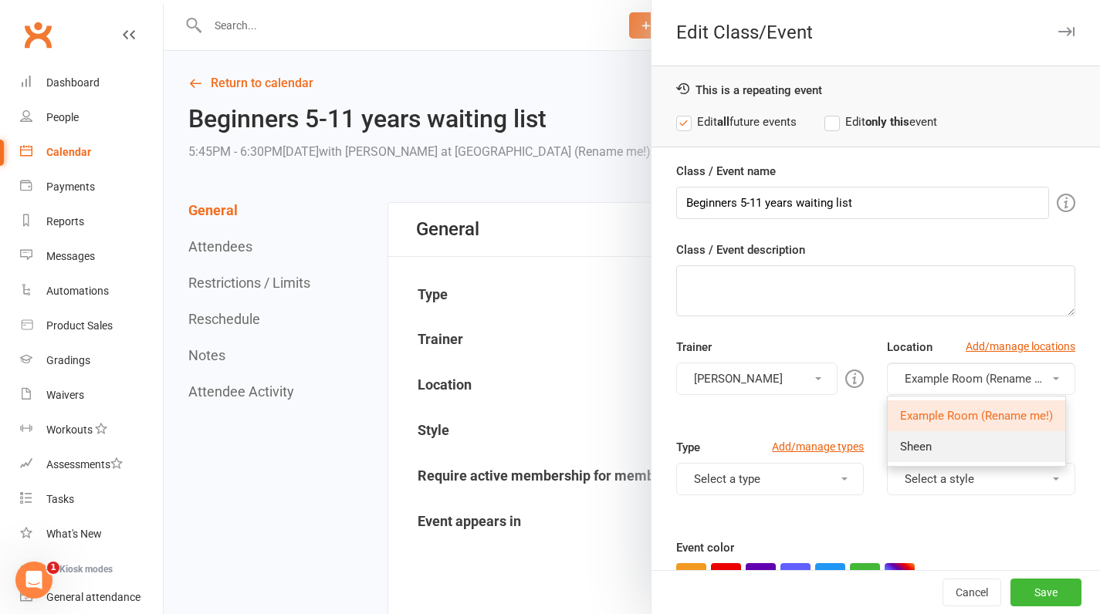
click at [923, 441] on link "Sheen" at bounding box center [977, 446] width 178 height 31
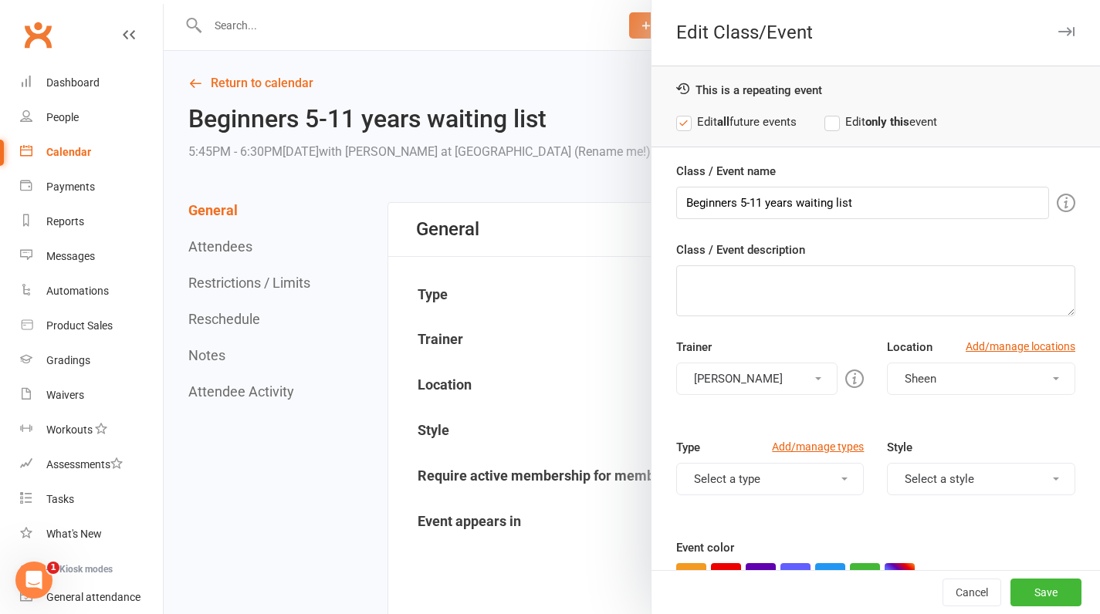
click at [791, 379] on button "[PERSON_NAME]" at bounding box center [757, 379] width 162 height 32
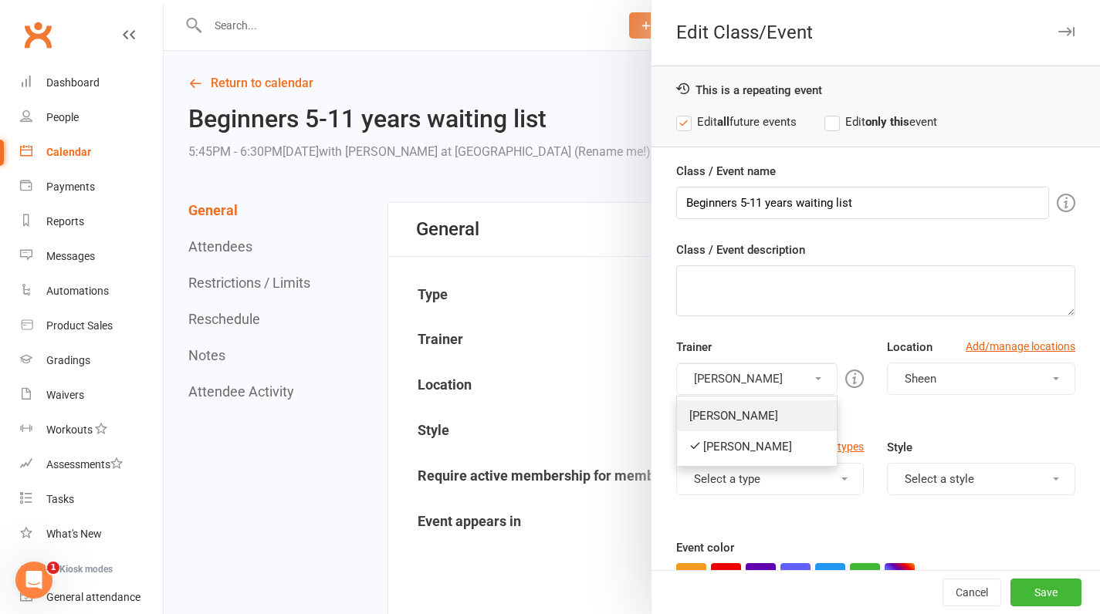
click at [776, 409] on link "[PERSON_NAME]" at bounding box center [757, 416] width 161 height 31
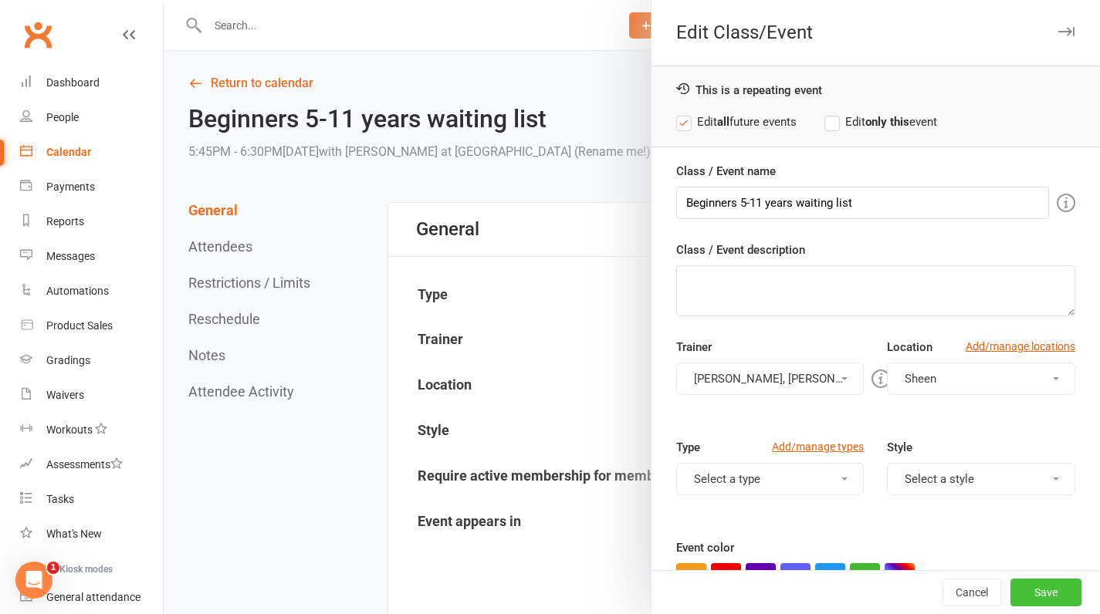
click at [1033, 588] on button "Save" at bounding box center [1045, 593] width 71 height 28
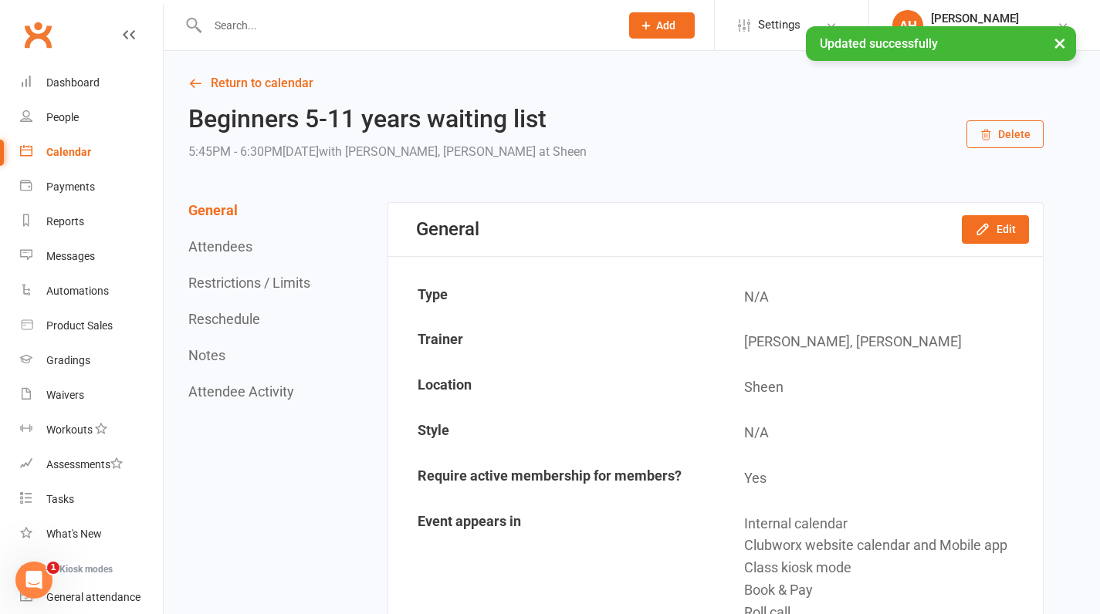
click at [71, 141] on link "Calendar" at bounding box center [91, 152] width 143 height 35
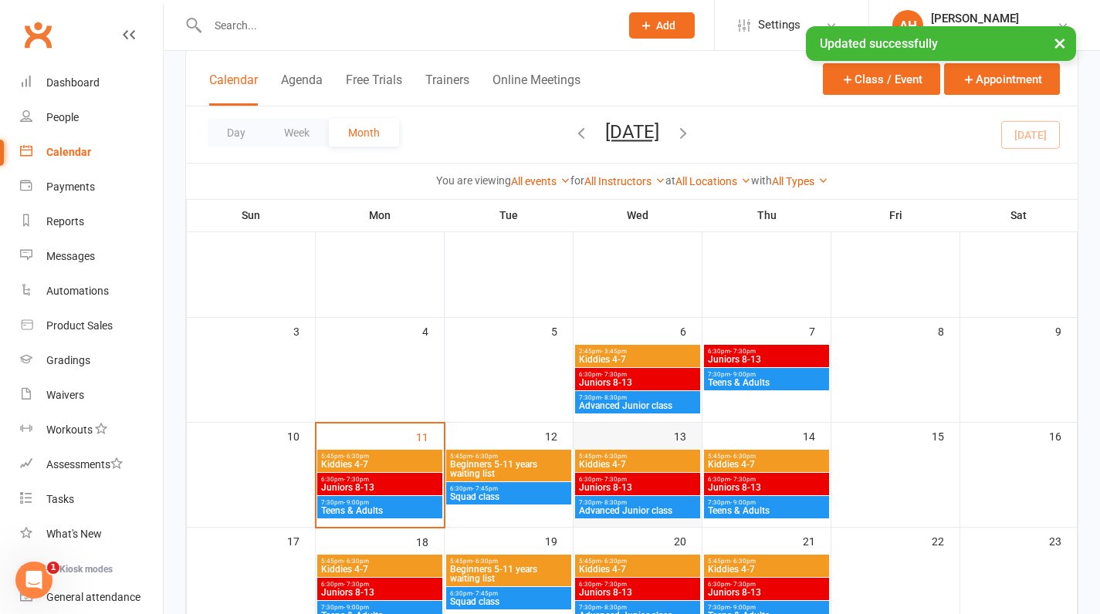
scroll to position [116, 0]
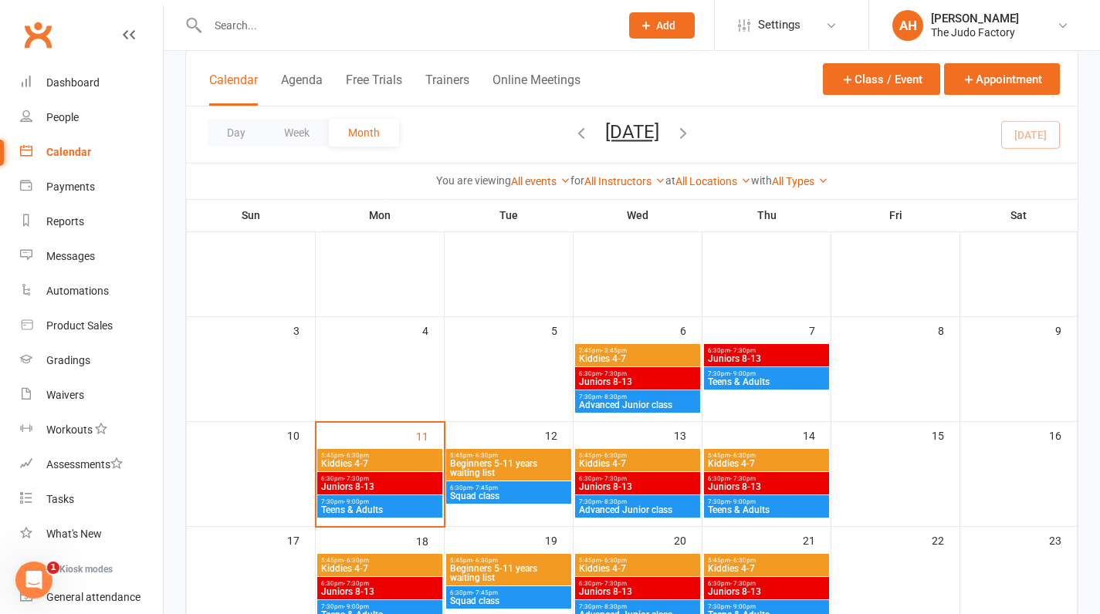
click at [627, 506] on span "Advanced Junior class" at bounding box center [637, 510] width 119 height 9
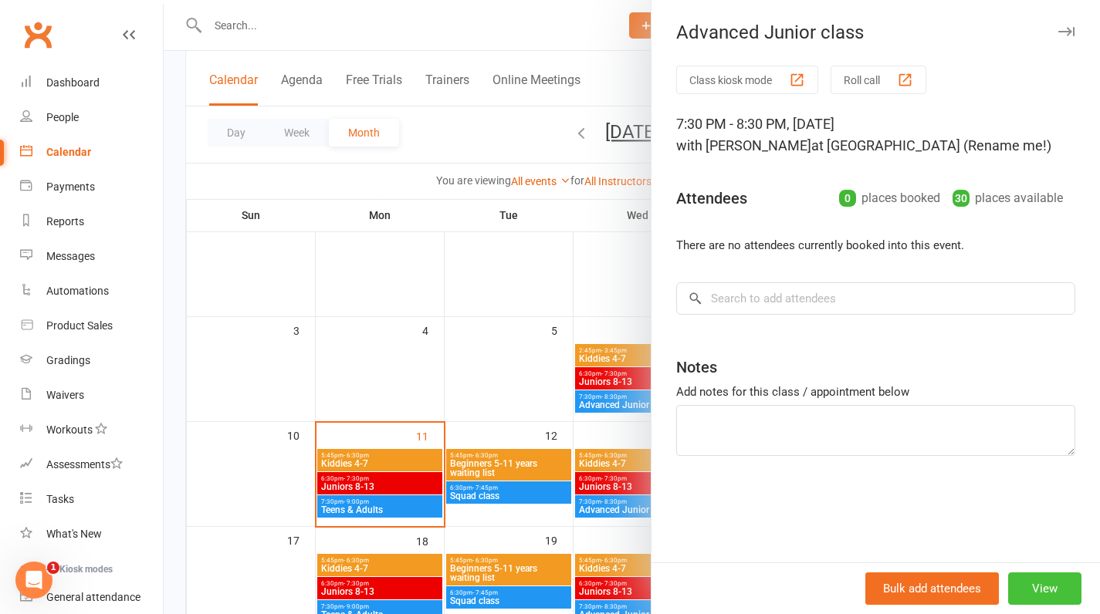
click at [1041, 594] on button "View" at bounding box center [1044, 589] width 73 height 32
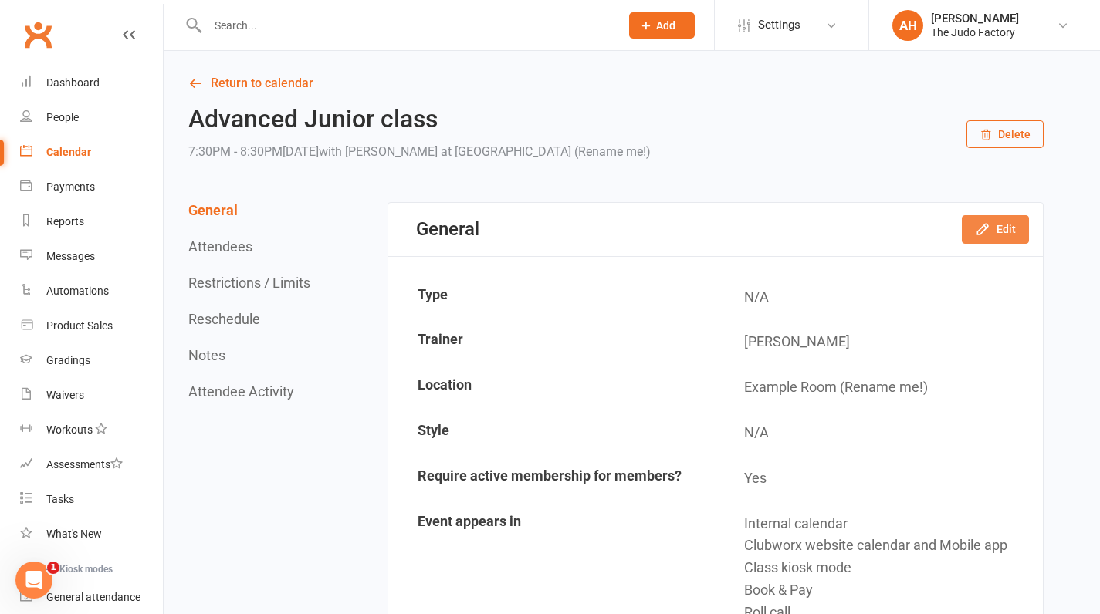
click at [976, 231] on icon "button" at bounding box center [982, 229] width 15 height 15
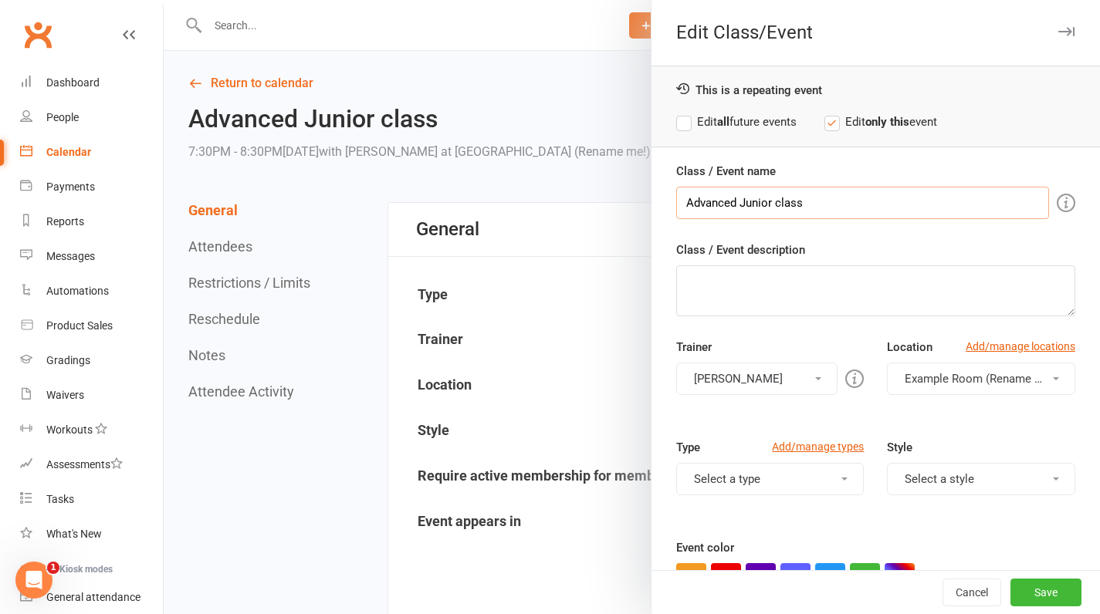
click at [804, 208] on input "Advanced Junior class" at bounding box center [862, 203] width 373 height 32
click at [677, 119] on label "Edit all future events" at bounding box center [736, 122] width 120 height 19
click at [726, 373] on button "[PERSON_NAME]" at bounding box center [757, 379] width 162 height 32
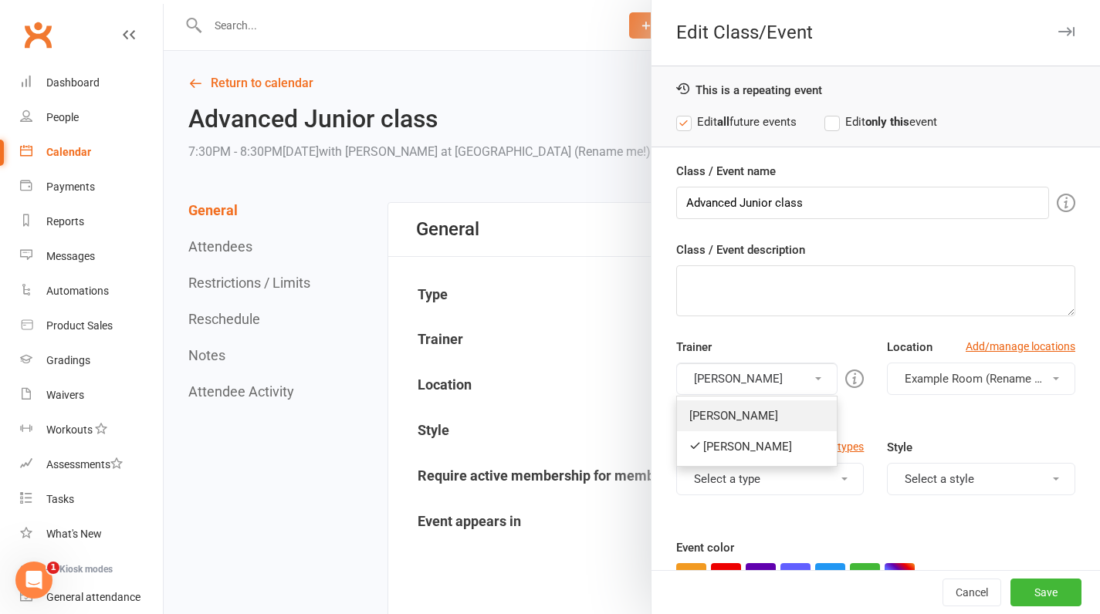
click at [735, 406] on link "[PERSON_NAME]" at bounding box center [757, 416] width 161 height 31
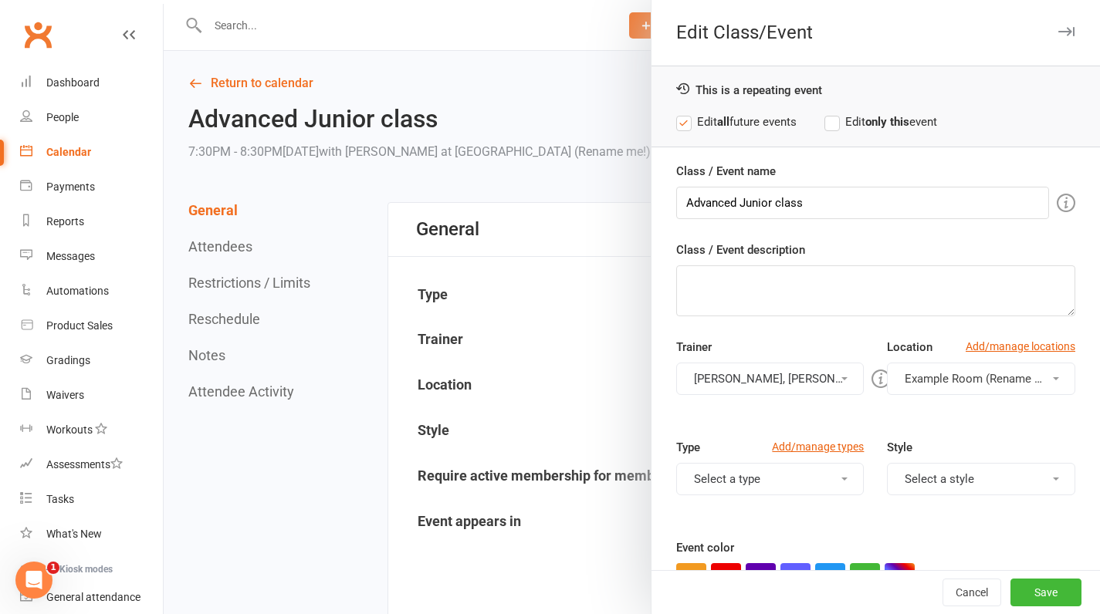
click at [915, 380] on span "Example Room (Rename me!)" at bounding box center [981, 379] width 153 height 14
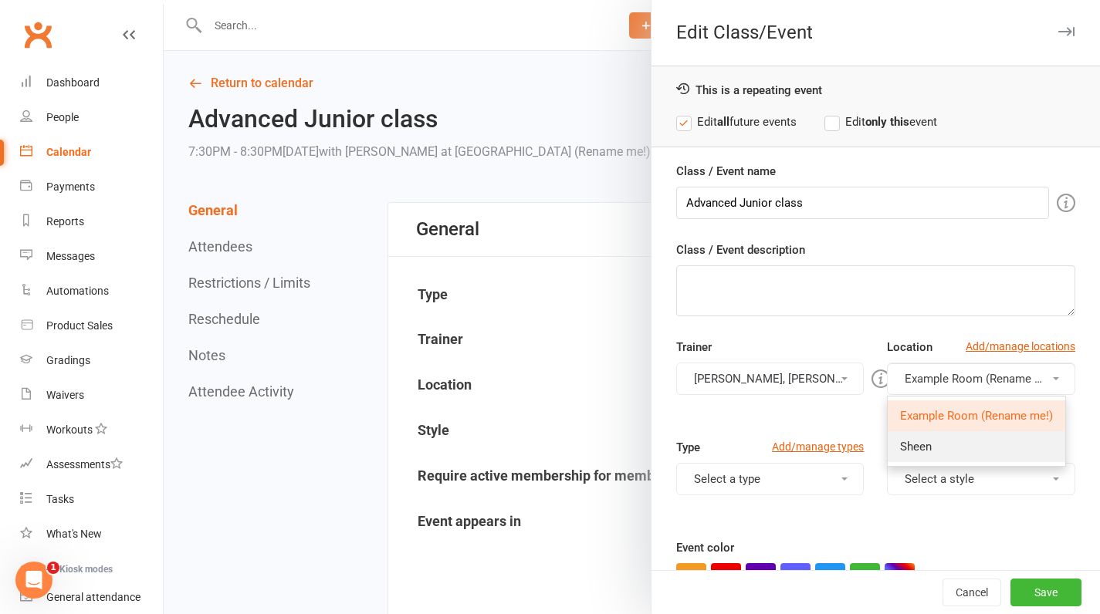
click at [938, 435] on link "Sheen" at bounding box center [977, 446] width 178 height 31
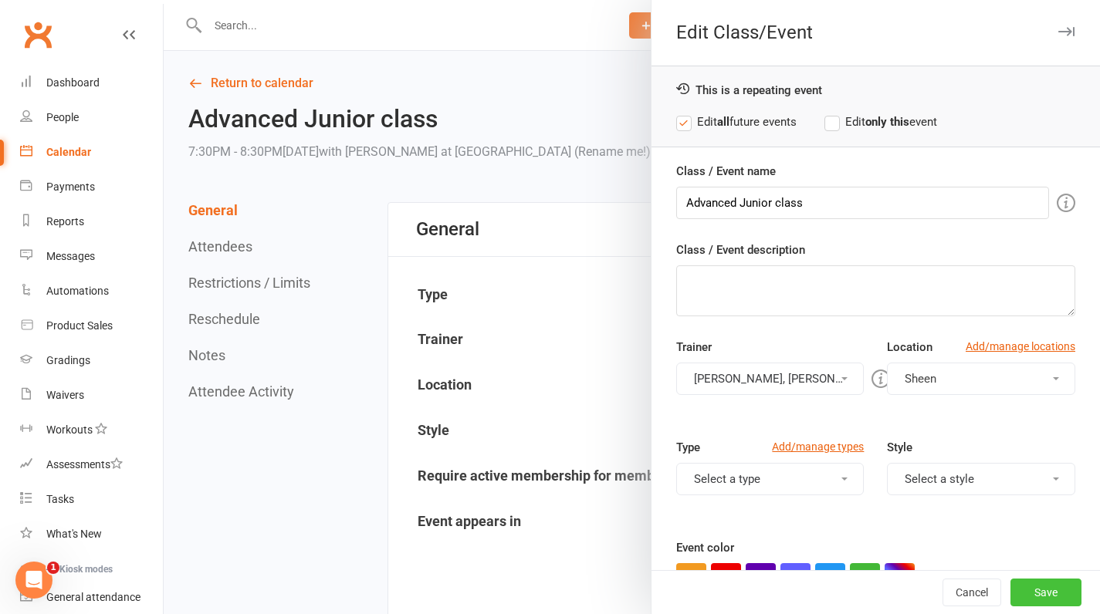
click at [1025, 583] on button "Save" at bounding box center [1045, 593] width 71 height 28
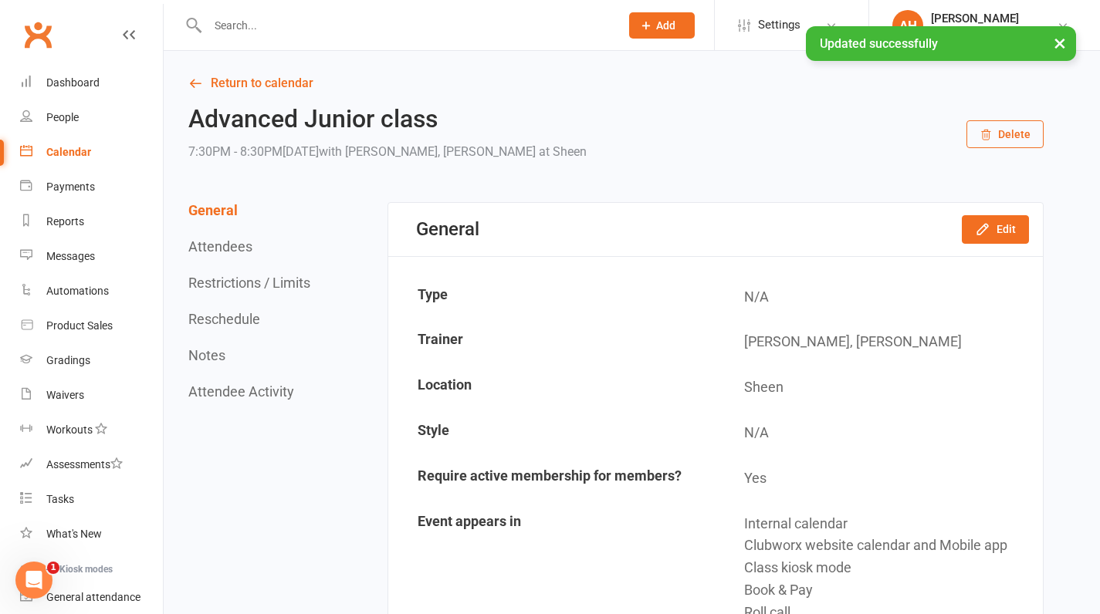
click at [72, 143] on link "Calendar" at bounding box center [91, 152] width 143 height 35
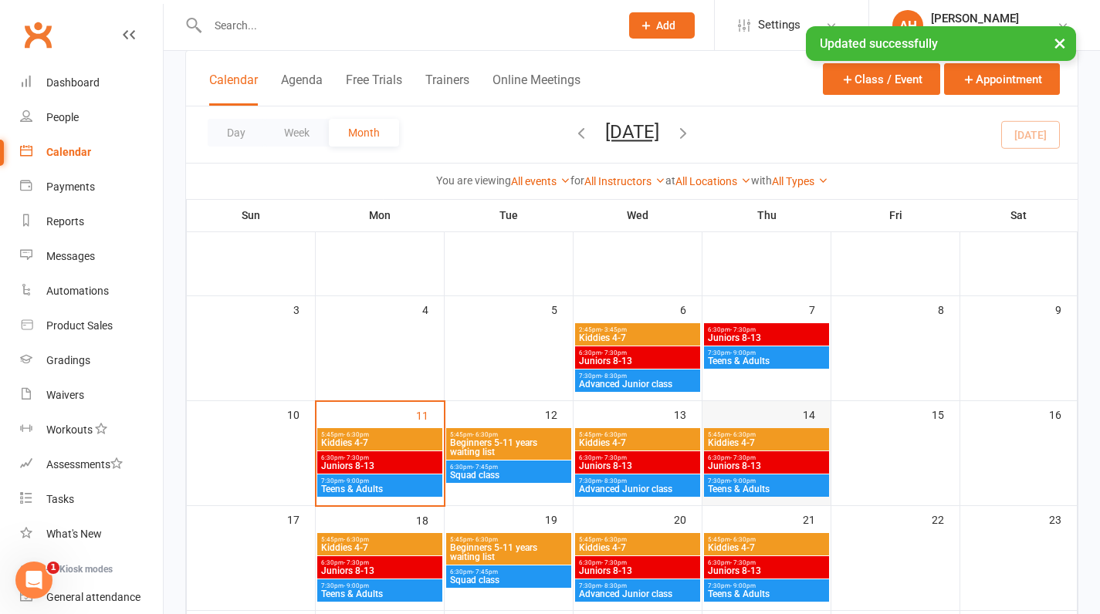
scroll to position [139, 0]
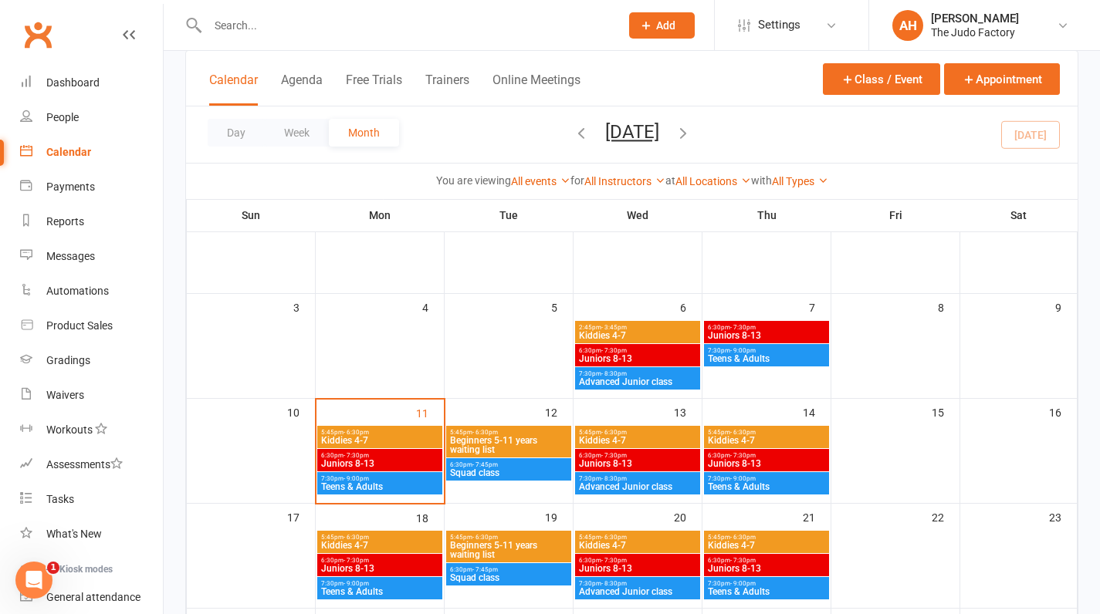
click at [739, 483] on span "Teens & Adults" at bounding box center [766, 486] width 119 height 9
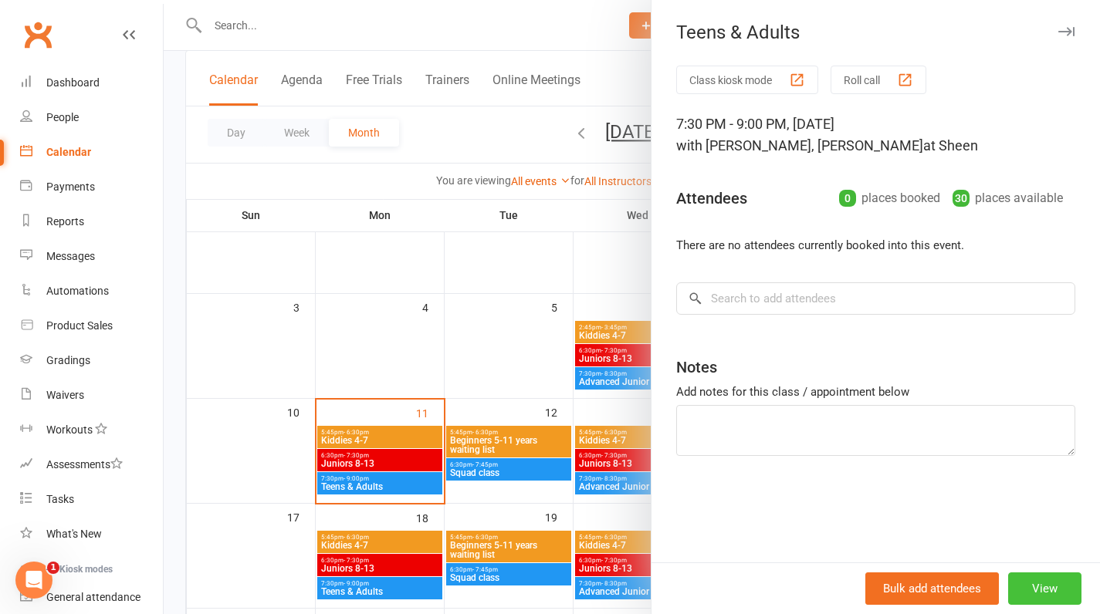
click at [1027, 580] on button "View" at bounding box center [1044, 589] width 73 height 32
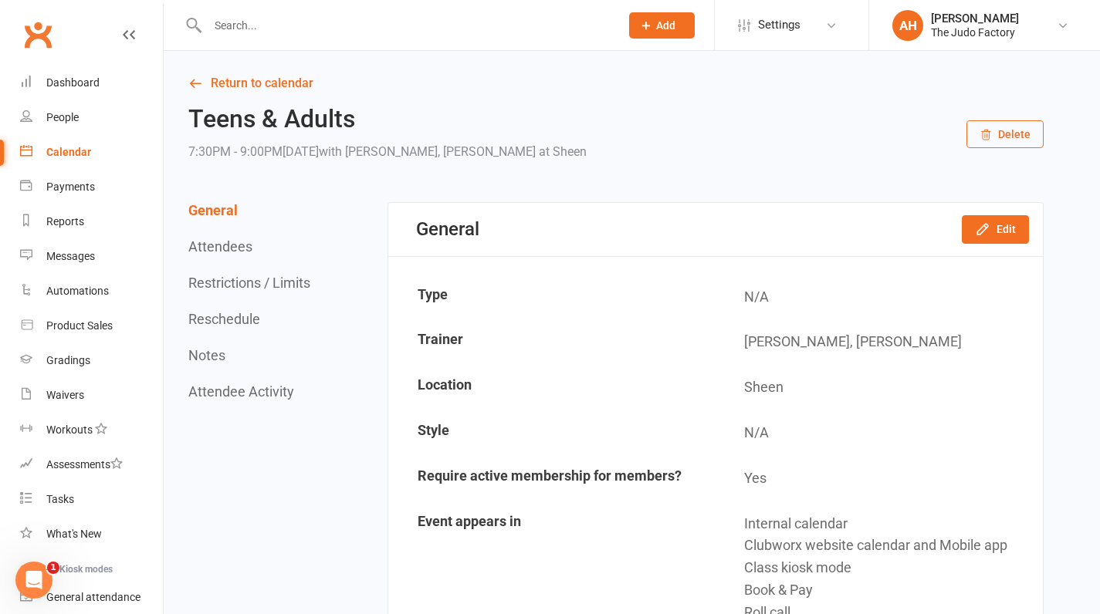
click at [1037, 213] on div "General Edit" at bounding box center [715, 229] width 654 height 53
click at [1021, 215] on button "Edit" at bounding box center [995, 229] width 67 height 28
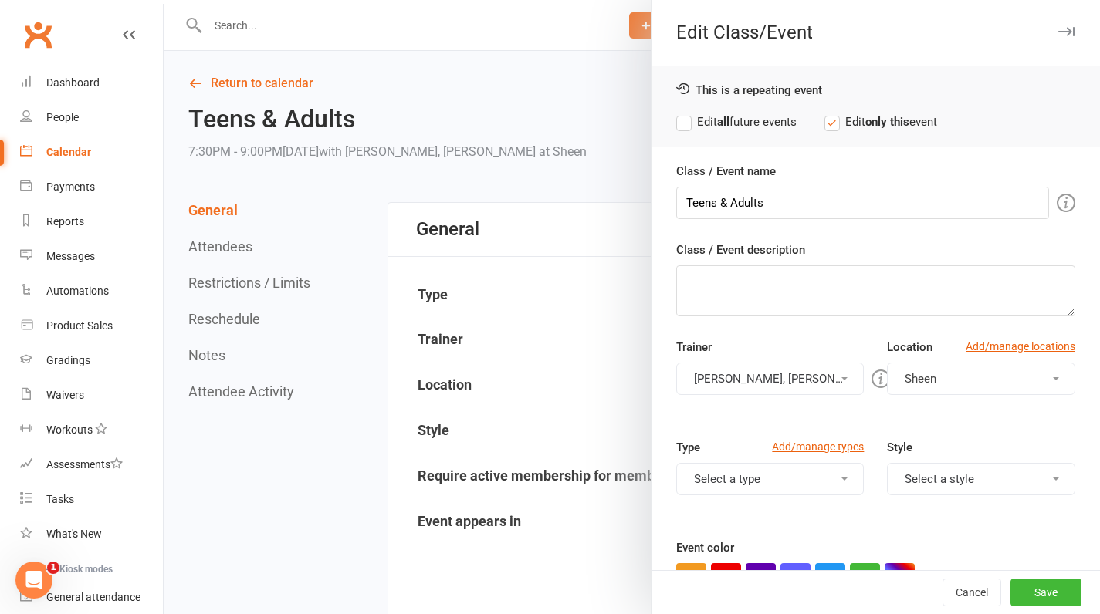
click at [676, 130] on label "Edit all future events" at bounding box center [736, 122] width 120 height 19
click at [797, 384] on button "[PERSON_NAME], [PERSON_NAME]" at bounding box center [770, 379] width 188 height 32
click at [764, 328] on div "Class / Event name Teens & Adults Class / Event description Trainer Akraman Hos…" at bounding box center [875, 428] width 448 height 532
click at [1019, 585] on button "Save" at bounding box center [1045, 593] width 71 height 28
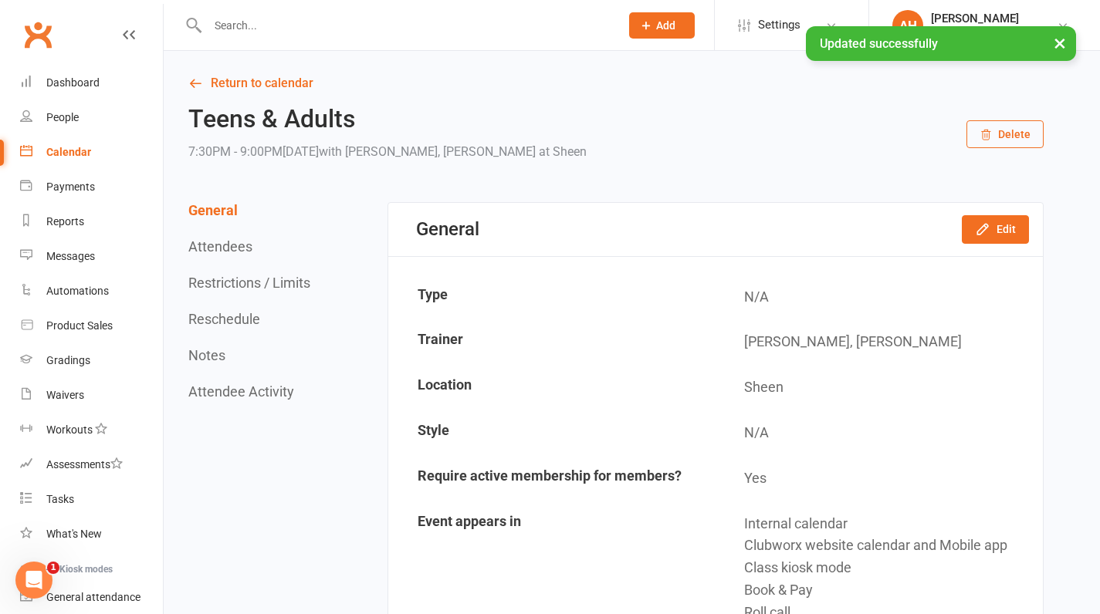
click at [76, 160] on link "Calendar" at bounding box center [91, 152] width 143 height 35
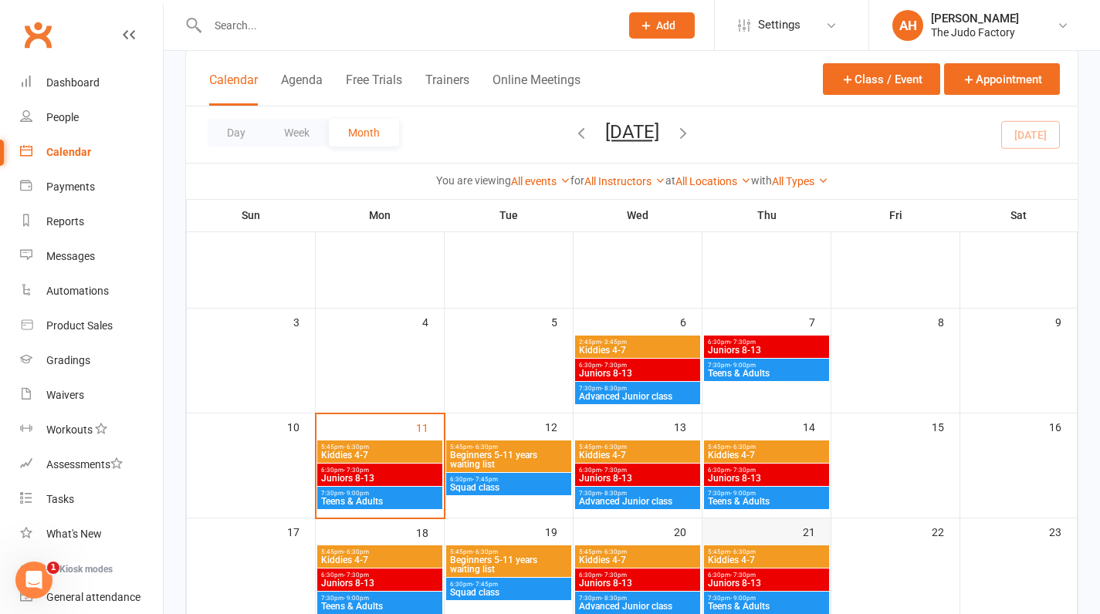
scroll to position [127, 0]
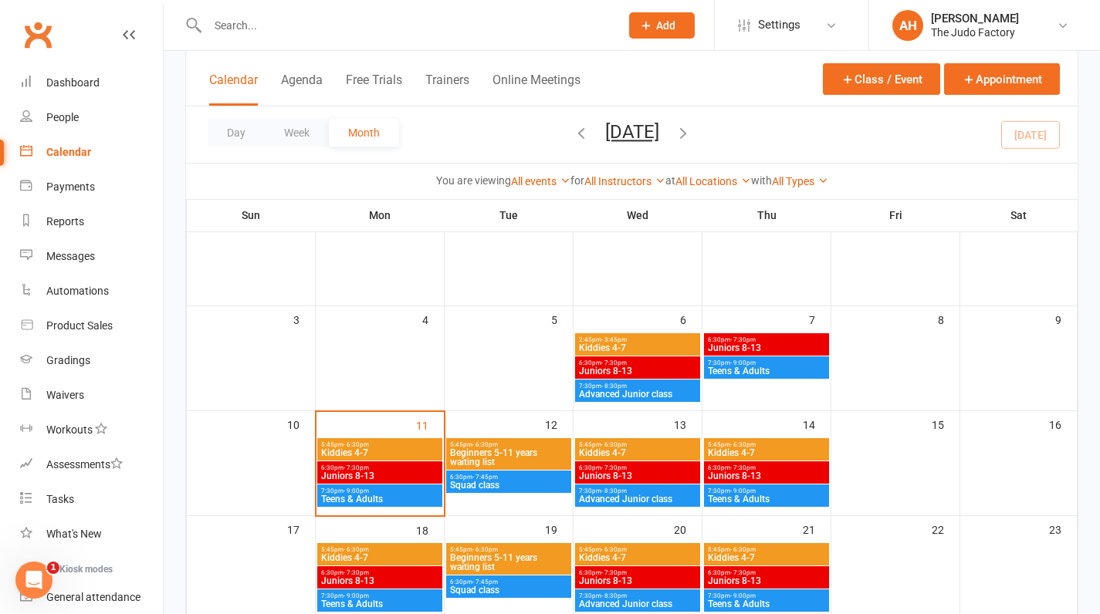
click at [524, 478] on span "6:30pm - 7:45pm" at bounding box center [508, 477] width 119 height 7
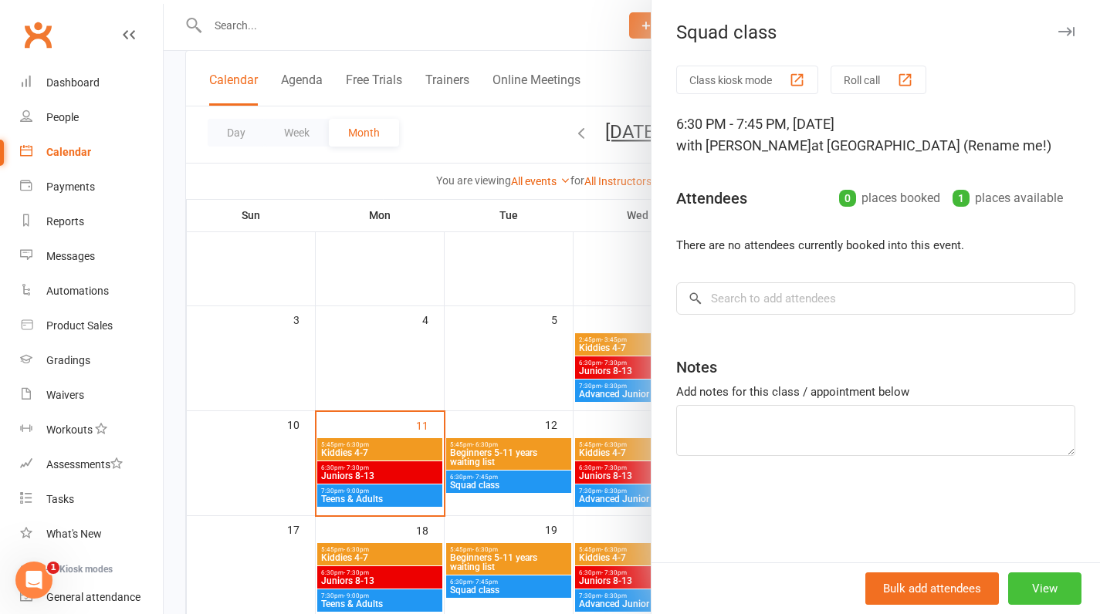
click at [1015, 588] on button "View" at bounding box center [1044, 589] width 73 height 32
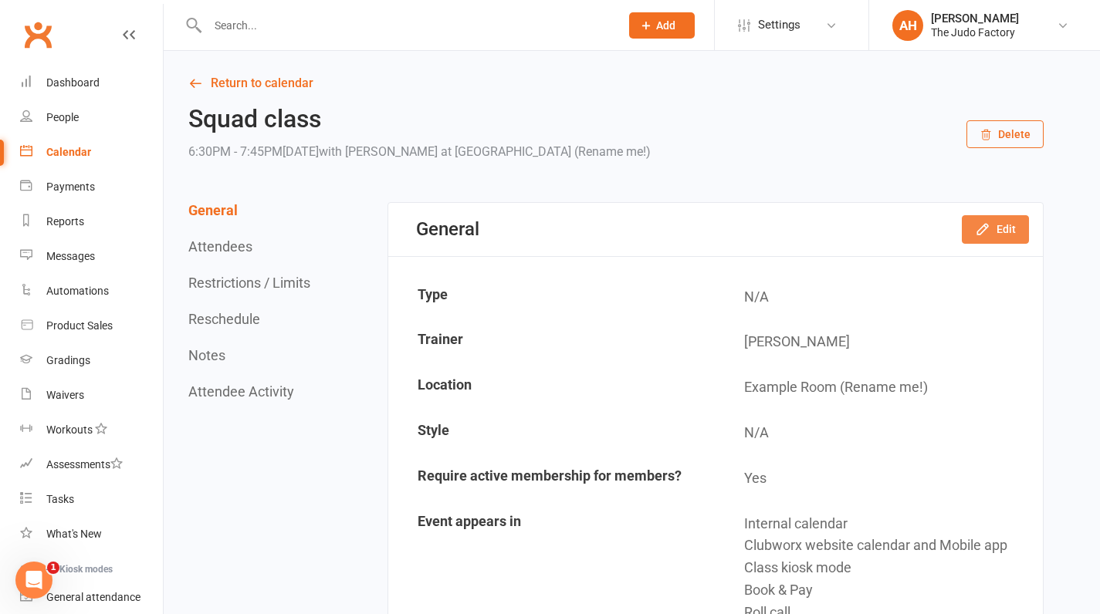
click at [979, 232] on icon "button" at bounding box center [982, 230] width 10 height 10
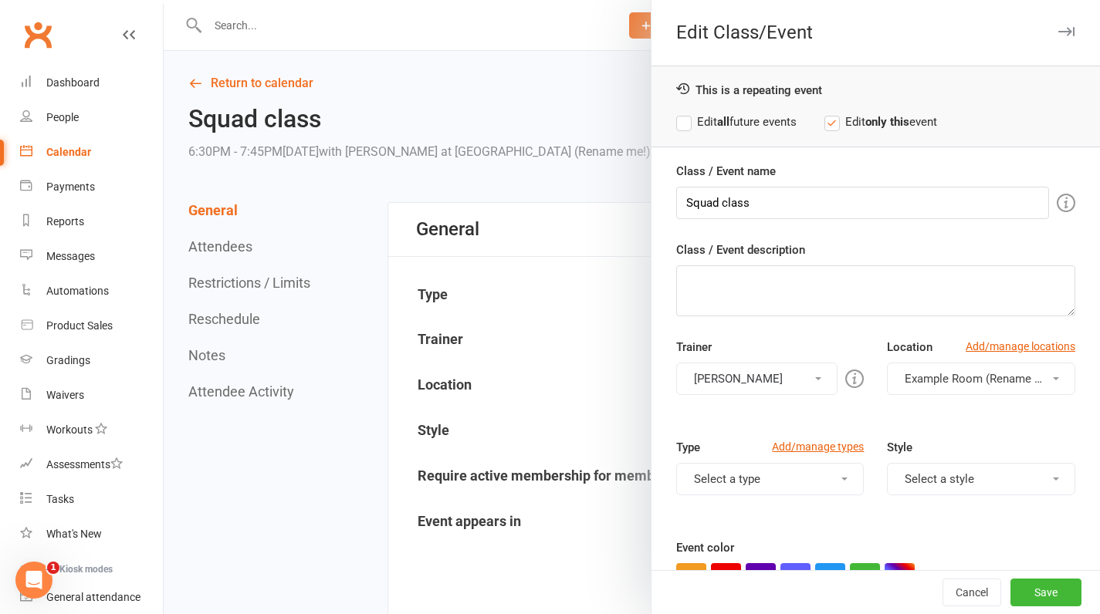
click at [973, 377] on span "Example Room (Rename me!)" at bounding box center [981, 379] width 153 height 14
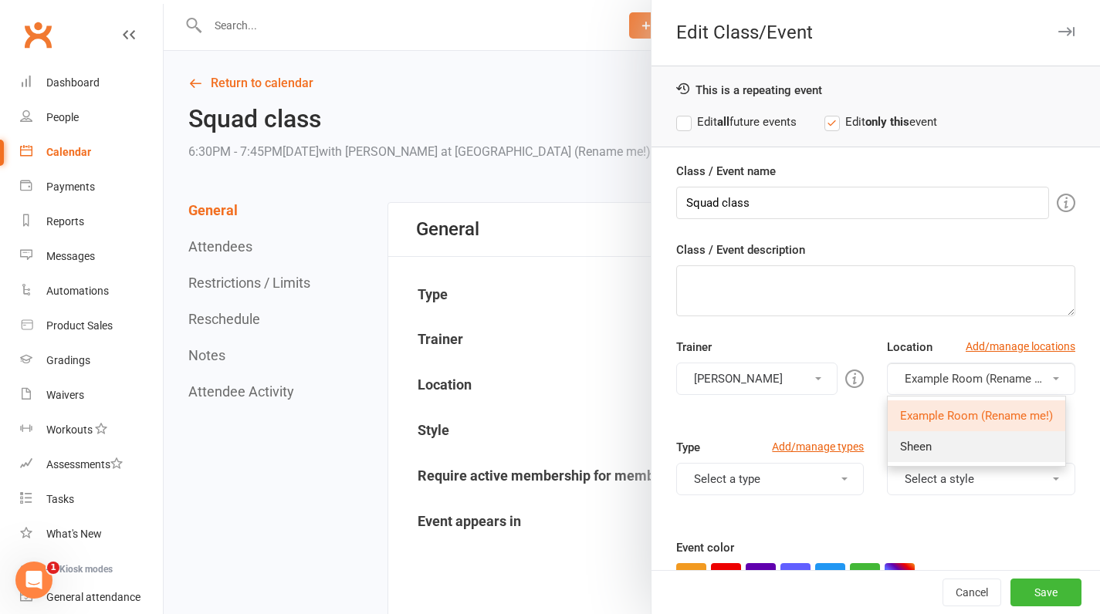
click at [964, 442] on link "Sheen" at bounding box center [977, 446] width 178 height 31
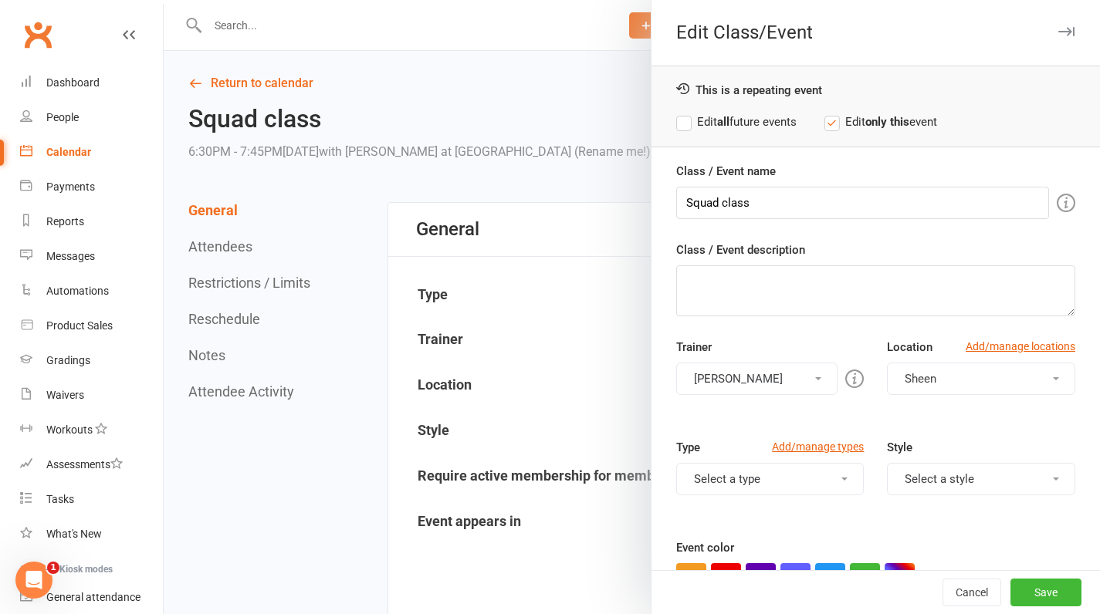
click at [678, 129] on label "Edit all future events" at bounding box center [736, 122] width 120 height 19
click at [705, 384] on button "[PERSON_NAME]" at bounding box center [757, 379] width 162 height 32
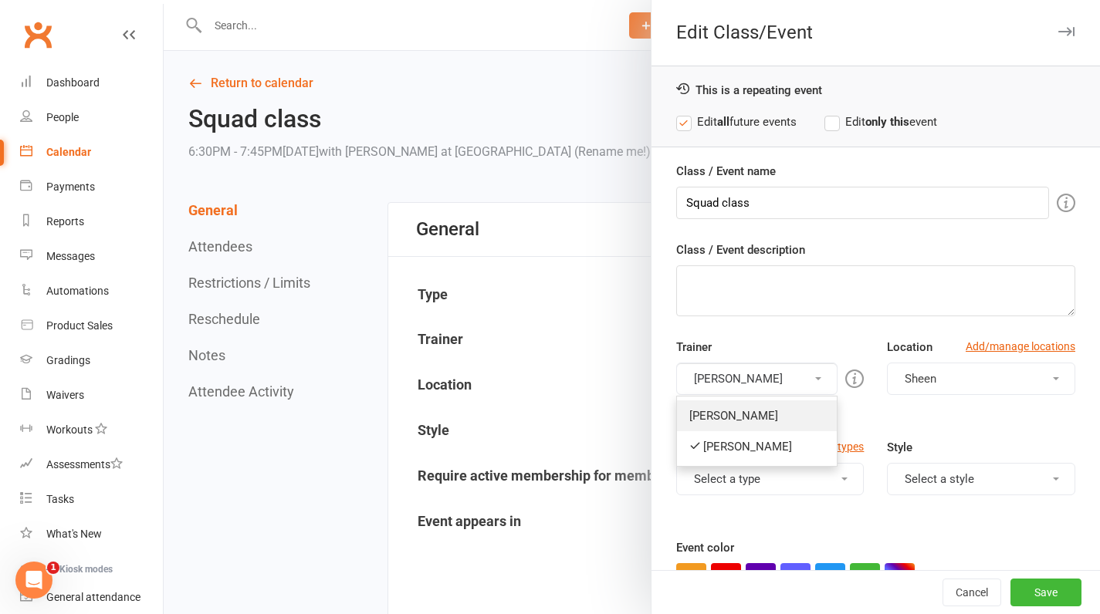
click at [722, 423] on link "[PERSON_NAME]" at bounding box center [757, 416] width 161 height 31
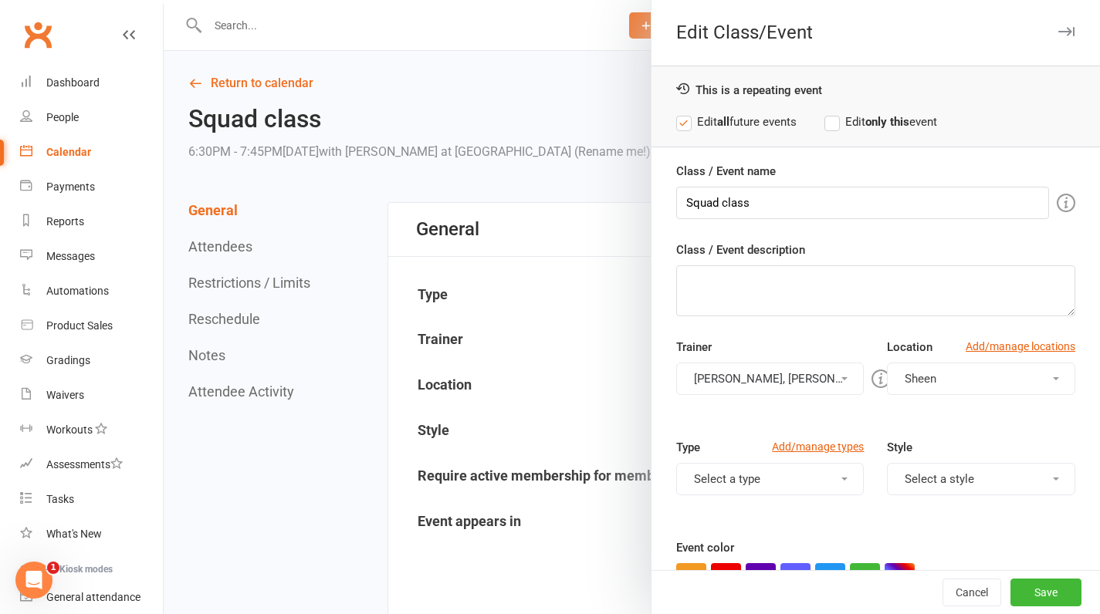
click at [774, 374] on button "[PERSON_NAME], [PERSON_NAME]" at bounding box center [770, 379] width 188 height 32
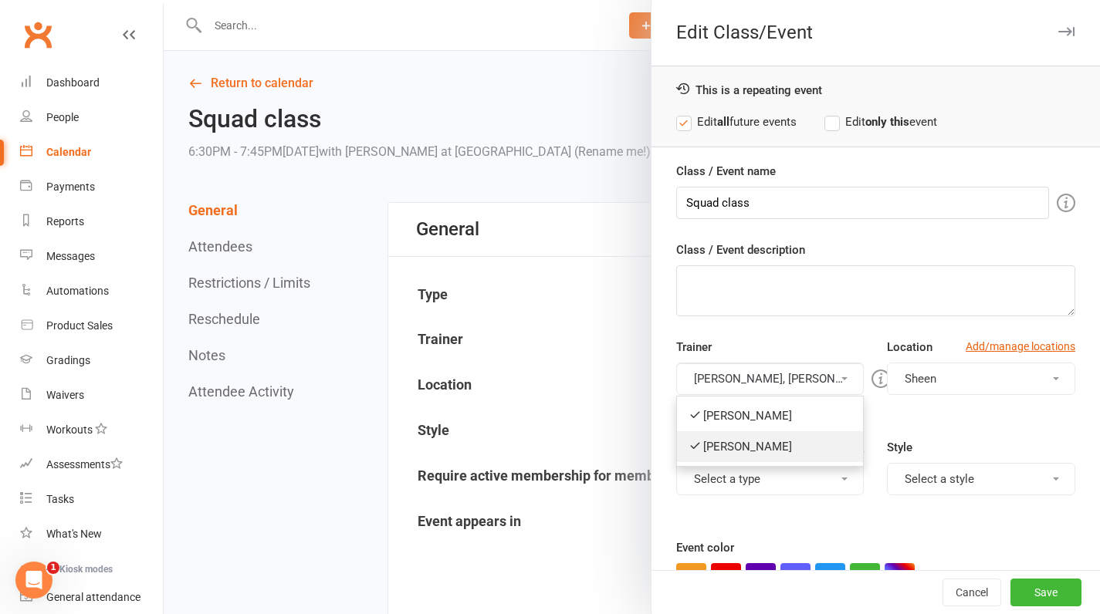
click at [692, 443] on icon at bounding box center [695, 446] width 12 height 12
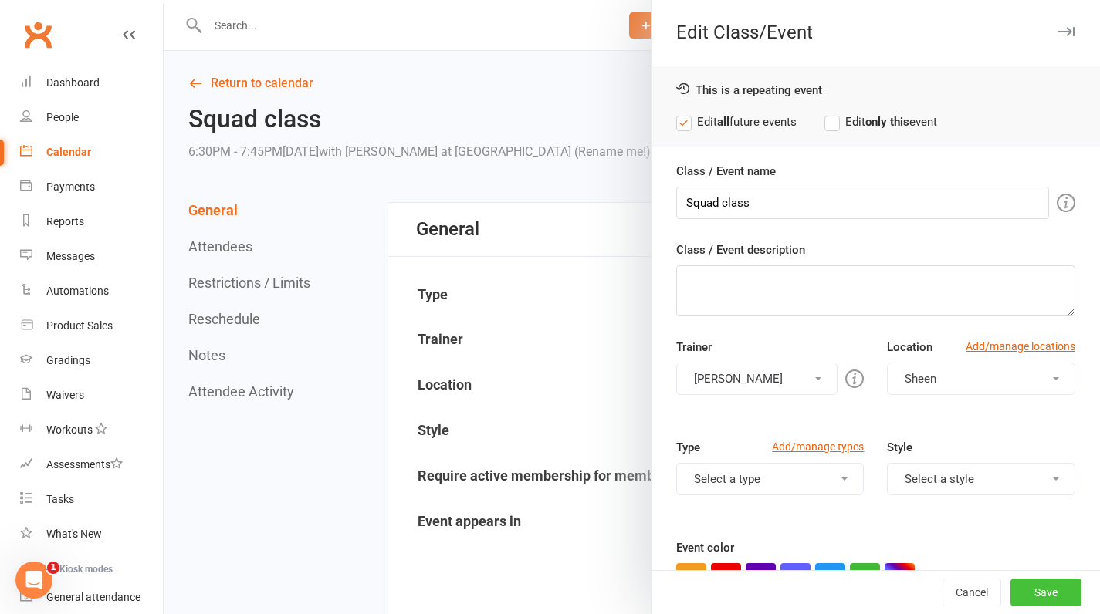
click at [1020, 591] on button "Save" at bounding box center [1045, 593] width 71 height 28
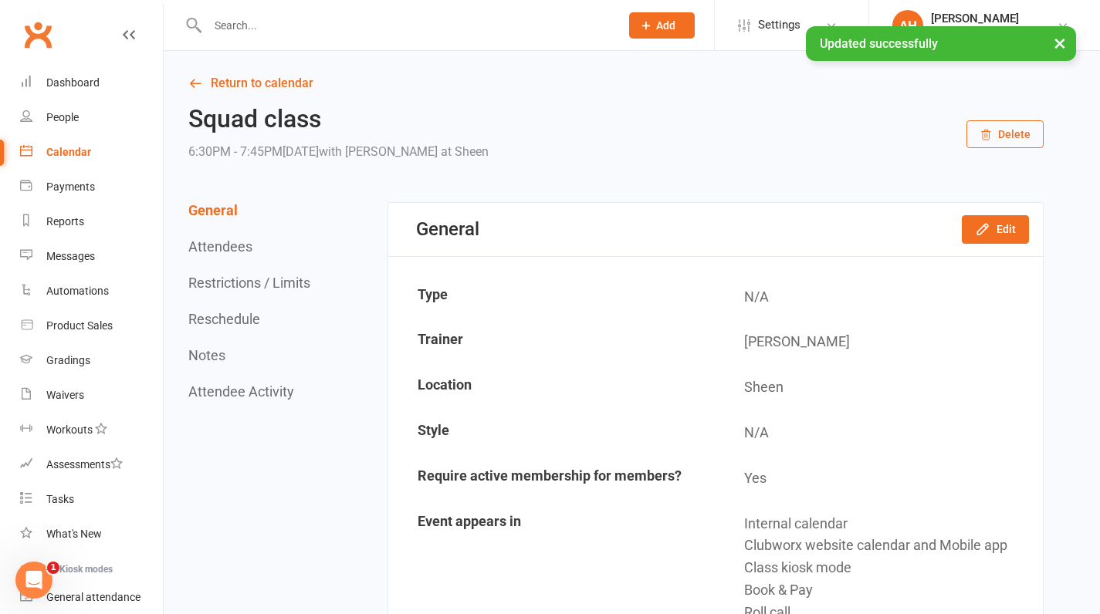
click at [75, 154] on div "Calendar" at bounding box center [68, 152] width 45 height 12
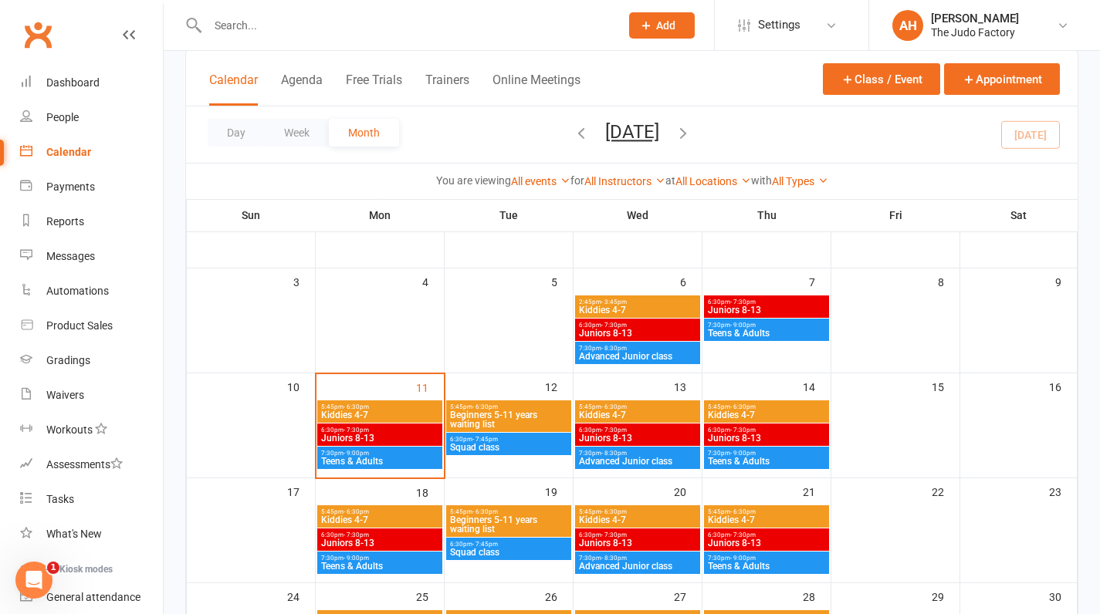
scroll to position [165, 0]
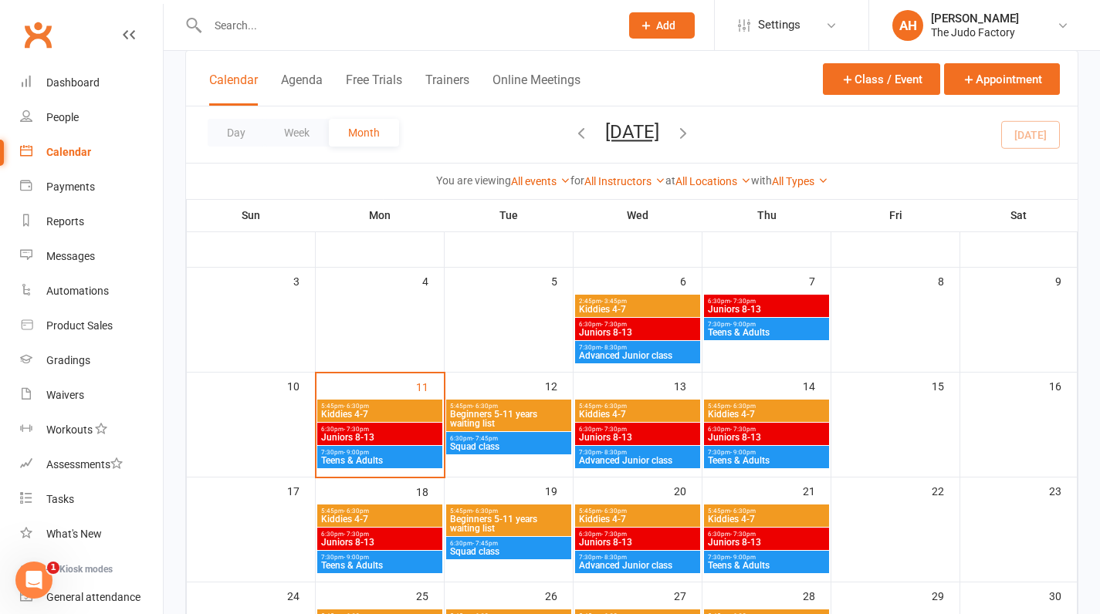
click at [615, 310] on span "Kiddies 4-7" at bounding box center [637, 309] width 119 height 9
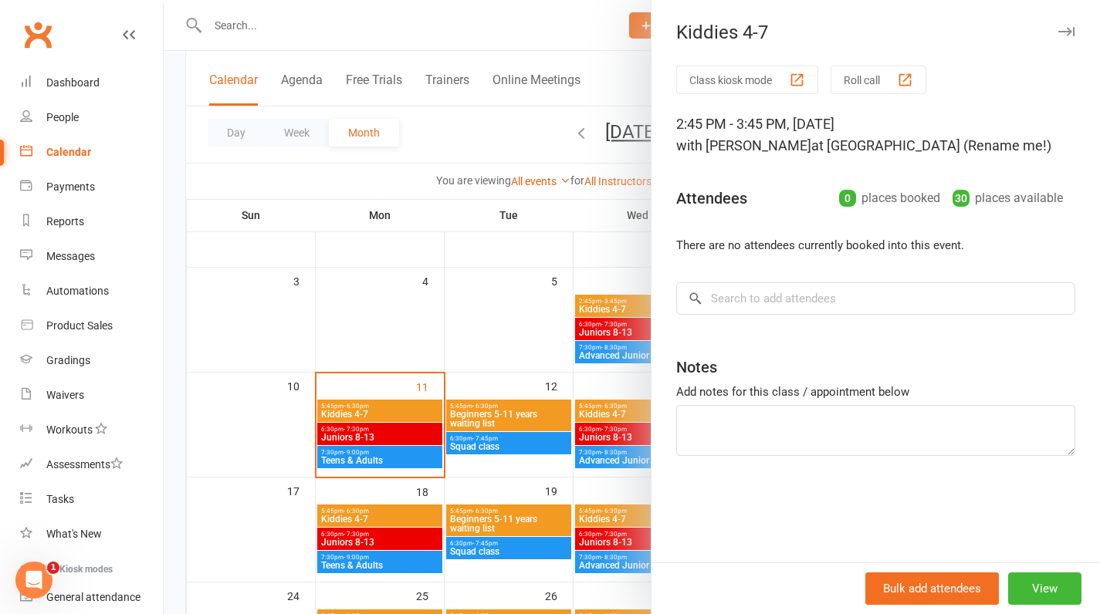
click at [463, 321] on div at bounding box center [632, 307] width 936 height 614
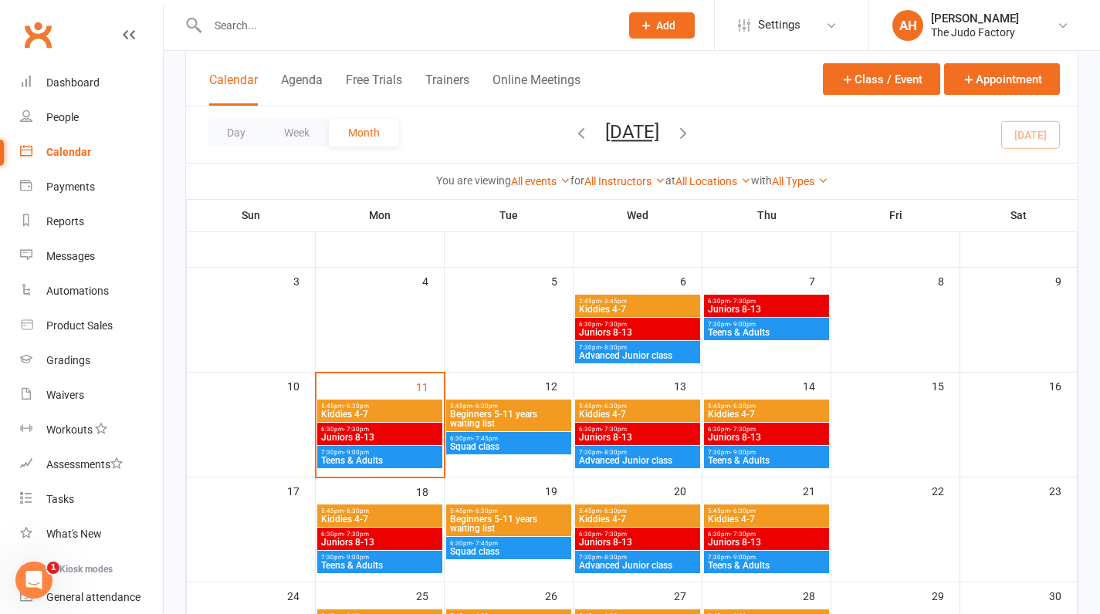
click at [608, 410] on span "Kiddies 4-7" at bounding box center [637, 414] width 119 height 9
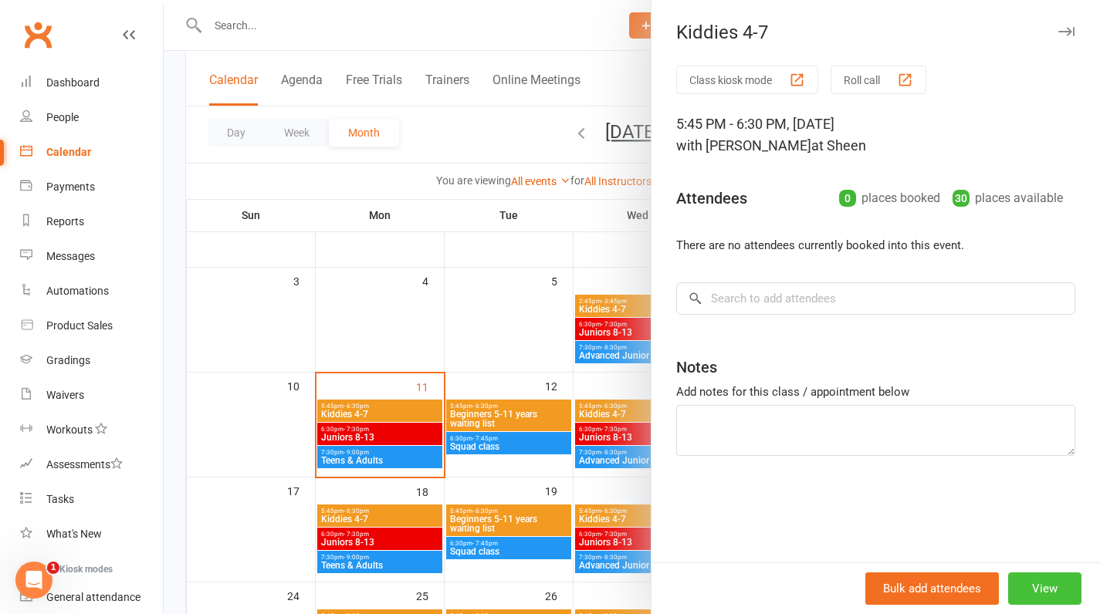
click at [1014, 594] on button "View" at bounding box center [1044, 589] width 73 height 32
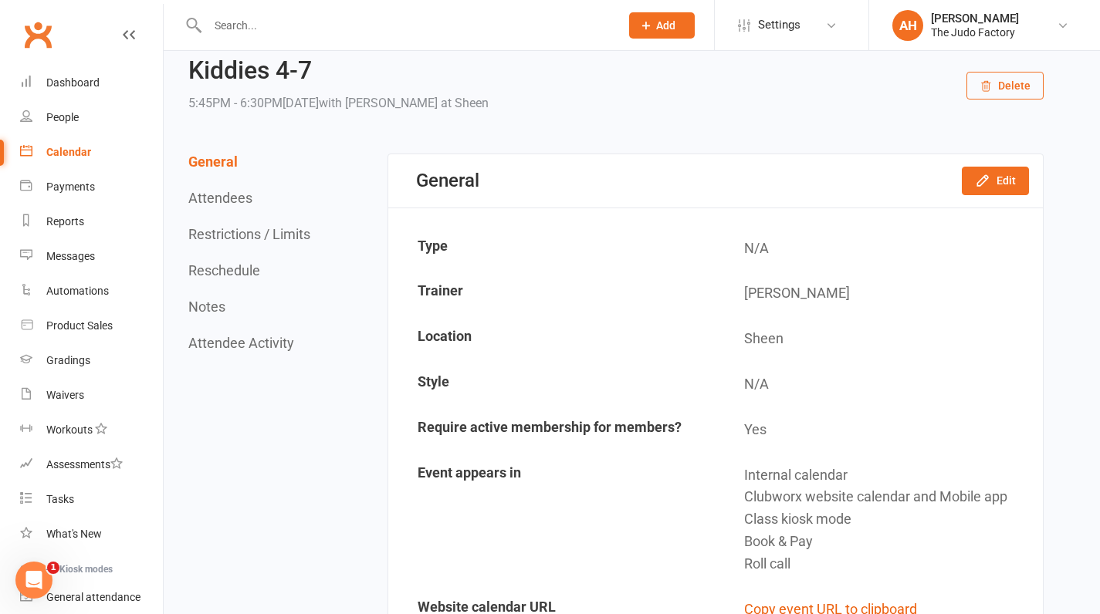
scroll to position [52, 0]
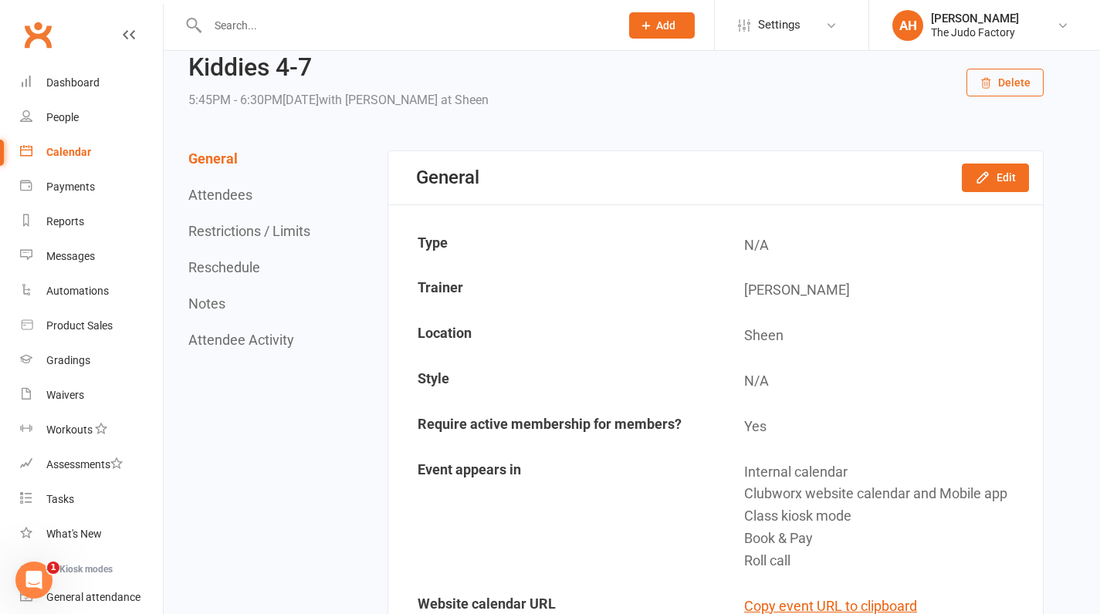
click at [70, 153] on div "Calendar" at bounding box center [68, 152] width 45 height 12
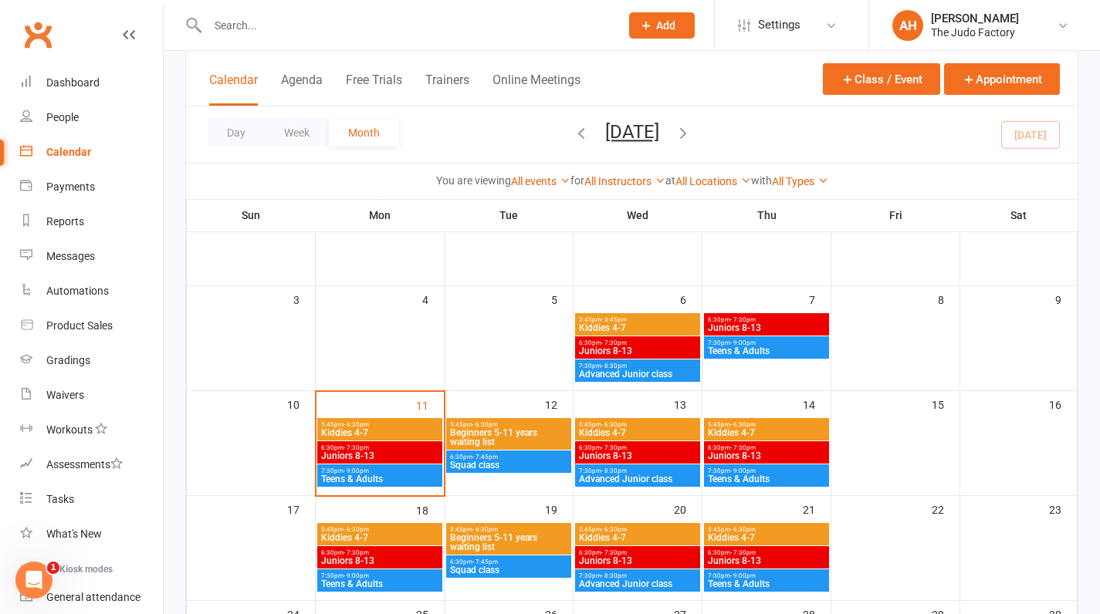
scroll to position [165, 0]
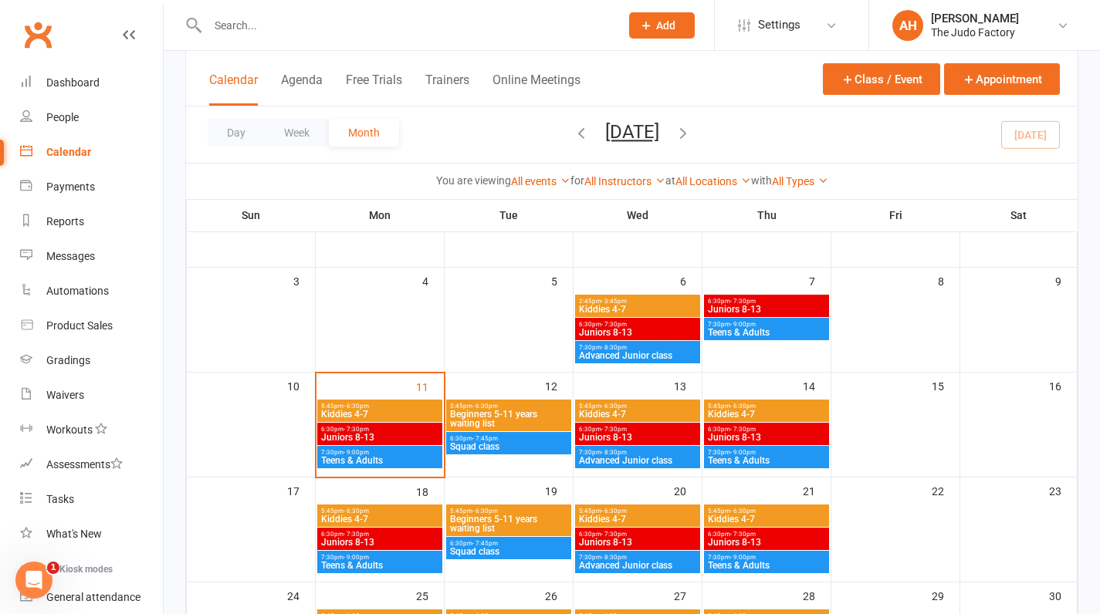
click at [771, 408] on span "5:45pm - 6:30pm" at bounding box center [766, 406] width 119 height 7
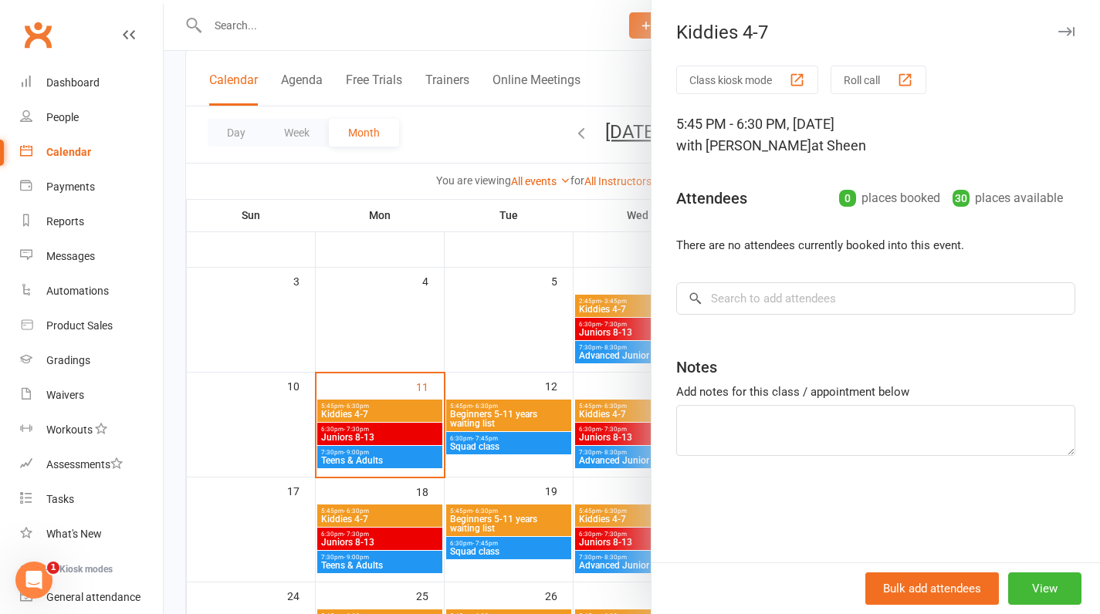
click at [518, 308] on div at bounding box center [632, 307] width 936 height 614
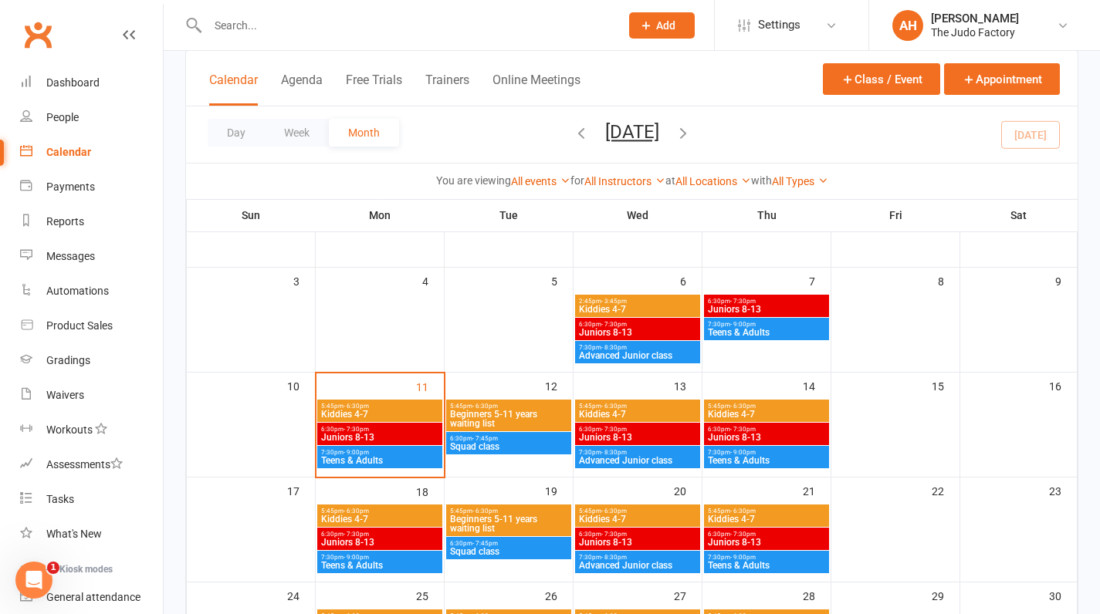
click at [758, 462] on span "Teens & Adults" at bounding box center [766, 460] width 119 height 9
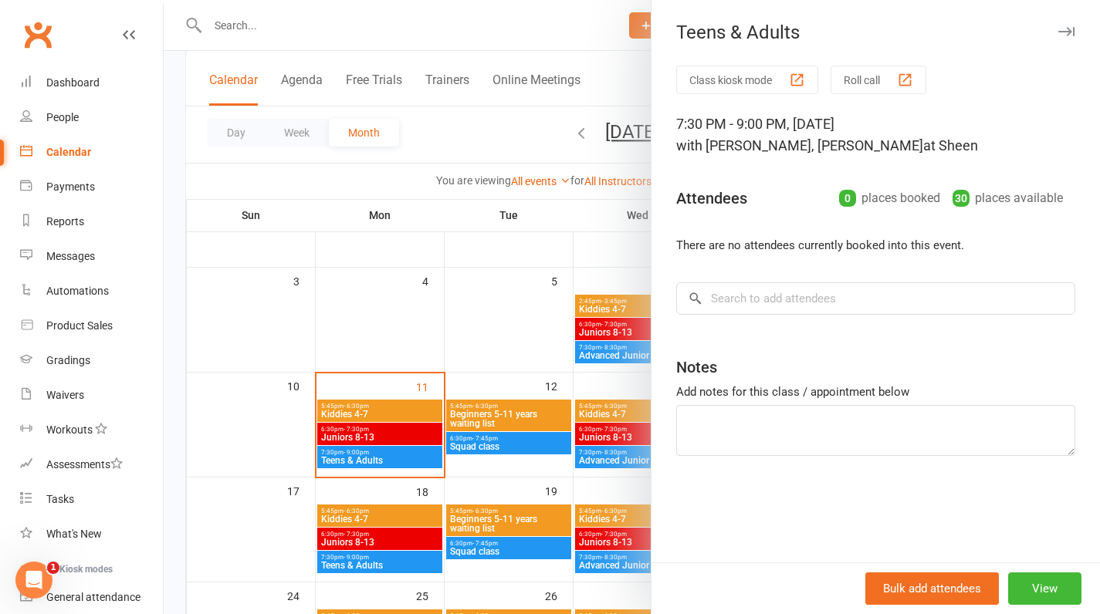
click at [523, 287] on div at bounding box center [632, 307] width 936 height 614
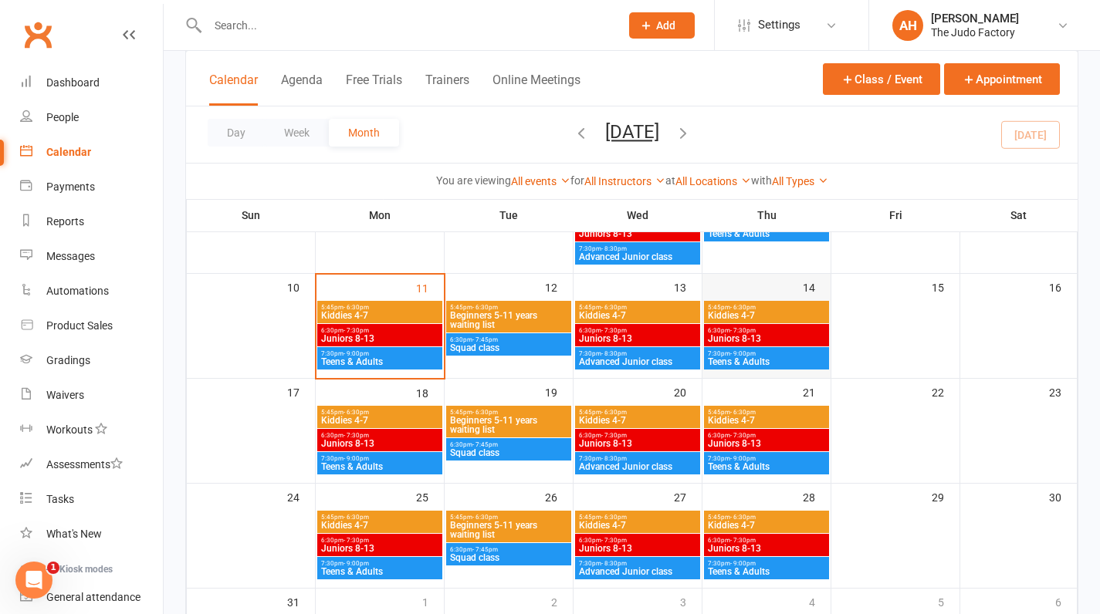
scroll to position [264, 0]
click at [521, 316] on span "Beginners 5-11 years waiting list" at bounding box center [508, 320] width 119 height 19
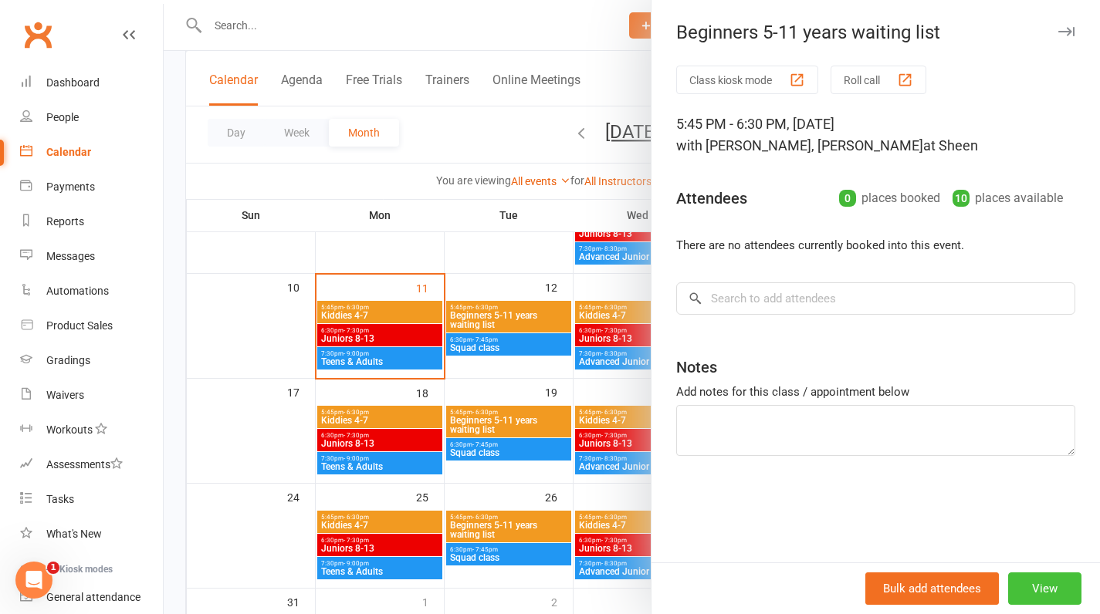
click at [1041, 590] on button "View" at bounding box center [1044, 589] width 73 height 32
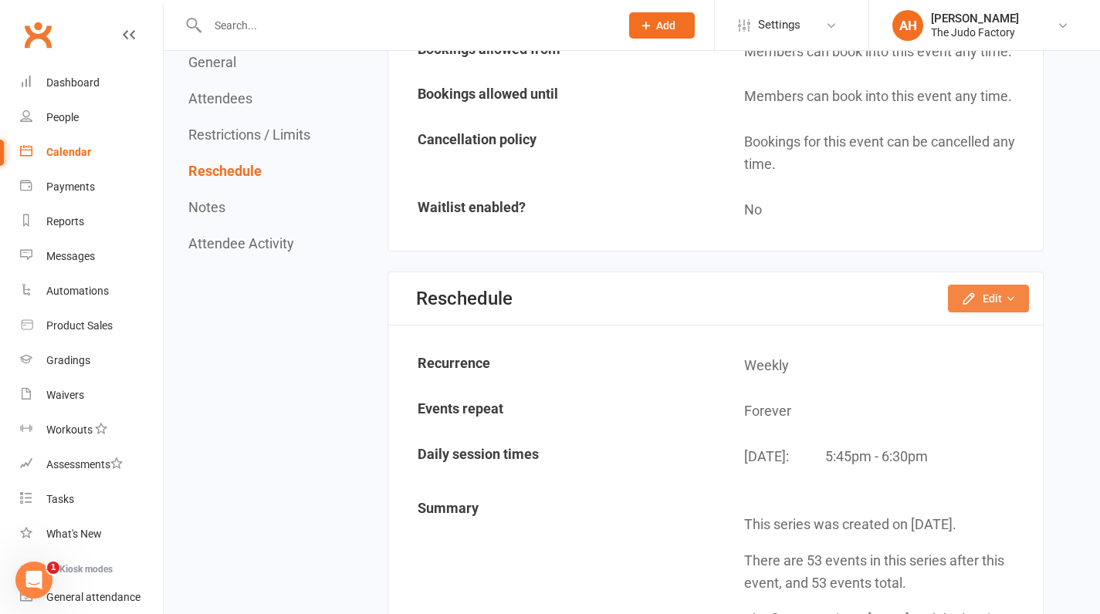
scroll to position [1110, 0]
click at [980, 284] on button "Edit" at bounding box center [988, 298] width 81 height 28
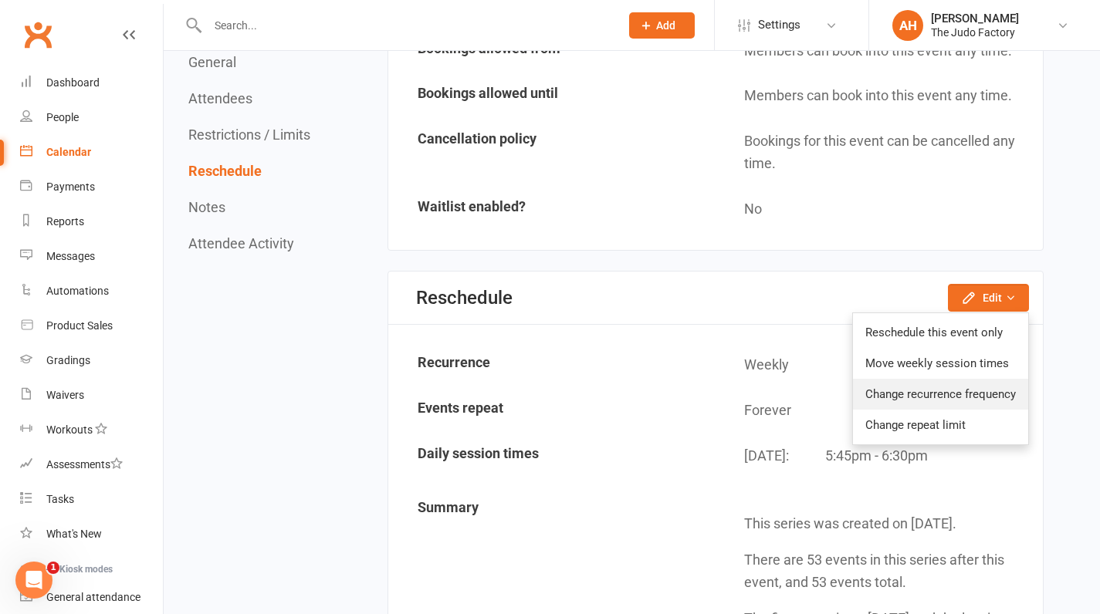
click at [951, 388] on link "Change recurrence frequency" at bounding box center [940, 394] width 175 height 31
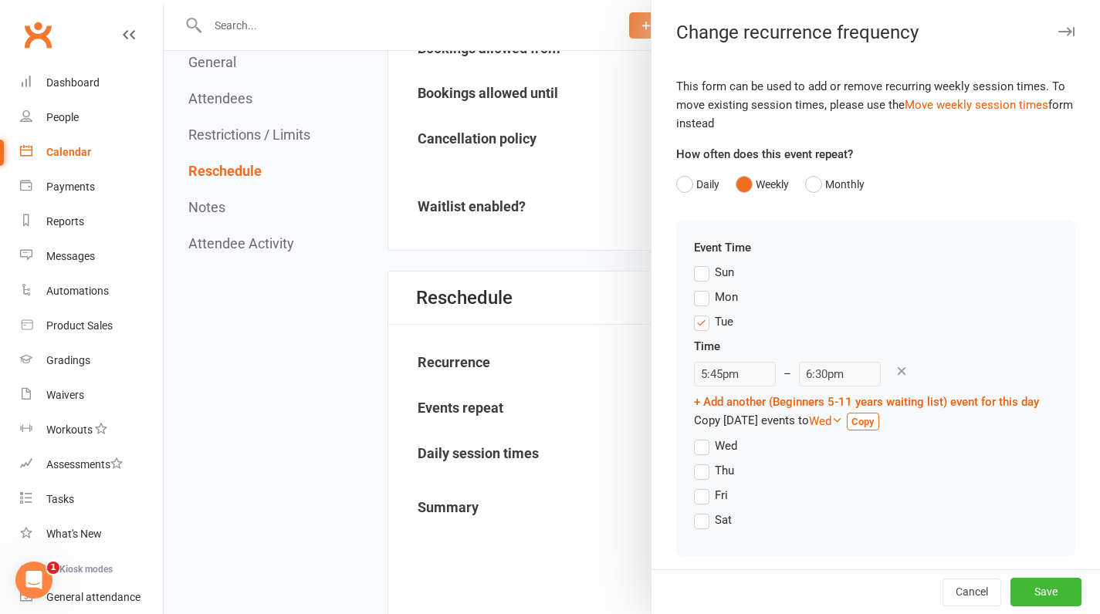
scroll to position [0, 0]
click at [955, 588] on button "Cancel" at bounding box center [971, 593] width 59 height 28
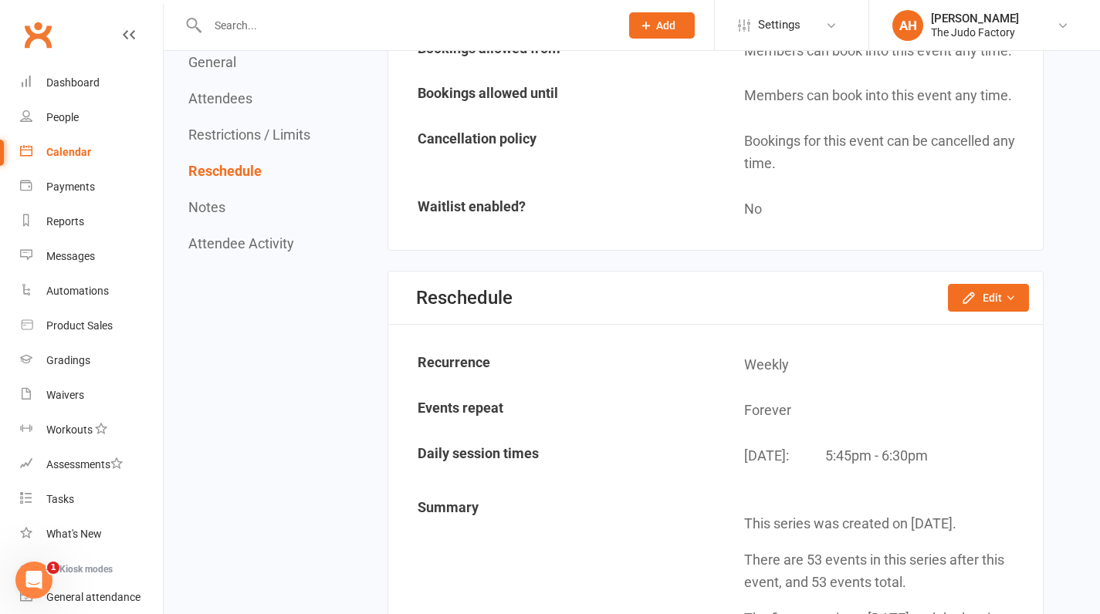
click at [56, 150] on div "Calendar" at bounding box center [68, 152] width 45 height 12
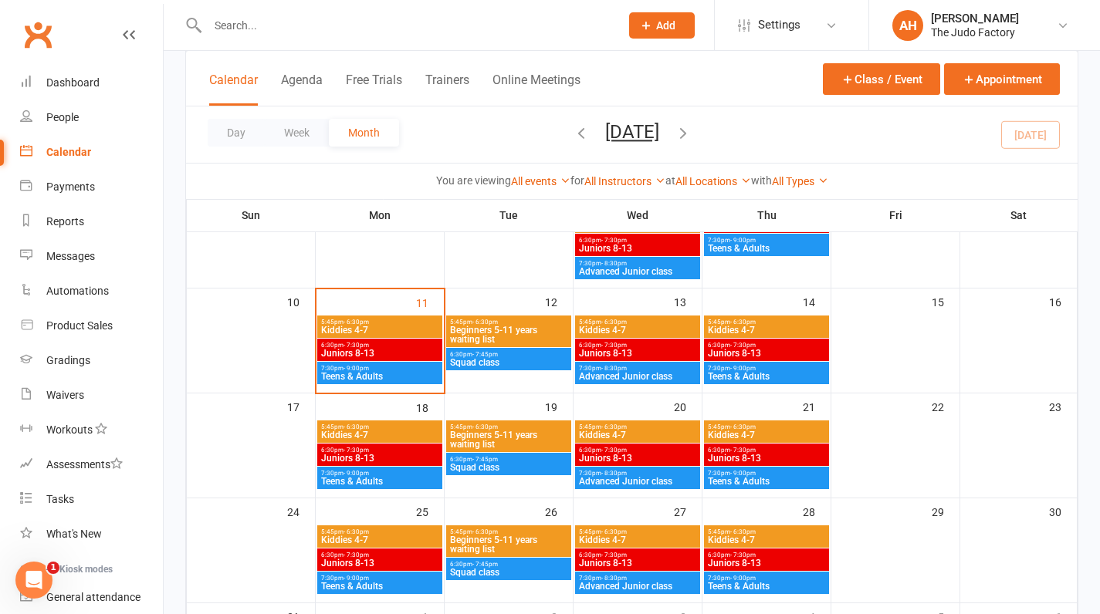
scroll to position [250, 0]
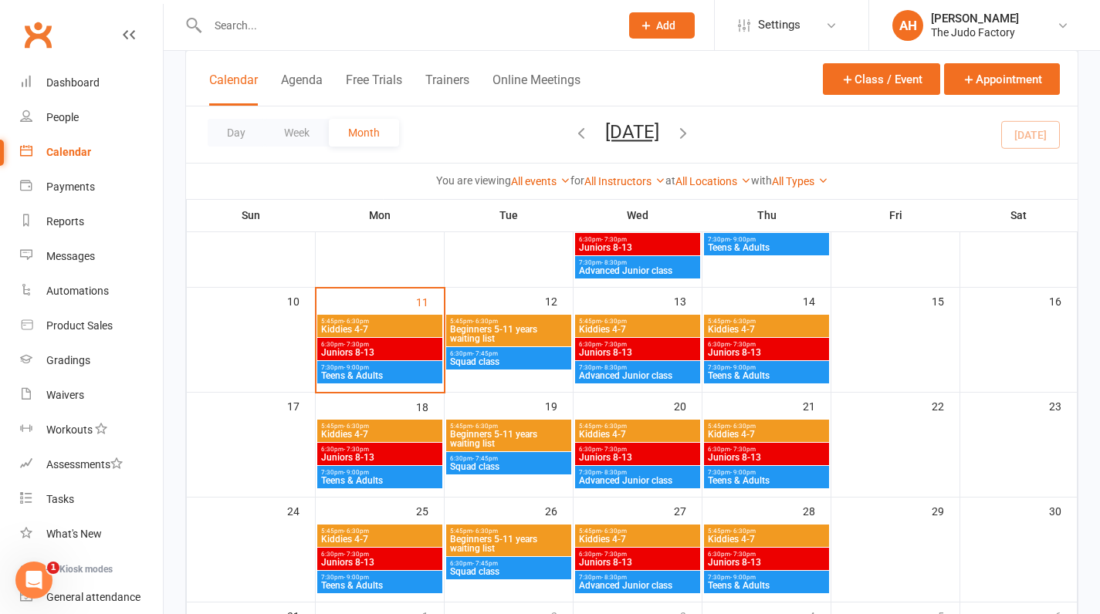
click at [628, 376] on span "Advanced Junior class" at bounding box center [637, 375] width 119 height 9
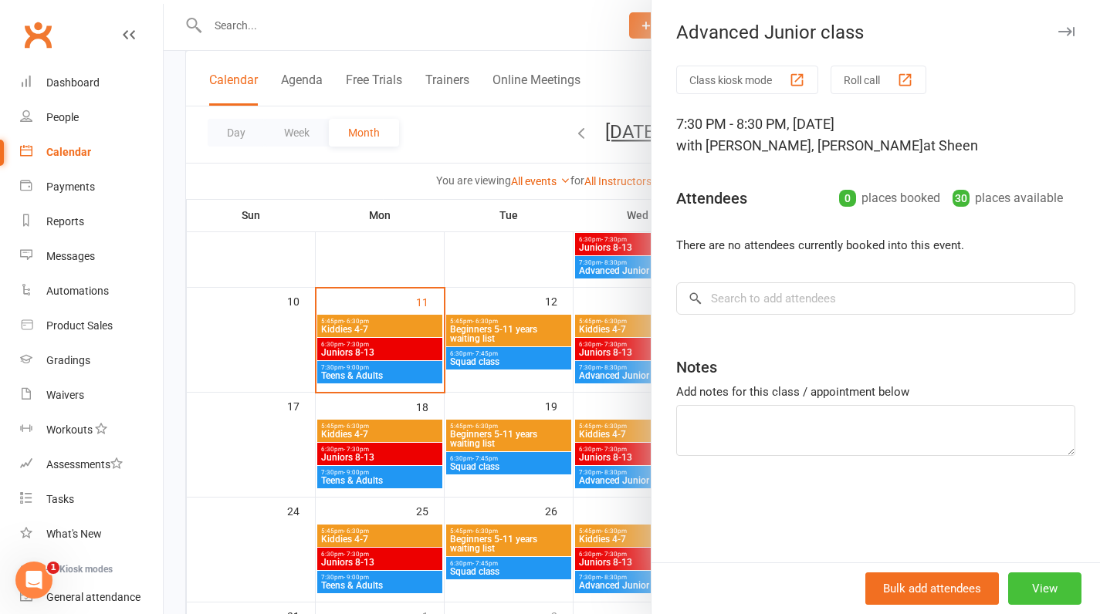
click at [1016, 596] on button "View" at bounding box center [1044, 589] width 73 height 32
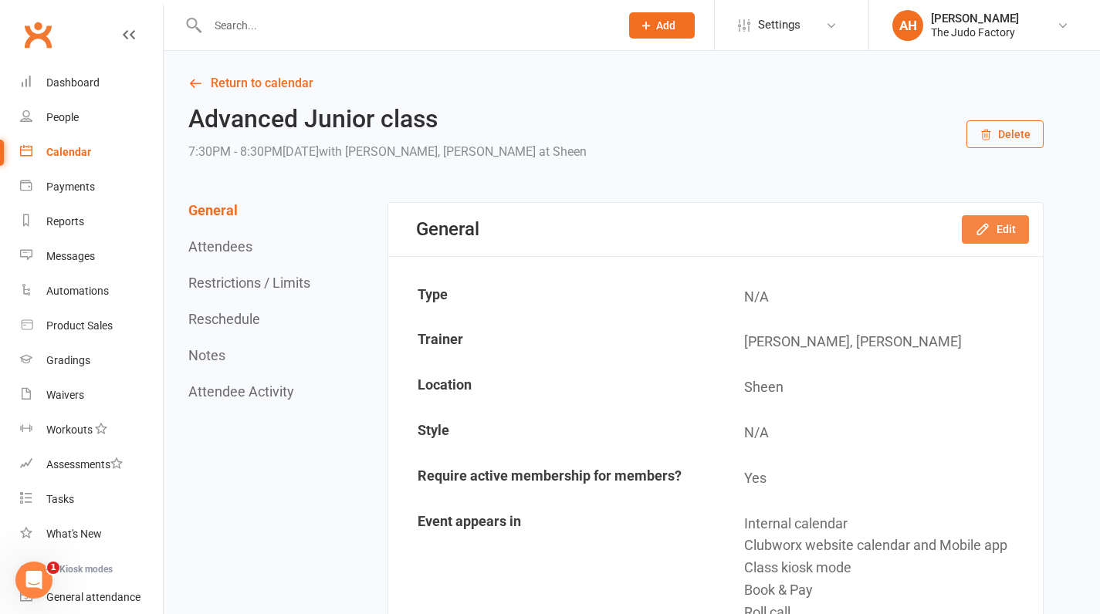
click at [992, 238] on button "Edit" at bounding box center [995, 229] width 67 height 28
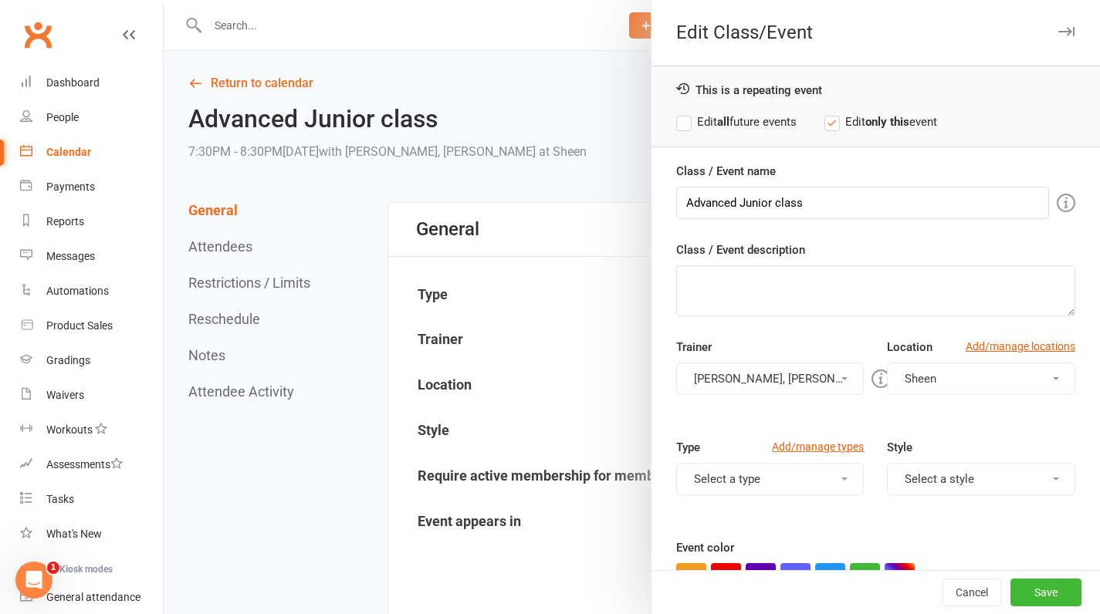
click at [677, 125] on label "Edit all future events" at bounding box center [736, 122] width 120 height 19
click at [705, 204] on input "Advanced Junior class" at bounding box center [862, 203] width 373 height 32
click at [807, 201] on input "Advanced Junior class" at bounding box center [862, 203] width 373 height 32
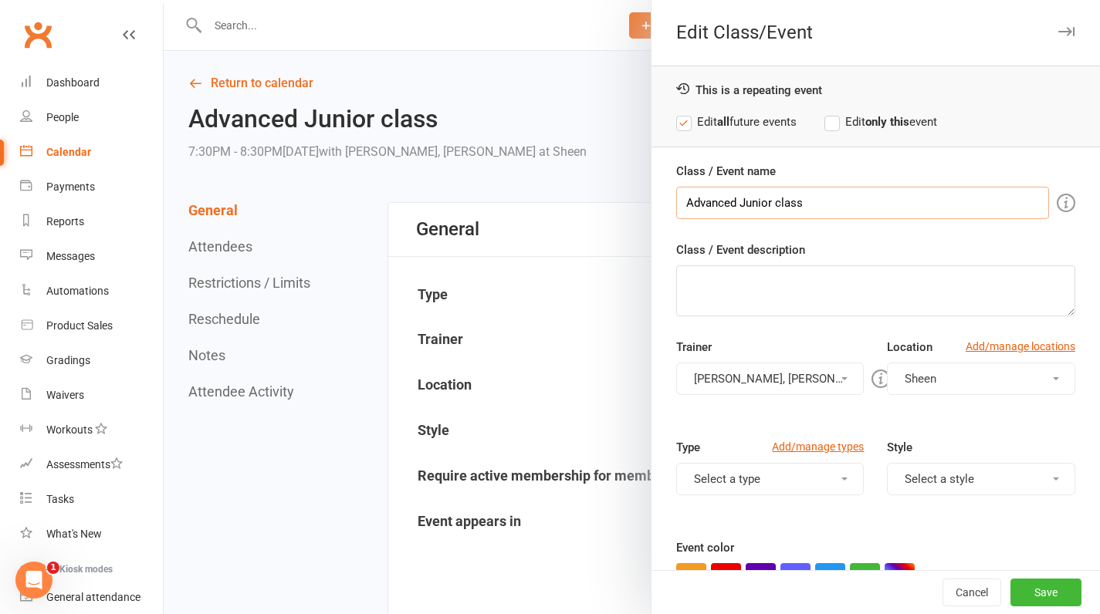
click at [807, 201] on input "Advanced Junior class" at bounding box center [862, 203] width 373 height 32
type input "T"
type input "Junior 14+"
click at [1025, 592] on button "Save" at bounding box center [1045, 593] width 71 height 28
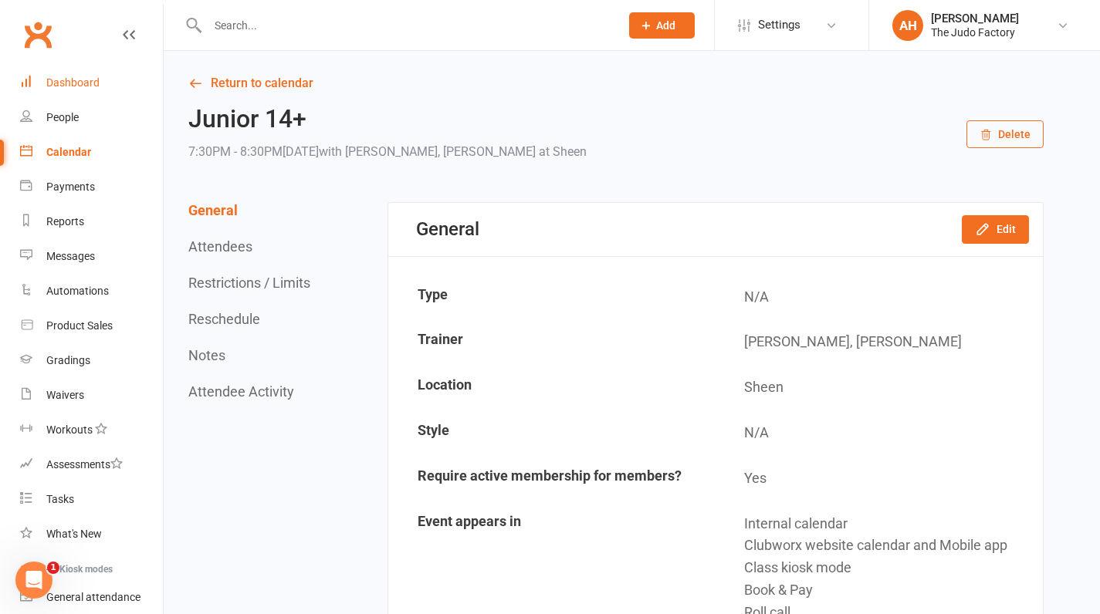
click at [71, 85] on div "Dashboard" at bounding box center [72, 82] width 53 height 12
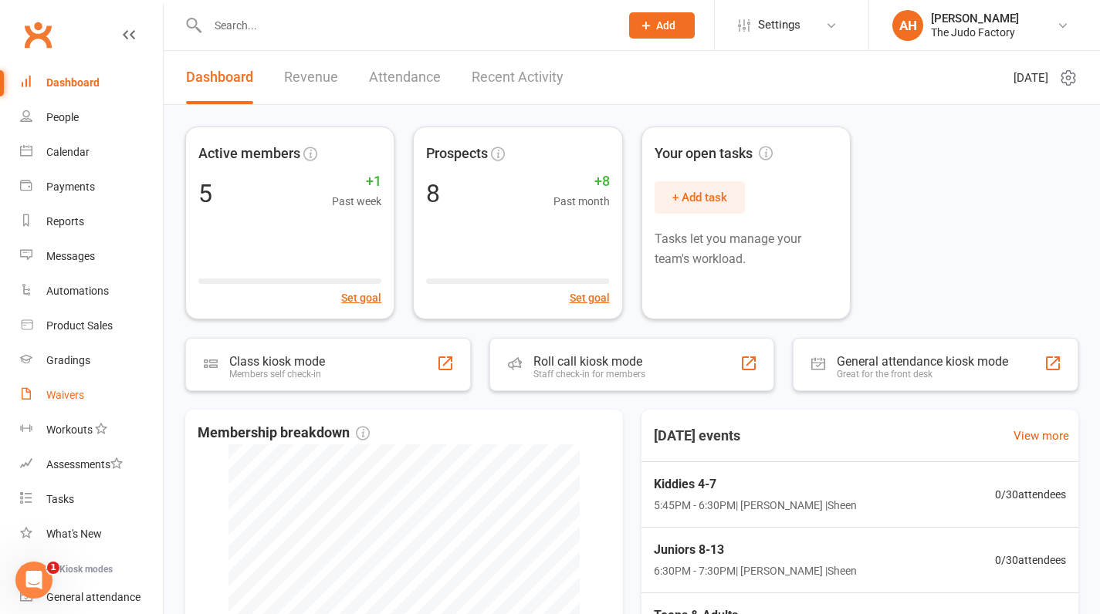
click at [71, 394] on div "Waivers" at bounding box center [65, 395] width 38 height 12
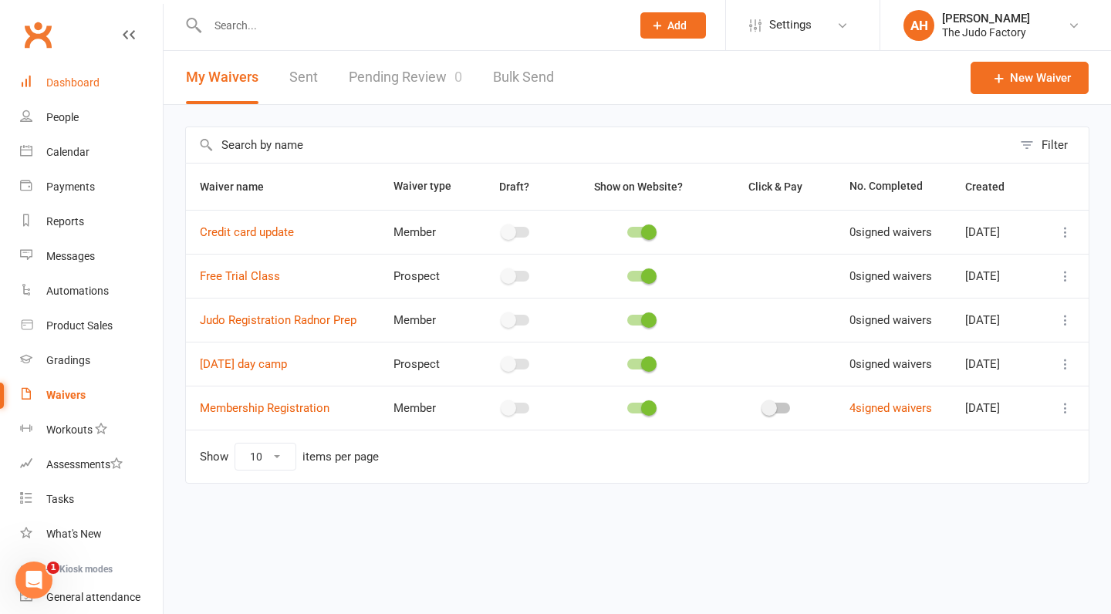
click at [73, 91] on link "Dashboard" at bounding box center [91, 83] width 143 height 35
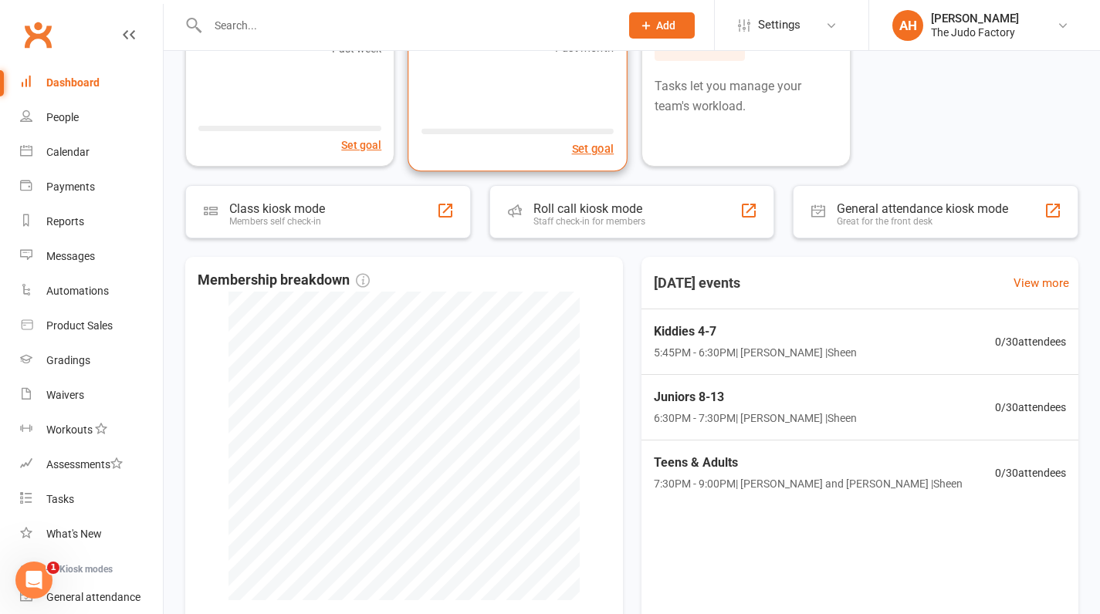
scroll to position [154, 0]
click at [1026, 280] on link "View more" at bounding box center [1009, 282] width 56 height 19
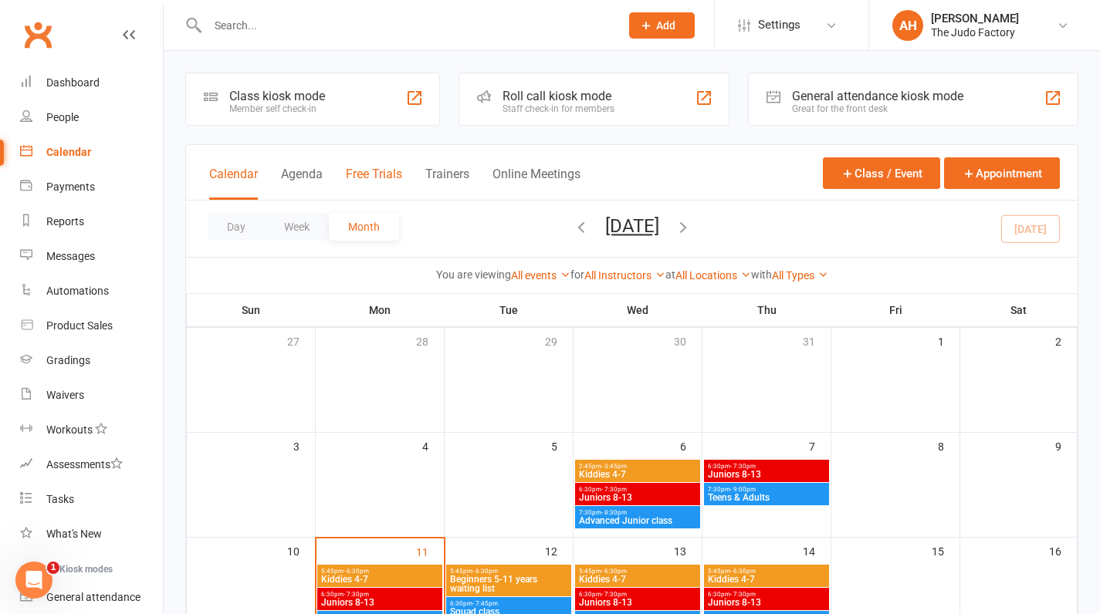
click at [384, 174] on button "Free Trials" at bounding box center [374, 183] width 56 height 33
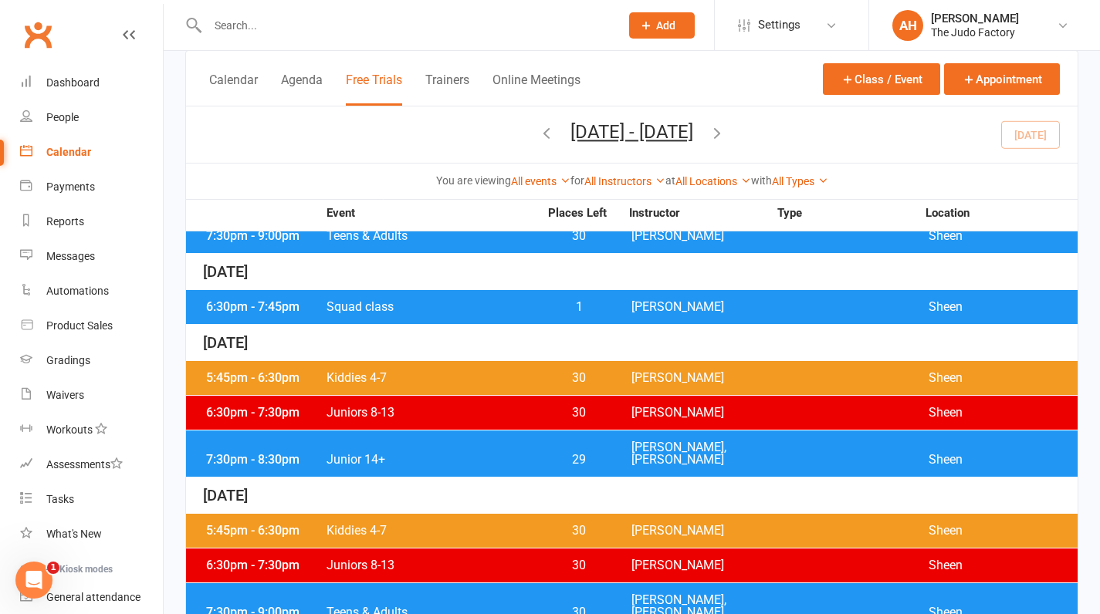
scroll to position [229, 0]
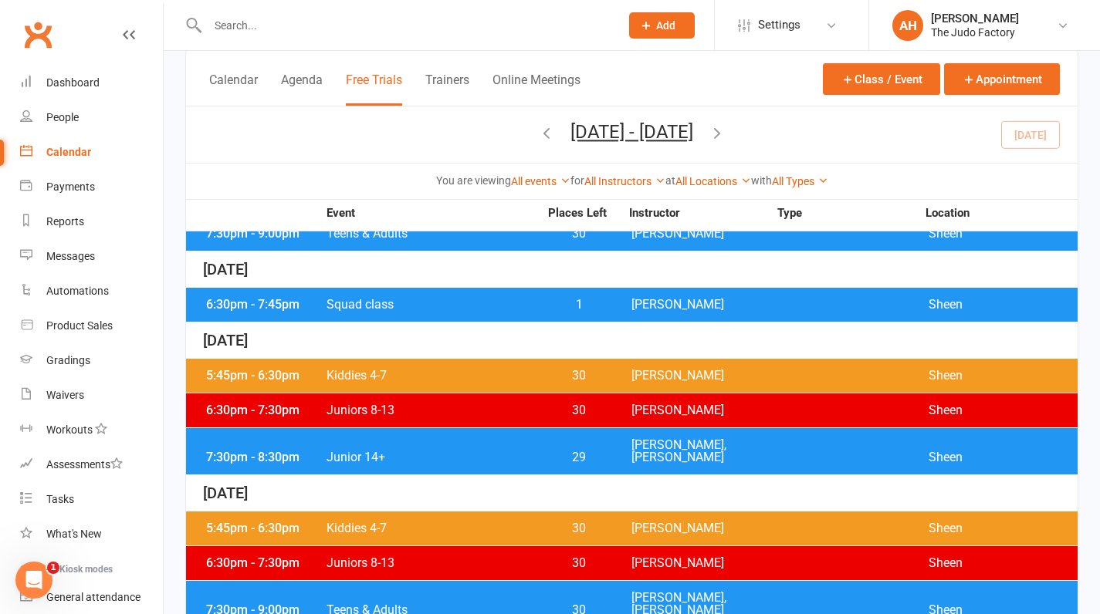
click at [589, 450] on div "7:30pm - 8:30pm Junior 14+ 29 [PERSON_NAME], [PERSON_NAME]" at bounding box center [631, 451] width 891 height 46
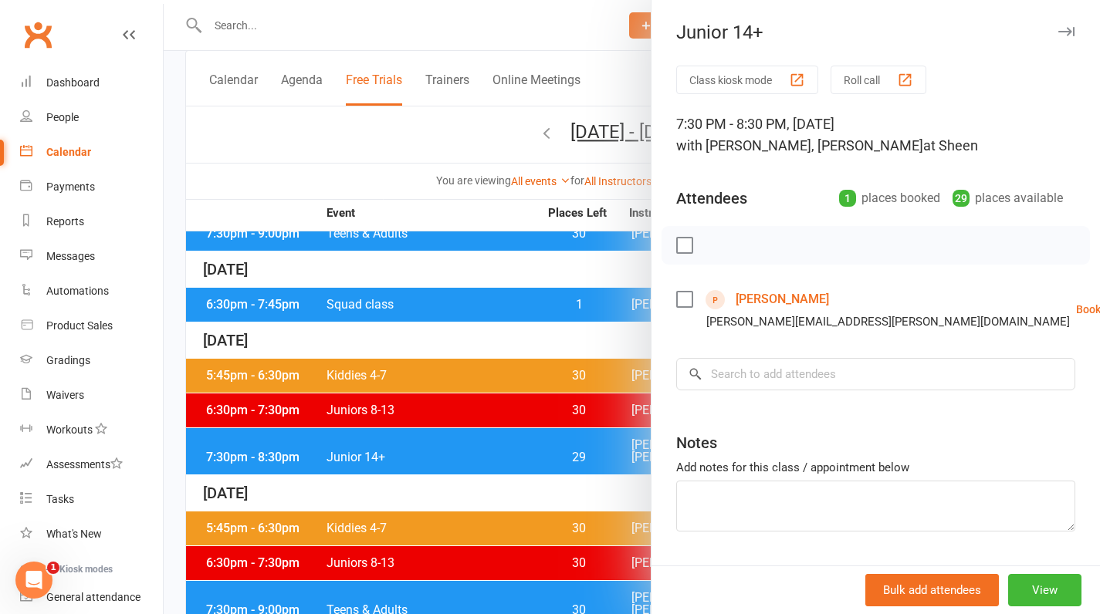
click at [677, 296] on label at bounding box center [683, 299] width 15 height 15
click at [677, 297] on label at bounding box center [683, 299] width 15 height 15
click at [751, 299] on link "[PERSON_NAME]" at bounding box center [782, 299] width 93 height 25
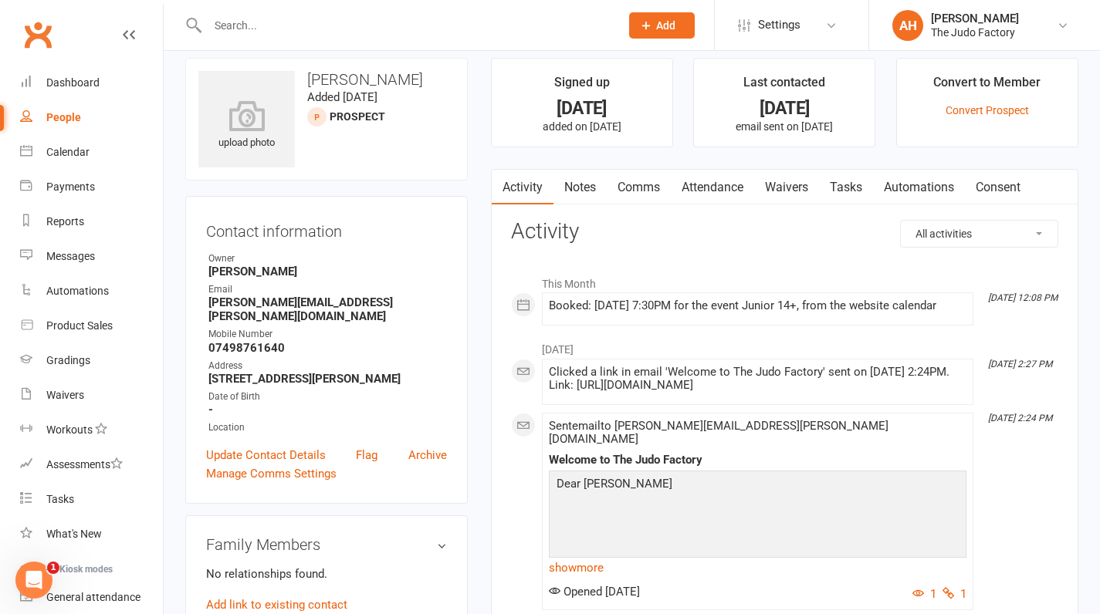
scroll to position [15, 0]
click at [661, 183] on link "Comms" at bounding box center [639, 187] width 64 height 36
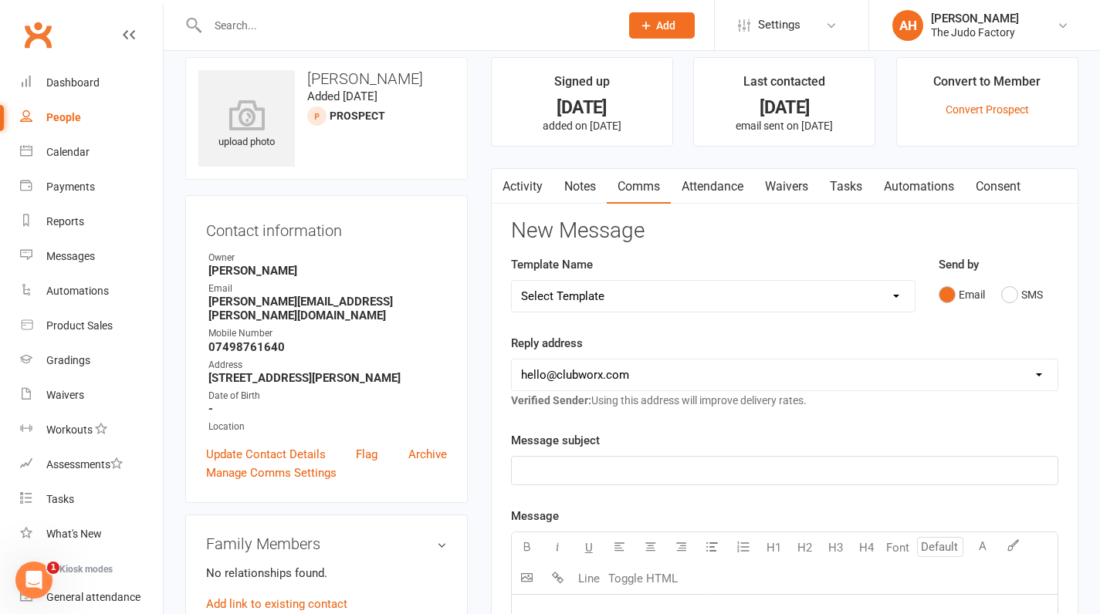
select select "1"
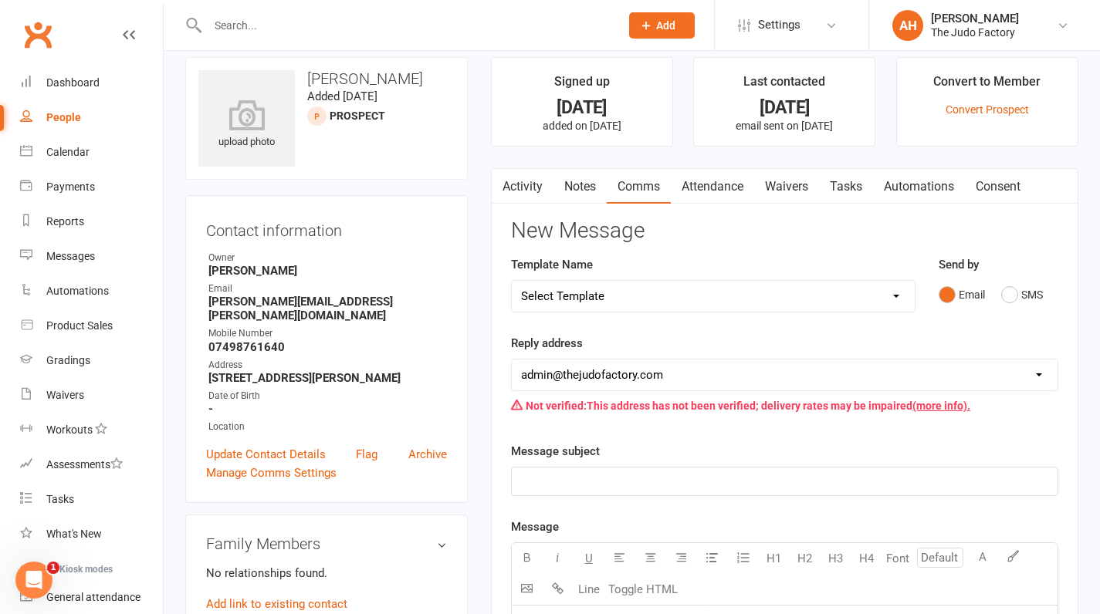
click at [692, 478] on p "﻿" at bounding box center [784, 481] width 527 height 19
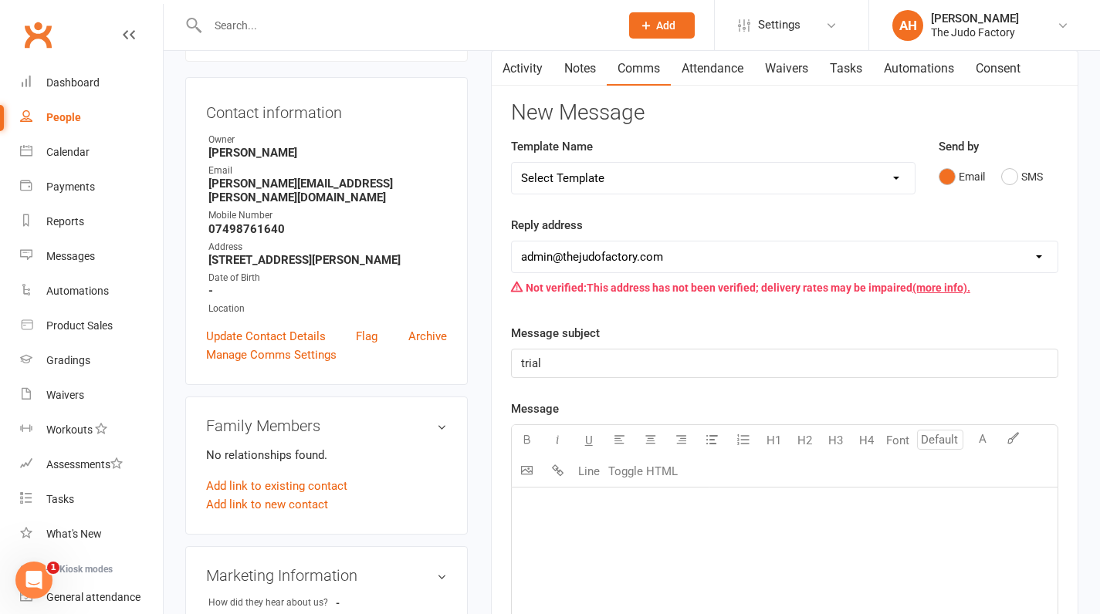
scroll to position [205, 0]
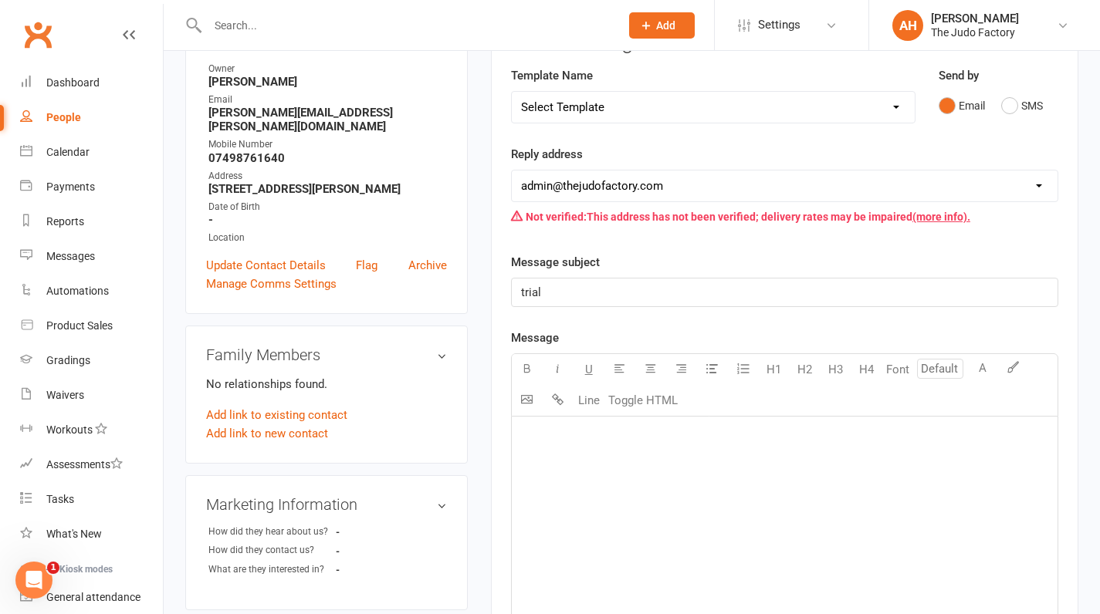
click at [686, 519] on div "﻿" at bounding box center [785, 533] width 546 height 232
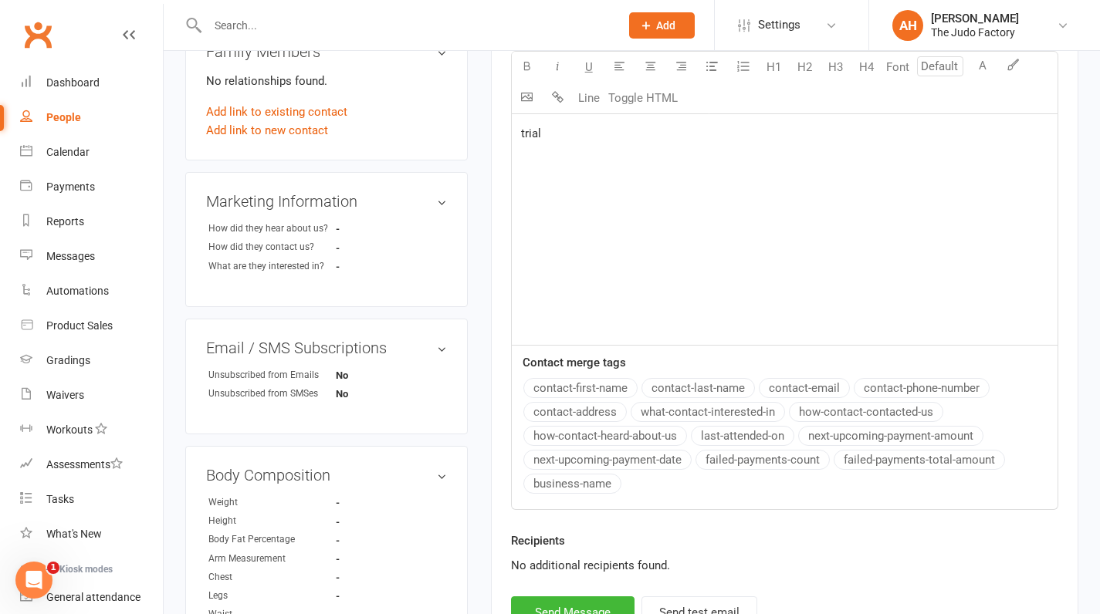
scroll to position [520, 0]
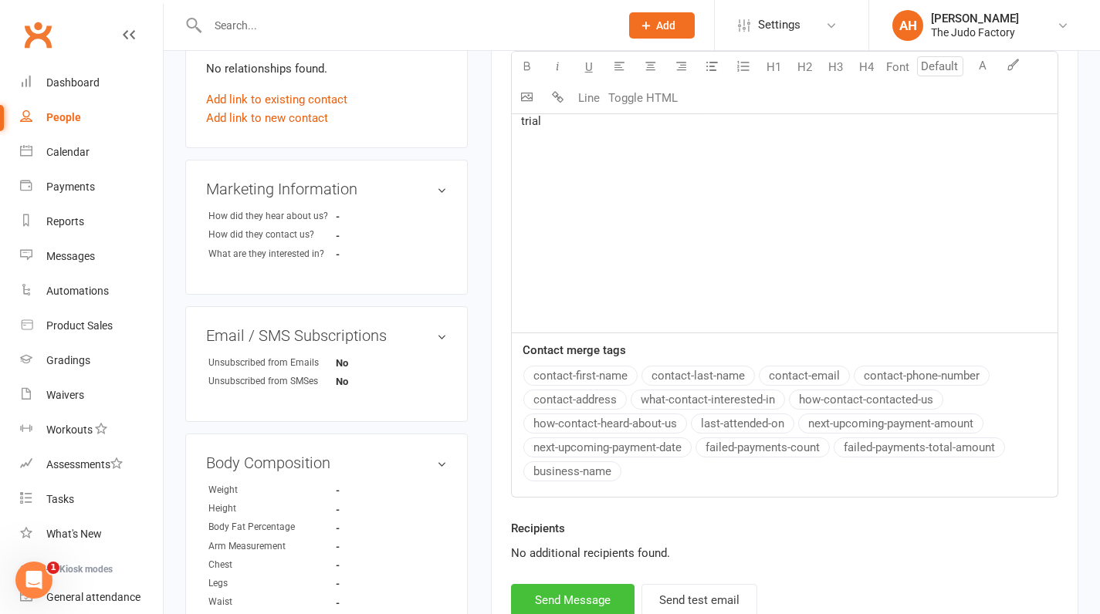
click at [588, 586] on button "Send Message" at bounding box center [572, 600] width 123 height 32
select select "0"
